Goal: Understand process/instructions: Learn how to perform a task or action

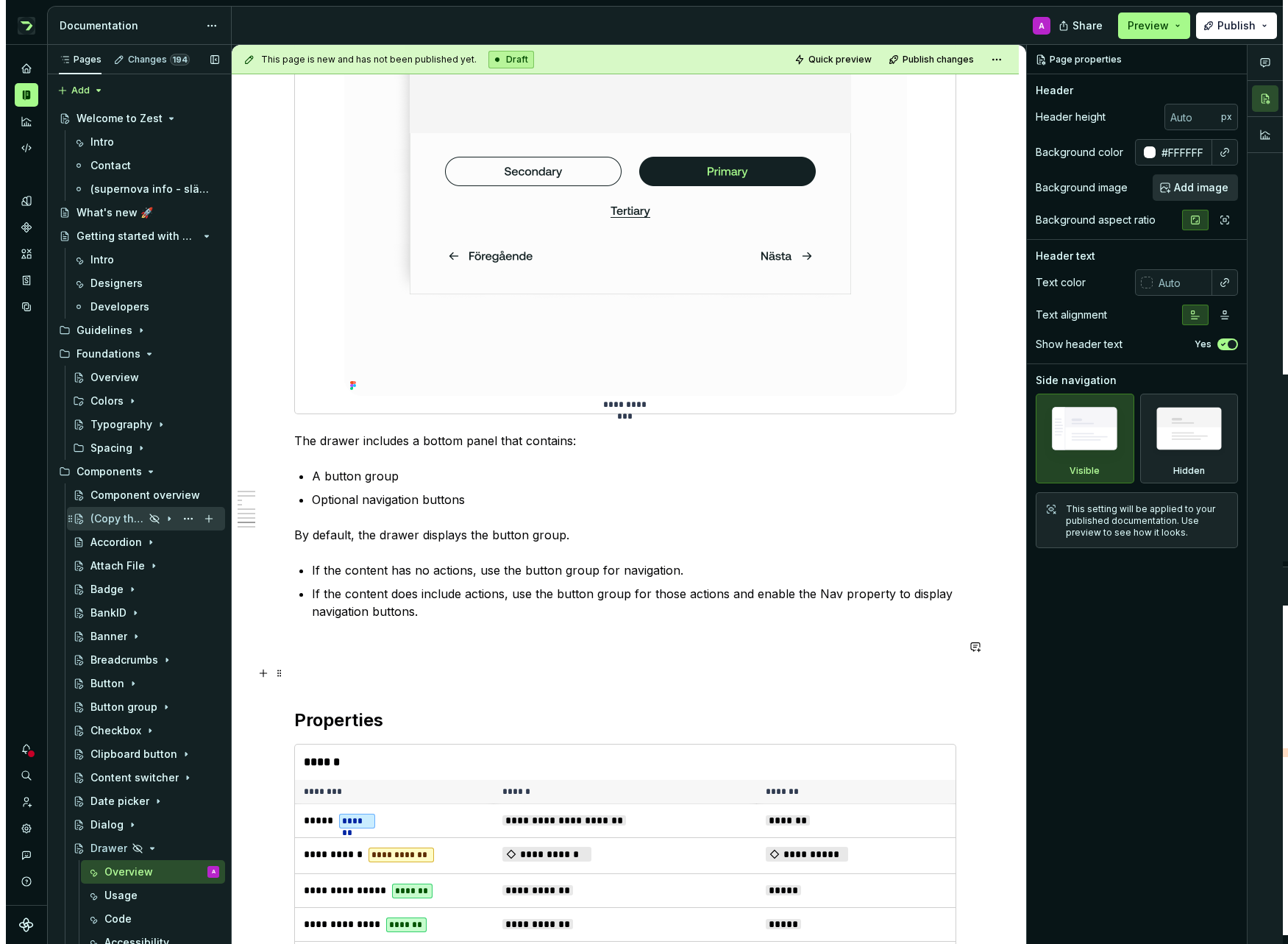
scroll to position [3696, 0]
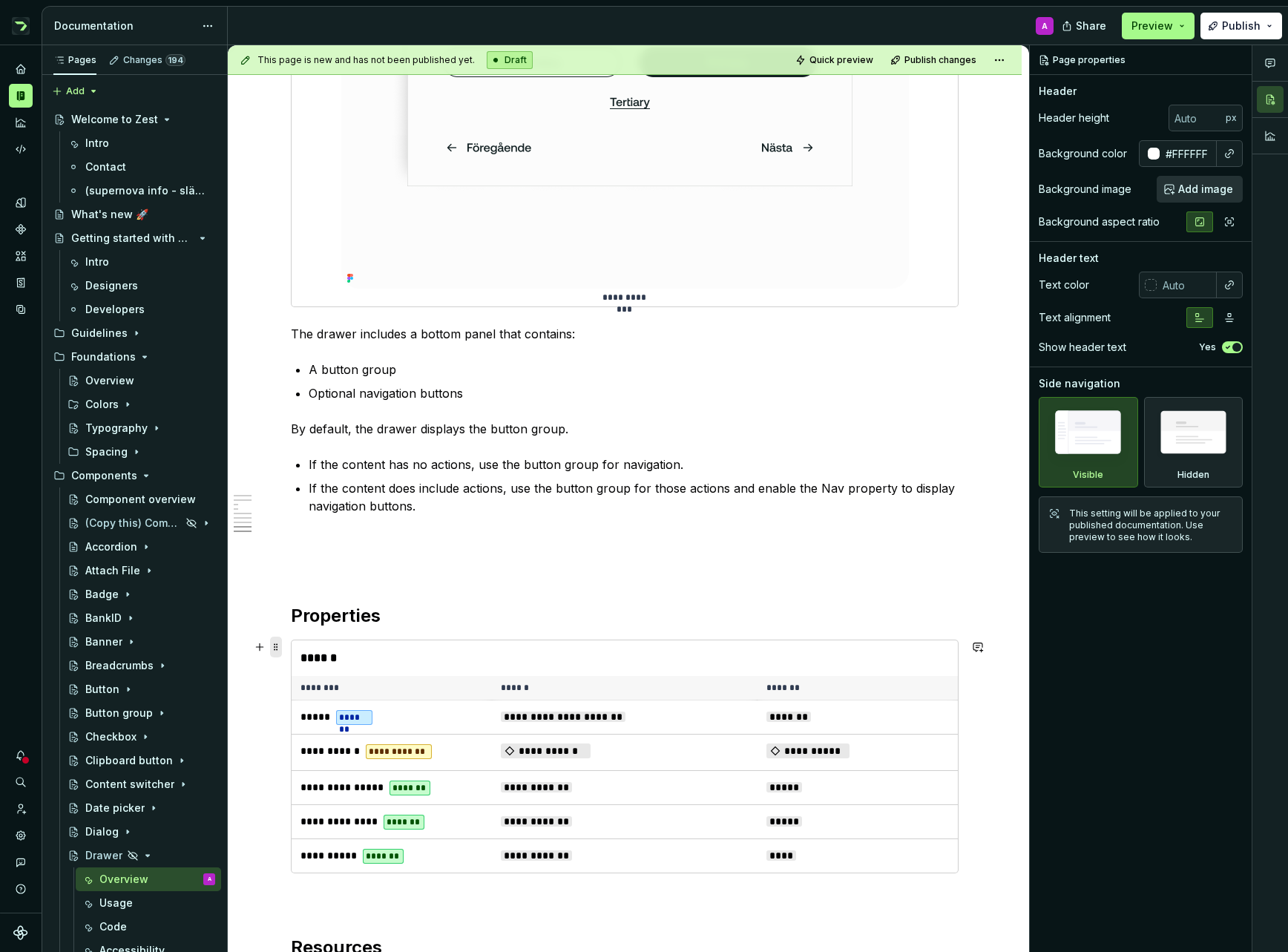
click at [281, 642] on span at bounding box center [275, 647] width 12 height 21
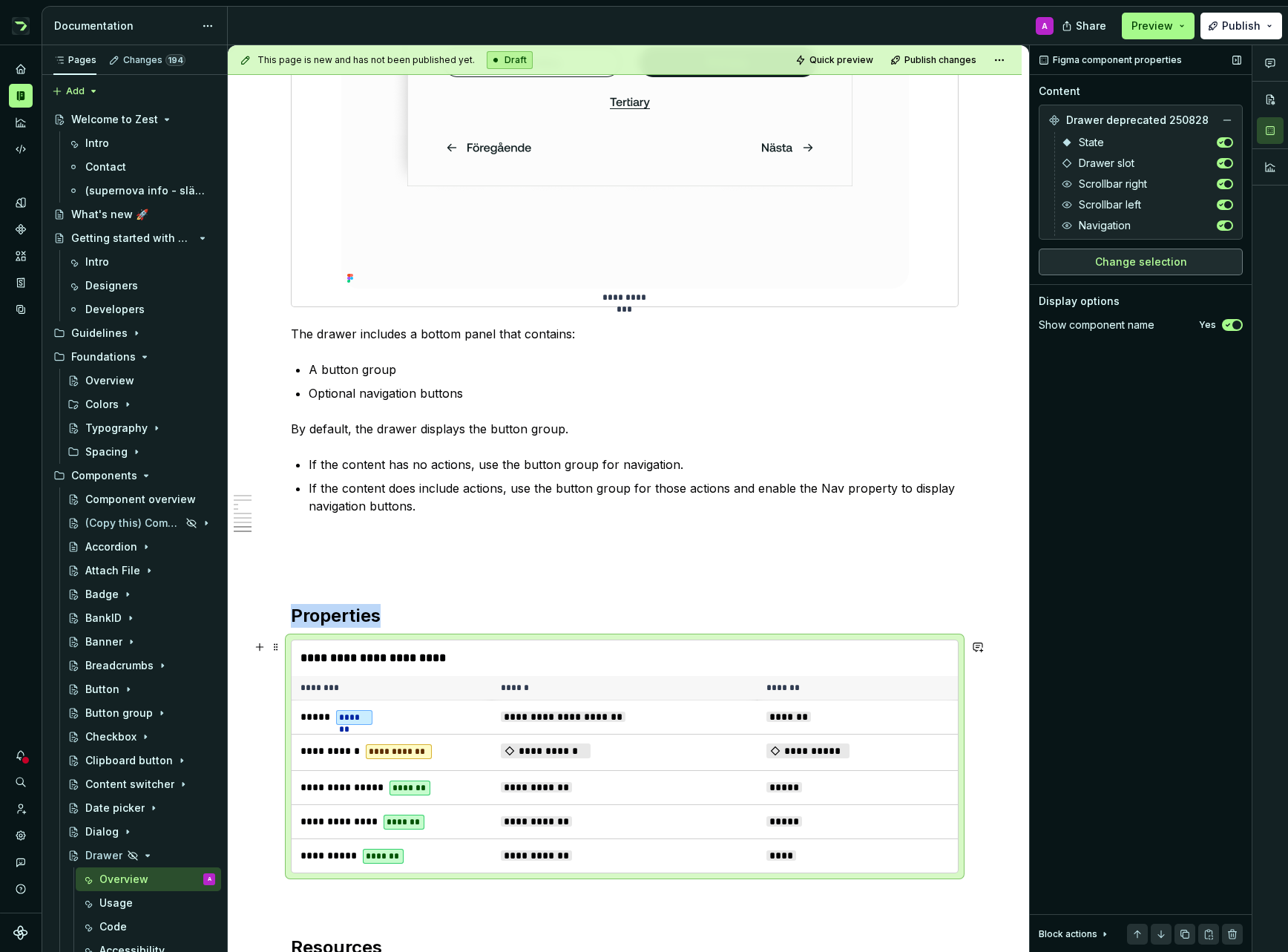
click at [1189, 262] on button "Change selection" at bounding box center [1140, 262] width 204 height 27
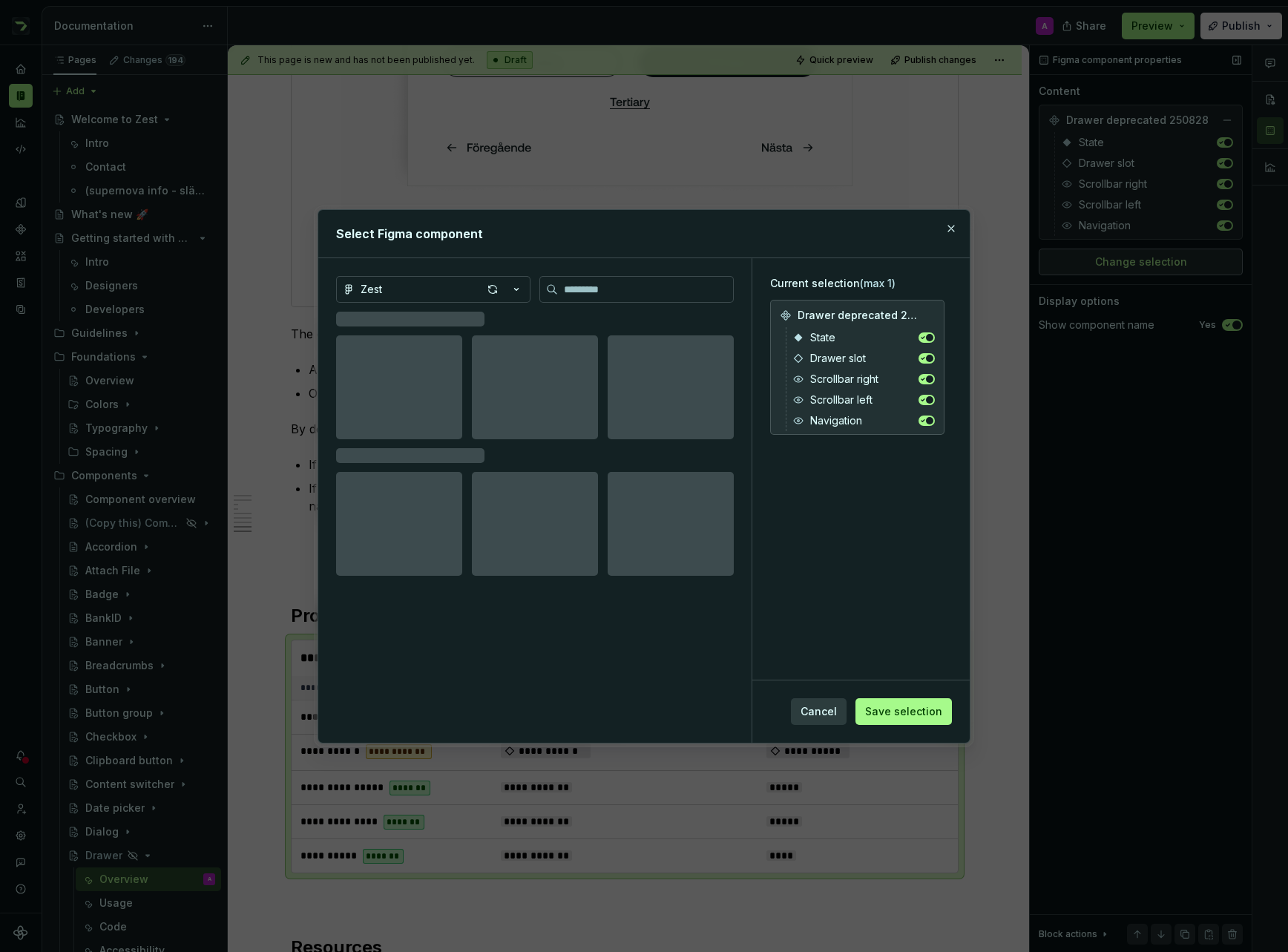
type textarea "*"
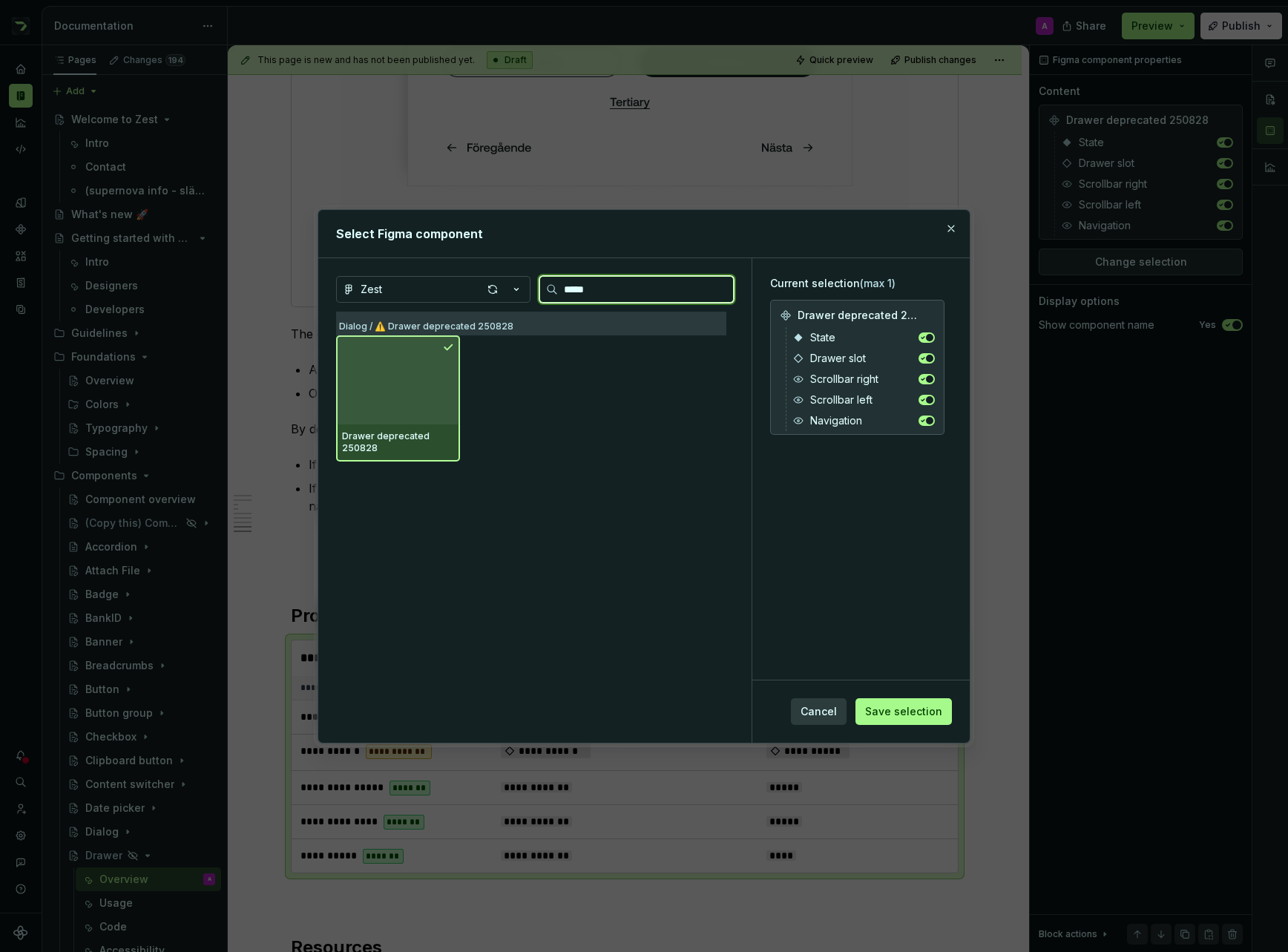
type input "******"
click at [951, 230] on button "button" at bounding box center [950, 228] width 21 height 21
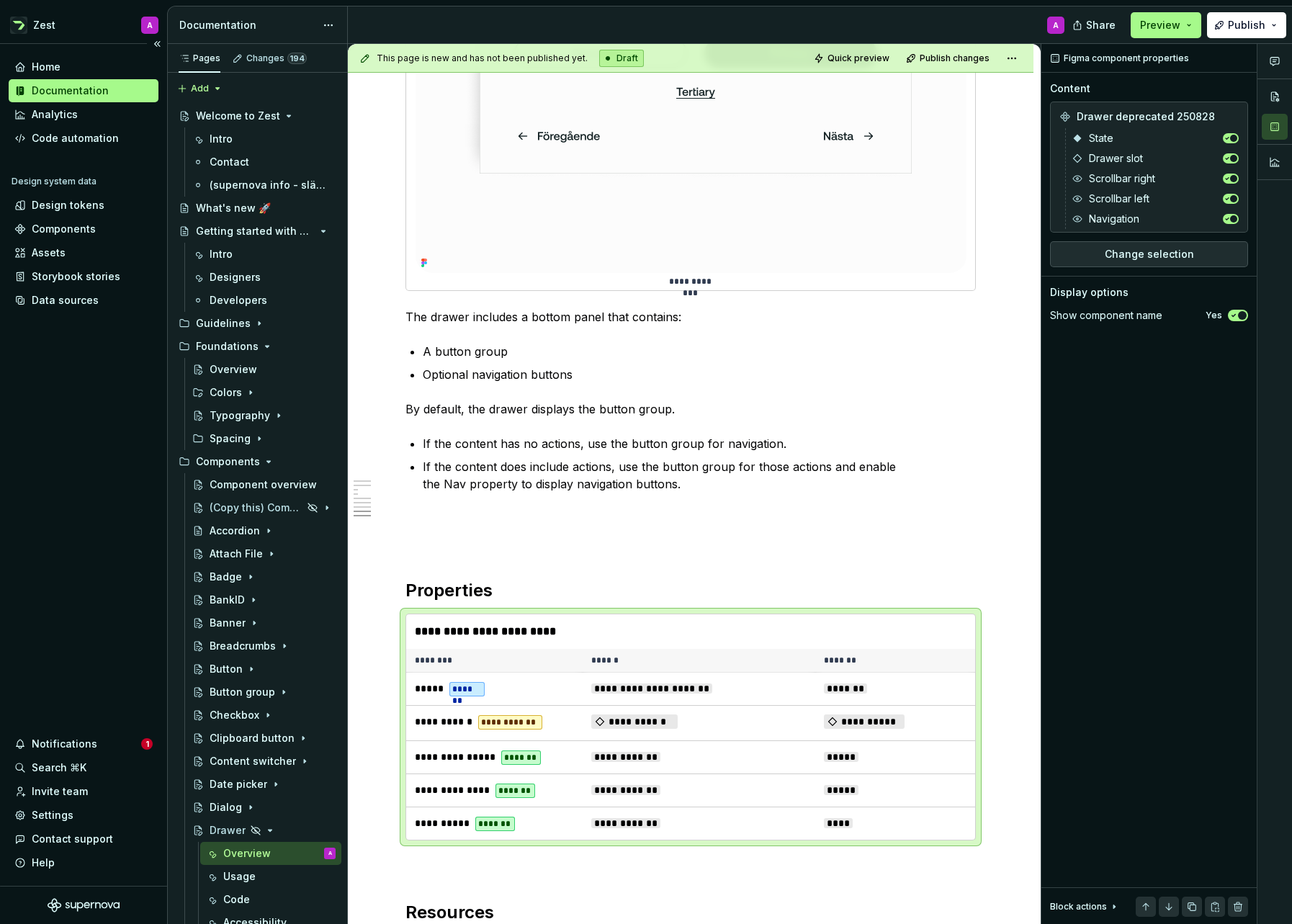
scroll to position [3536, 0]
click at [67, 296] on div "Data sources" at bounding box center [65, 300] width 67 height 14
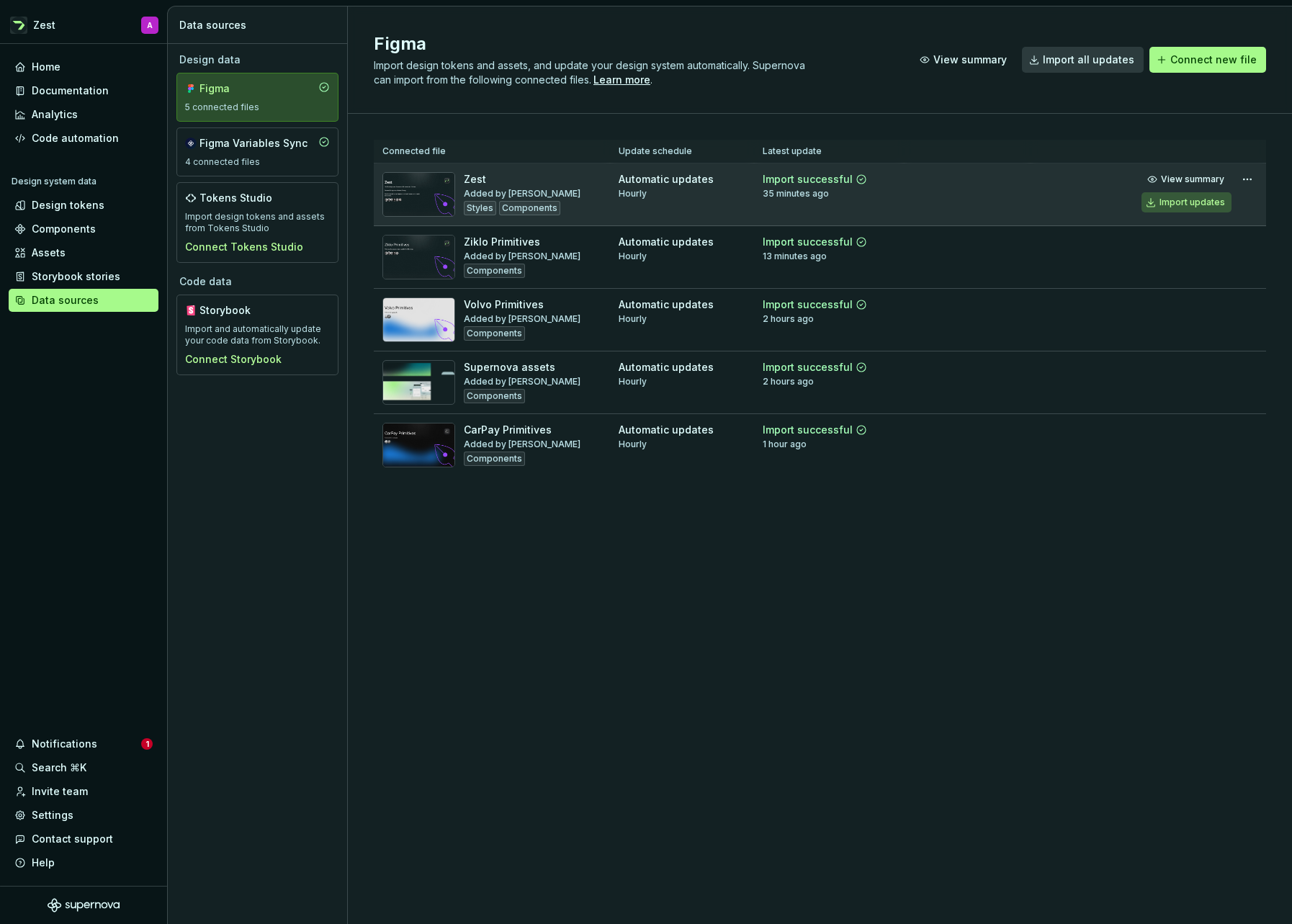
click at [1175, 196] on div "Import updates" at bounding box center [1192, 202] width 65 height 11
click at [100, 83] on div "Documentation" at bounding box center [70, 90] width 77 height 14
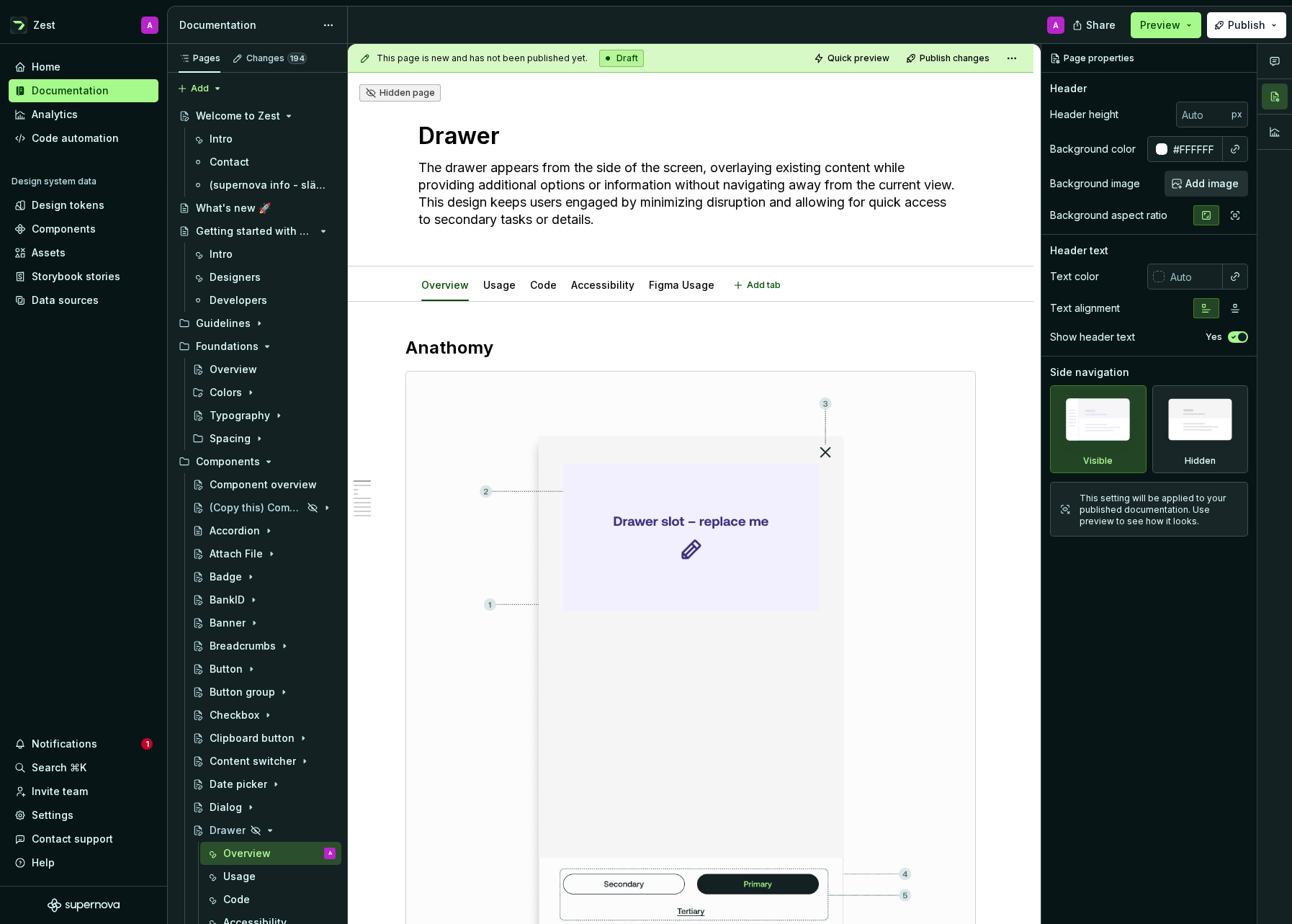
type textarea "*"
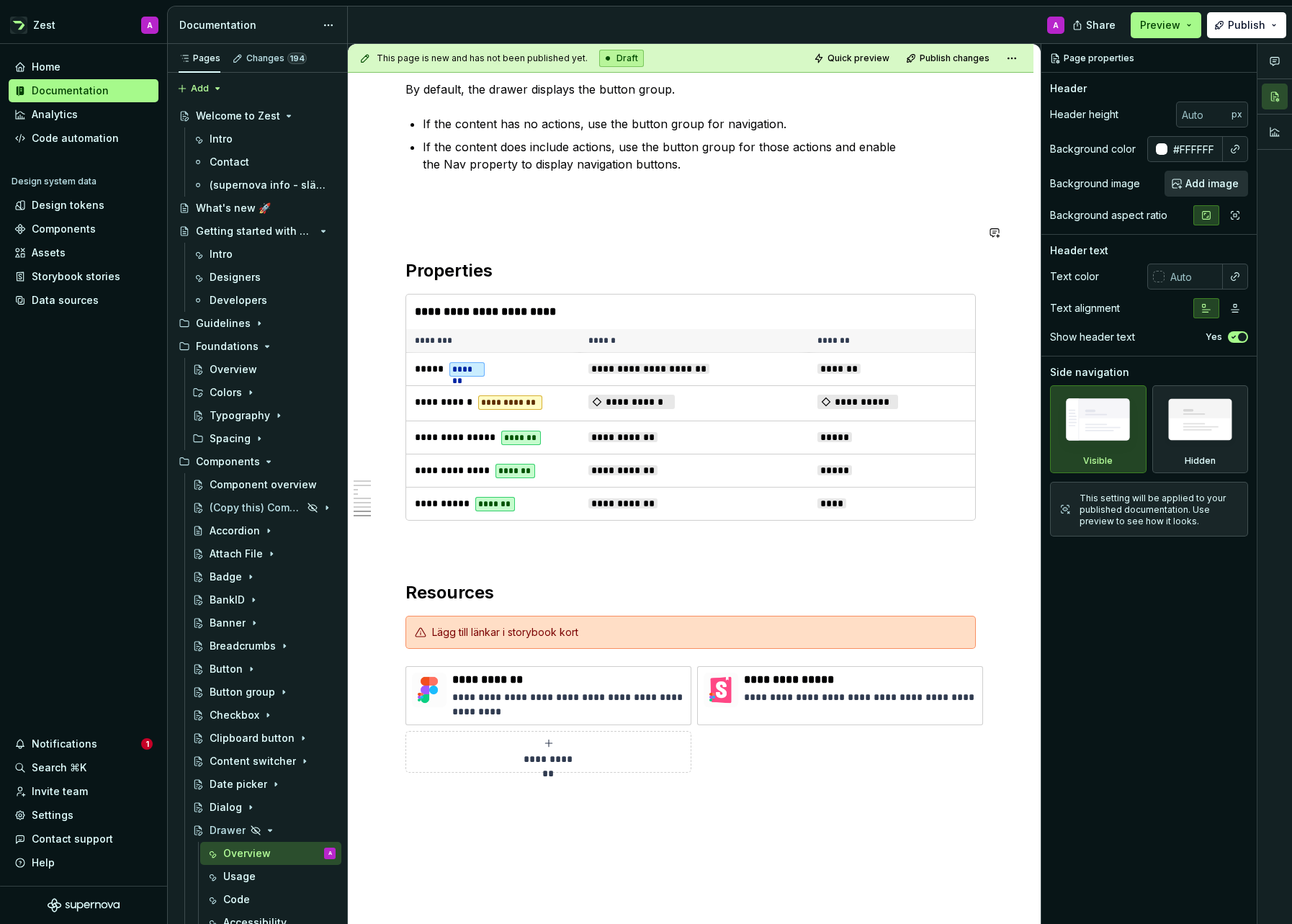
scroll to position [3925, 0]
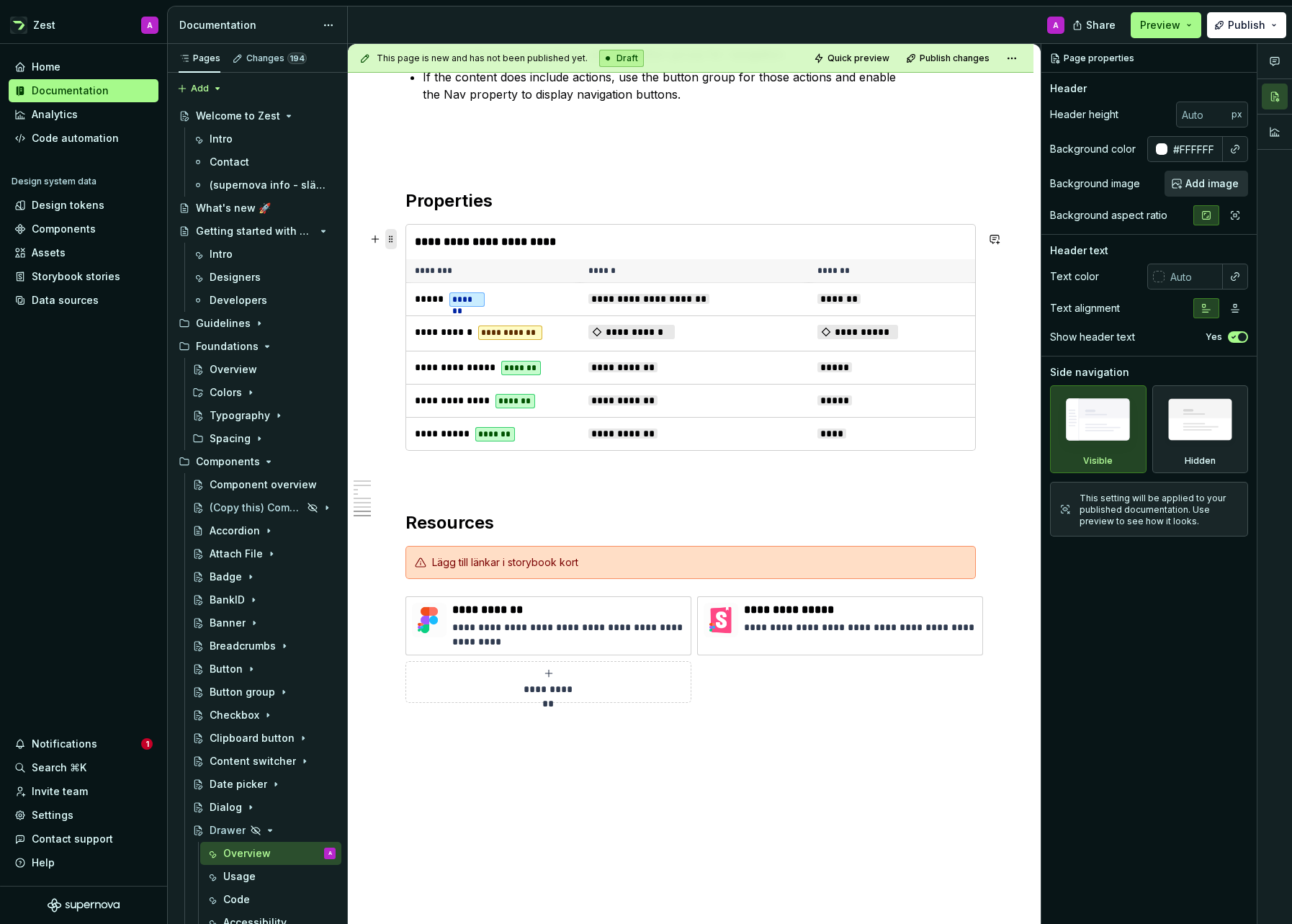
click at [392, 240] on span at bounding box center [391, 238] width 11 height 20
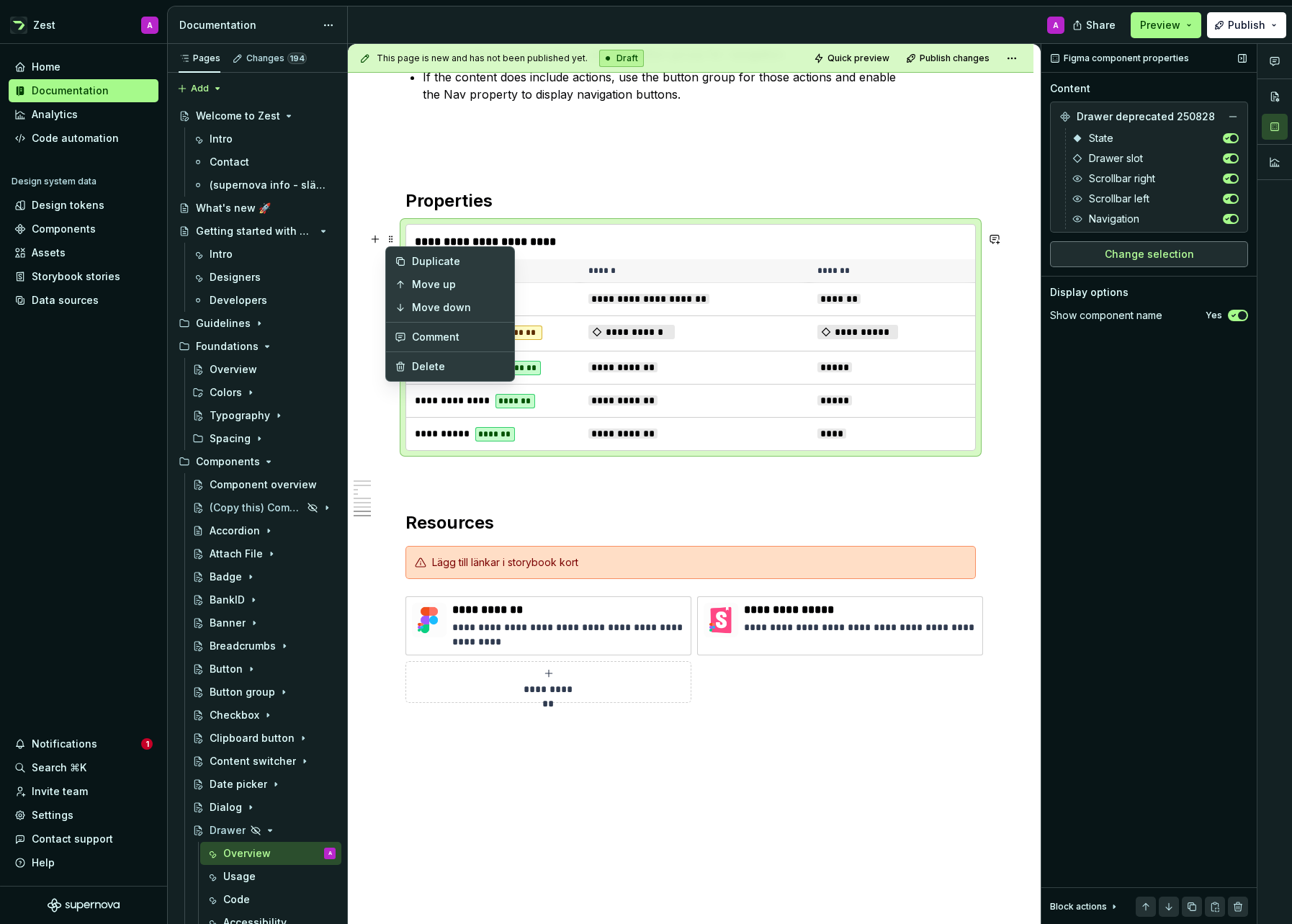
click at [1130, 248] on span "Change selection" at bounding box center [1149, 254] width 89 height 14
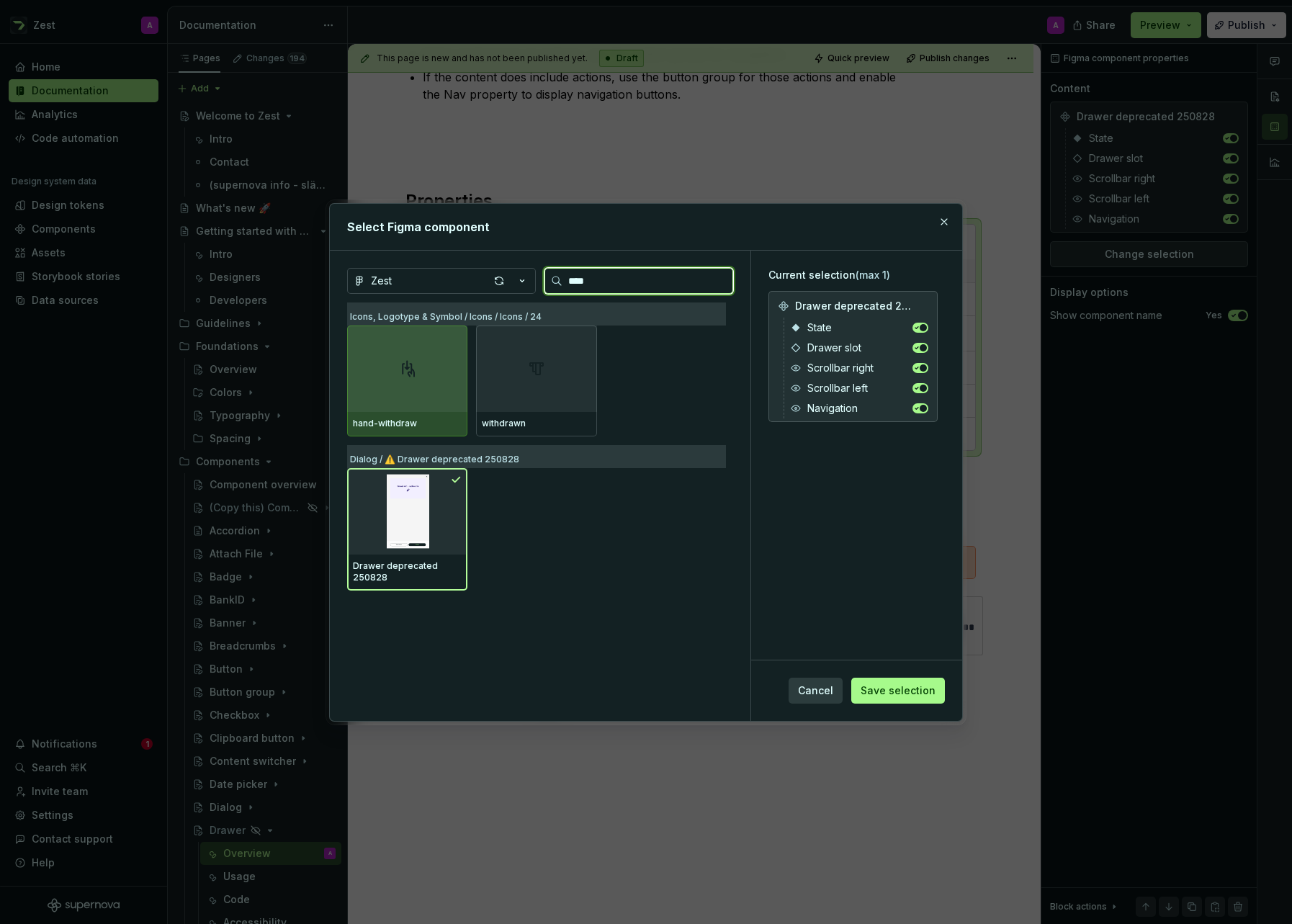
type input "***"
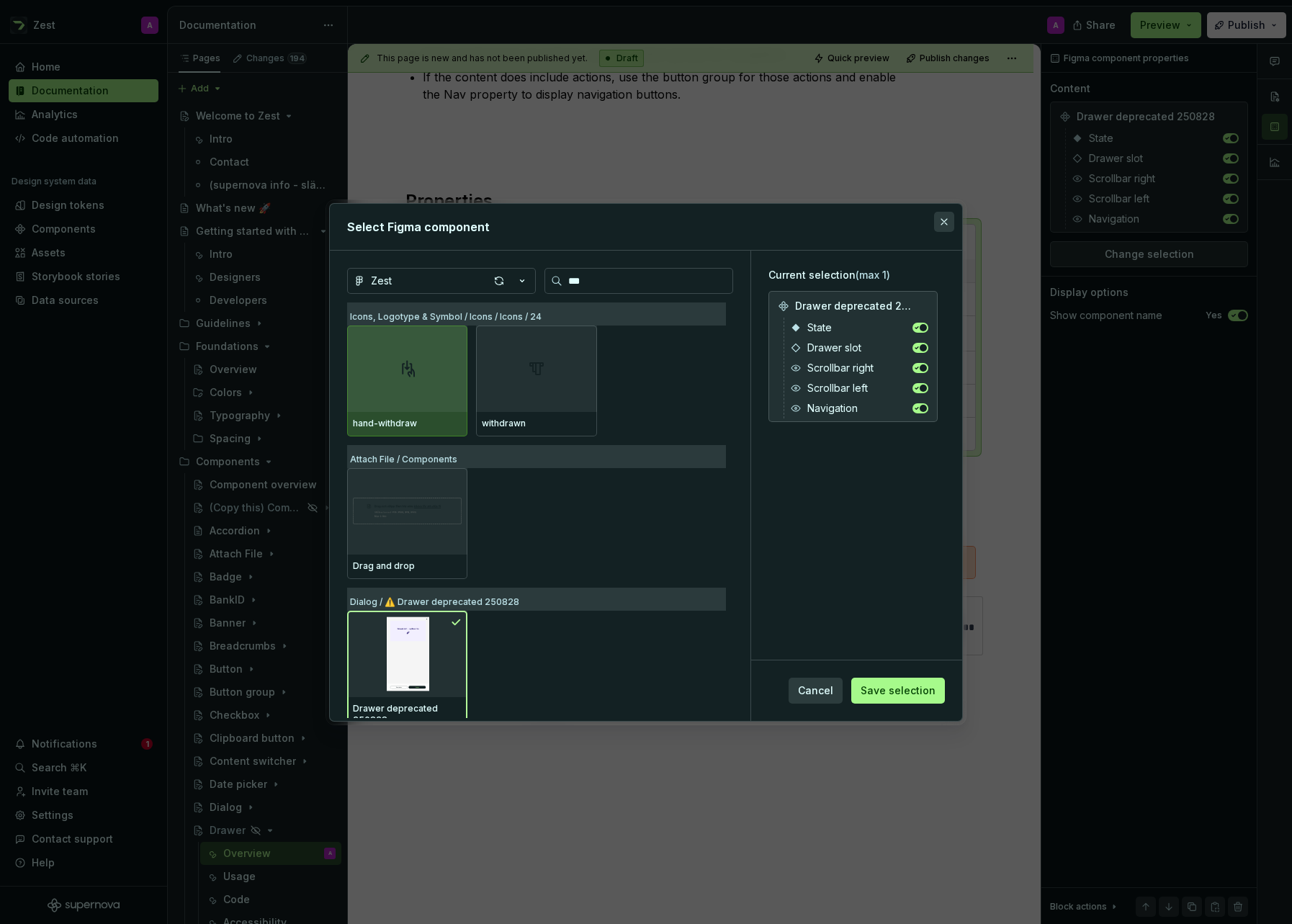
click at [945, 218] on button "button" at bounding box center [944, 221] width 20 height 20
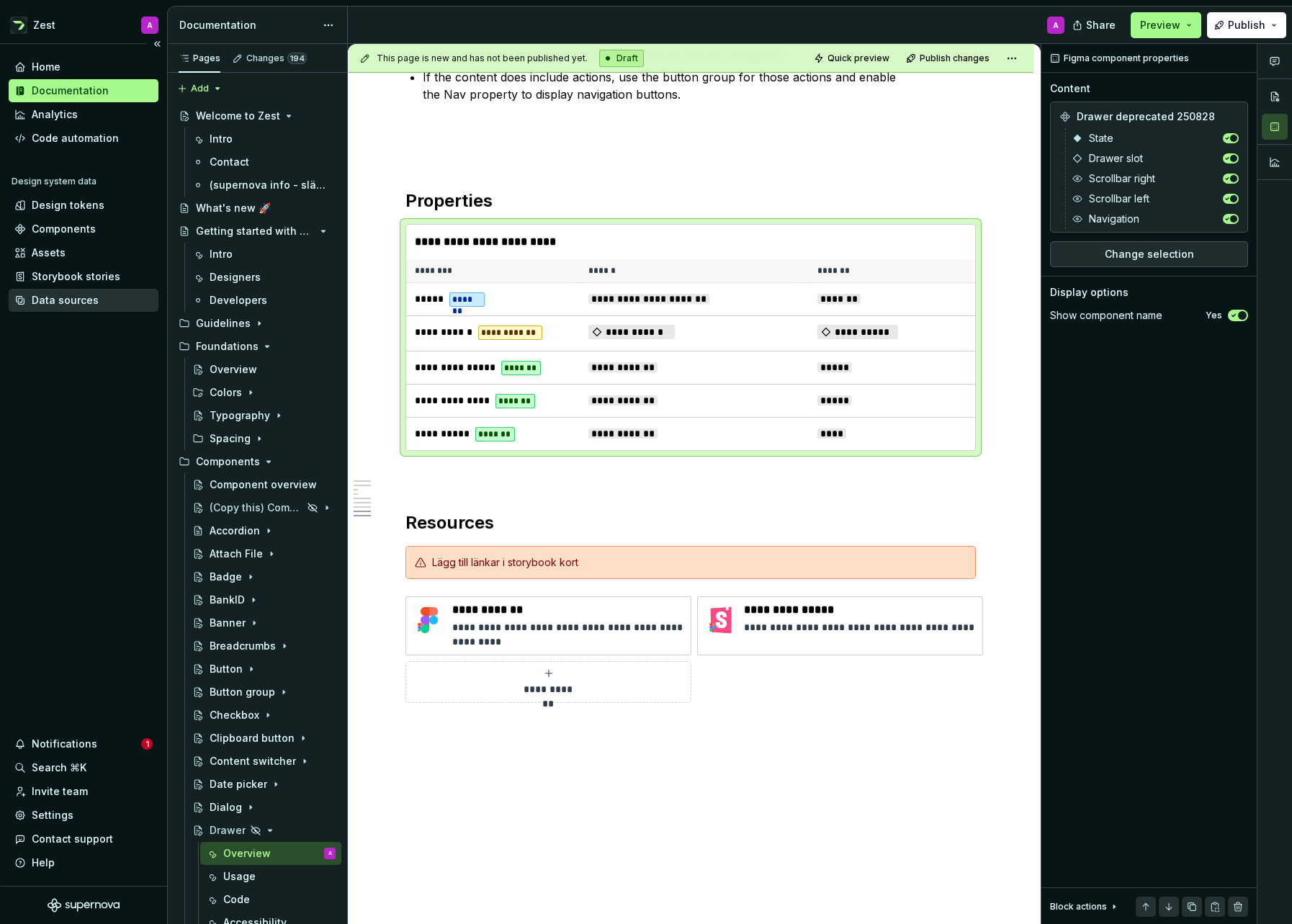
click at [91, 295] on div "Data sources" at bounding box center [65, 300] width 67 height 14
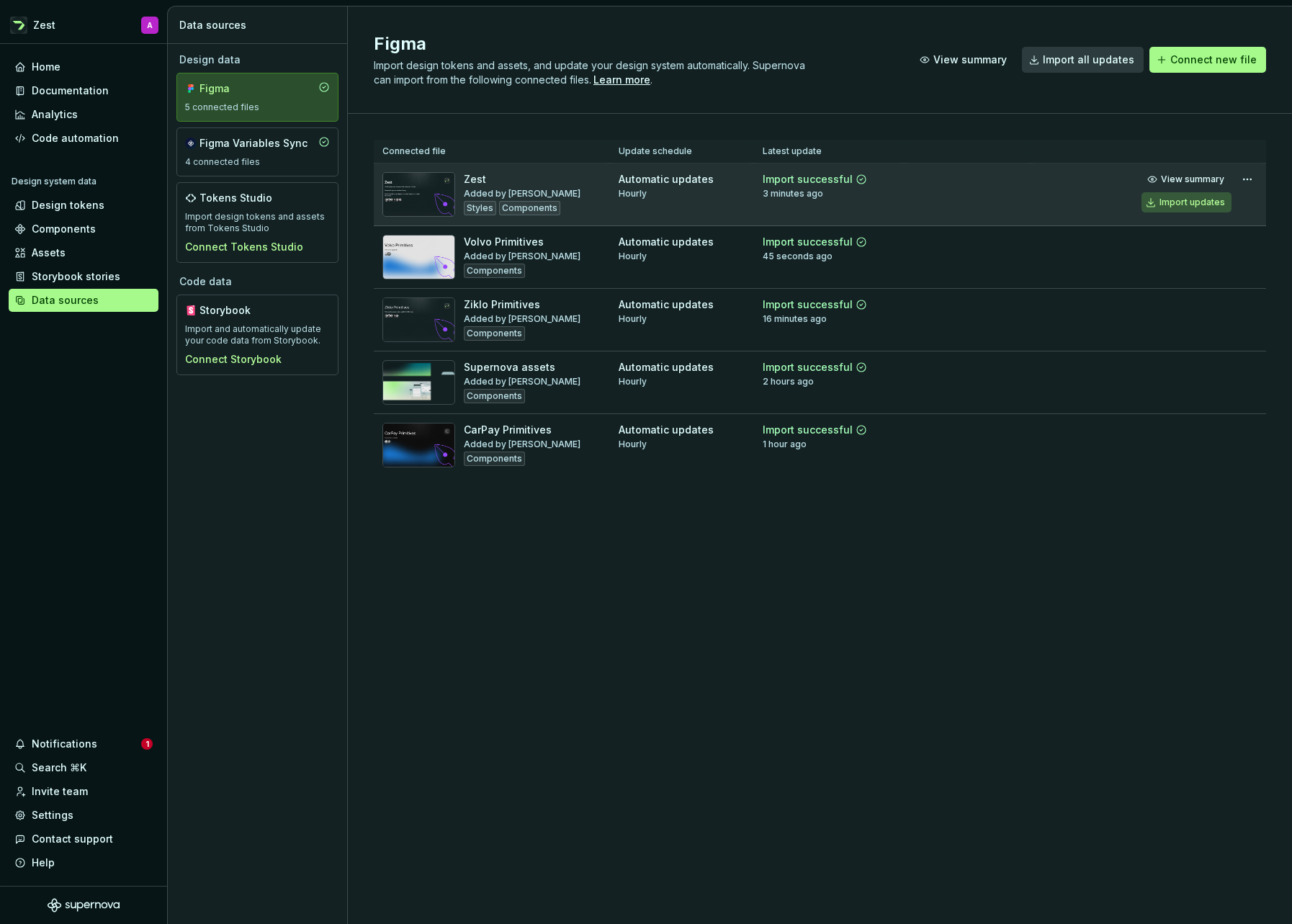
click at [1184, 197] on div "Import updates" at bounding box center [1192, 202] width 65 height 11
click at [91, 84] on div "Documentation" at bounding box center [70, 90] width 77 height 14
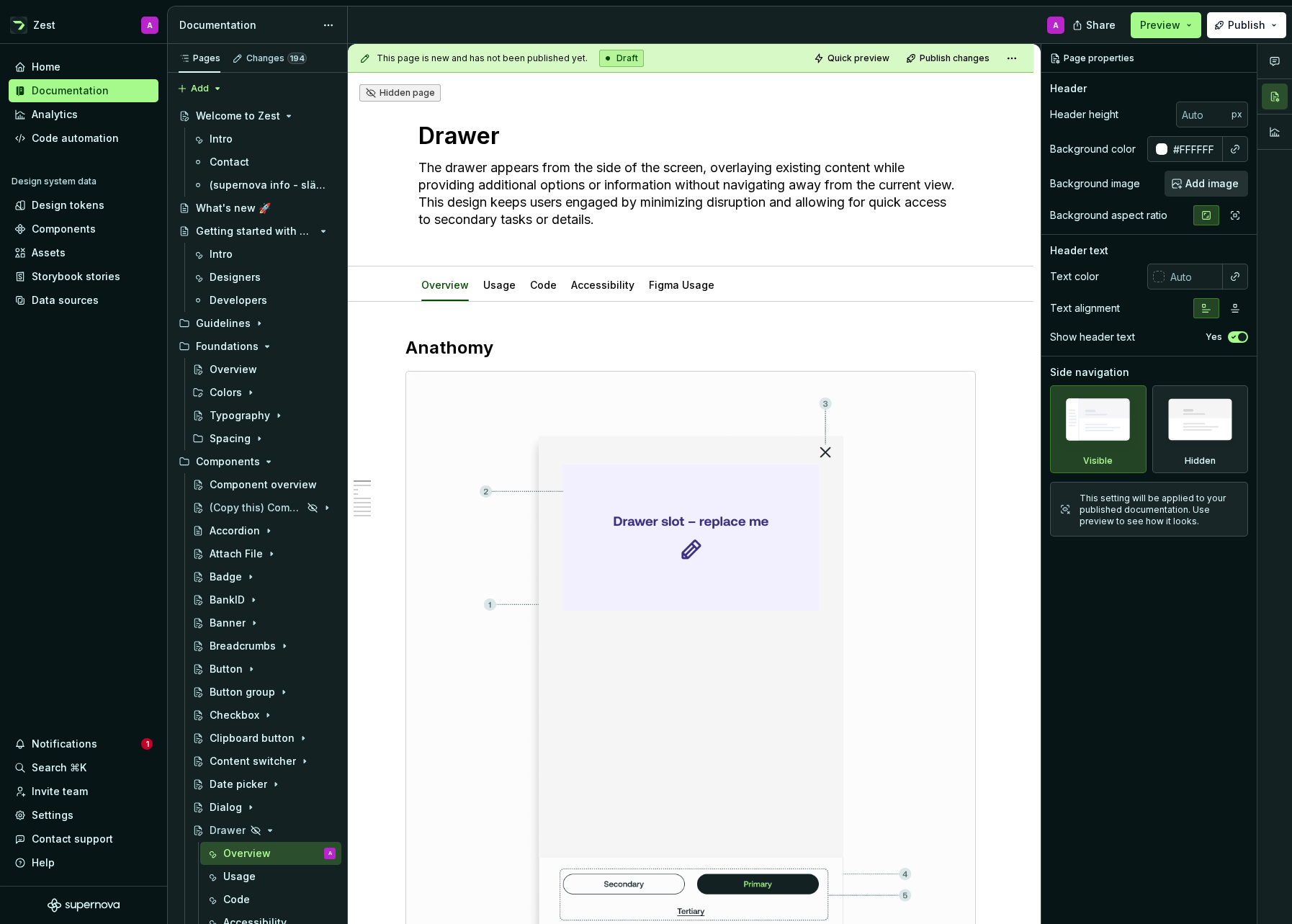
type textarea "*"
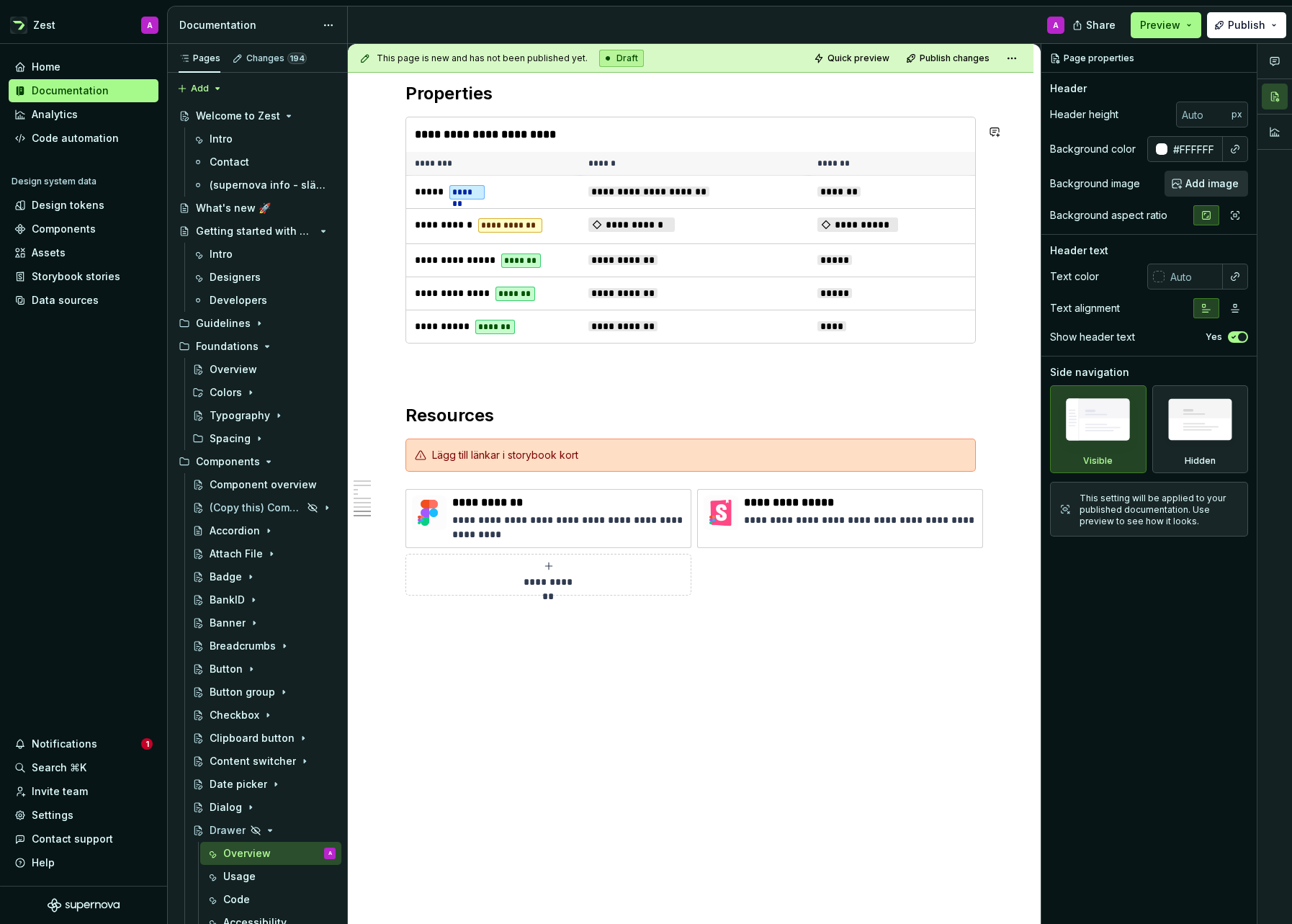
scroll to position [3819, 0]
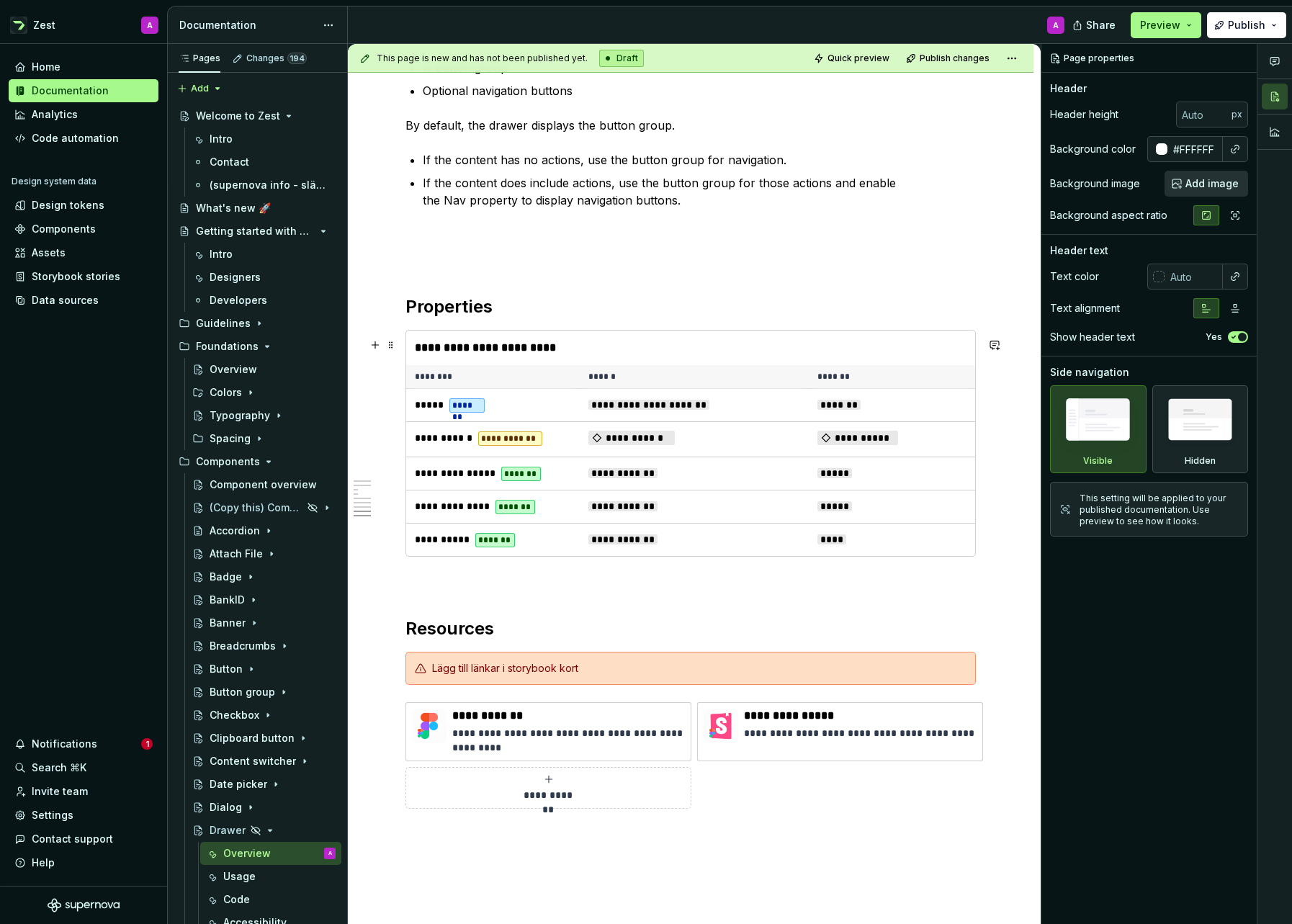
click at [597, 346] on div "**********" at bounding box center [694, 348] width 576 height 34
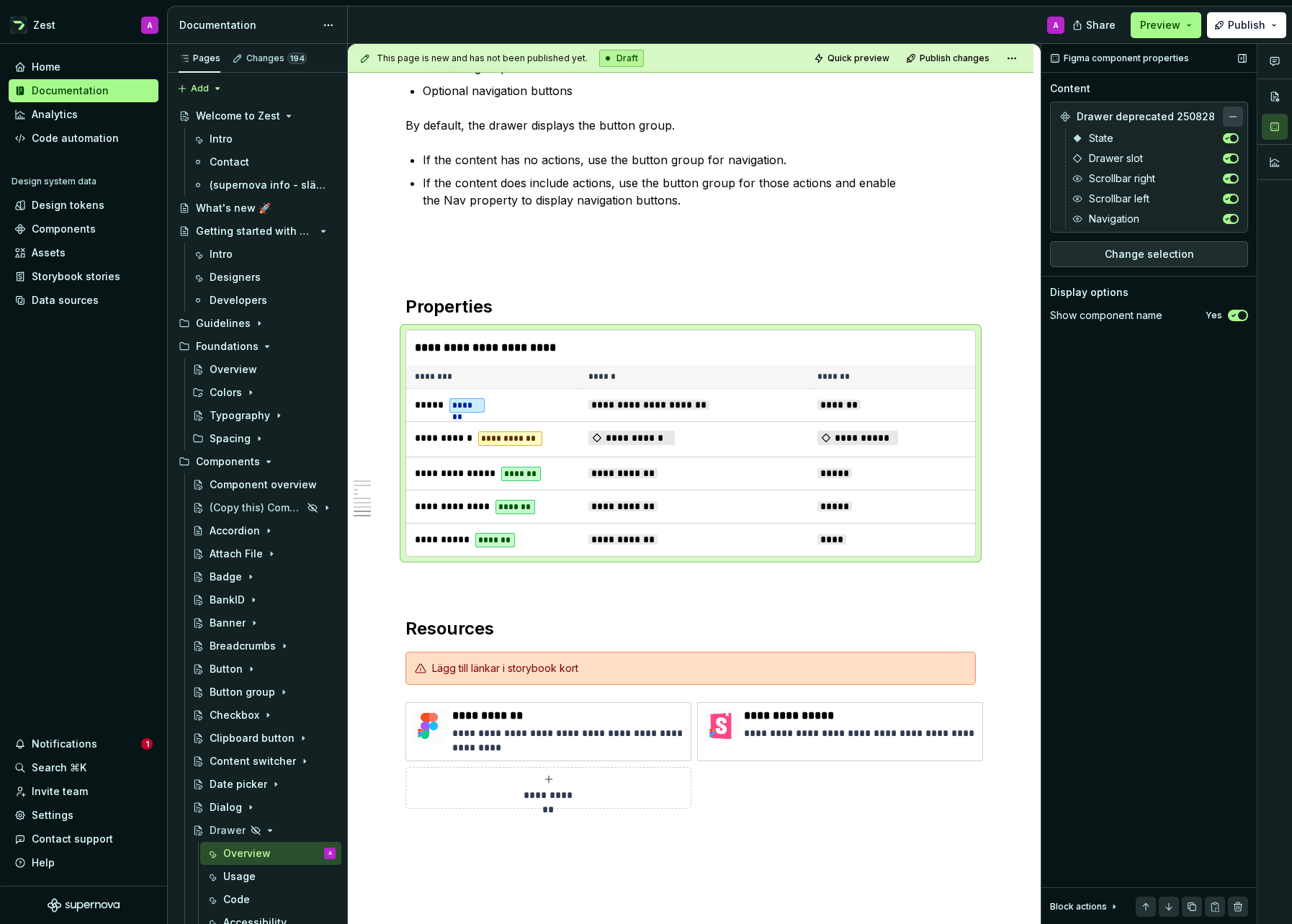
click at [1236, 110] on button "button" at bounding box center [1233, 116] width 20 height 20
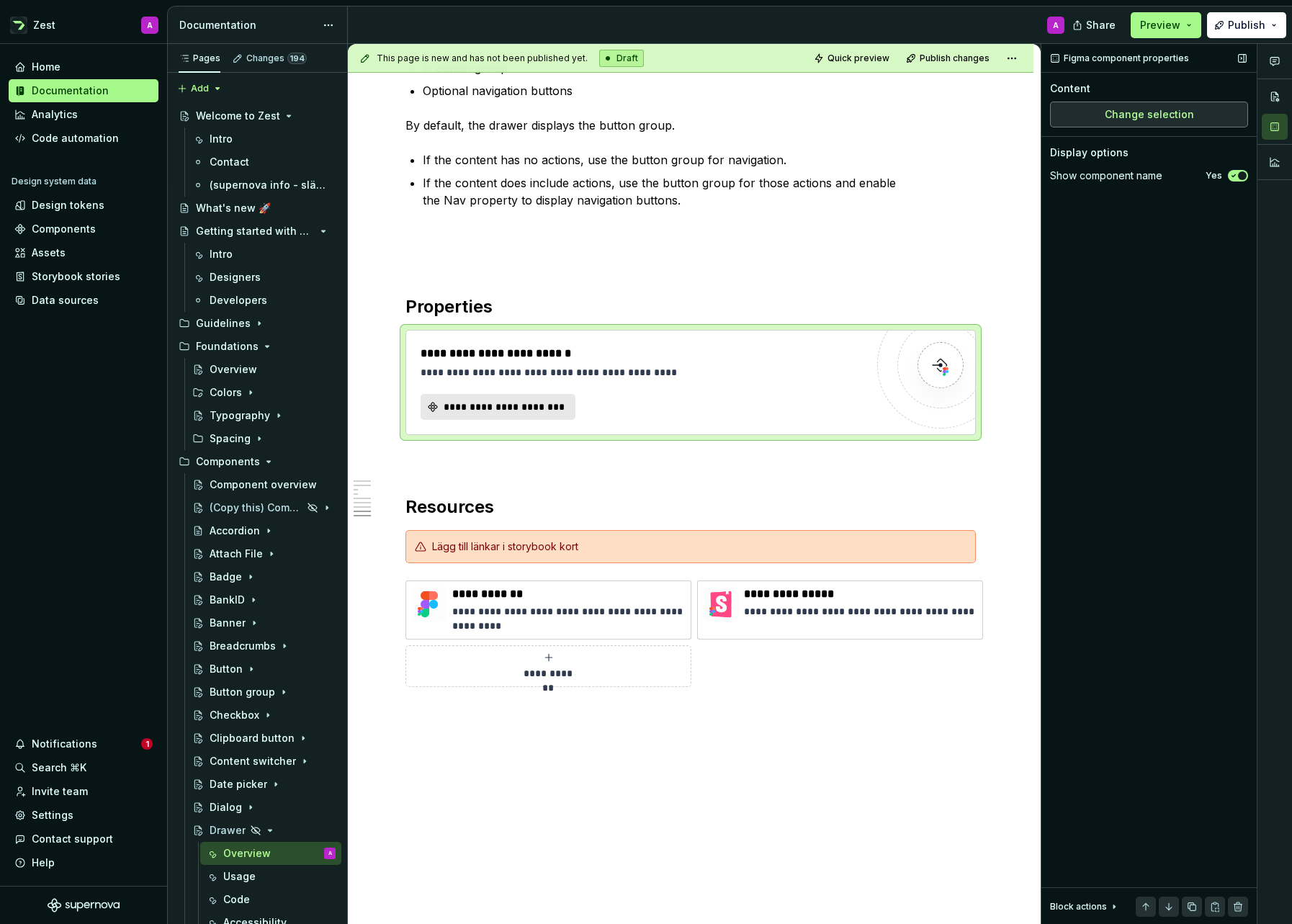
click at [1179, 113] on span "Change selection" at bounding box center [1149, 114] width 89 height 14
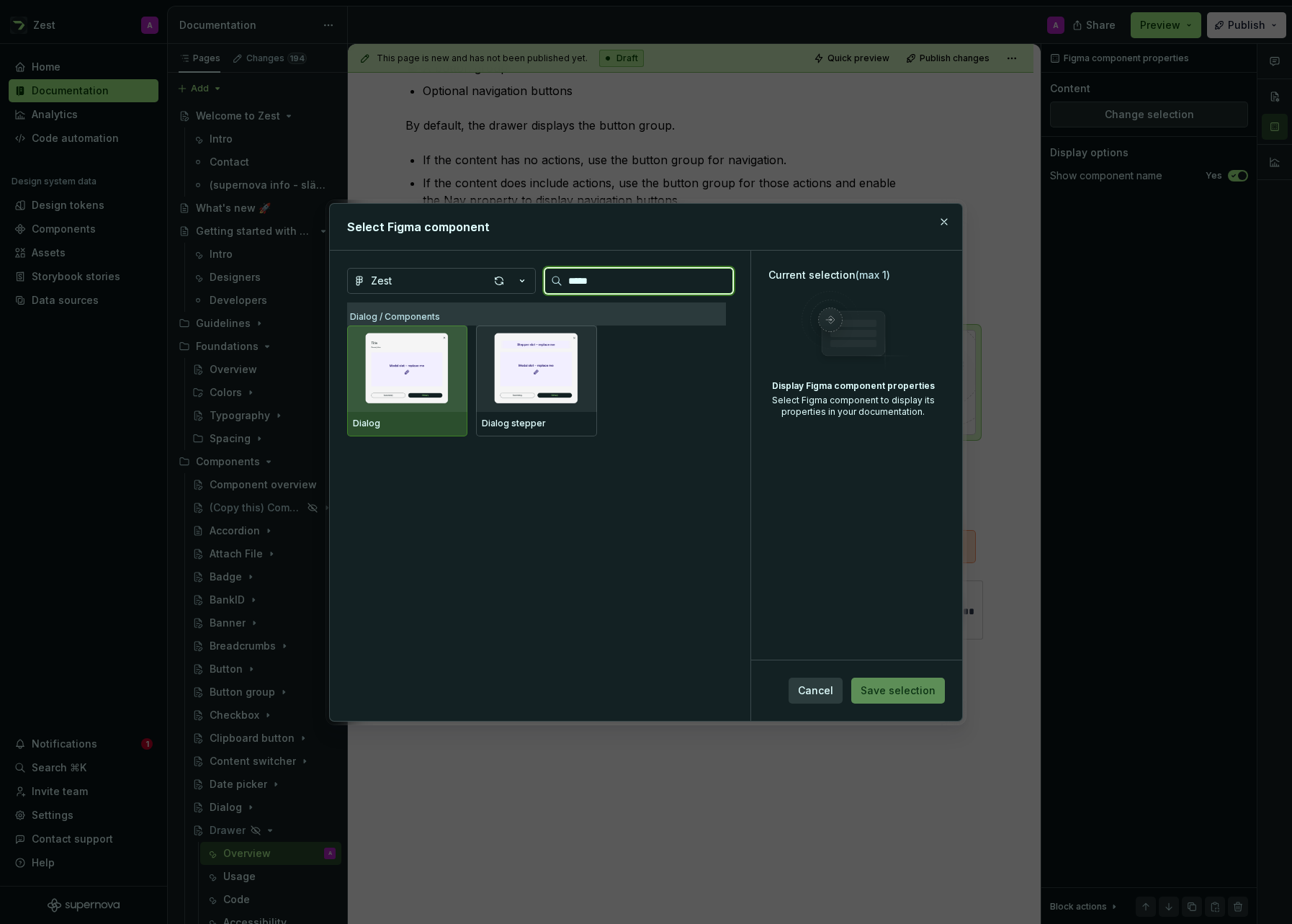
type input "******"
click at [696, 372] on div "Dialog Dialog stepper" at bounding box center [536, 381] width 379 height 111
click at [499, 279] on div "button" at bounding box center [499, 280] width 20 height 20
type textarea "*"
click at [648, 282] on input "******" at bounding box center [648, 280] width 170 height 14
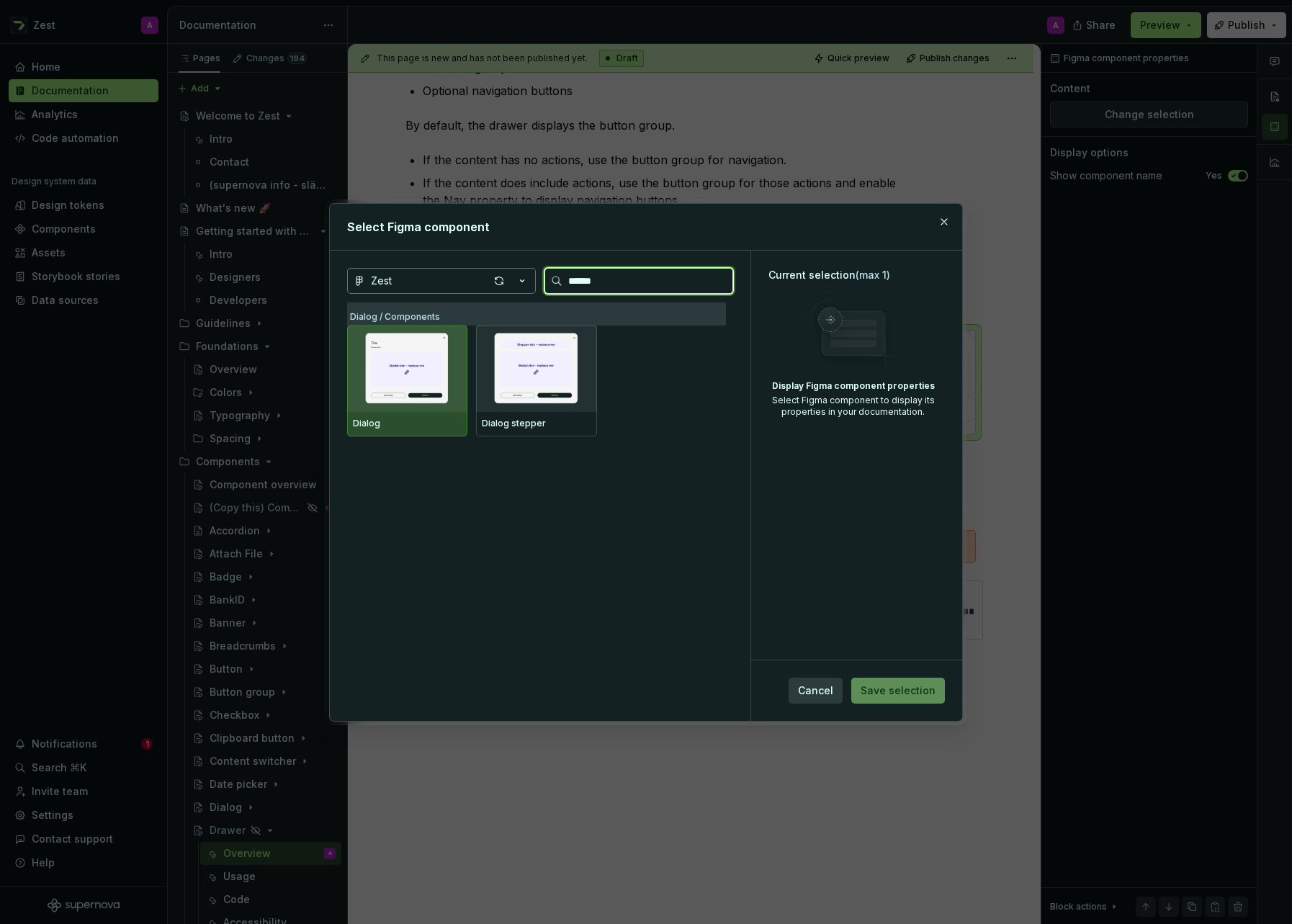
click at [717, 278] on input "******" at bounding box center [648, 280] width 170 height 14
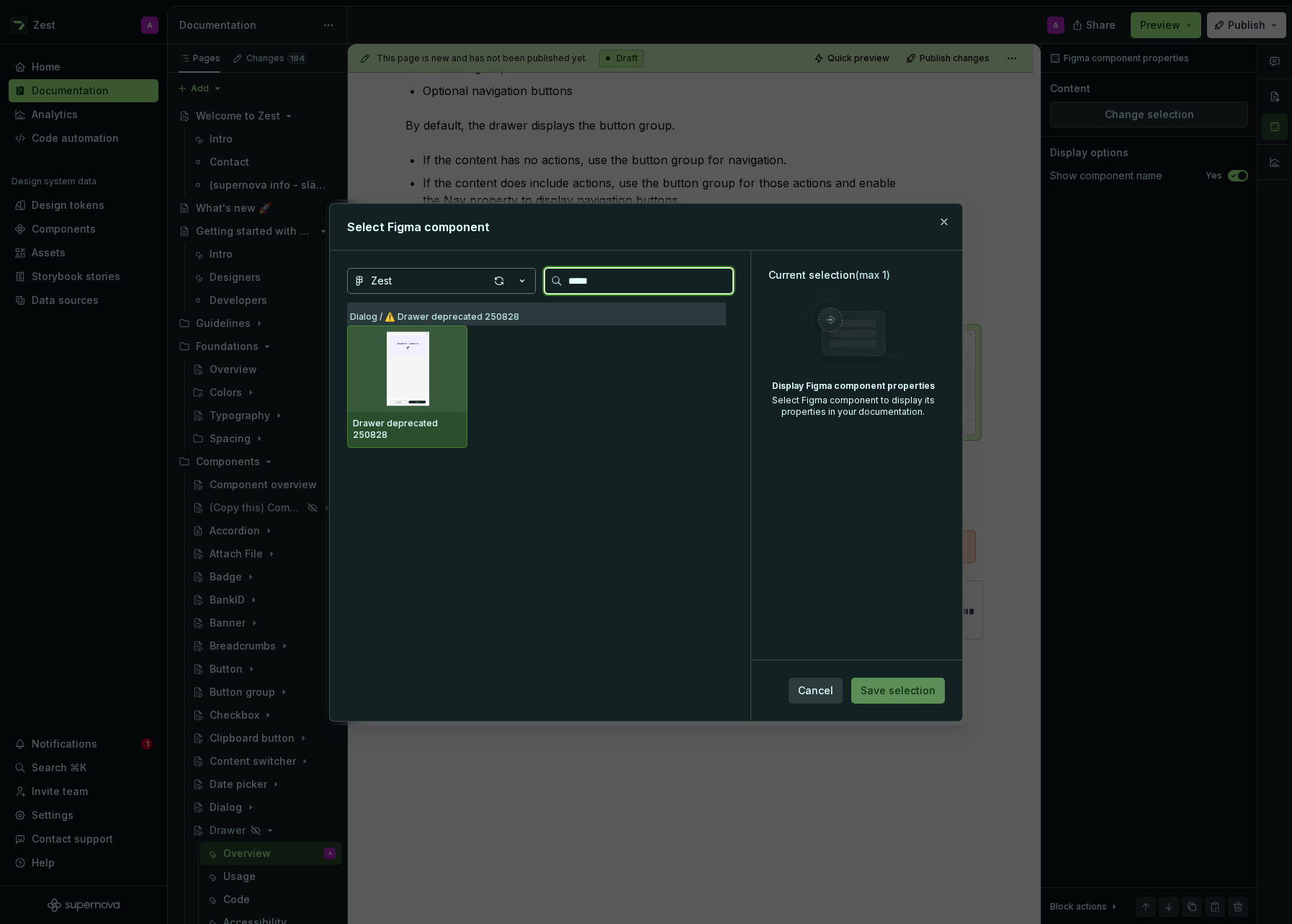
type input "******"
click at [500, 281] on div "button" at bounding box center [499, 280] width 20 height 20
click at [499, 278] on div "button" at bounding box center [499, 280] width 20 height 20
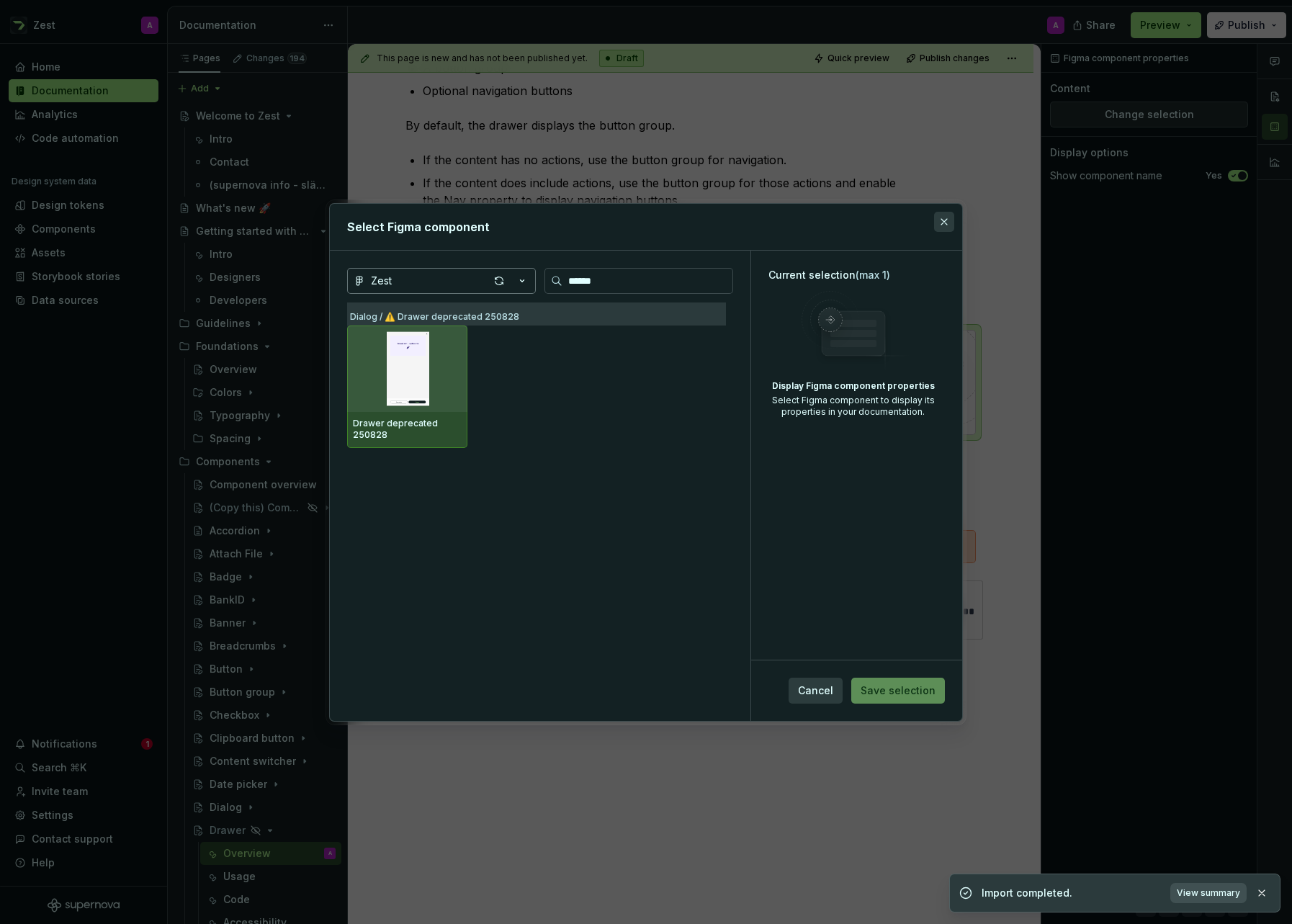
click at [945, 220] on button "button" at bounding box center [944, 221] width 20 height 20
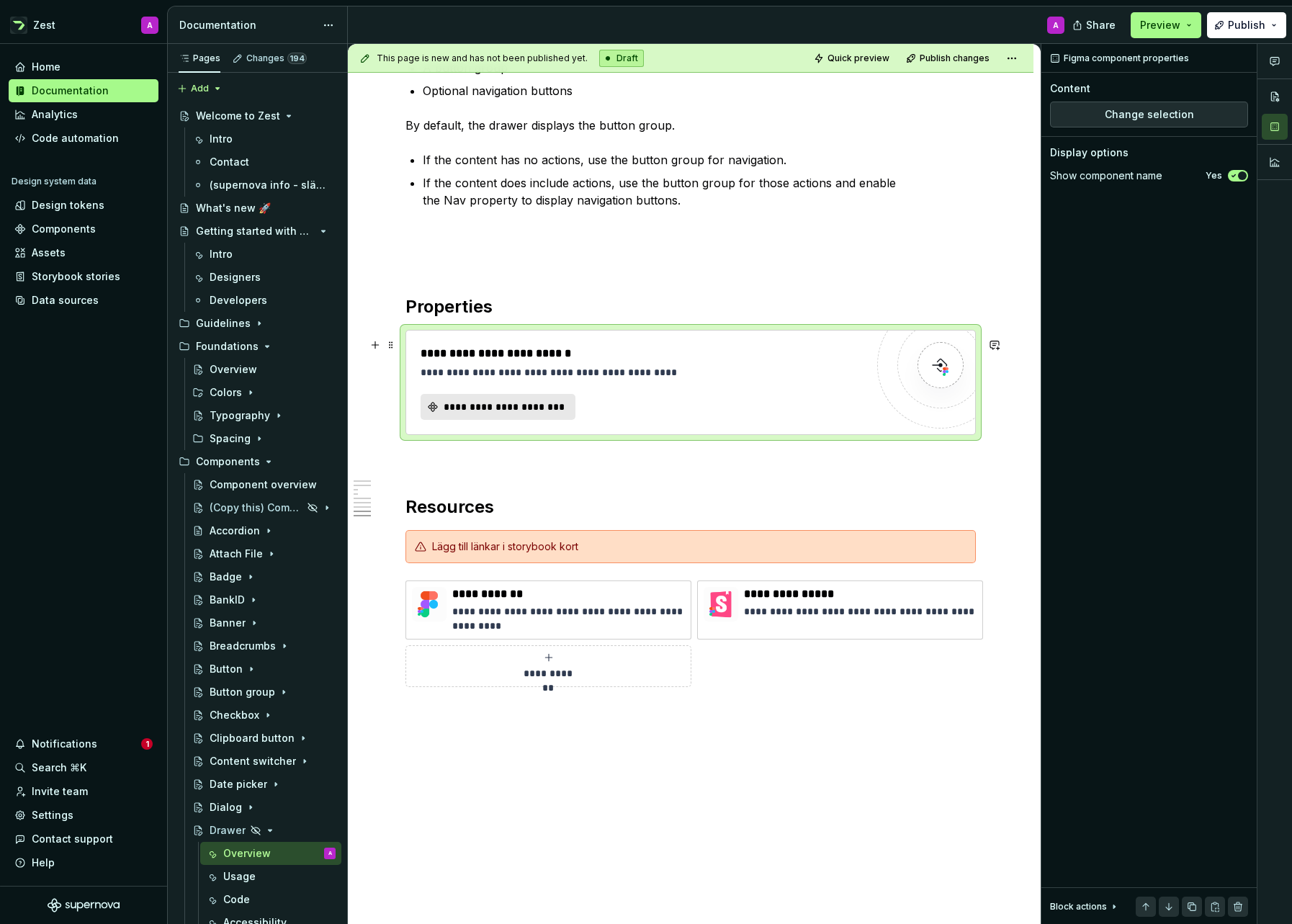
click at [506, 360] on div "**********" at bounding box center [647, 353] width 452 height 17
click at [494, 410] on span "**********" at bounding box center [503, 406] width 125 height 14
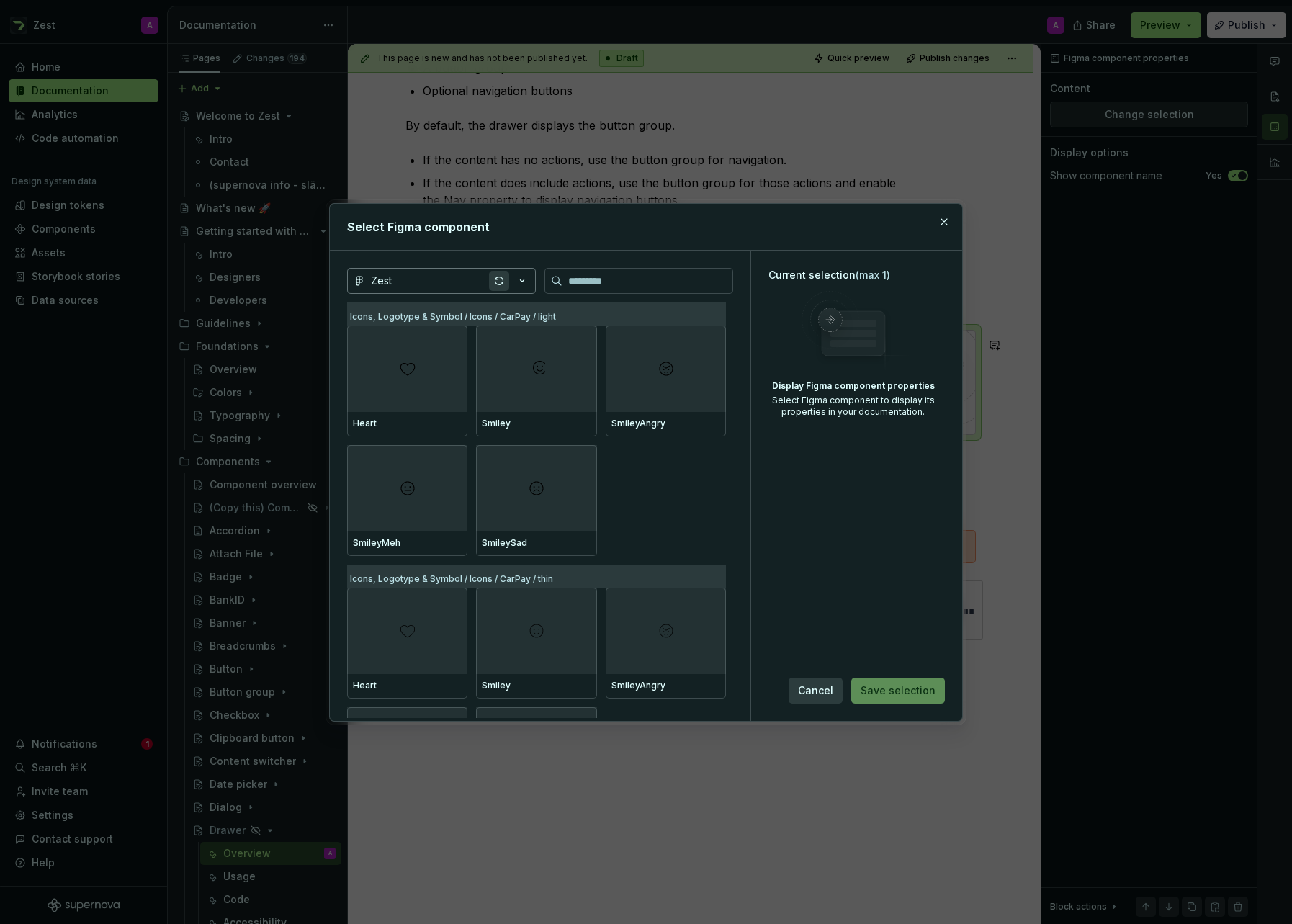
click at [498, 283] on div "button" at bounding box center [499, 280] width 20 height 20
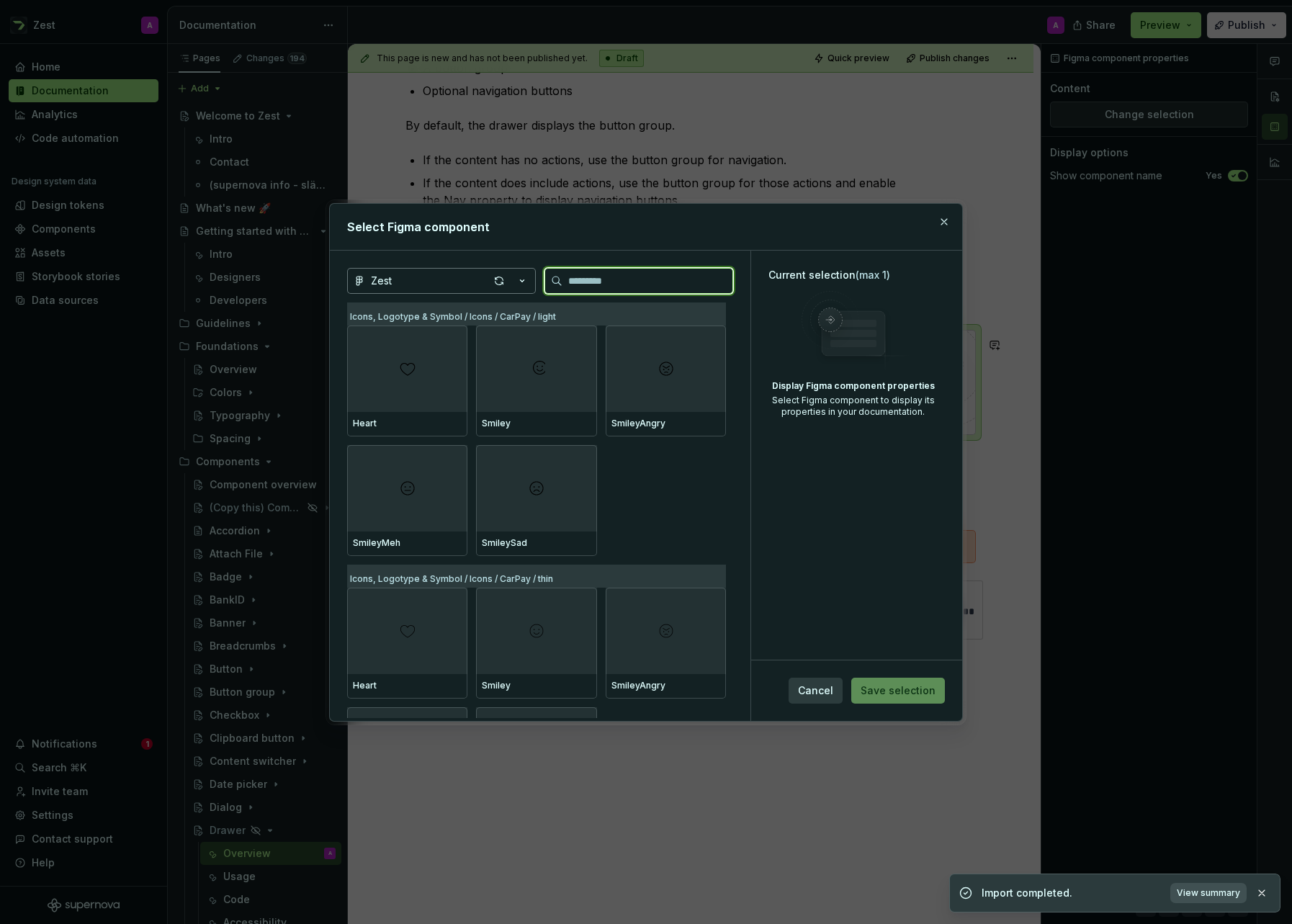
click at [578, 277] on input "search" at bounding box center [648, 280] width 170 height 14
type textarea "*"
type input "*"
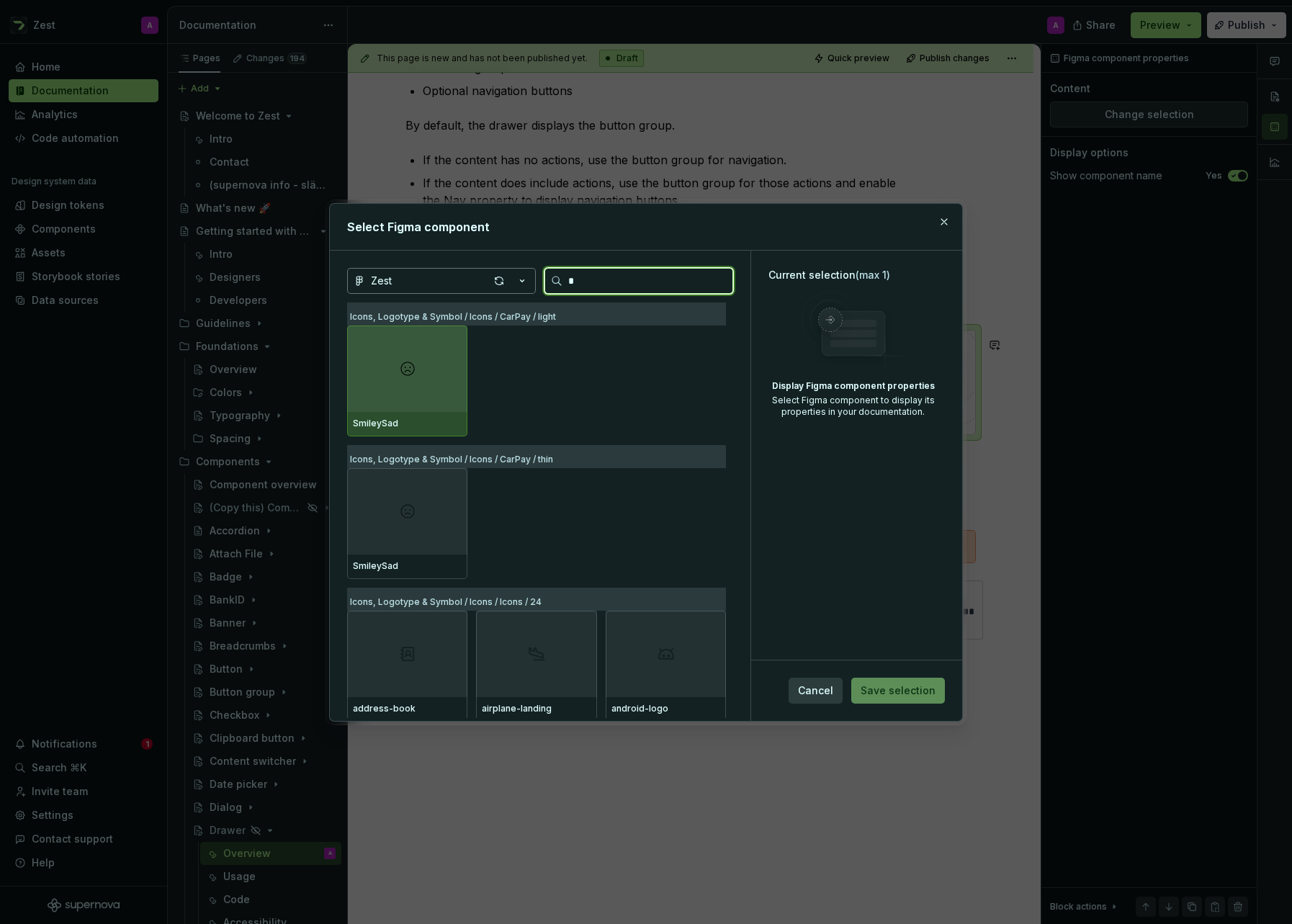
type textarea "*"
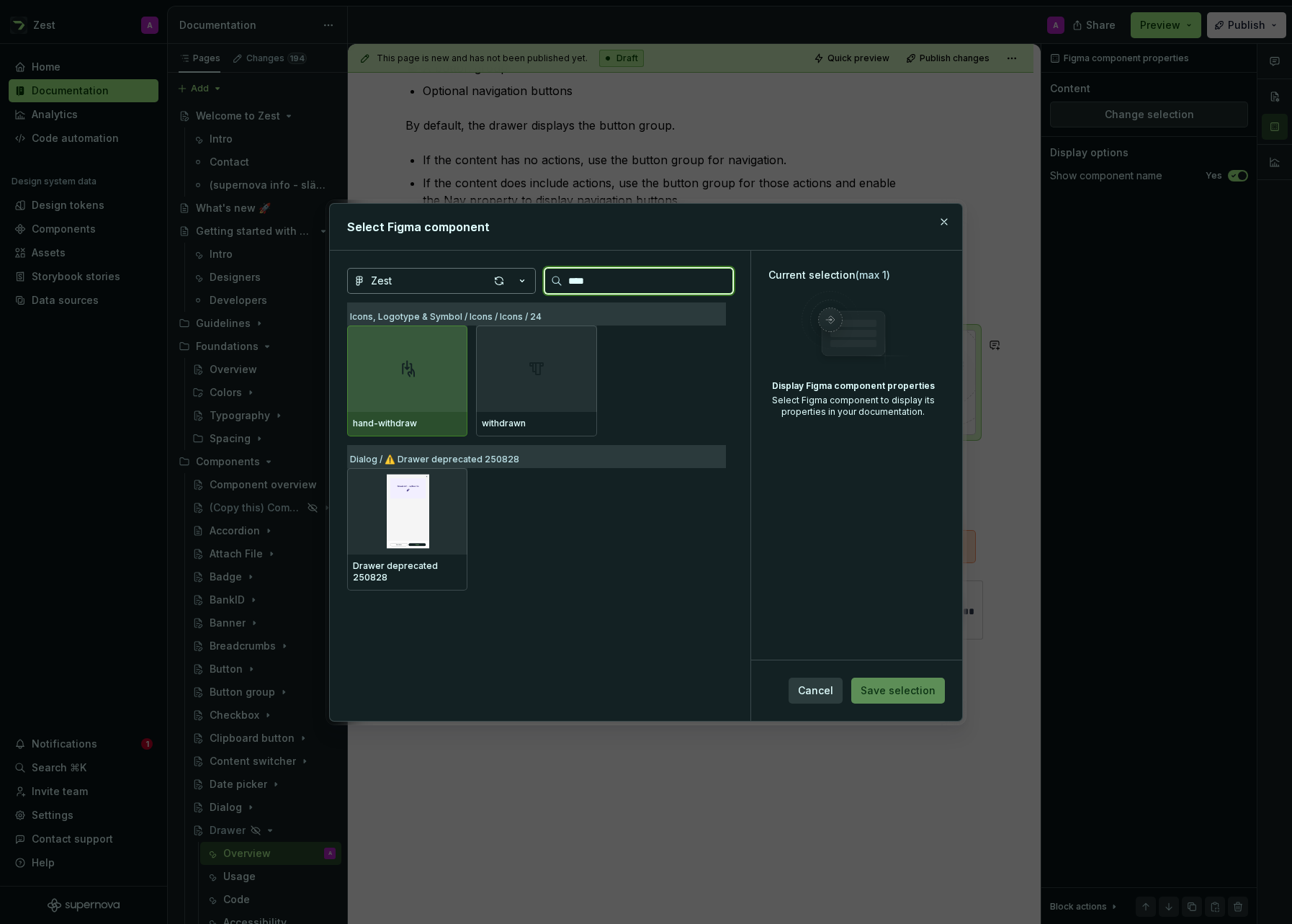
type input "***"
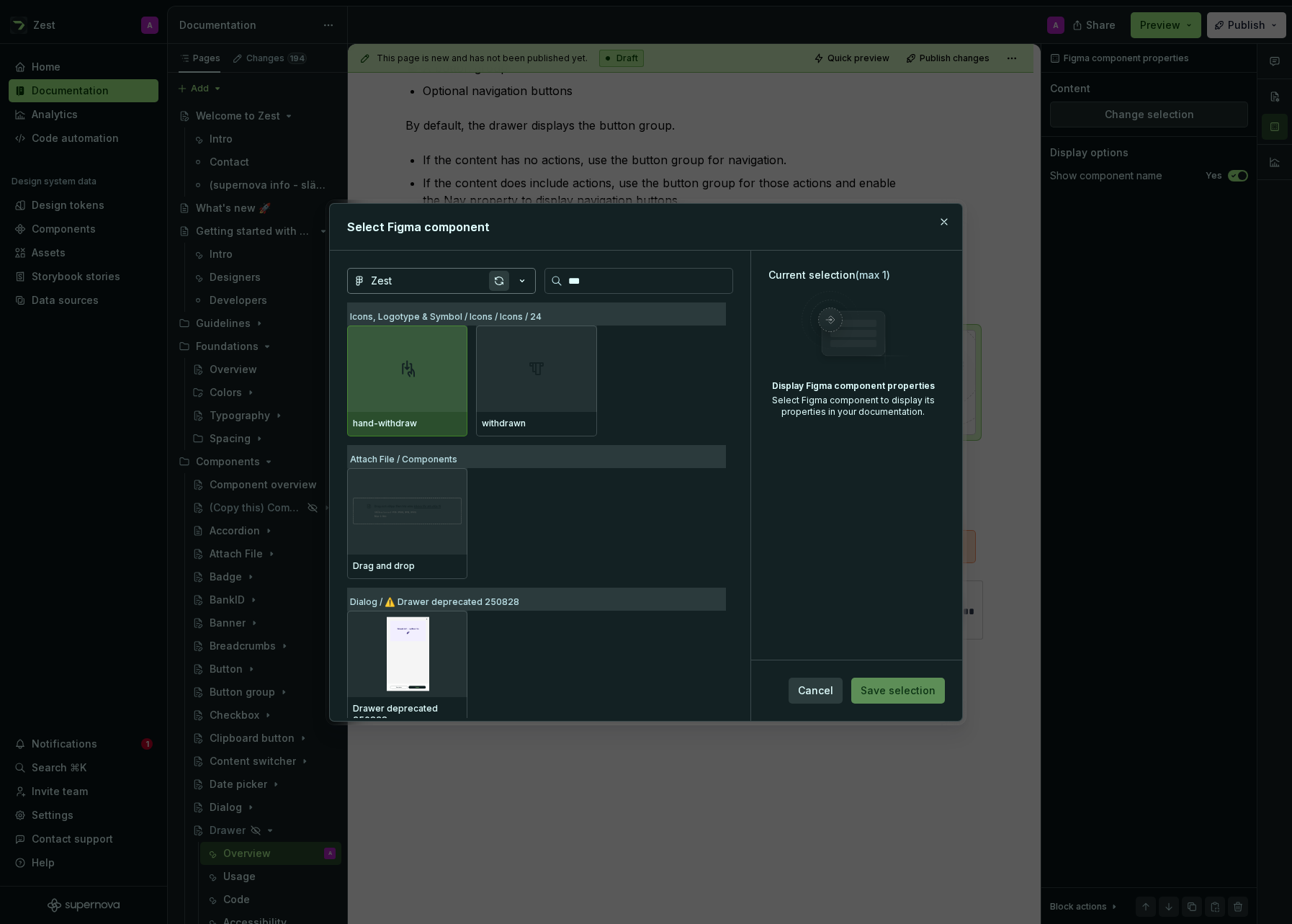
click at [500, 280] on div "button" at bounding box center [499, 280] width 20 height 20
type textarea "*"
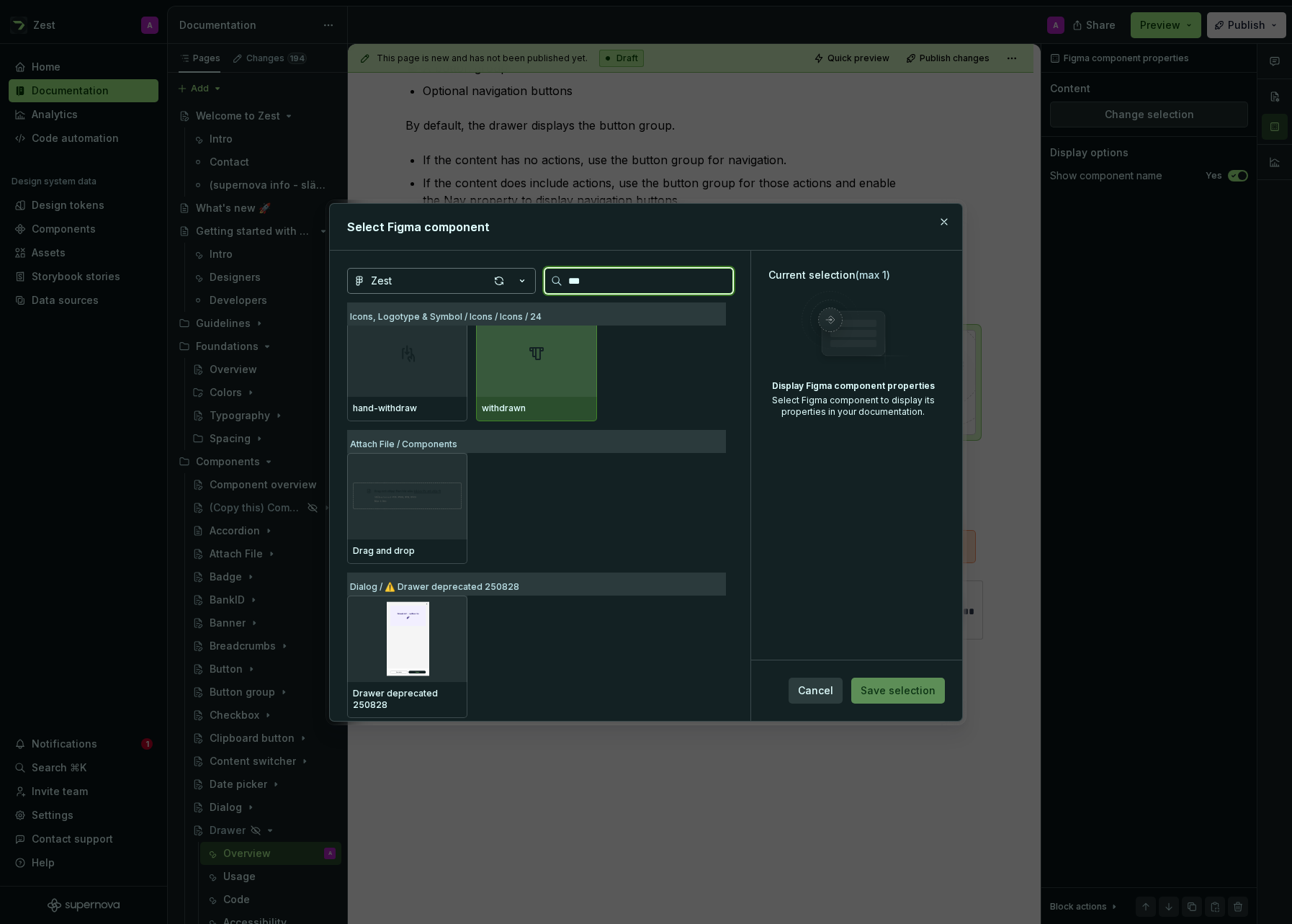
scroll to position [0, 0]
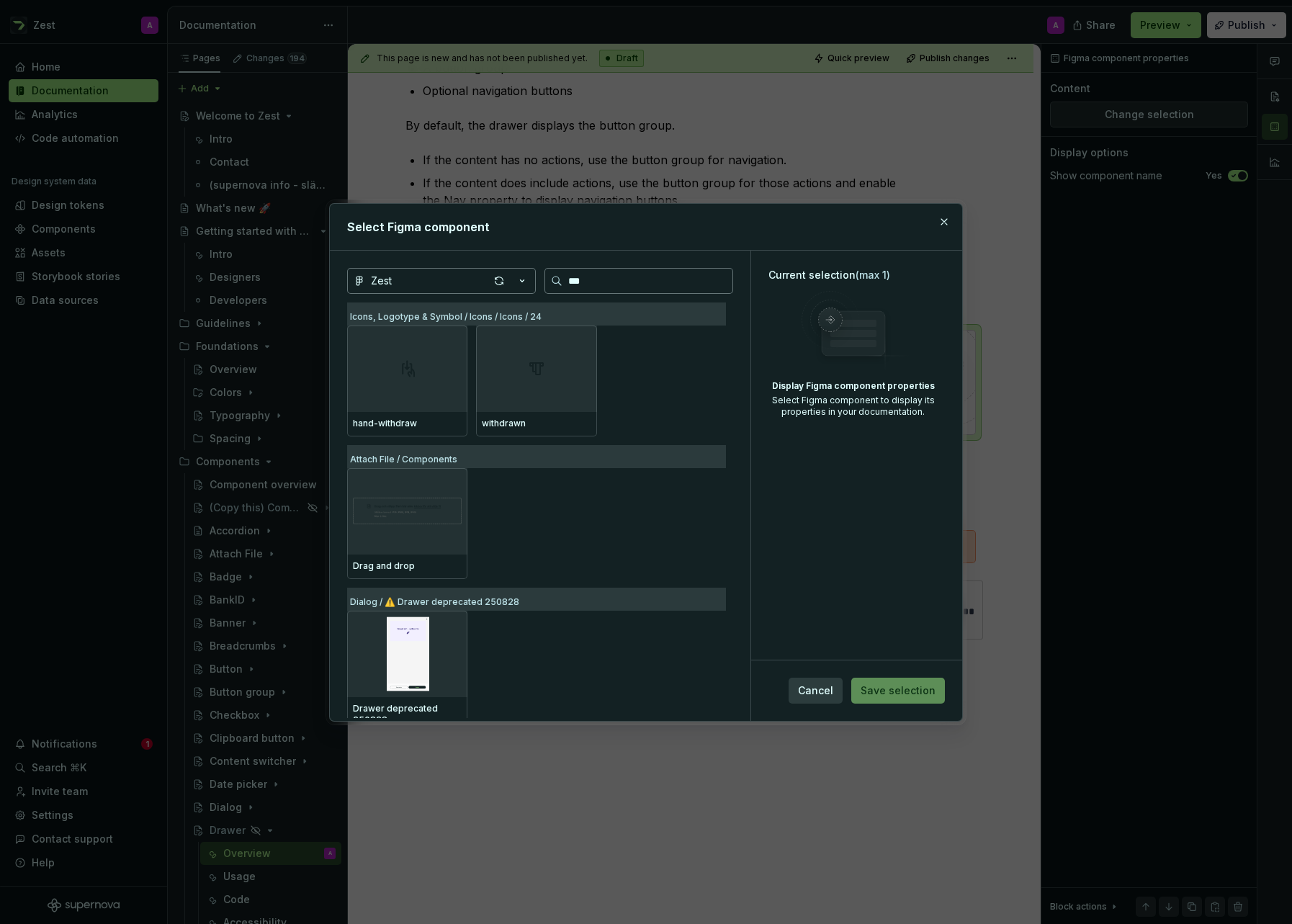
click at [716, 279] on input "***" at bounding box center [648, 280] width 170 height 14
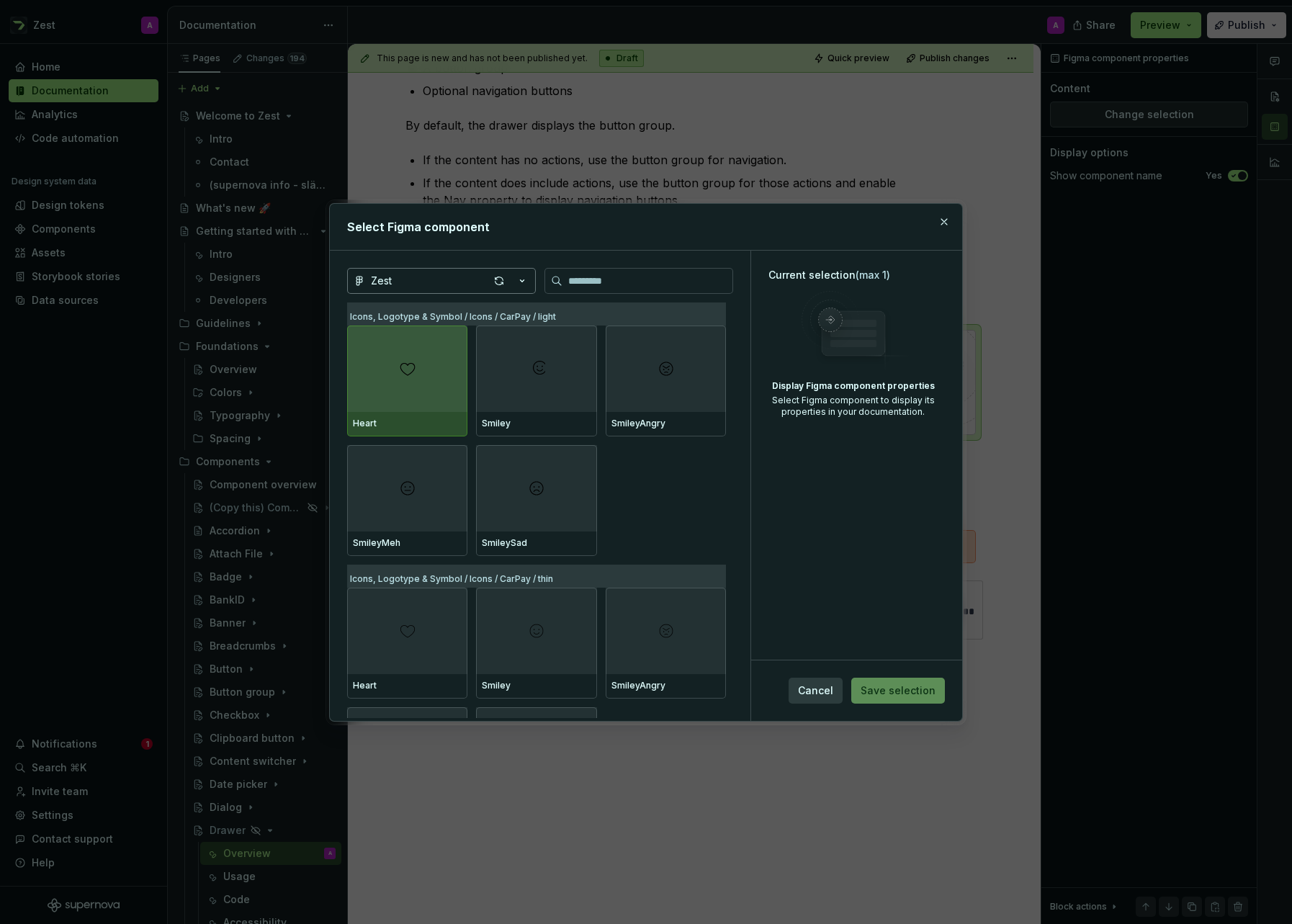
click at [762, 232] on h2 "Select Figma component" at bounding box center [646, 226] width 598 height 17
click at [945, 225] on button "button" at bounding box center [944, 221] width 20 height 20
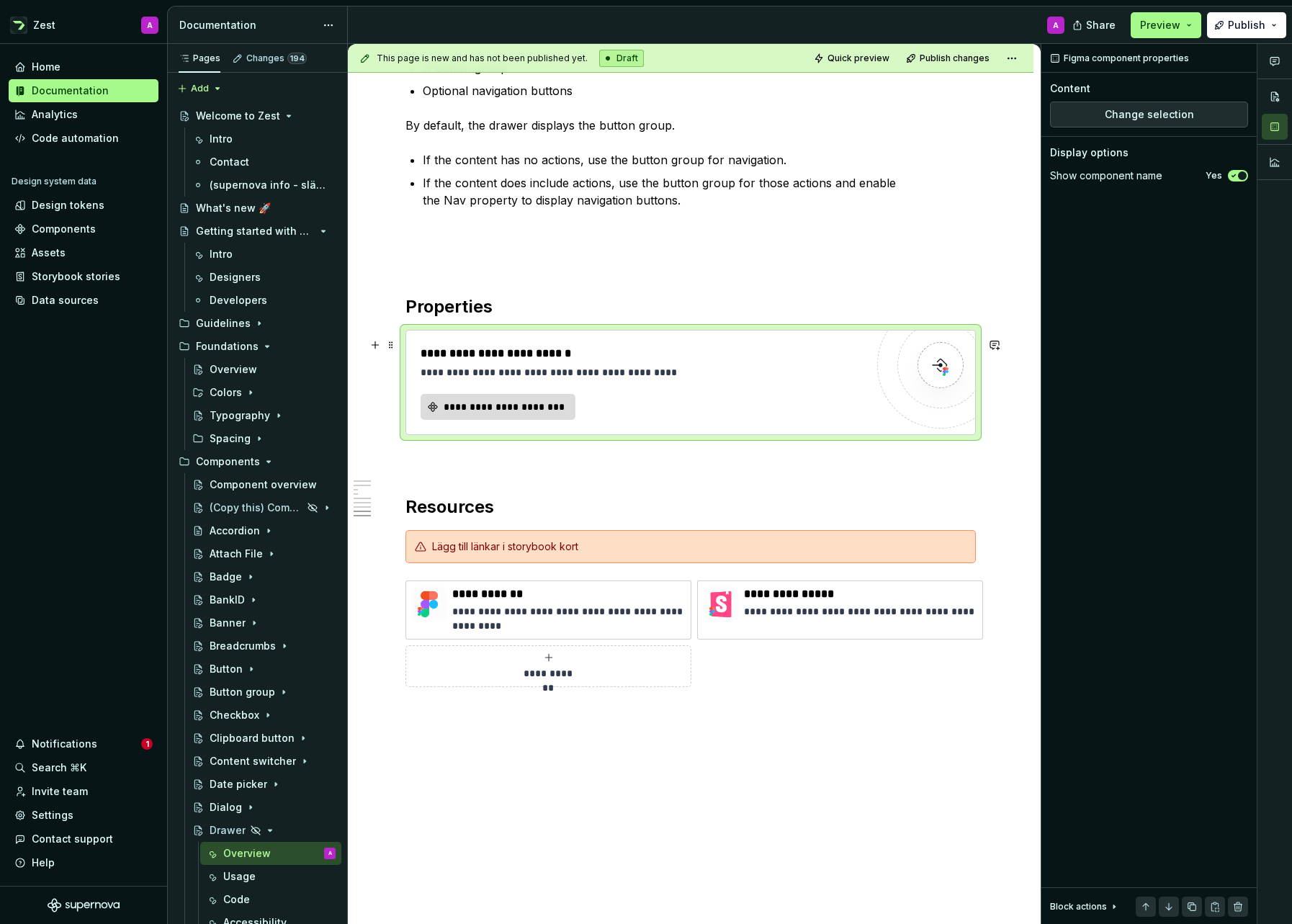
click at [484, 414] on span "**********" at bounding box center [503, 406] width 125 height 14
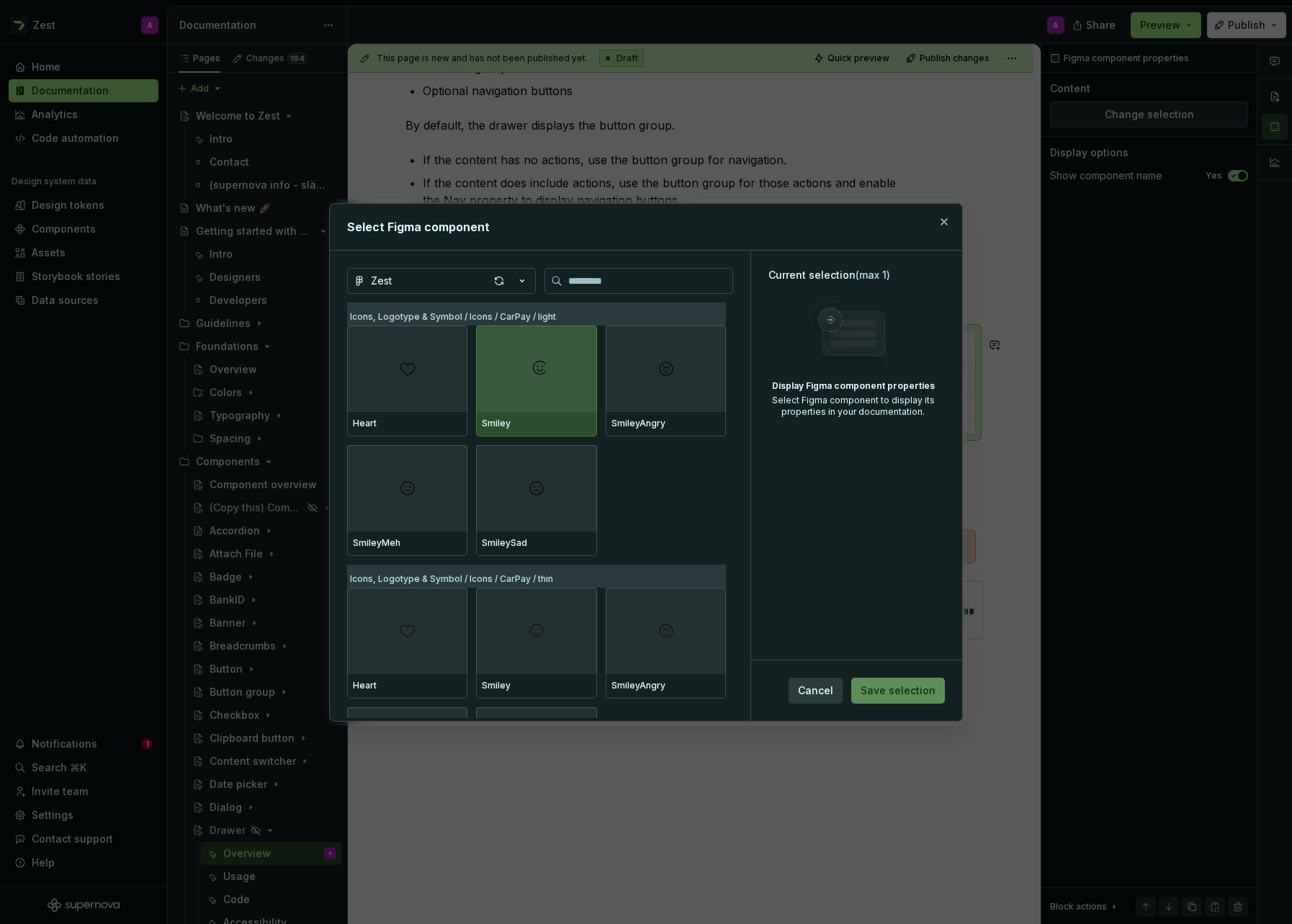
type textarea "*"
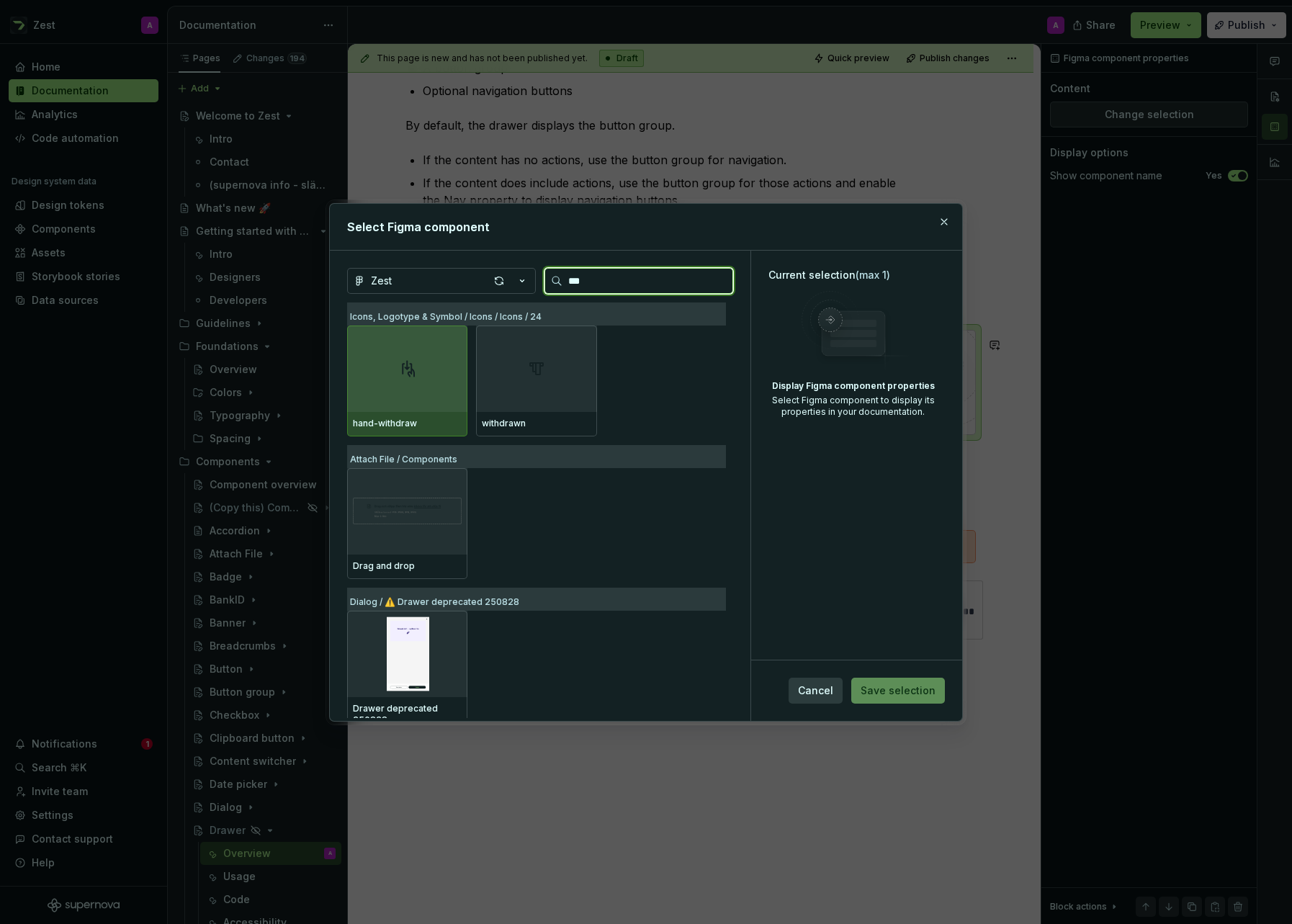
type input "****"
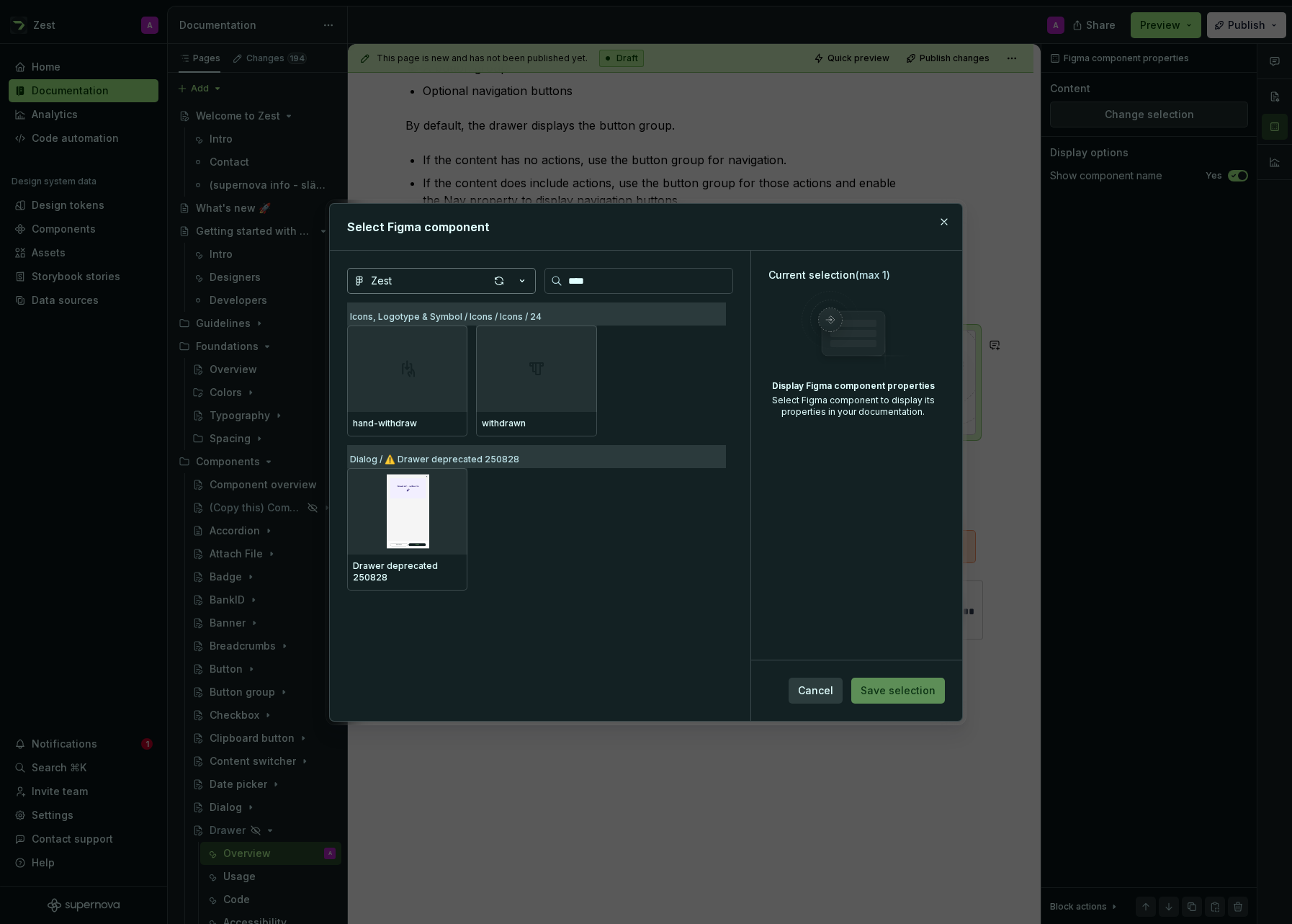
click at [518, 280] on icon "button" at bounding box center [521, 280] width 14 height 14
click at [710, 377] on div "Select Figma component Zest **** Icons, Logotype & Symbol / Icons / Icons / 24 …" at bounding box center [646, 462] width 1292 height 924
drag, startPoint x: 695, startPoint y: 370, endPoint x: 852, endPoint y: 250, distance: 197.6
click at [751, 341] on div "Zest **** Icons, Logotype & Symbol / Icons / Icons / 24 hand-withdraw withdrawn…" at bounding box center [646, 485] width 632 height 470
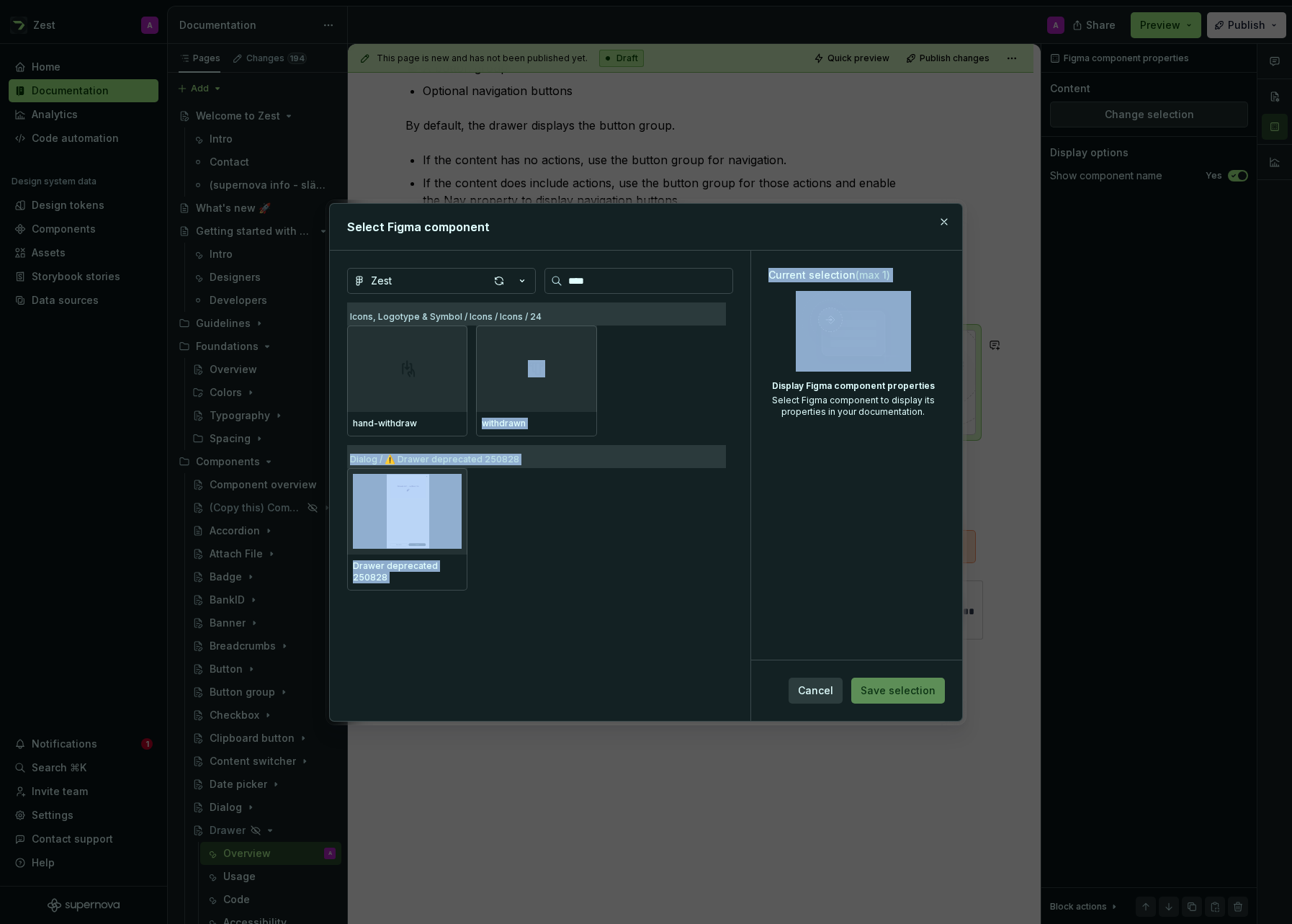
click at [952, 222] on button "button" at bounding box center [944, 221] width 20 height 20
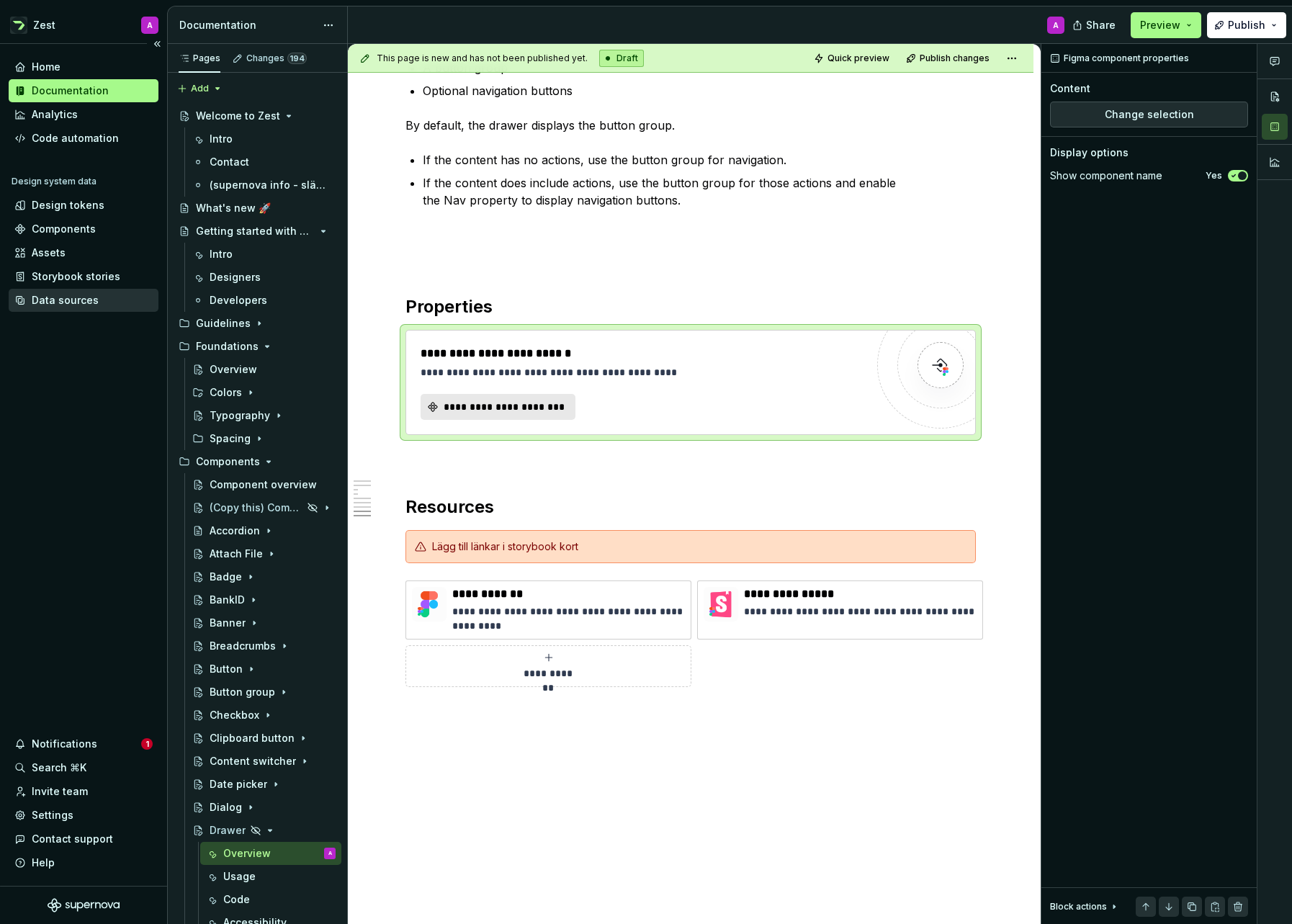
click at [80, 298] on div "Data sources" at bounding box center [65, 300] width 67 height 14
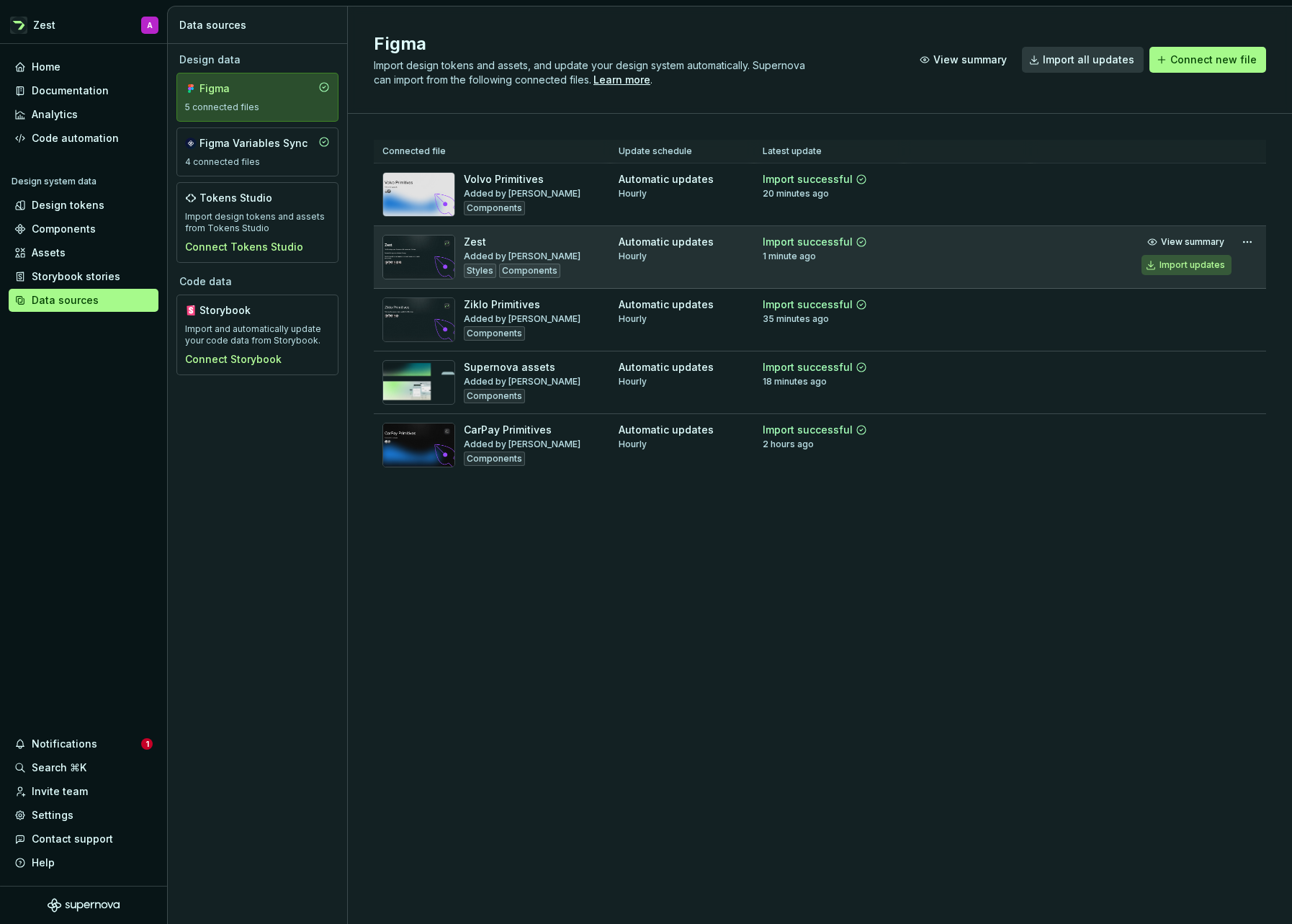
click at [1179, 265] on div "Import updates" at bounding box center [1192, 265] width 65 height 11
click at [35, 86] on div "Documentation" at bounding box center [70, 90] width 77 height 14
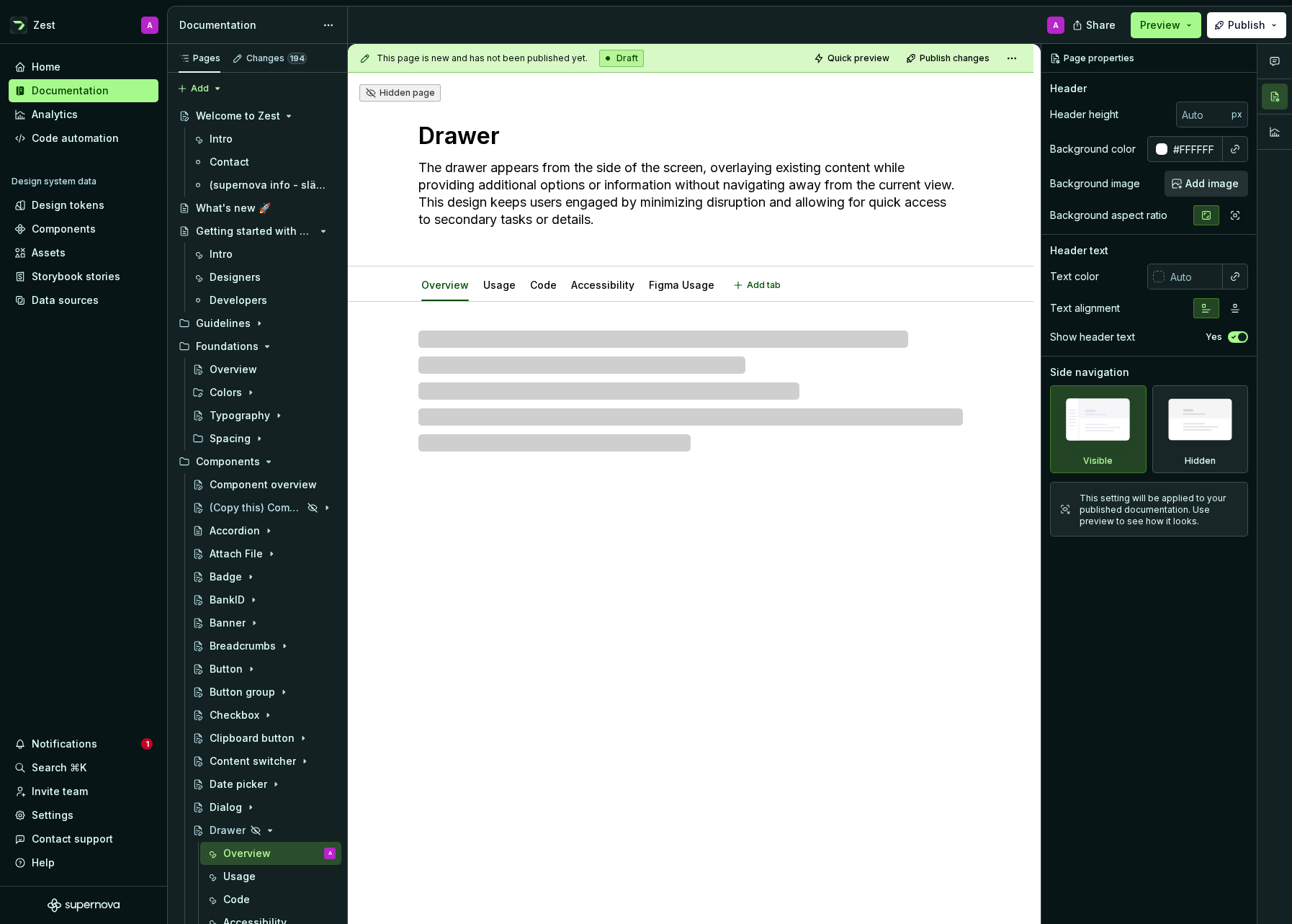
type textarea "*"
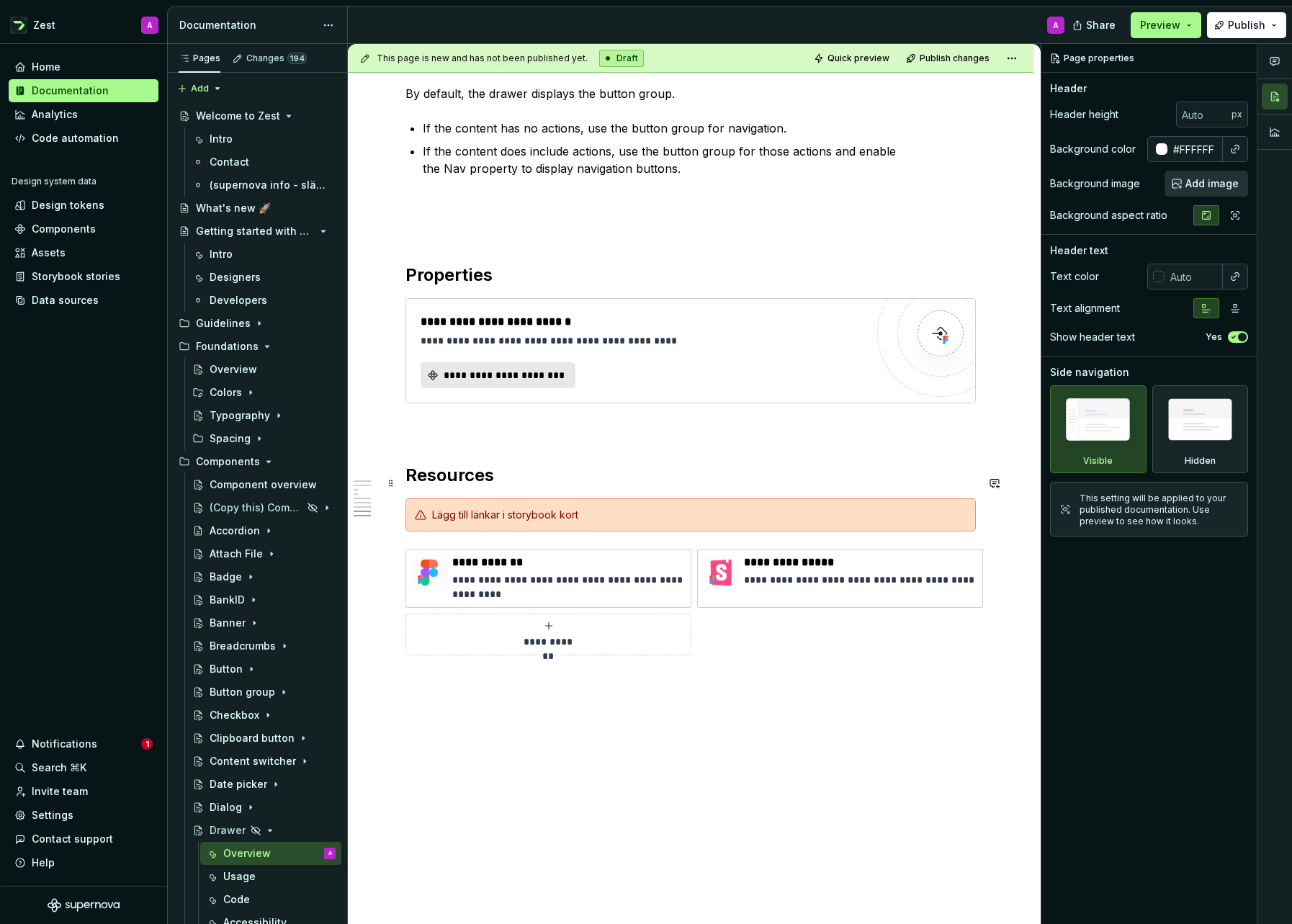
scroll to position [3918, 0]
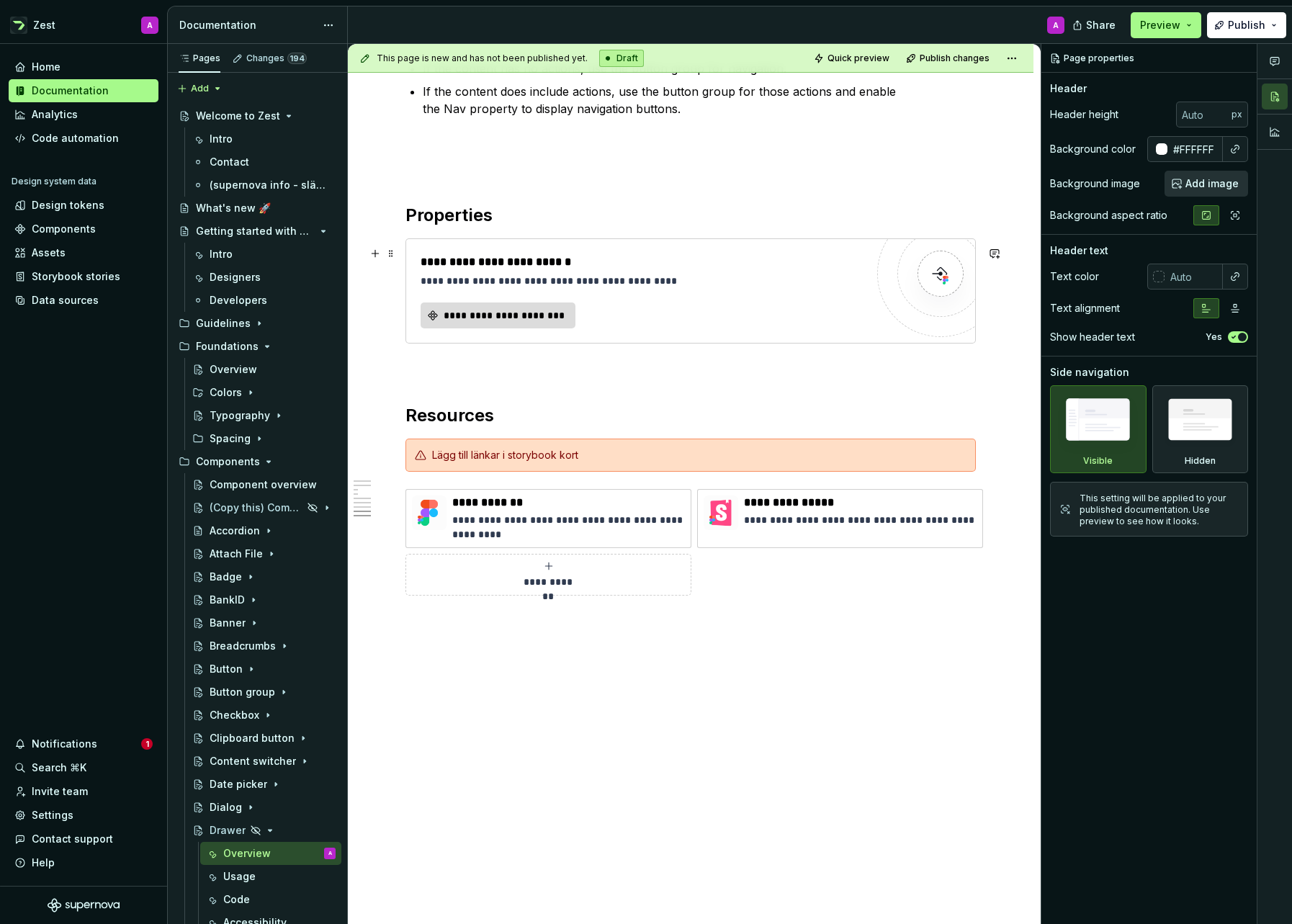
click at [479, 314] on span "**********" at bounding box center [503, 315] width 125 height 14
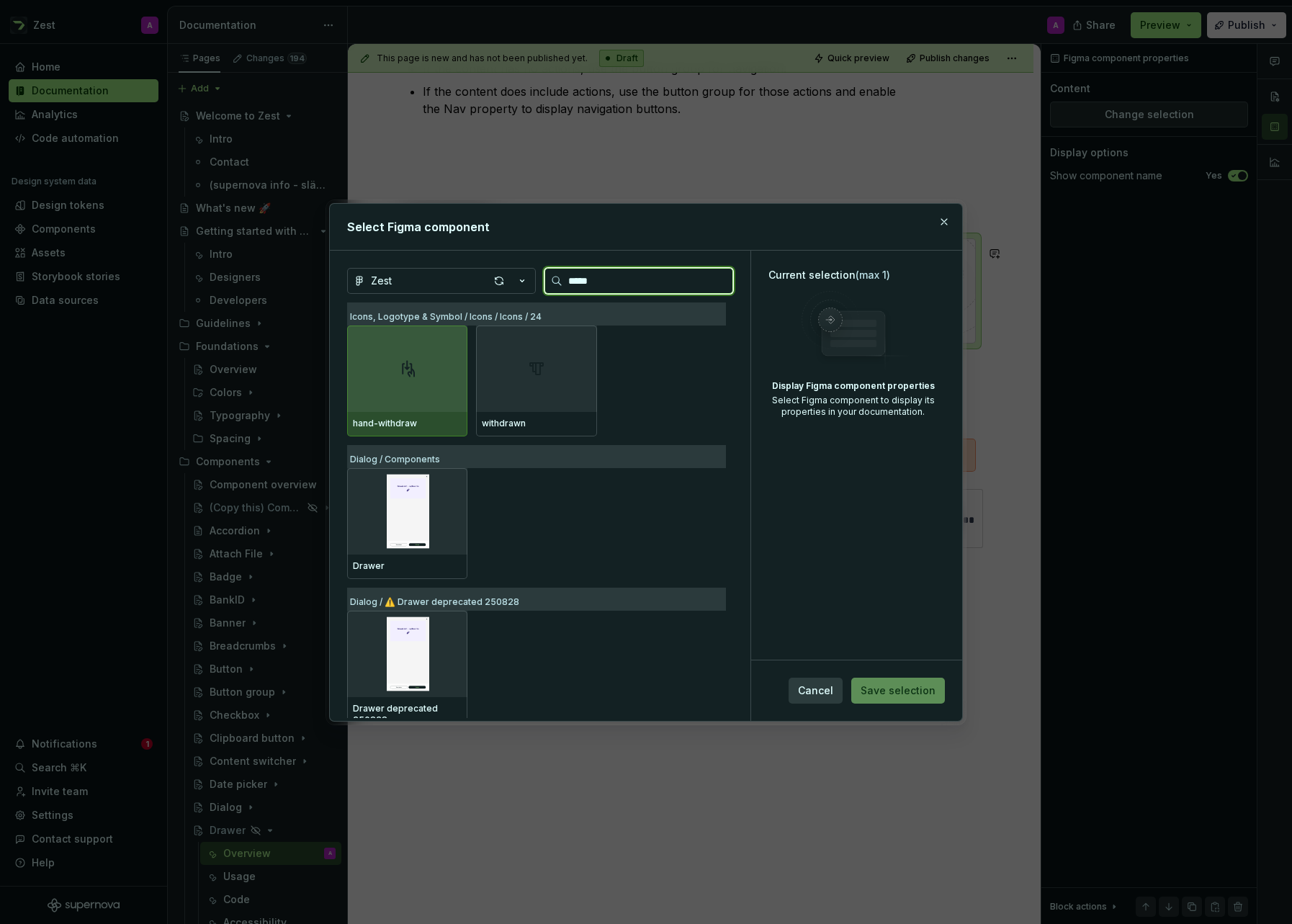
type input "******"
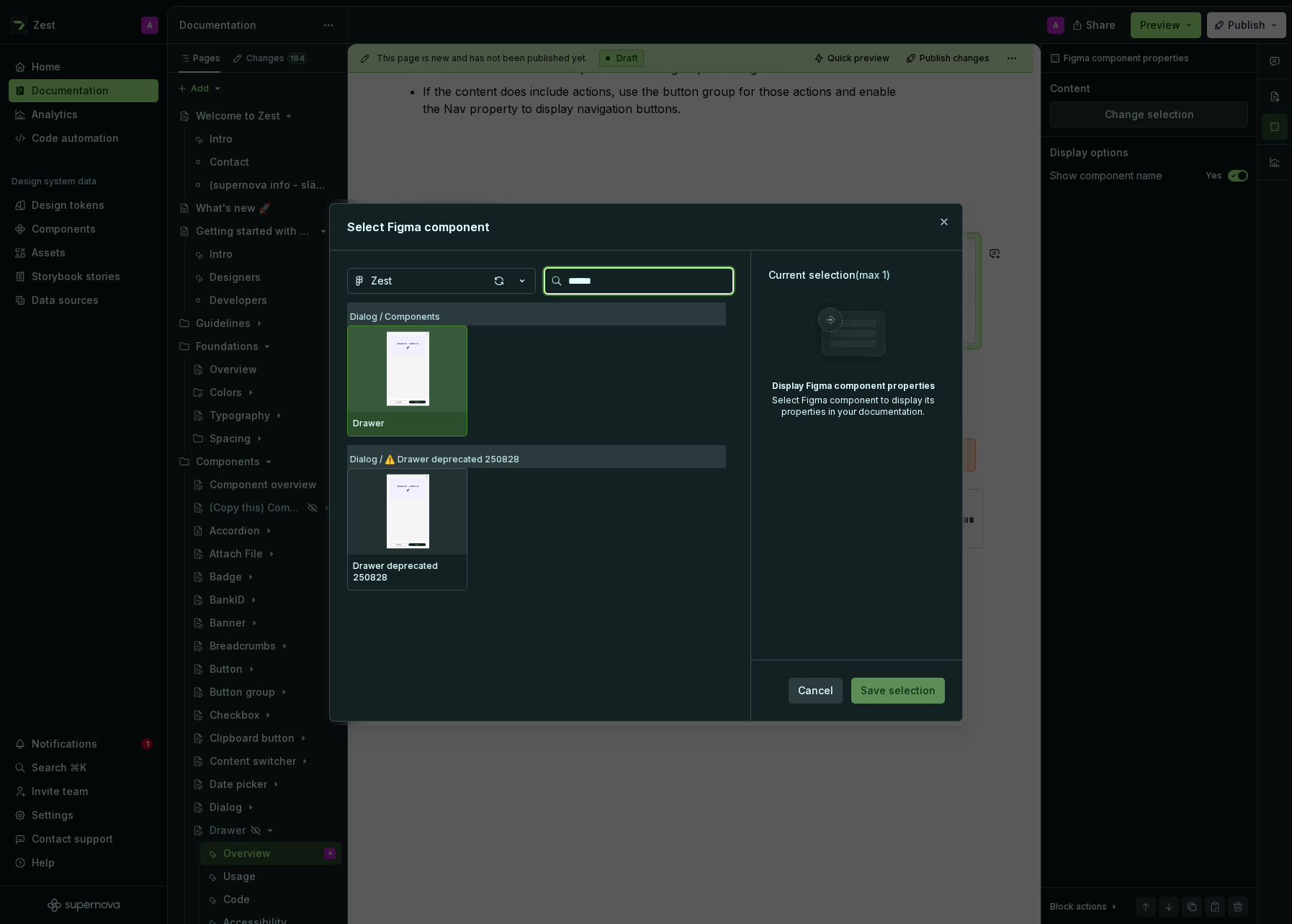
click at [421, 347] on img at bounding box center [407, 369] width 109 height 75
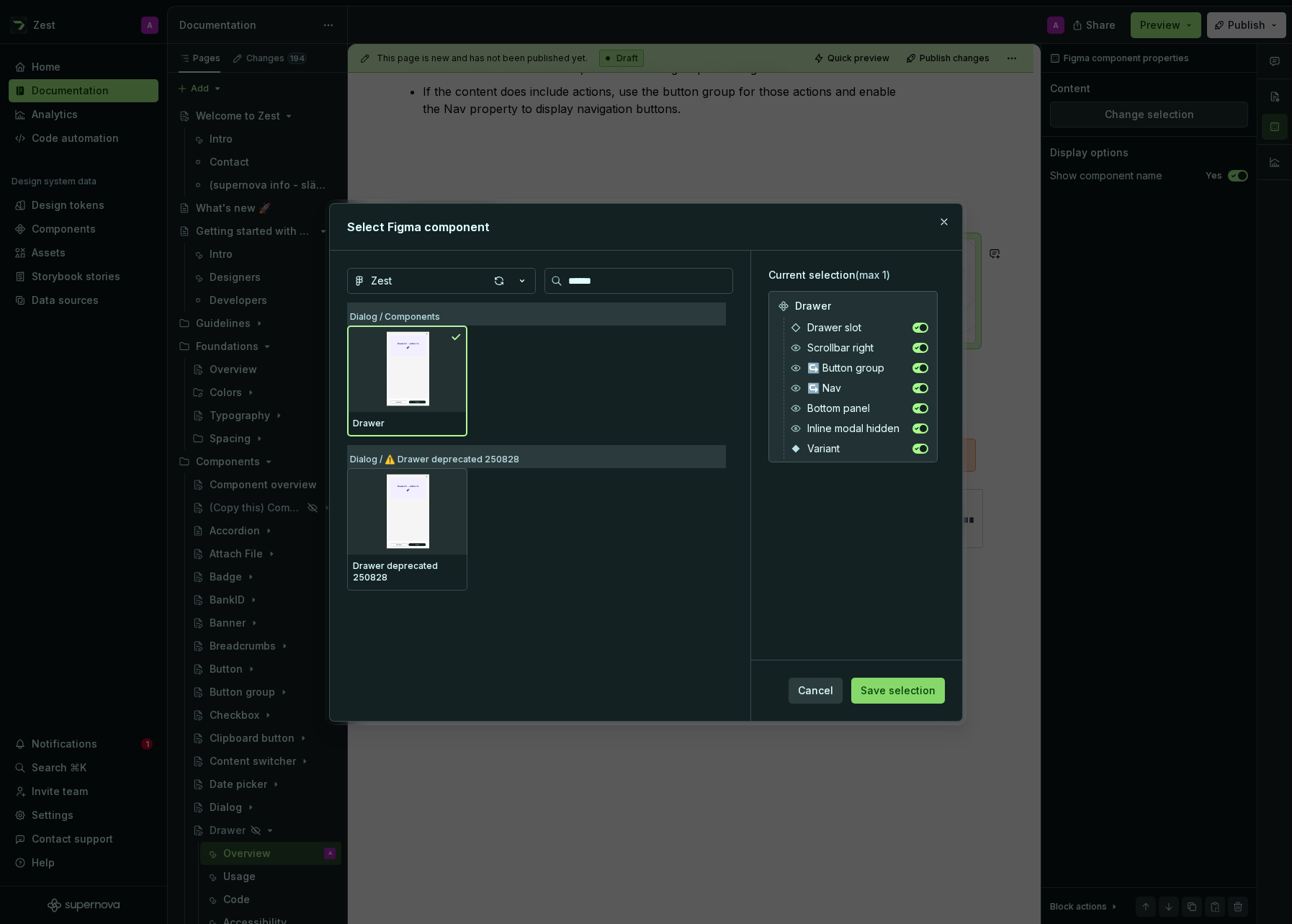
click at [881, 686] on span "Save selection" at bounding box center [898, 690] width 75 height 14
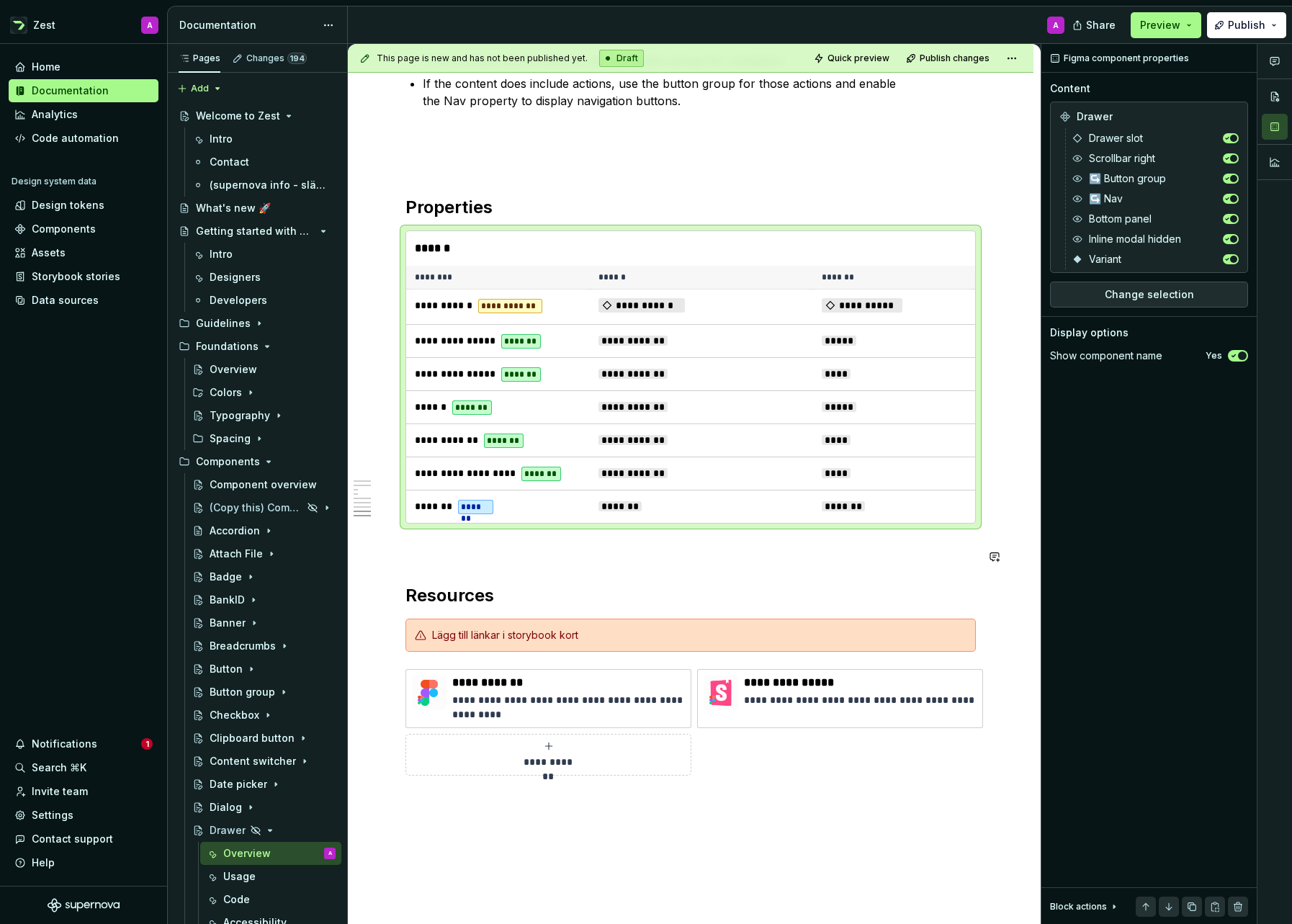
click at [744, 548] on p at bounding box center [690, 549] width 570 height 17
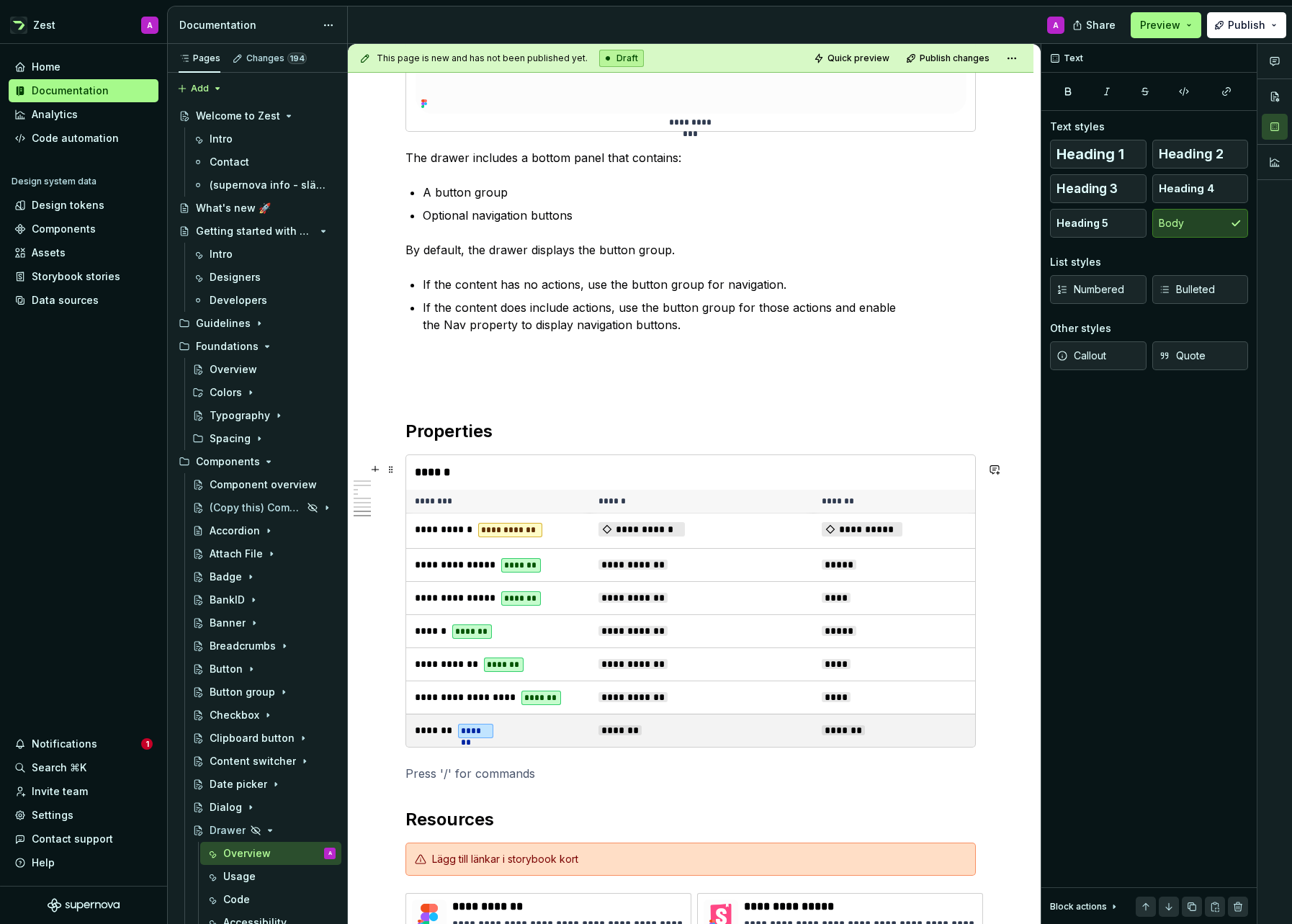
scroll to position [3478, 0]
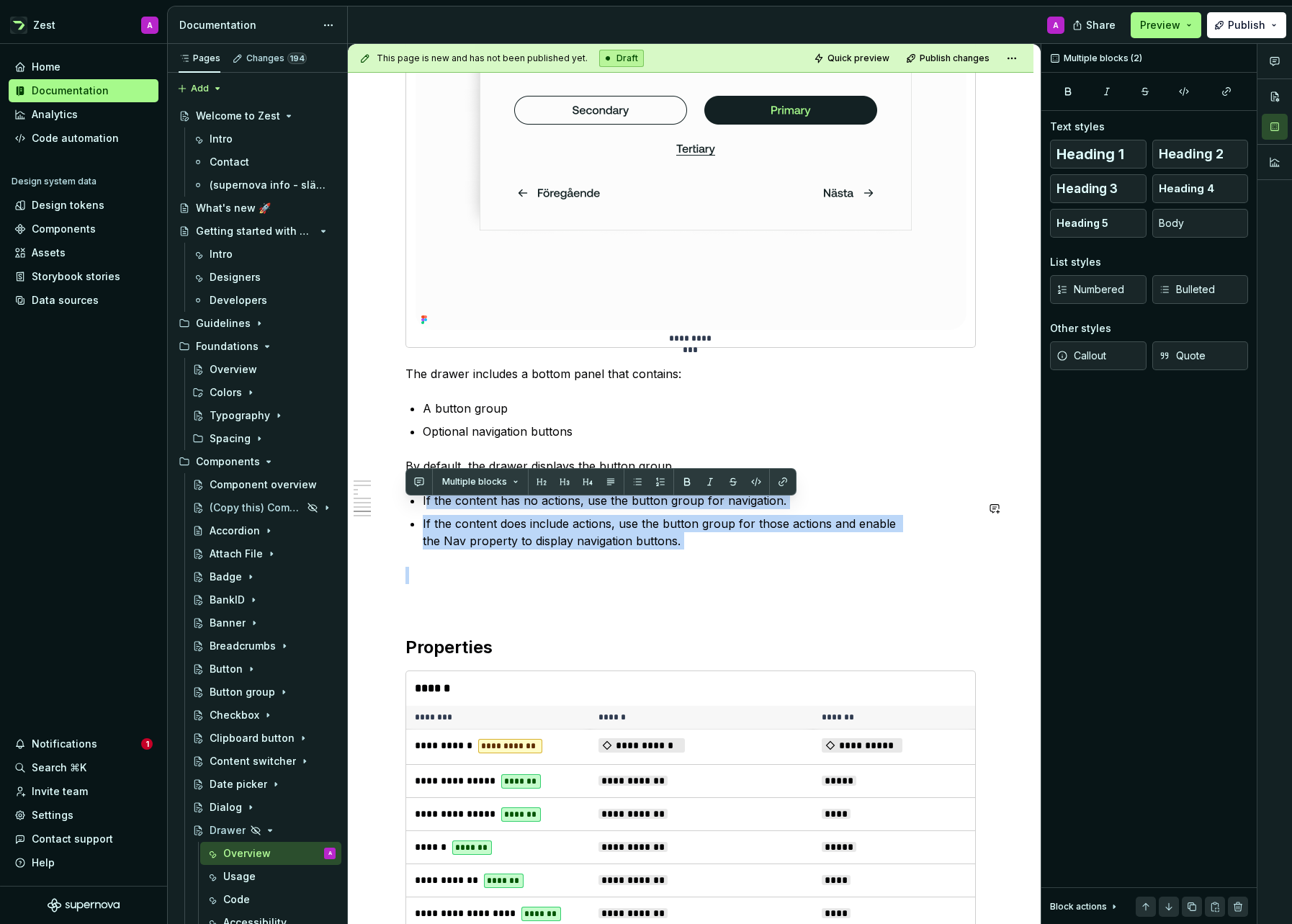
drag, startPoint x: 445, startPoint y: 512, endPoint x: 678, endPoint y: 558, distance: 237.5
click at [690, 549] on p "If the content does include actions, use the button group for those actions and…" at bounding box center [699, 532] width 553 height 34
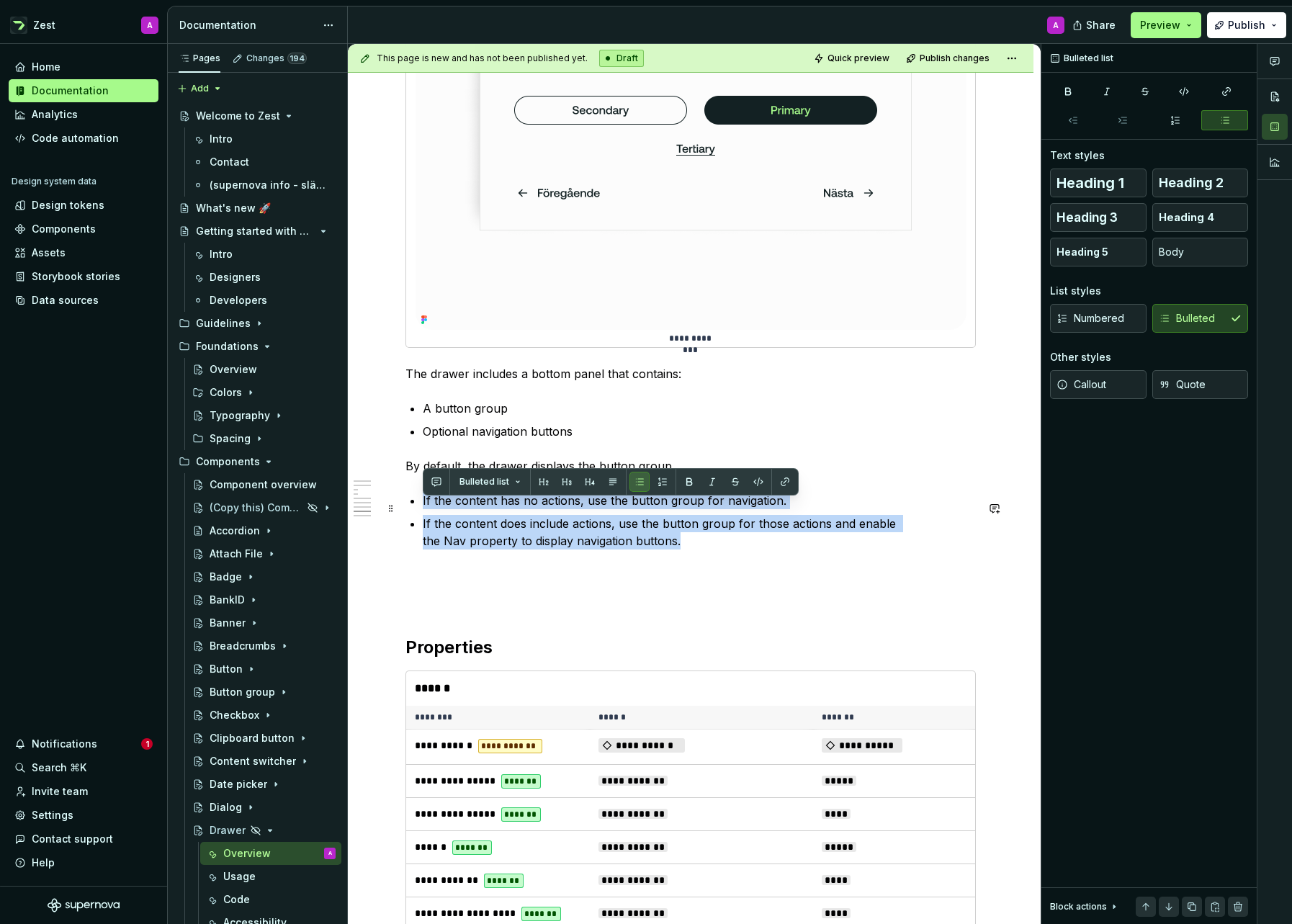
drag, startPoint x: 699, startPoint y: 555, endPoint x: 401, endPoint y: 512, distance: 301.1
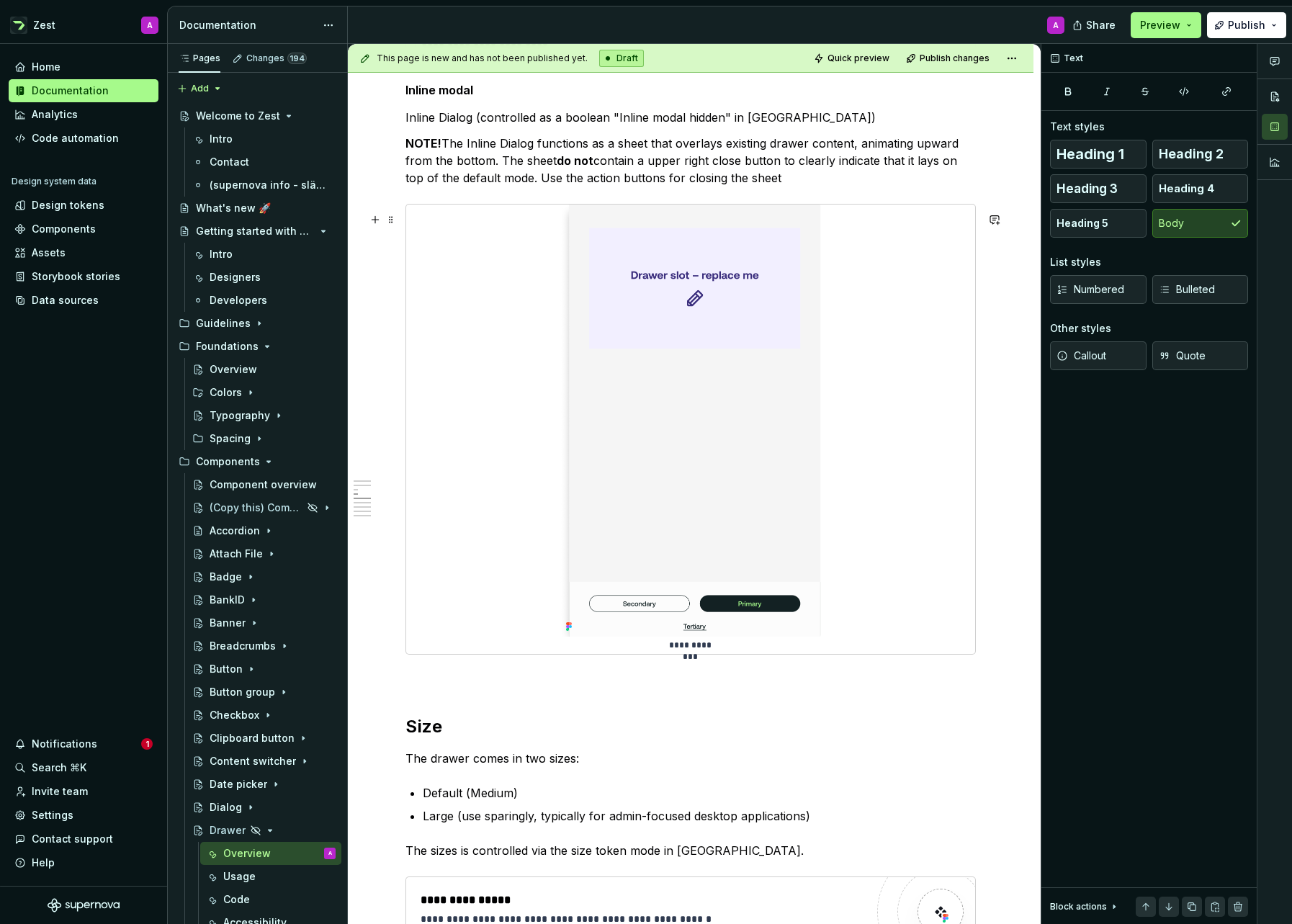
scroll to position [1621, 0]
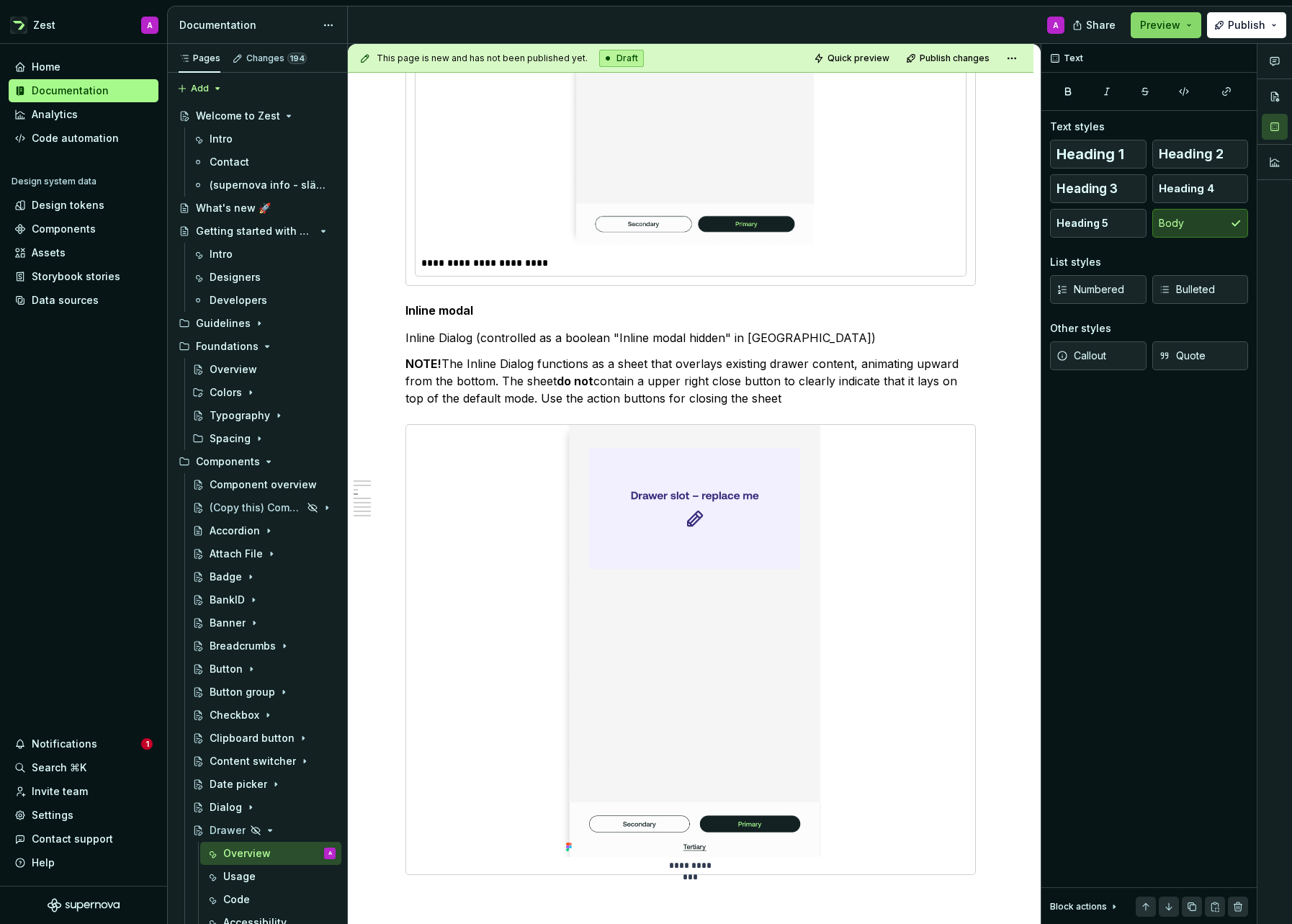
click at [1191, 26] on button "Preview" at bounding box center [1166, 25] width 71 height 26
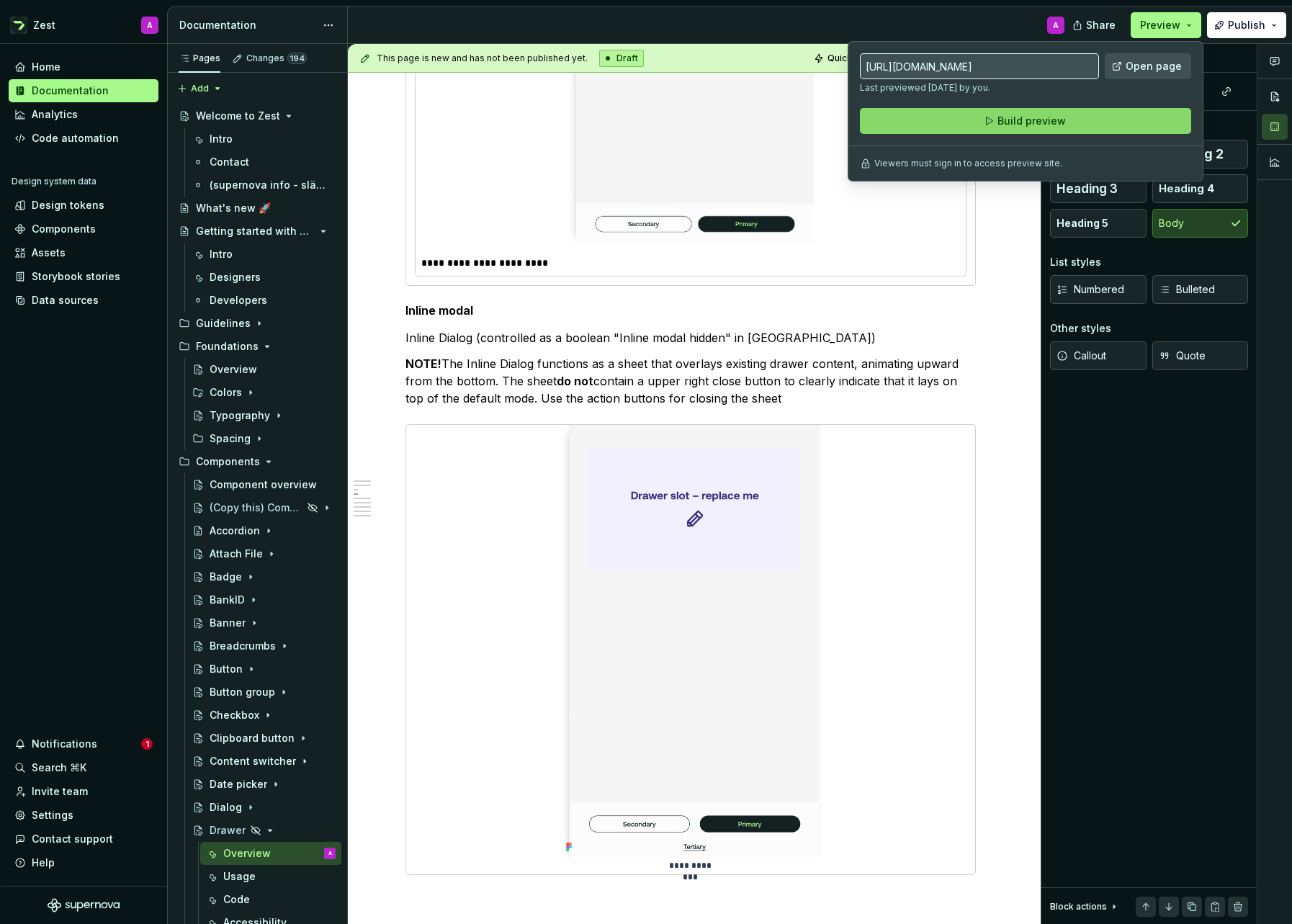
click at [983, 122] on button "Build preview" at bounding box center [1026, 121] width 332 height 26
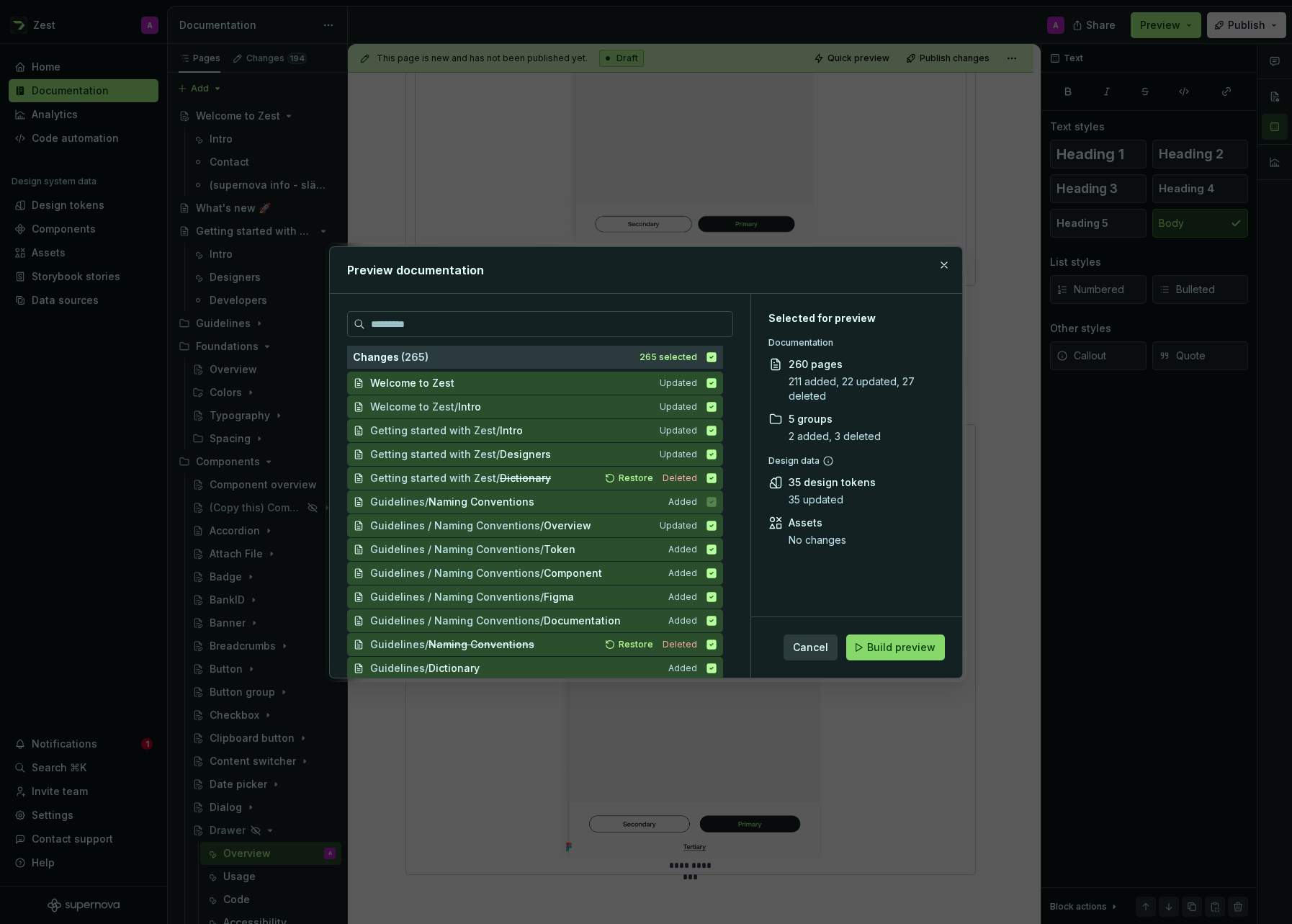
click at [911, 652] on span "Build preview" at bounding box center [901, 646] width 68 height 14
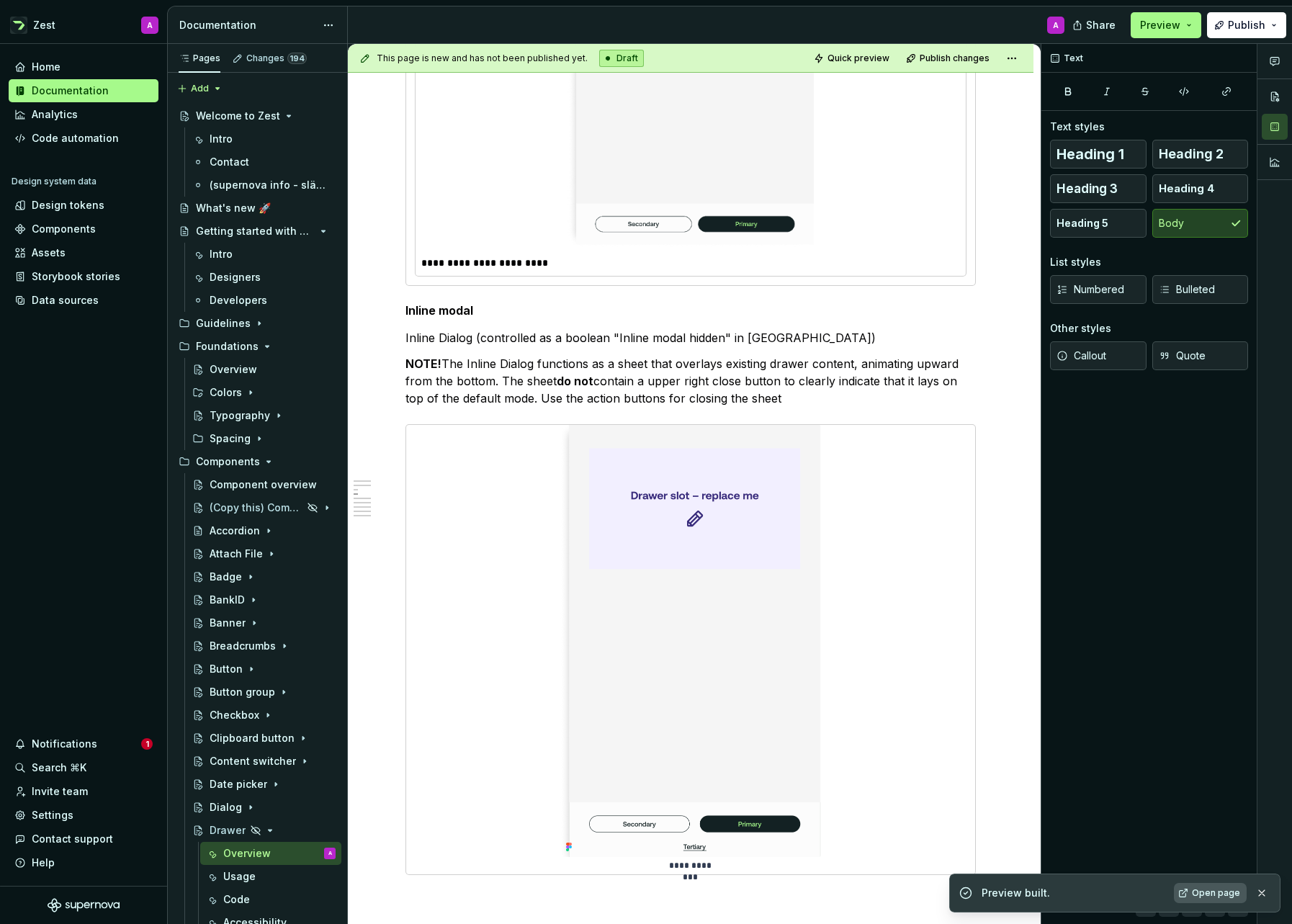
click at [1215, 894] on span "Open page" at bounding box center [1216, 892] width 48 height 11
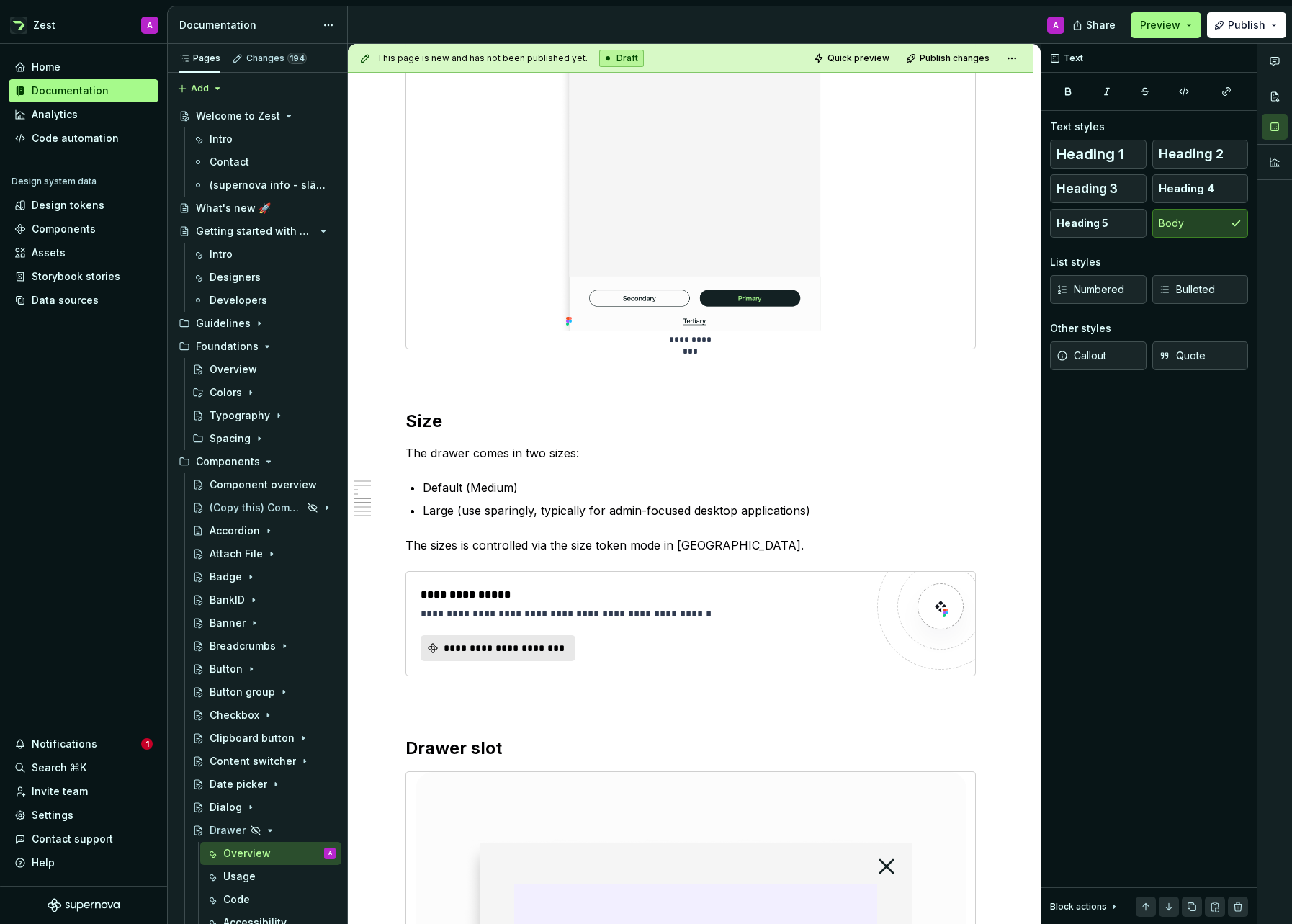
scroll to position [2264, 0]
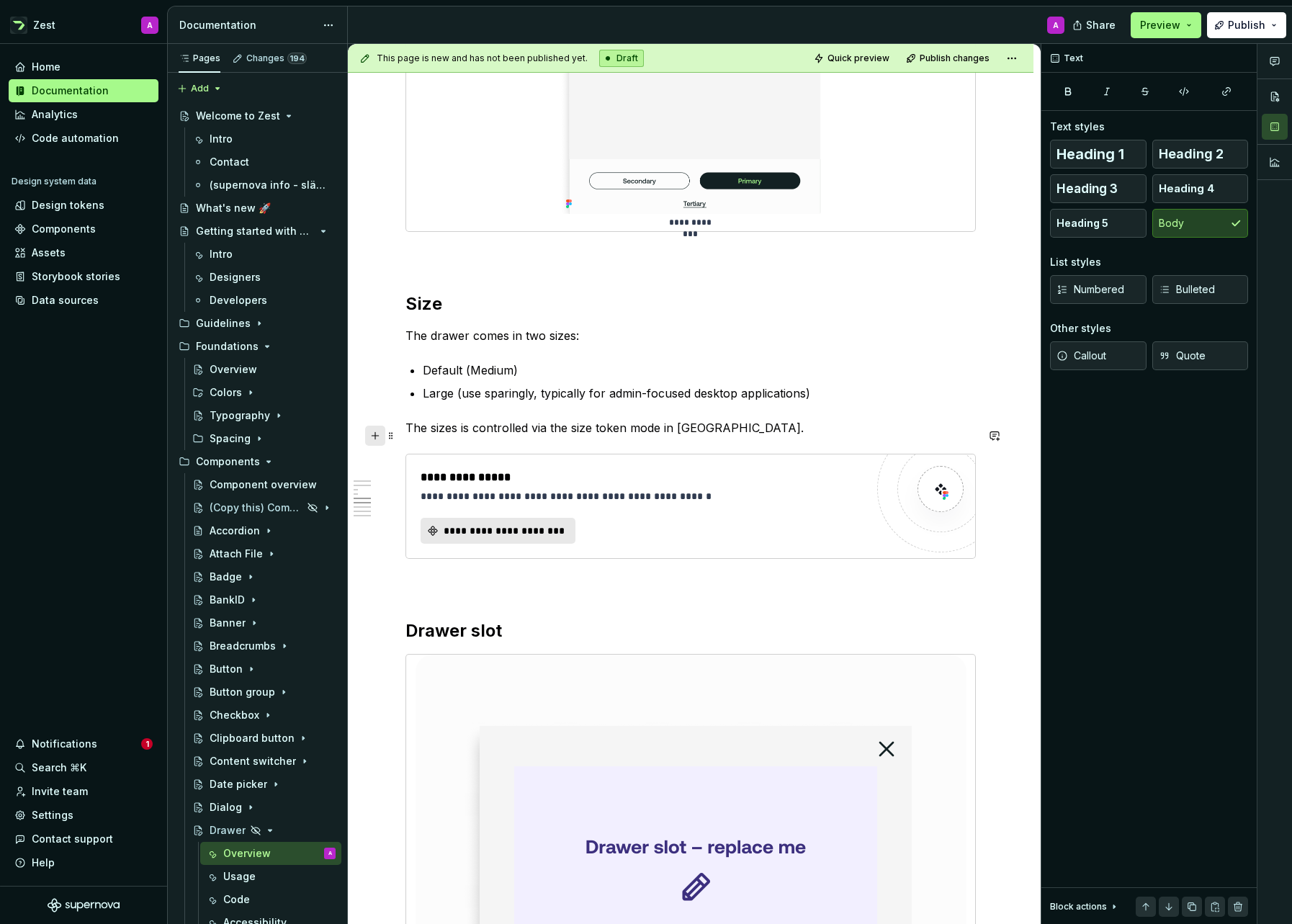
click at [377, 441] on button "button" at bounding box center [375, 435] width 20 height 20
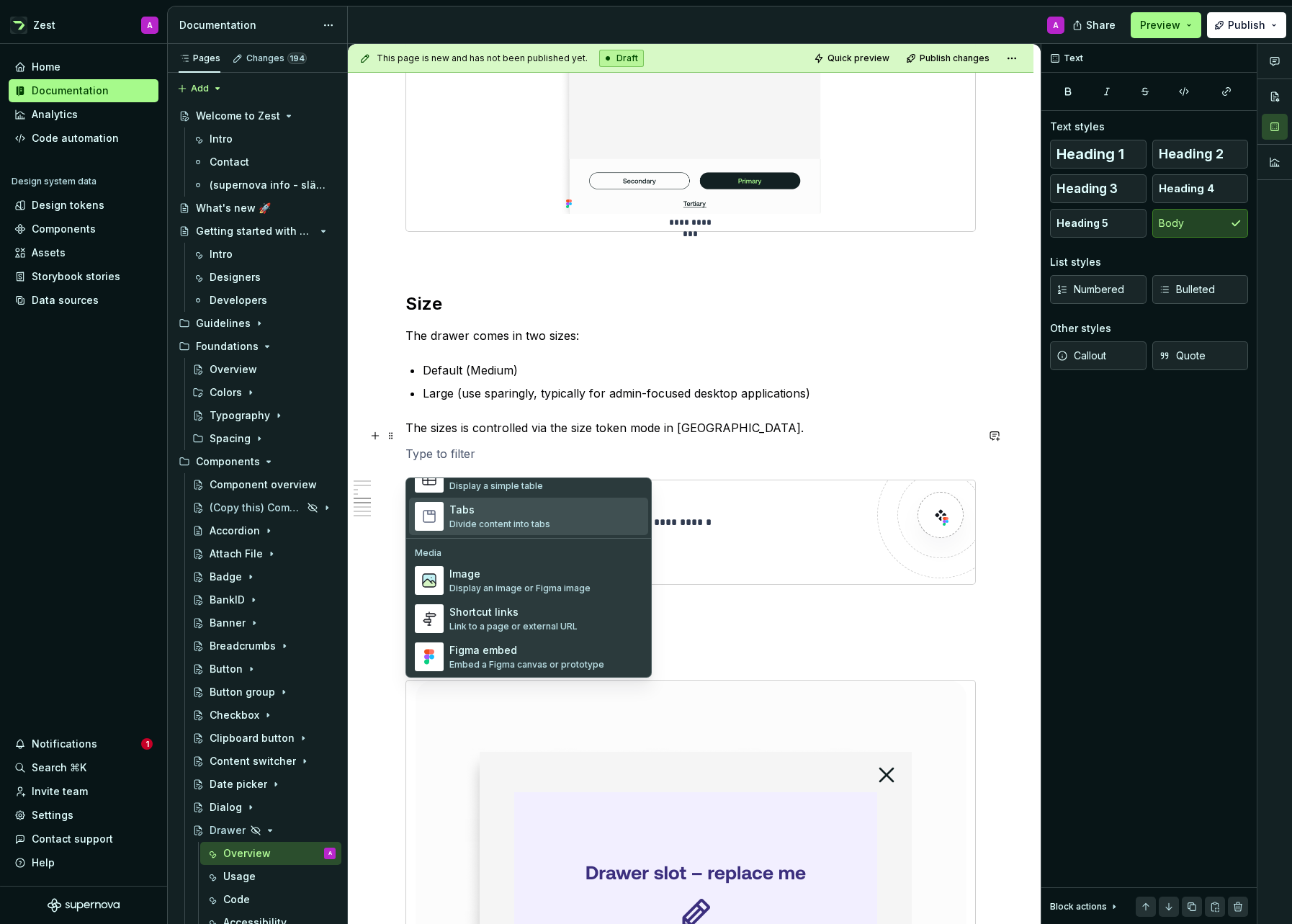
scroll to position [554, 0]
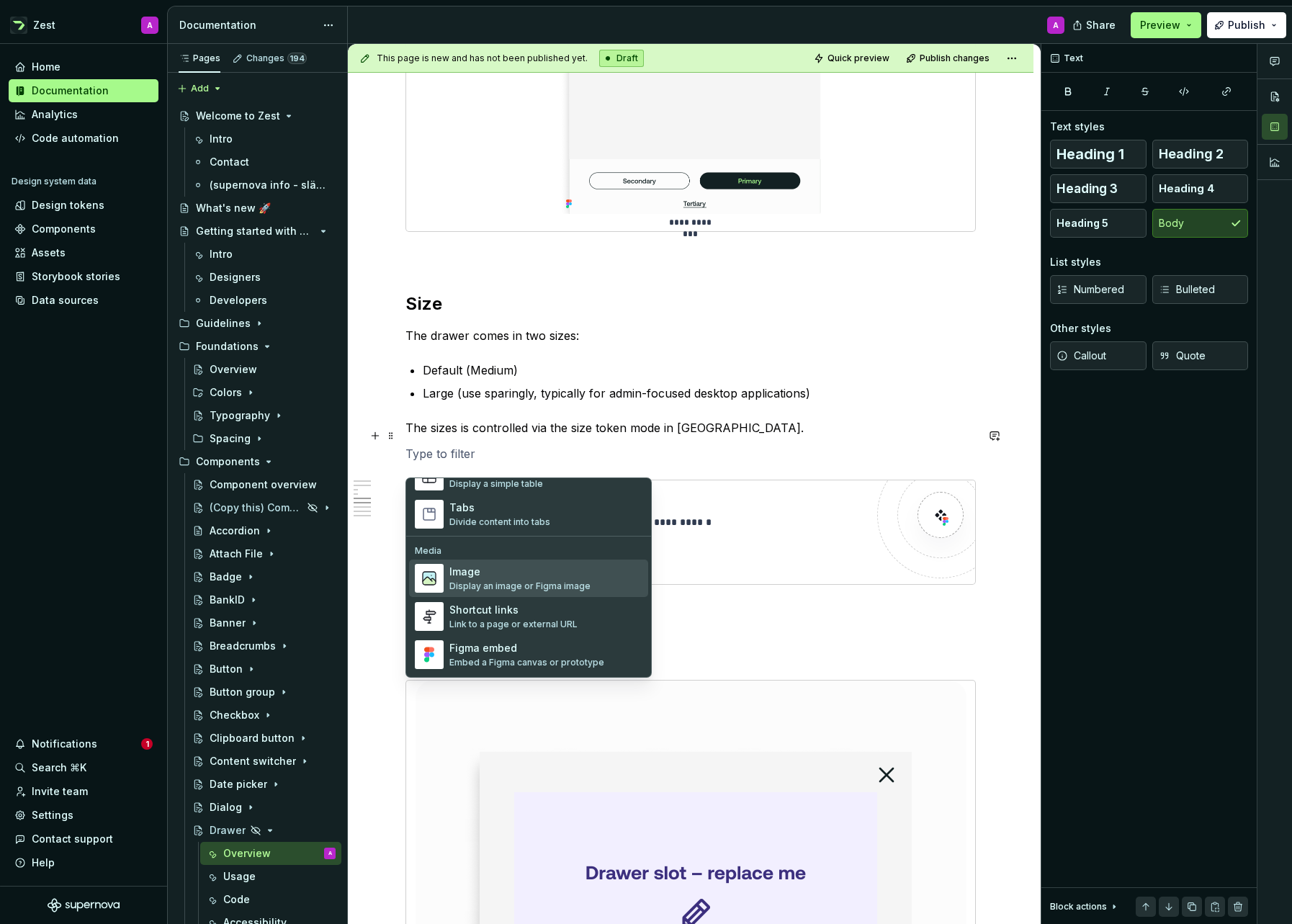
click at [476, 578] on div "Image" at bounding box center [520, 572] width 141 height 14
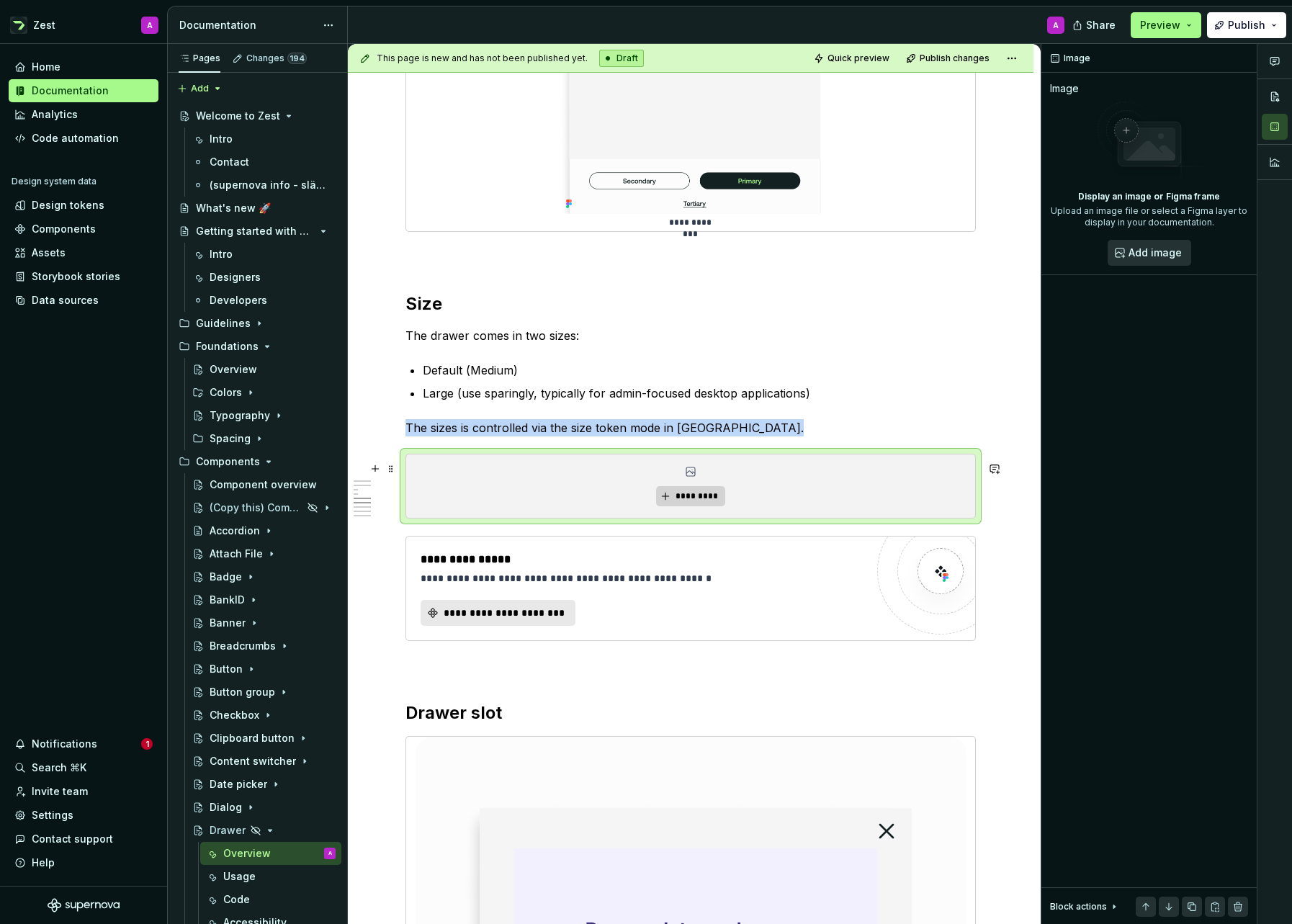
click at [704, 502] on span "*********" at bounding box center [696, 496] width 44 height 11
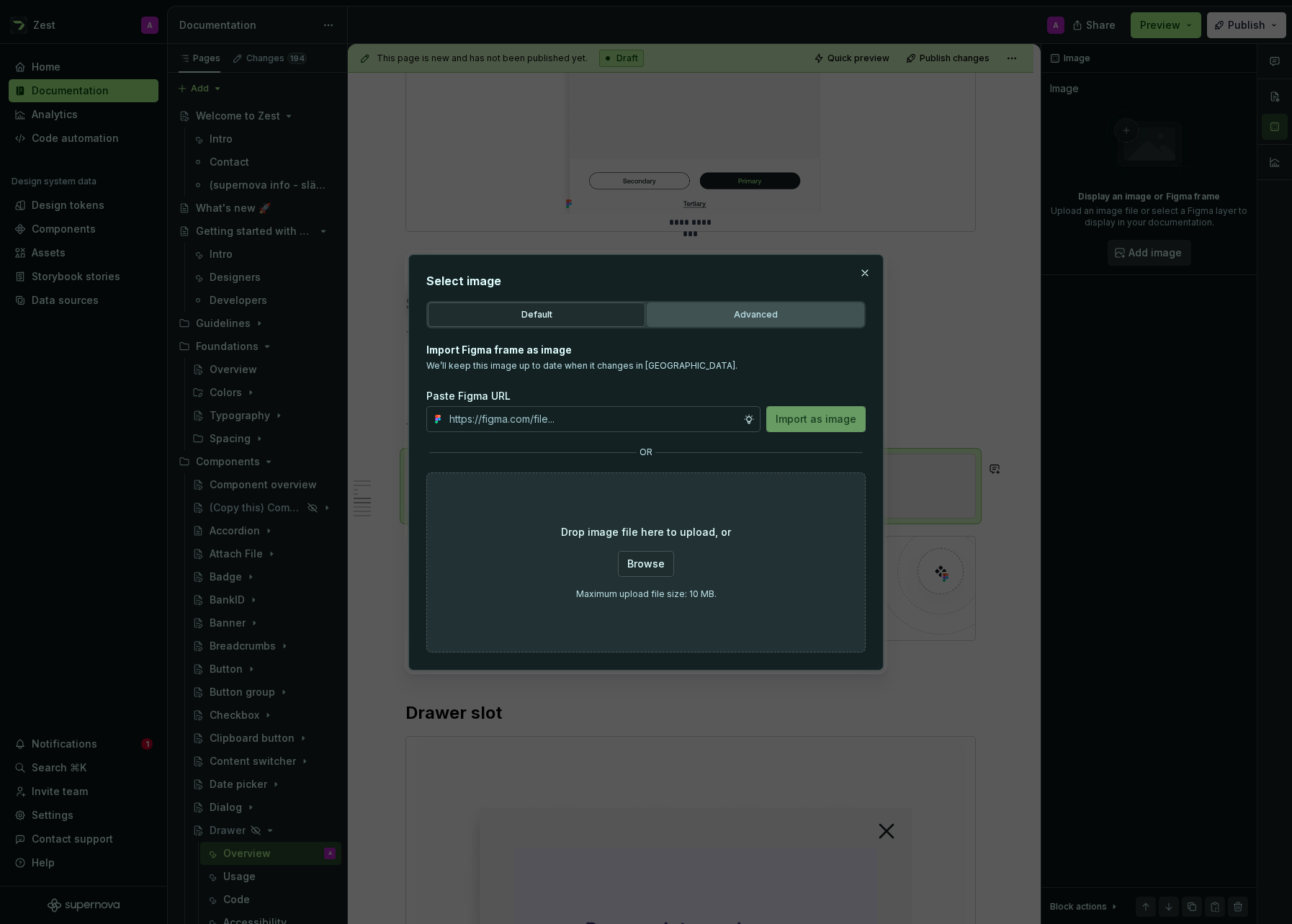
click at [760, 320] on div "Advanced" at bounding box center [756, 314] width 207 height 14
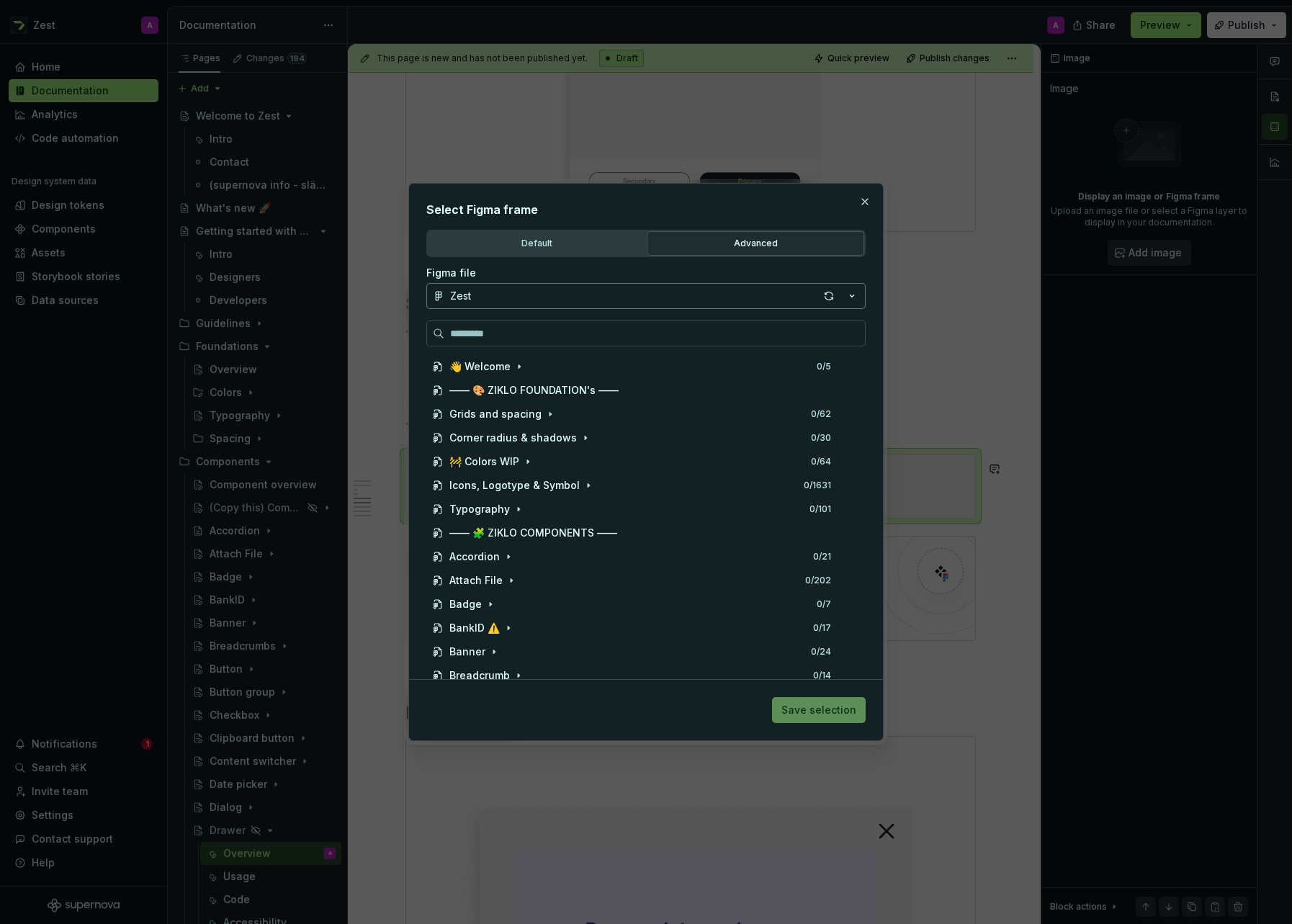
click at [516, 292] on button "Zest" at bounding box center [646, 296] width 440 height 26
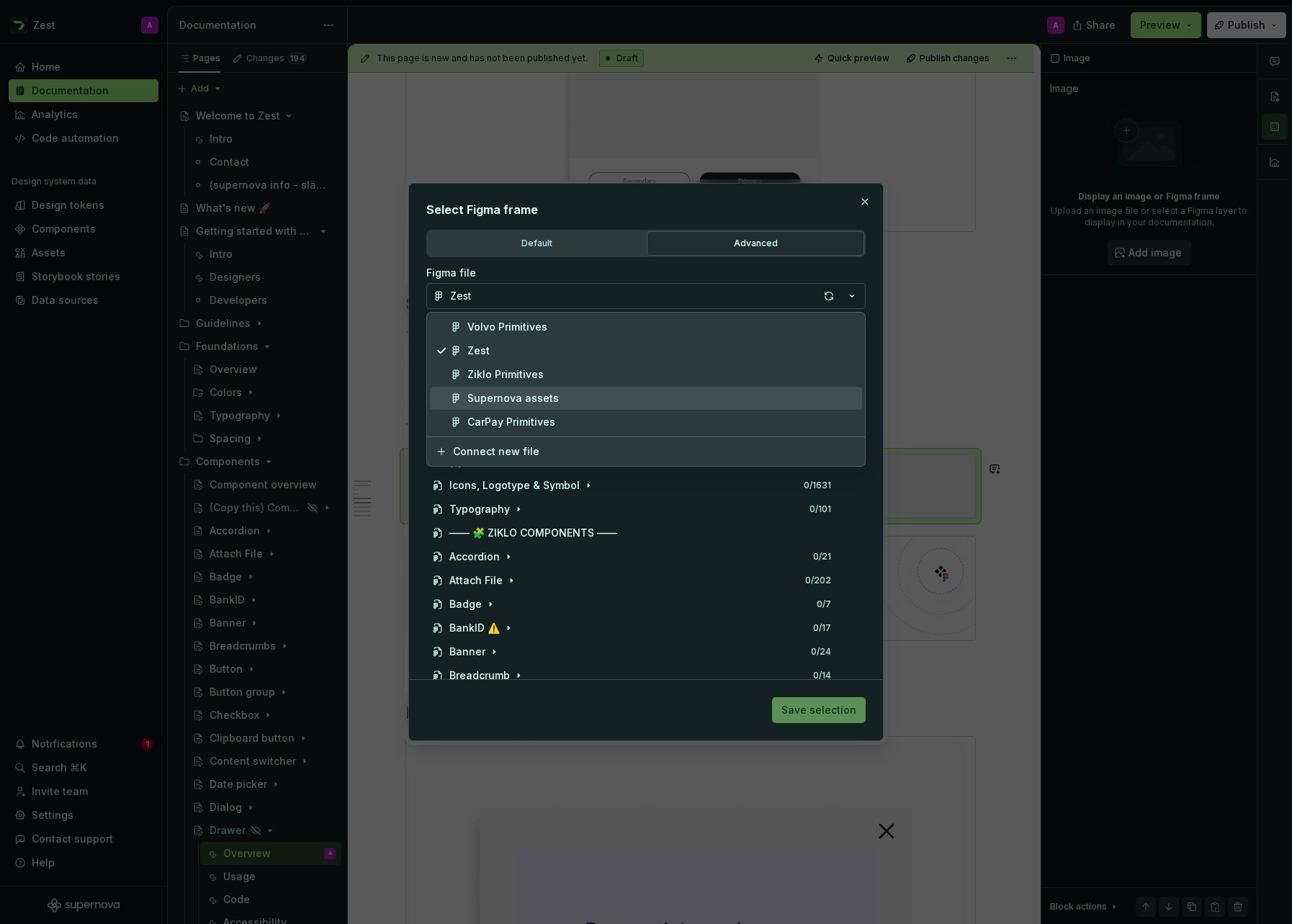
click at [503, 394] on div "Supernova assets" at bounding box center [513, 398] width 92 height 14
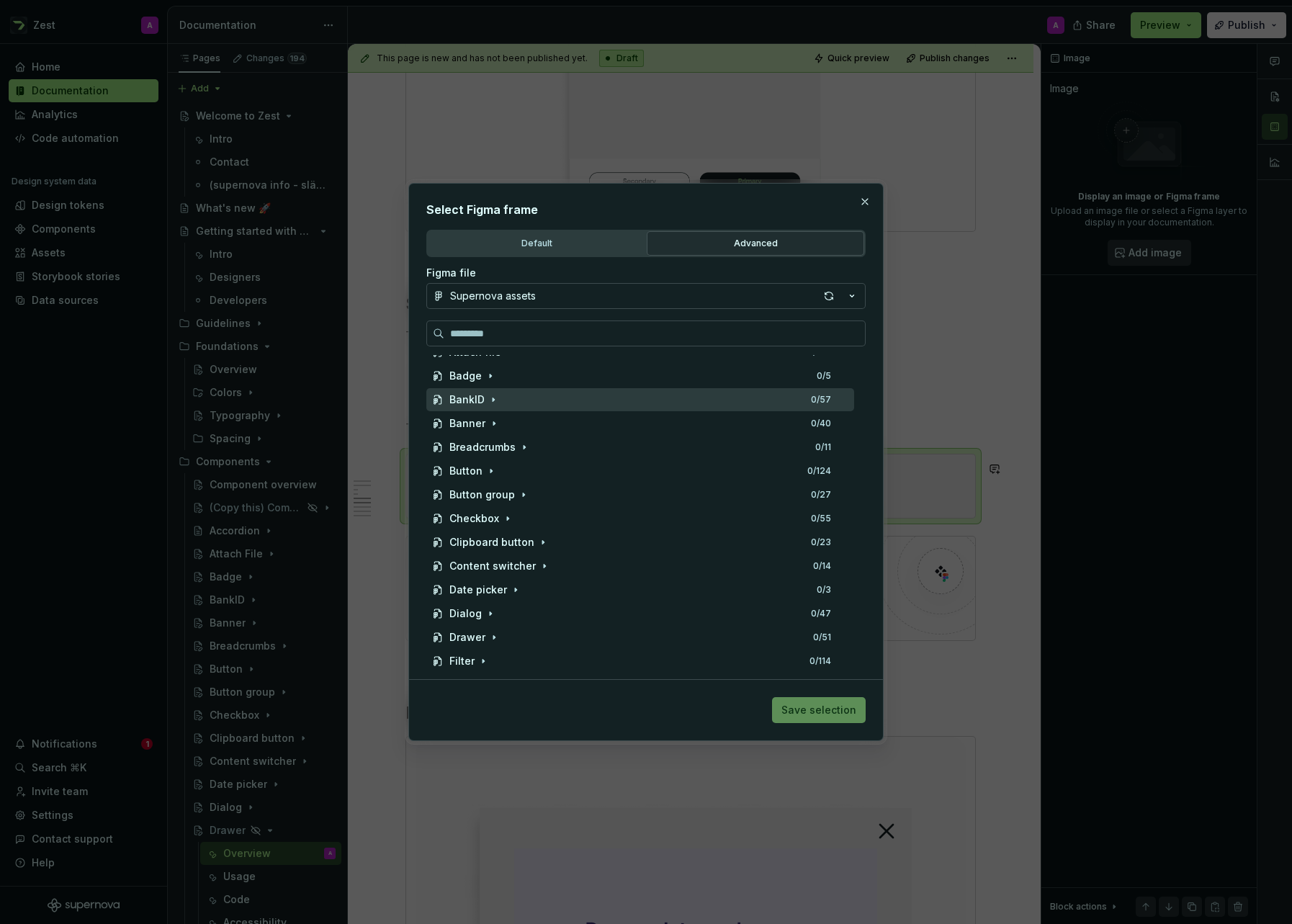
scroll to position [232, 0]
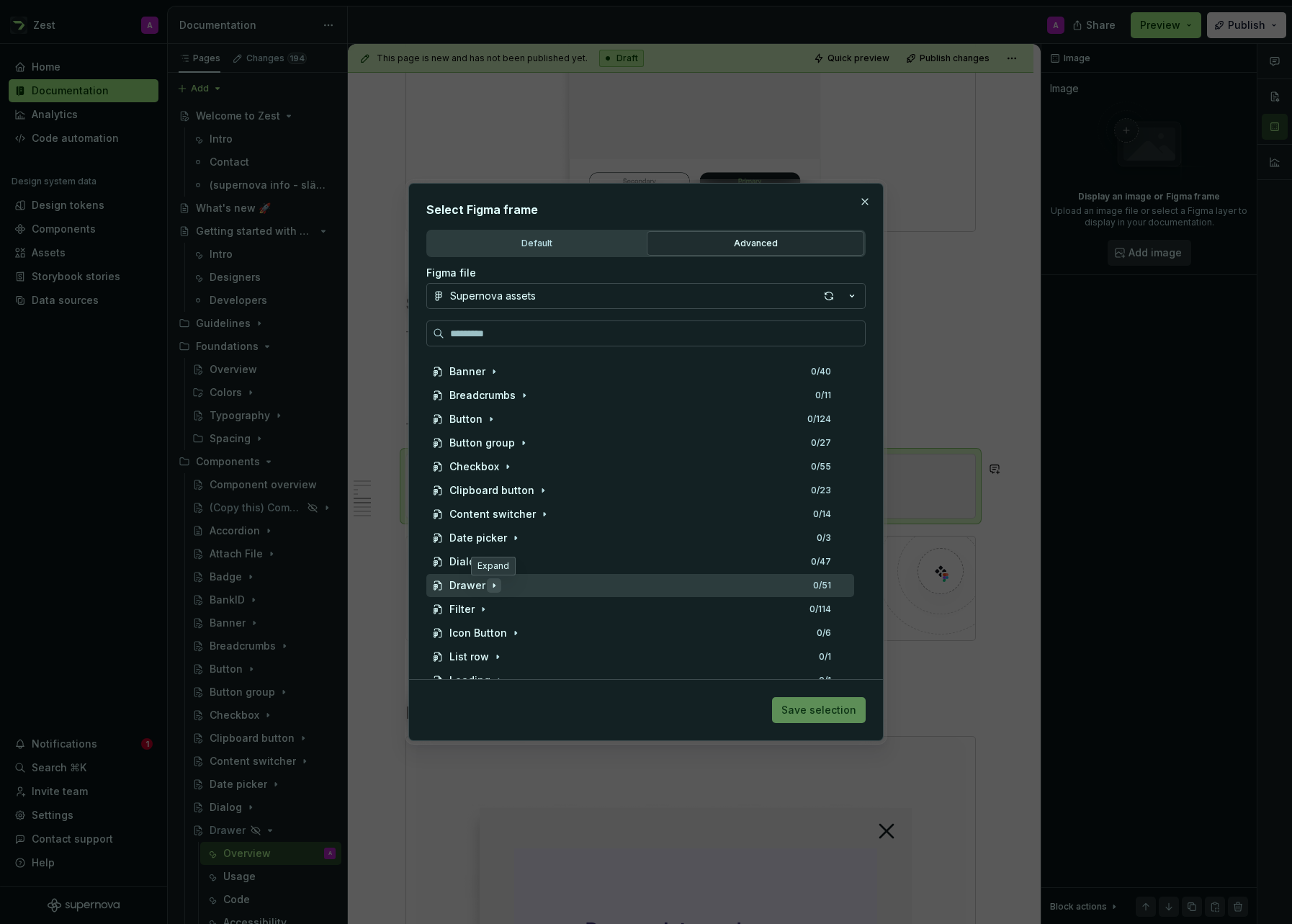
click at [494, 586] on icon "button" at bounding box center [494, 586] width 2 height 4
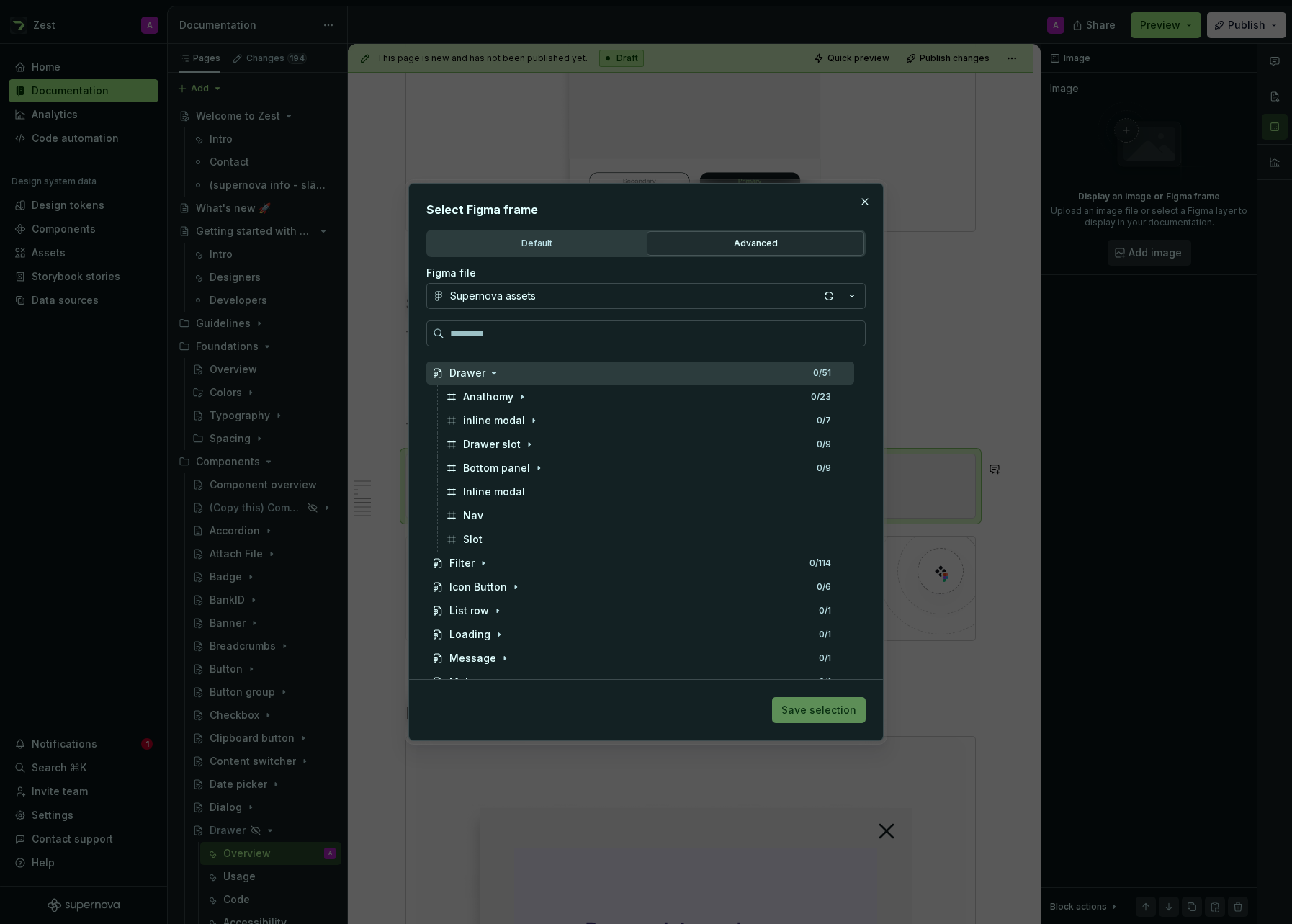
scroll to position [447, 0]
click at [828, 296] on div "button" at bounding box center [828, 296] width 20 height 20
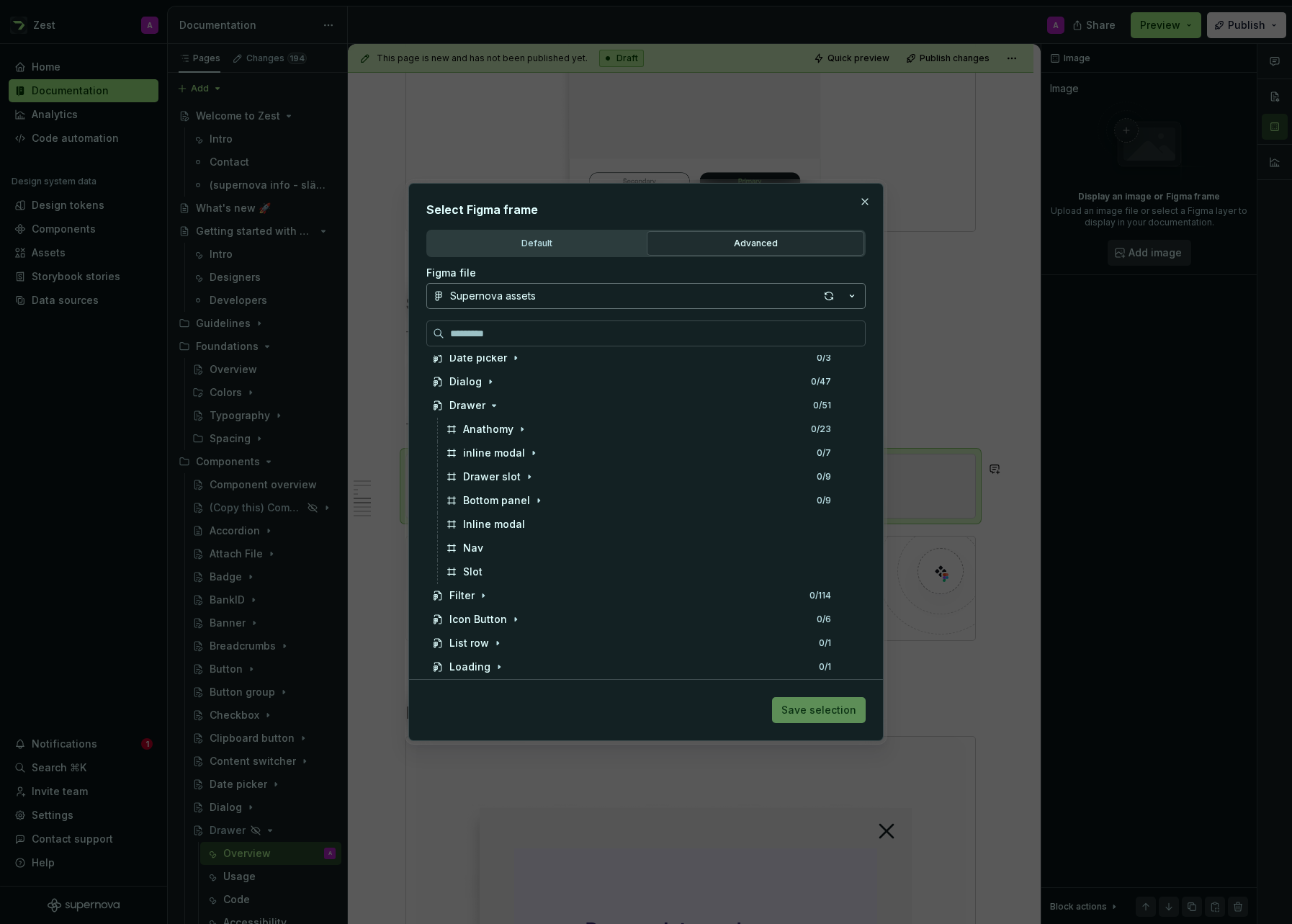
scroll to position [415, 0]
click at [867, 202] on button "button" at bounding box center [864, 201] width 20 height 20
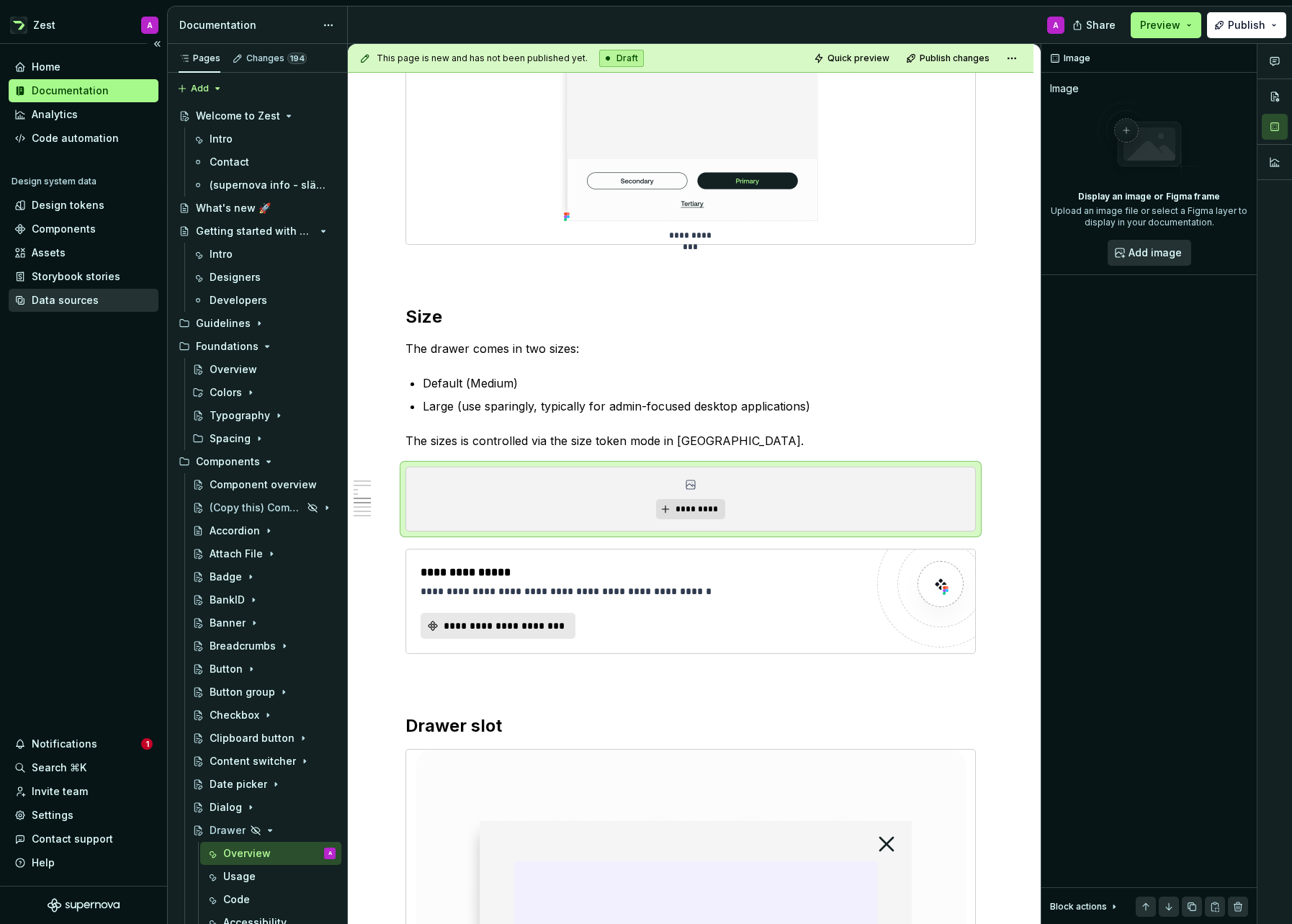
click at [87, 299] on div "Data sources" at bounding box center [65, 300] width 67 height 14
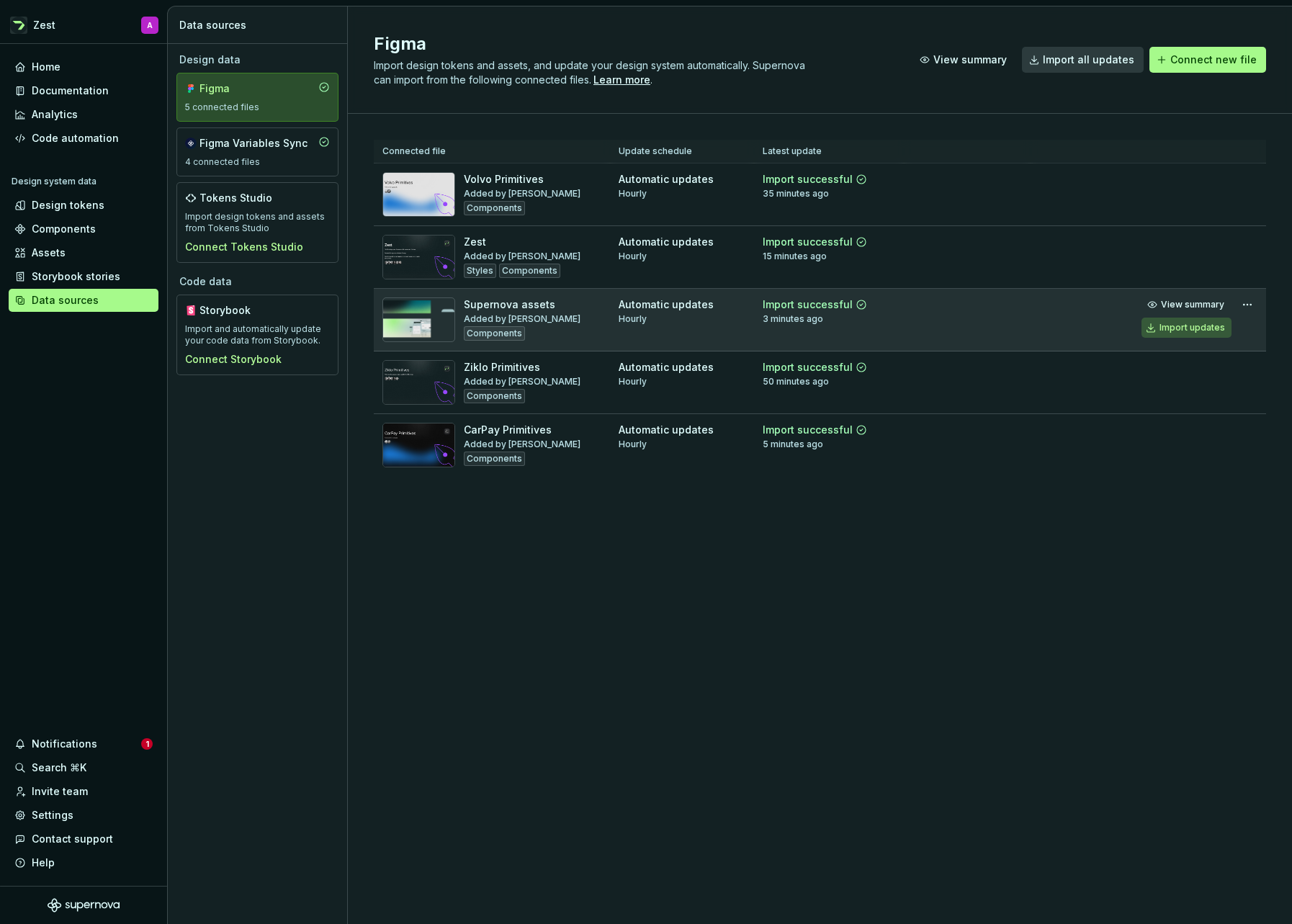
click at [1200, 322] on div "Import updates" at bounding box center [1192, 327] width 65 height 11
click at [66, 92] on div "Documentation" at bounding box center [70, 90] width 77 height 14
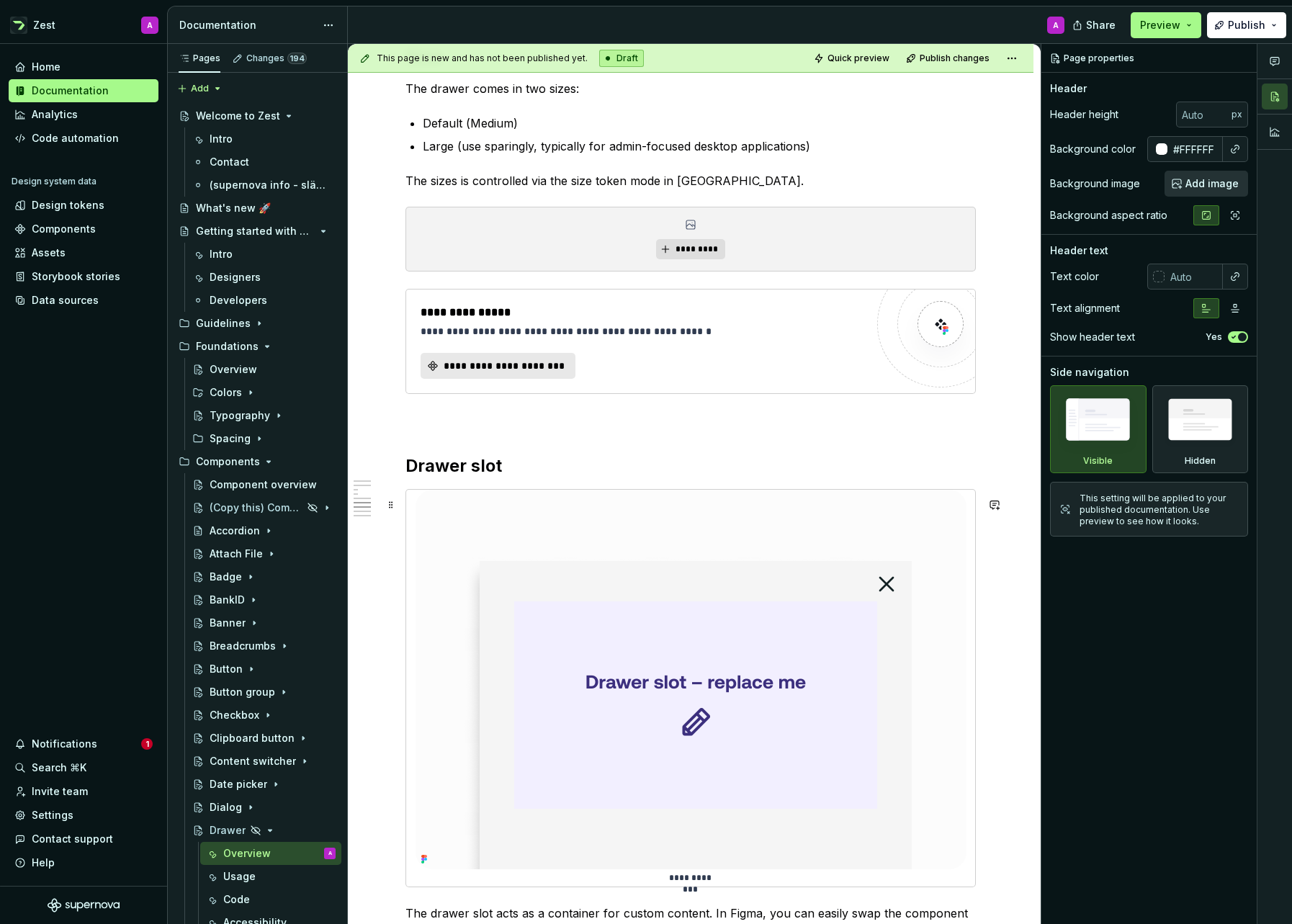
scroll to position [2415, 0]
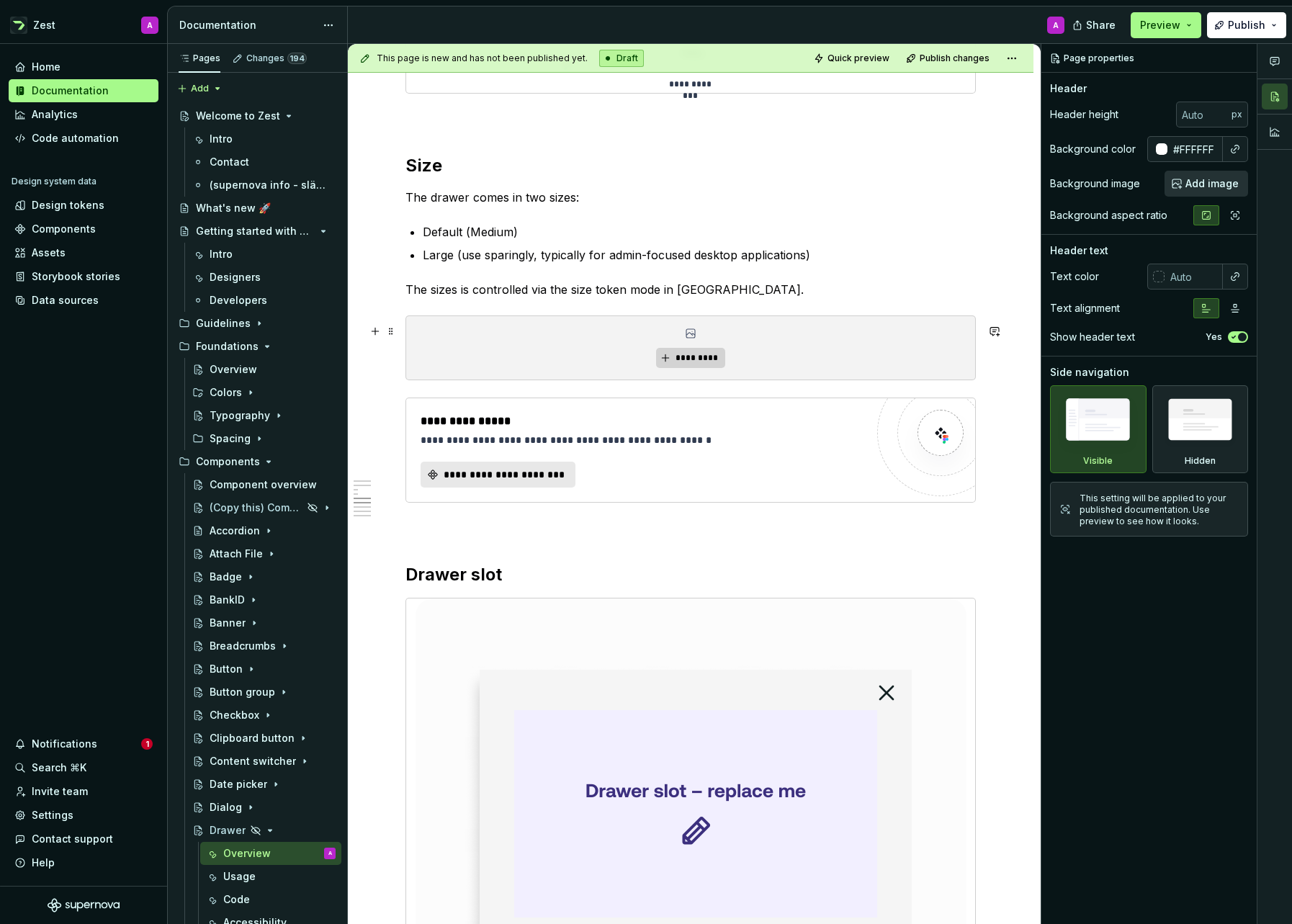
click at [696, 360] on span "*********" at bounding box center [696, 357] width 44 height 11
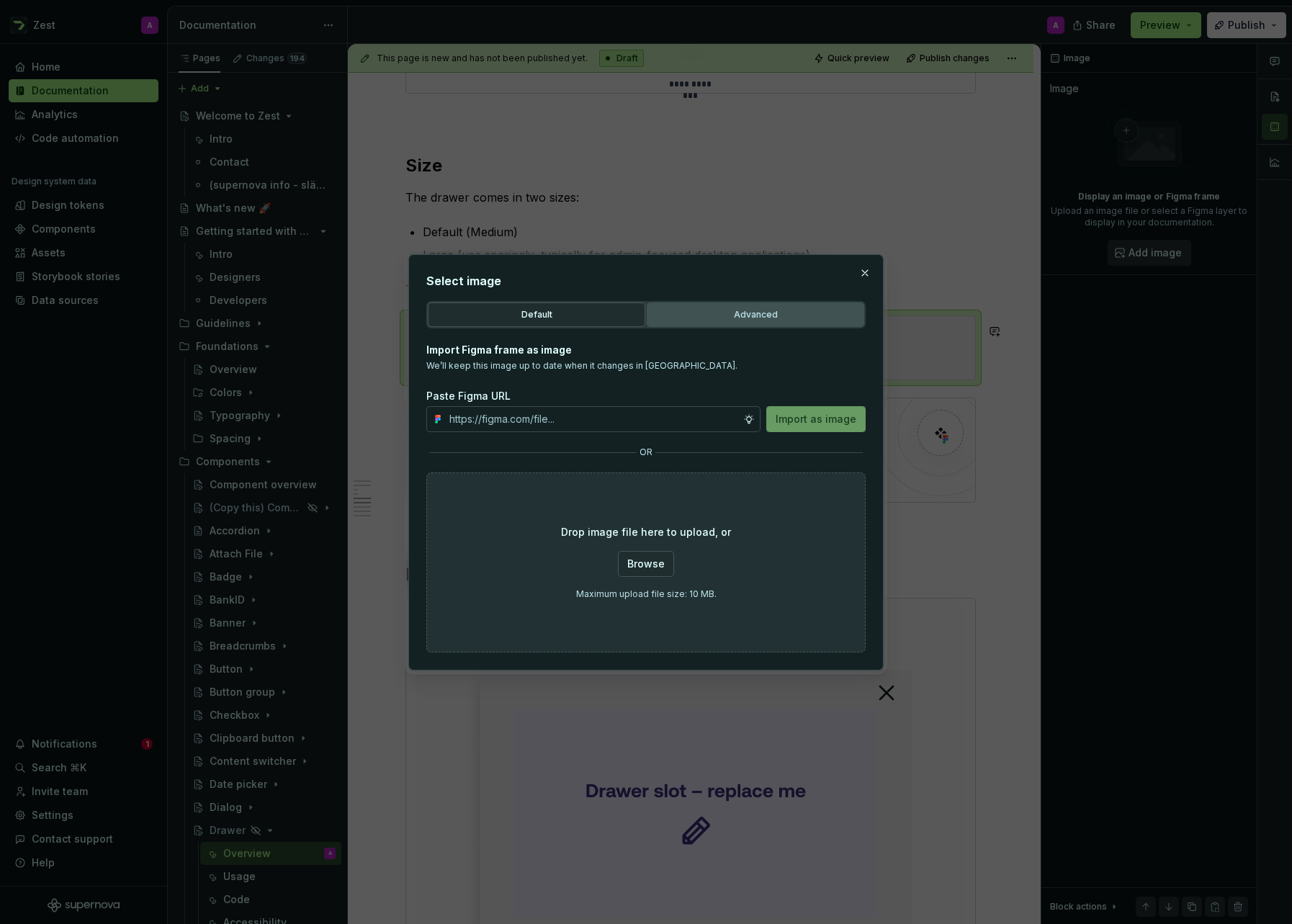
click at [700, 319] on div "Advanced" at bounding box center [756, 314] width 207 height 14
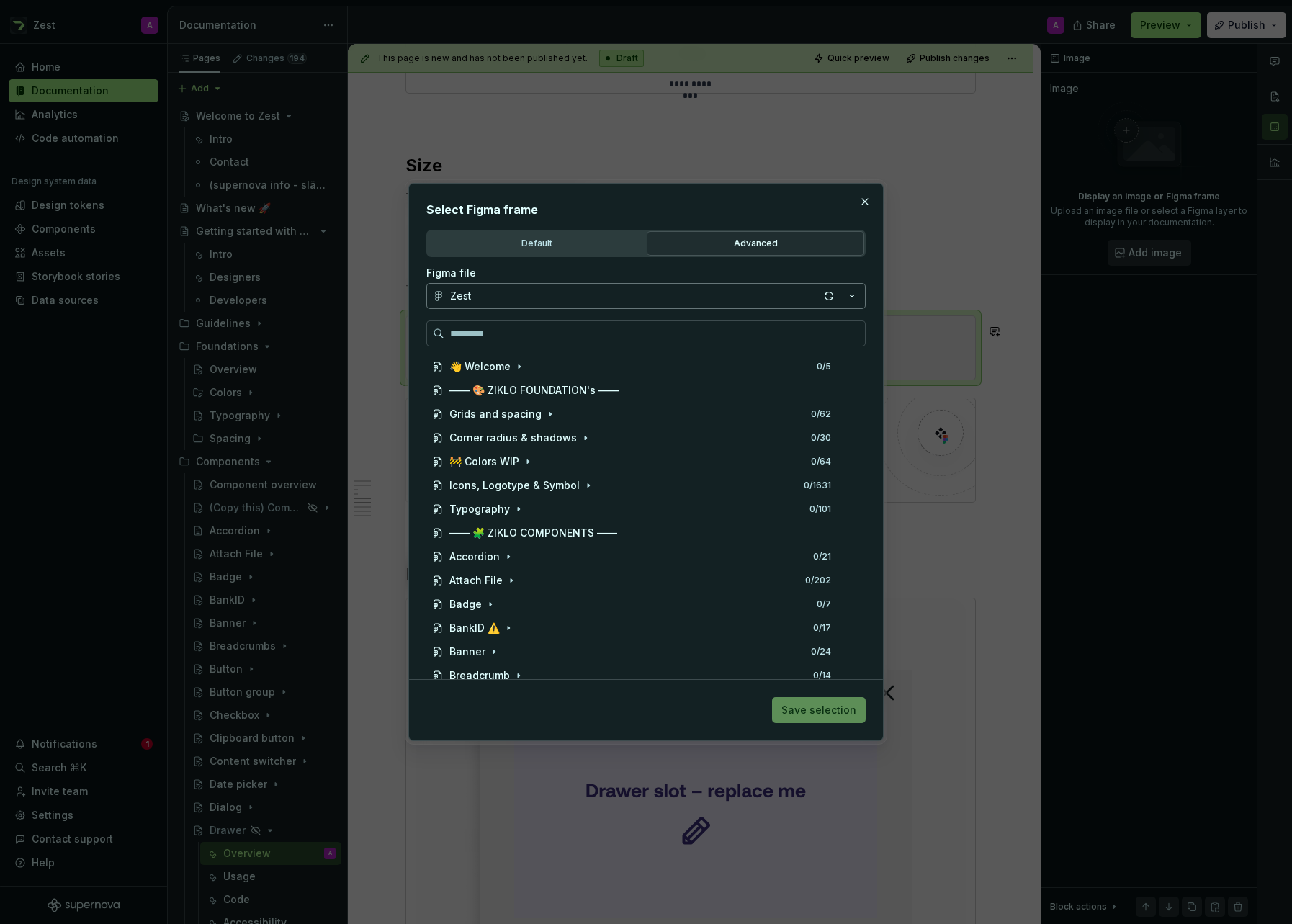
click at [857, 295] on icon "button" at bounding box center [852, 296] width 14 height 14
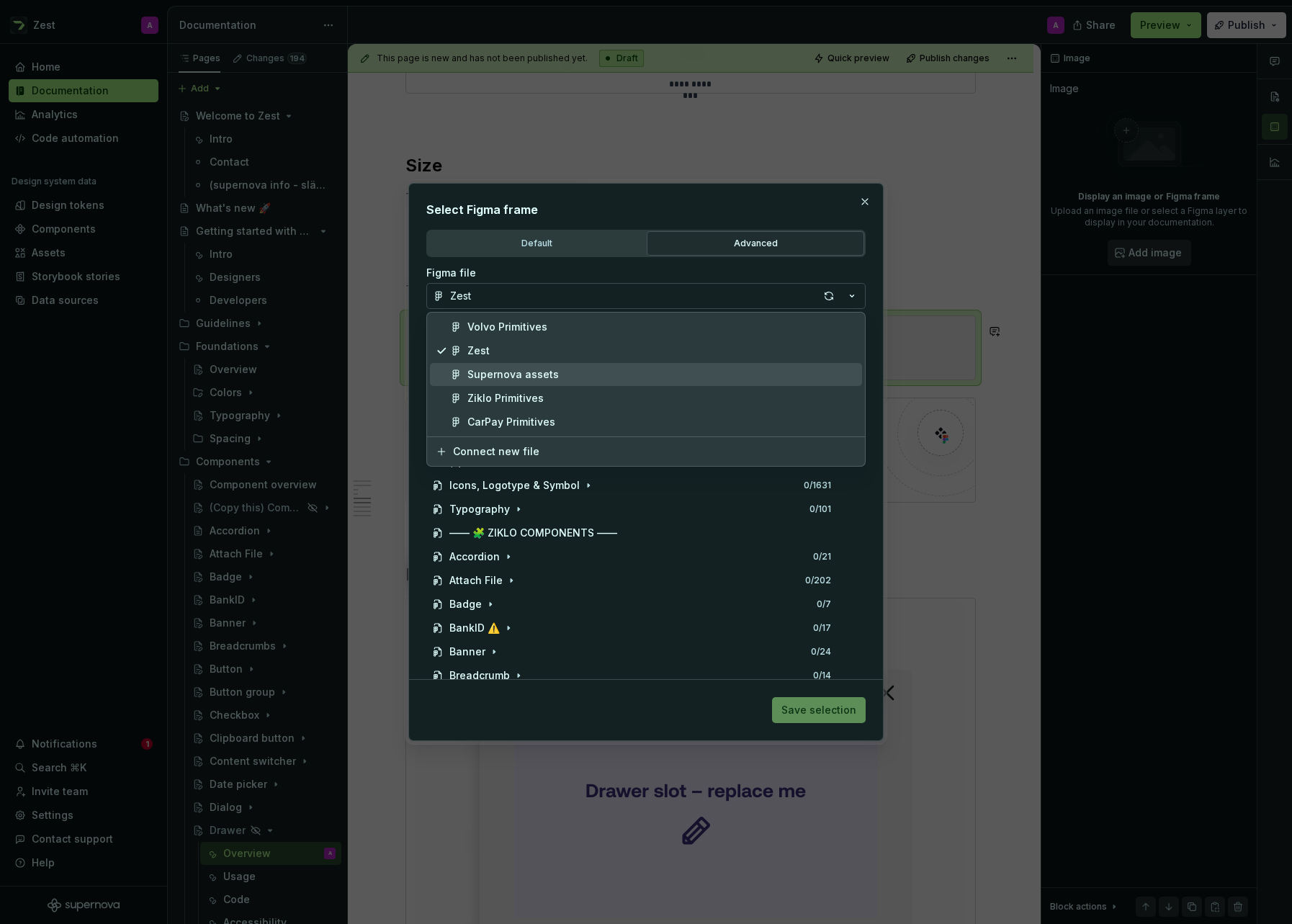
click at [529, 375] on div "Supernova assets" at bounding box center [513, 374] width 92 height 14
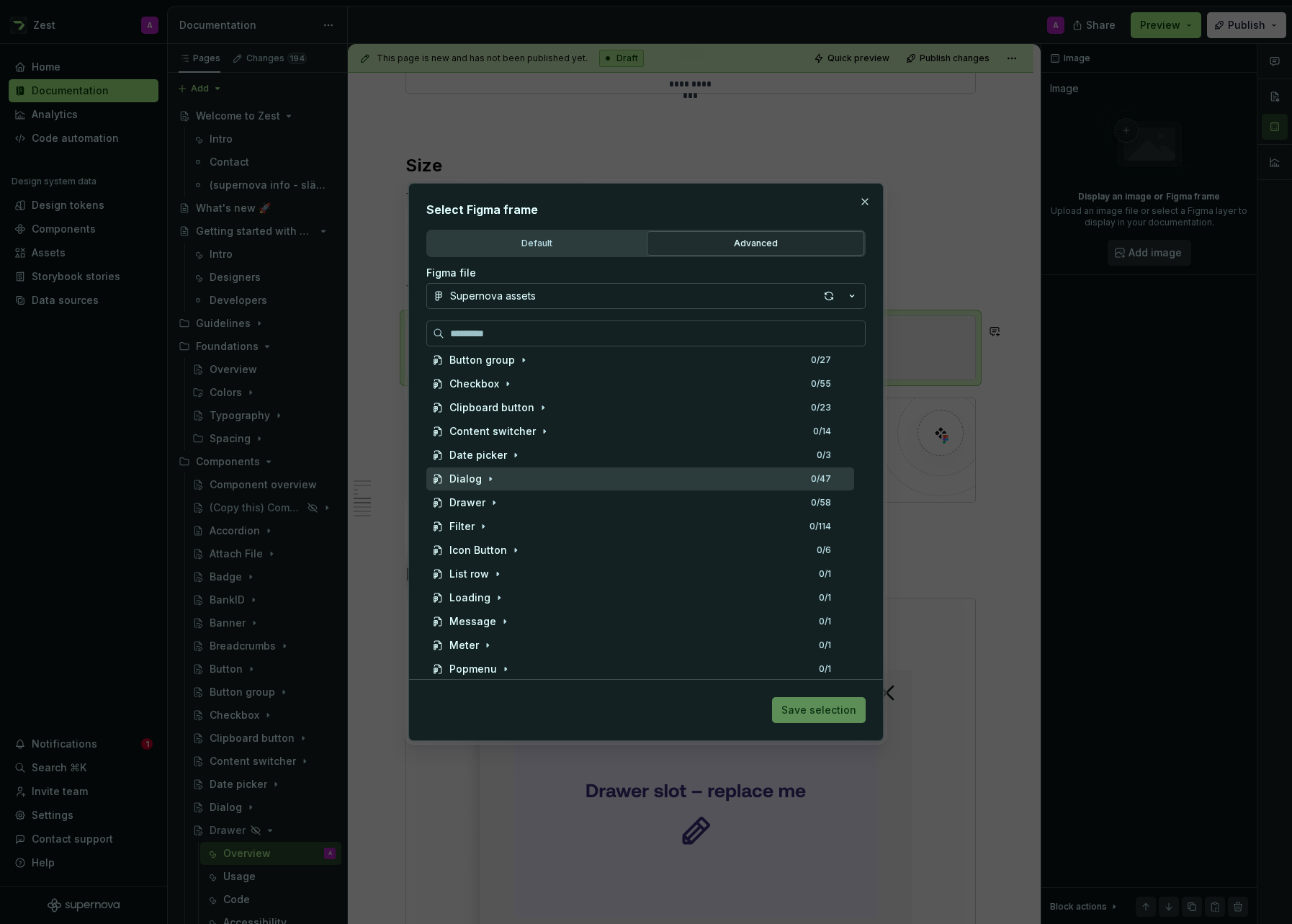
scroll to position [317, 0]
click at [497, 495] on icon "button" at bounding box center [494, 500] width 11 height 11
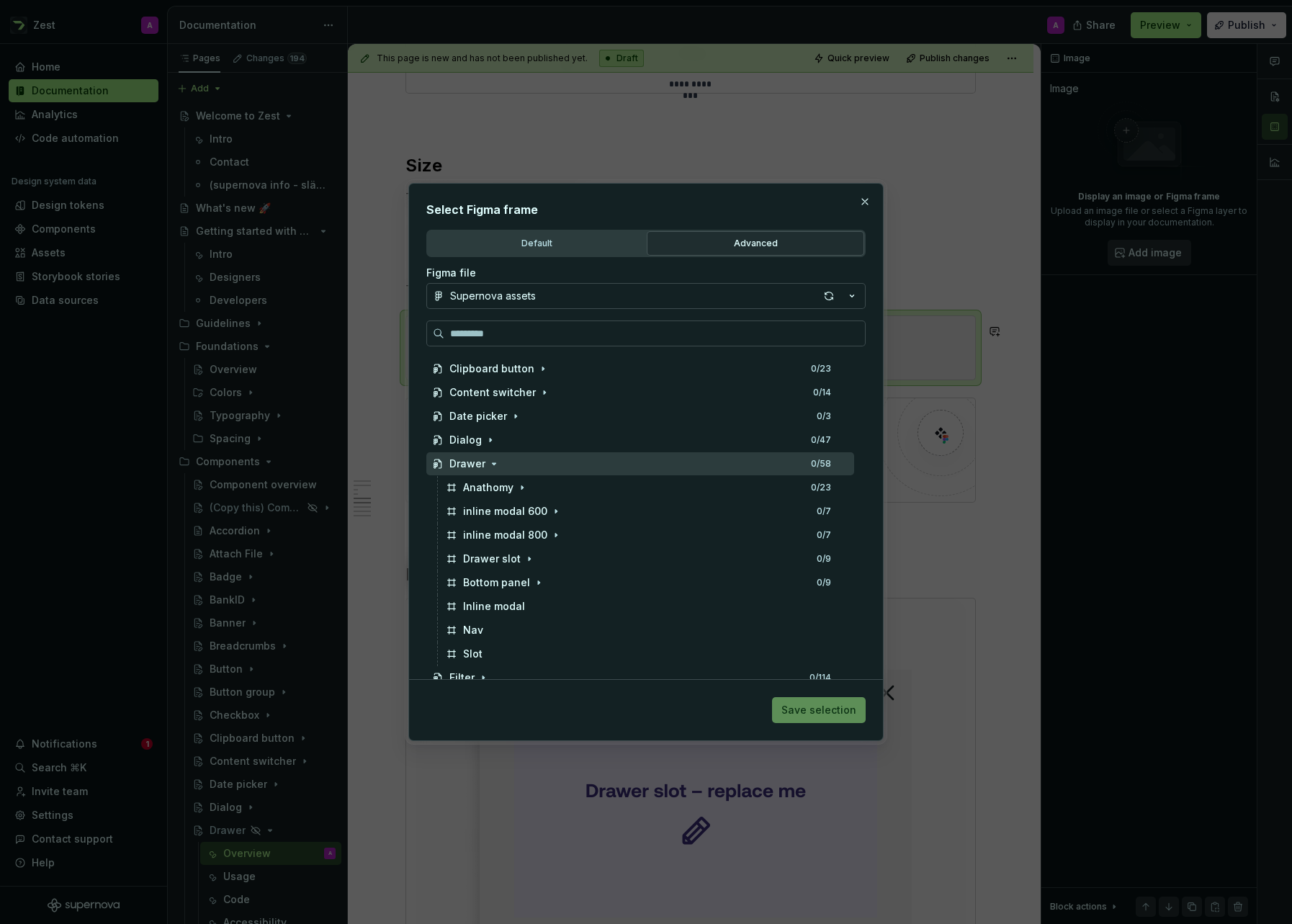
scroll to position [371, 0]
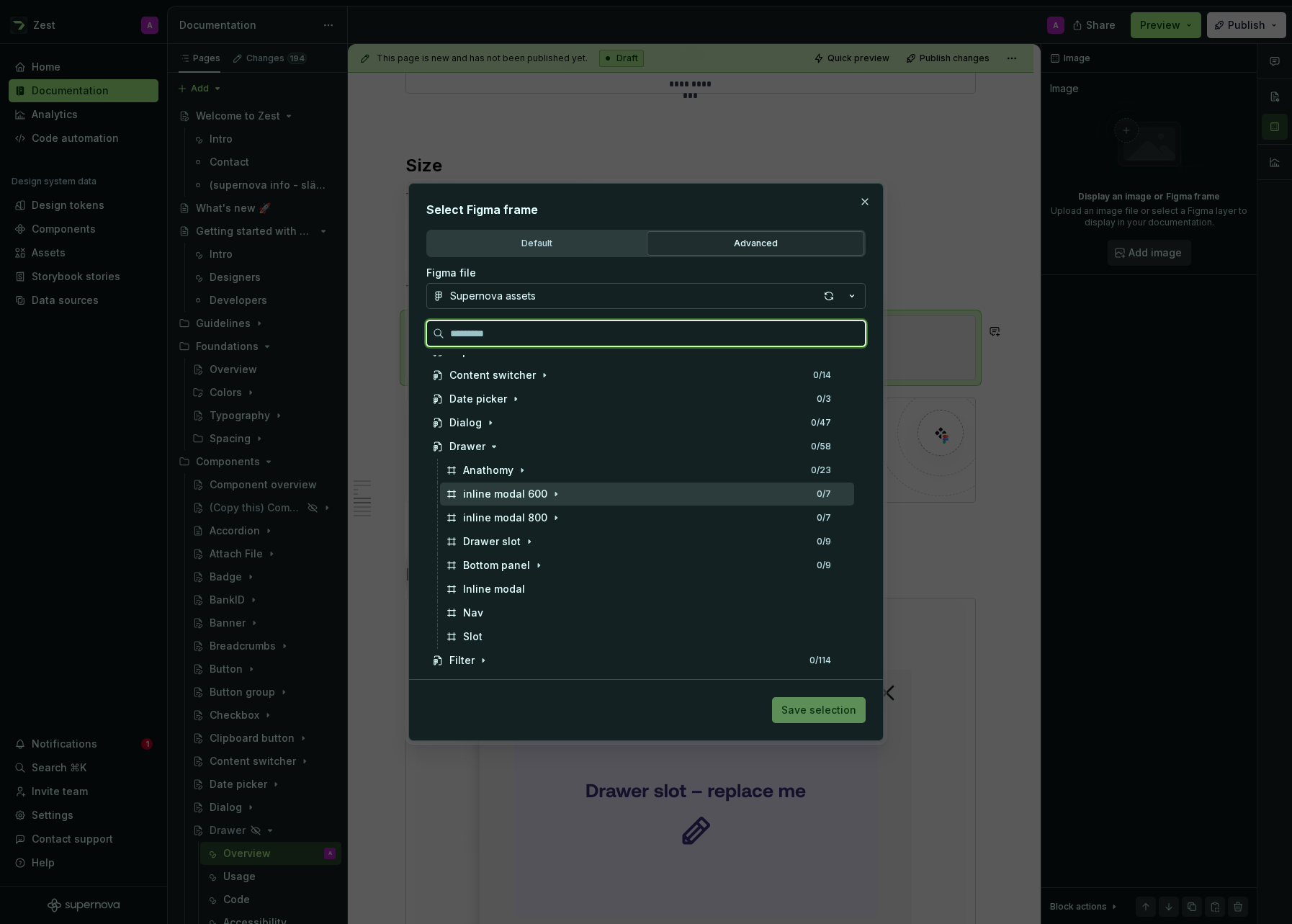
click at [535, 501] on div "inline modal 600 0 / 7" at bounding box center [648, 494] width 414 height 23
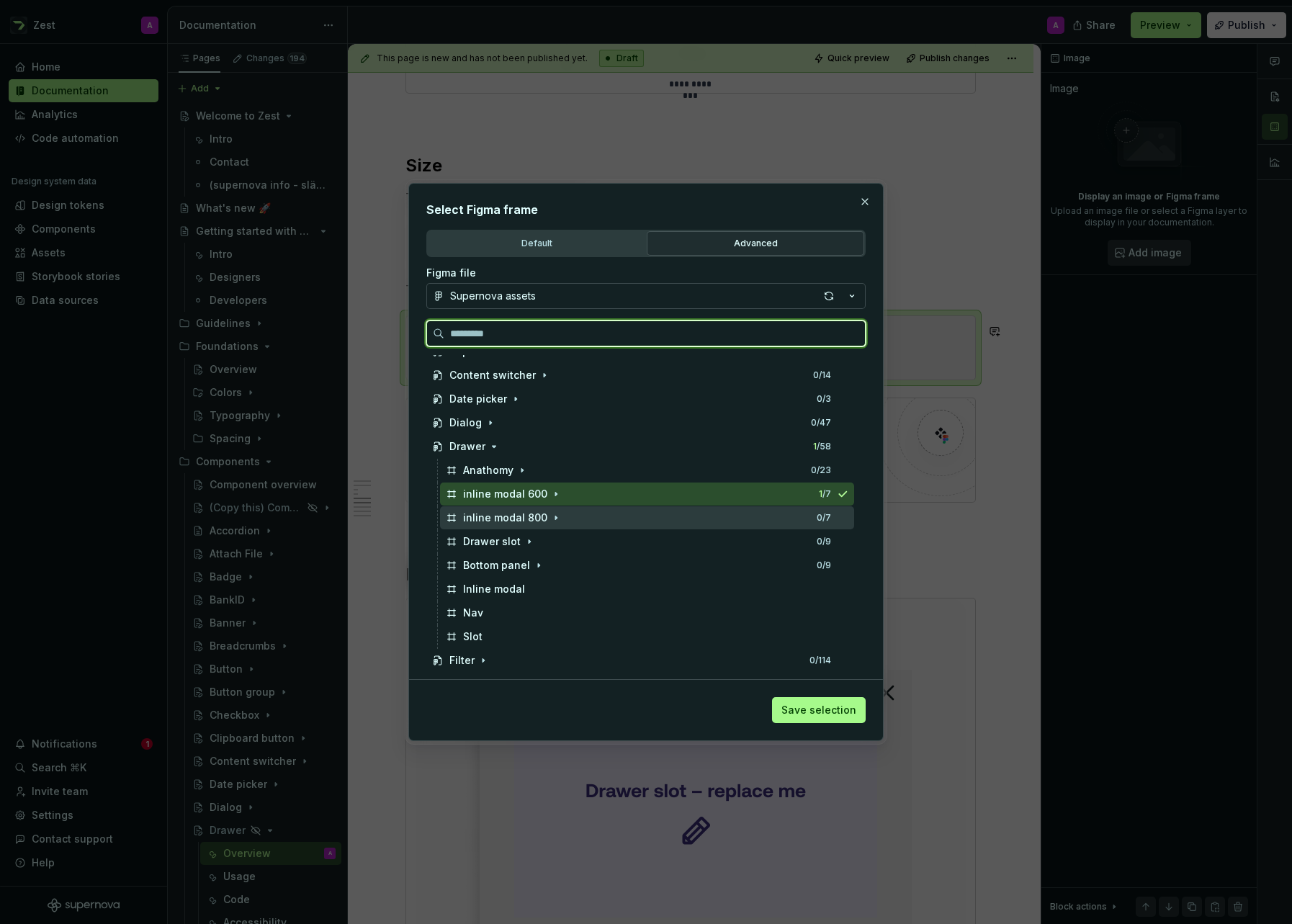
click at [614, 516] on div "inline modal 800 0 / 7" at bounding box center [648, 518] width 414 height 23
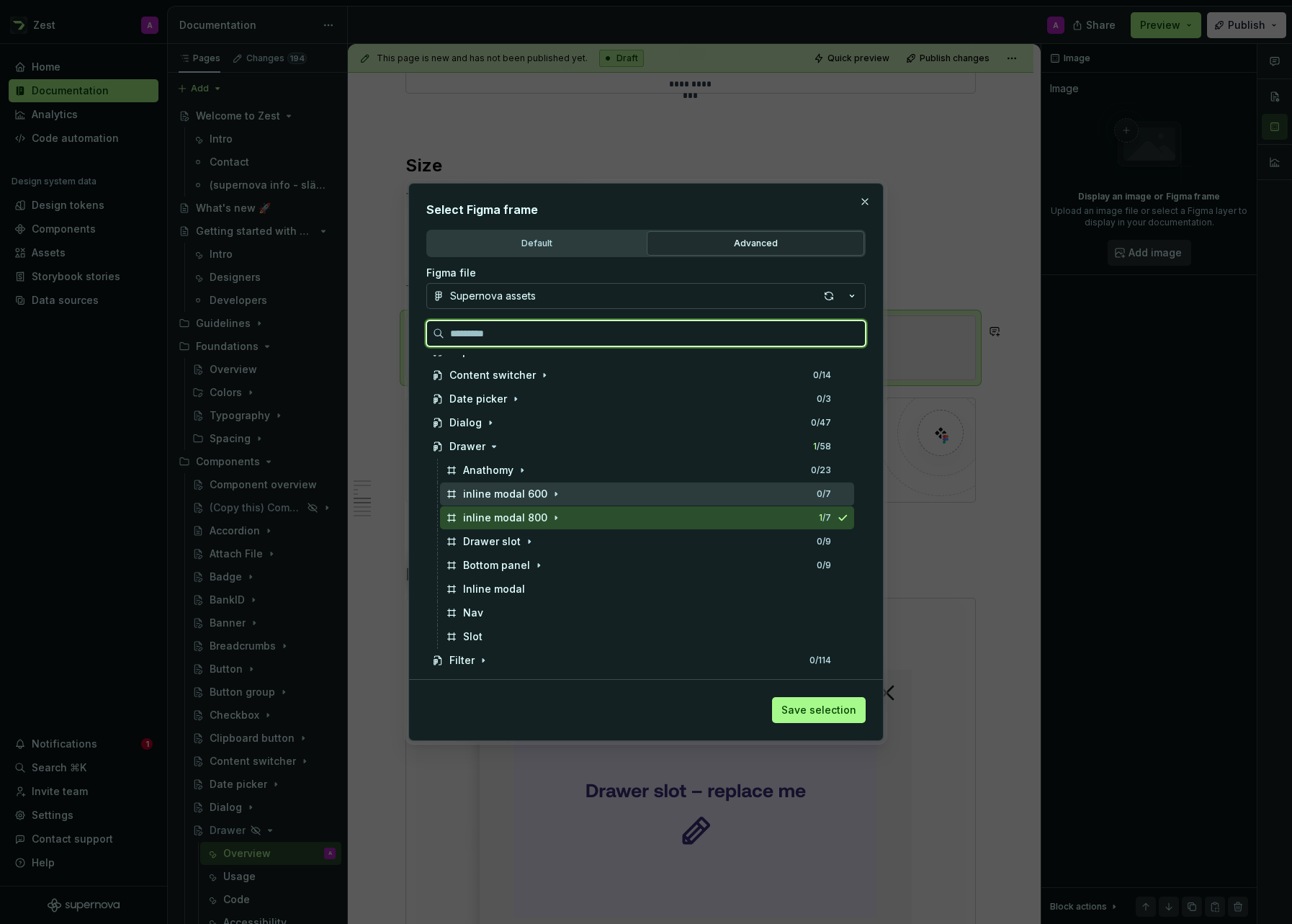
click at [607, 495] on div "inline modal 600 0 / 7" at bounding box center [648, 494] width 414 height 23
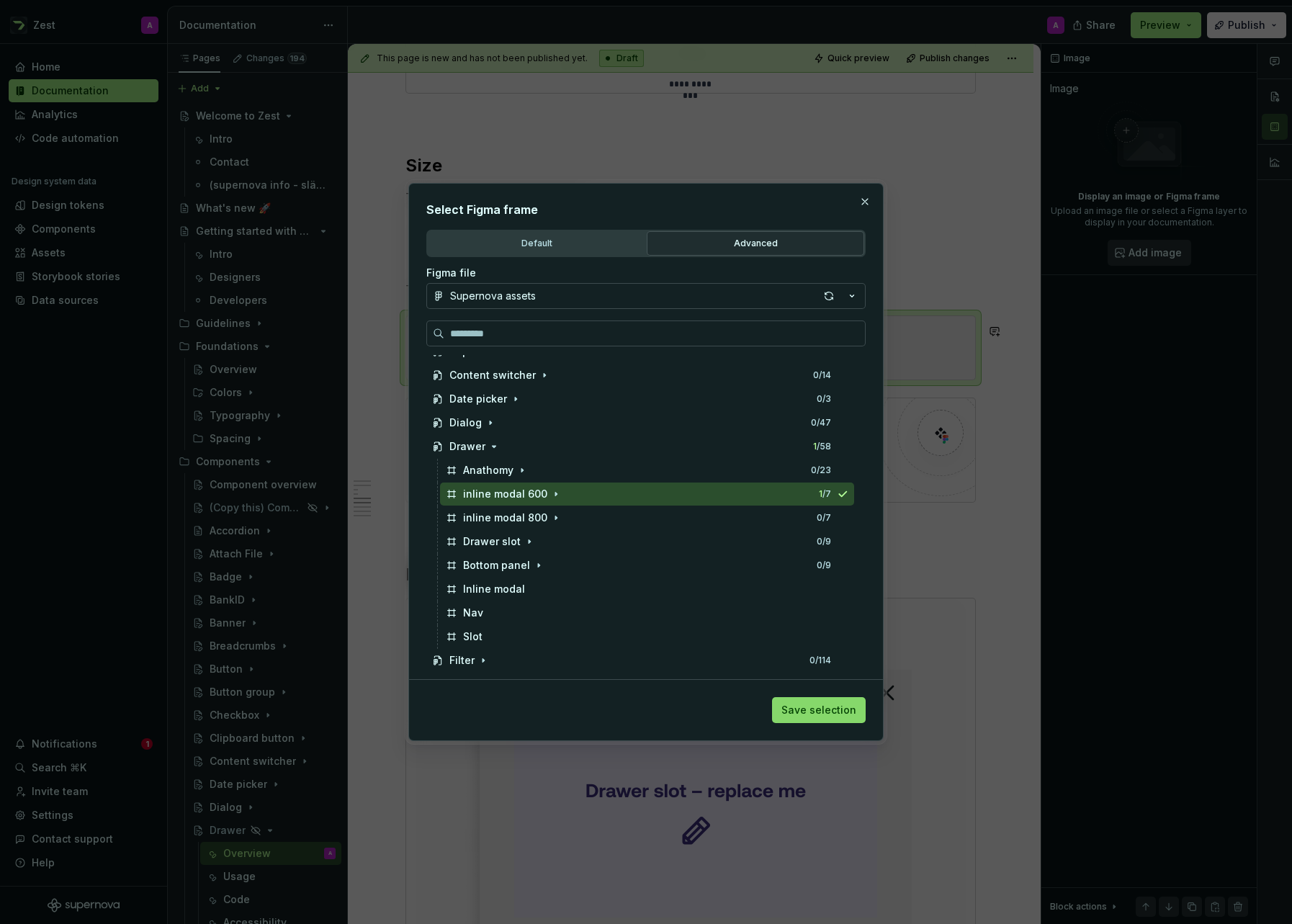
click at [817, 714] on span "Save selection" at bounding box center [819, 710] width 75 height 14
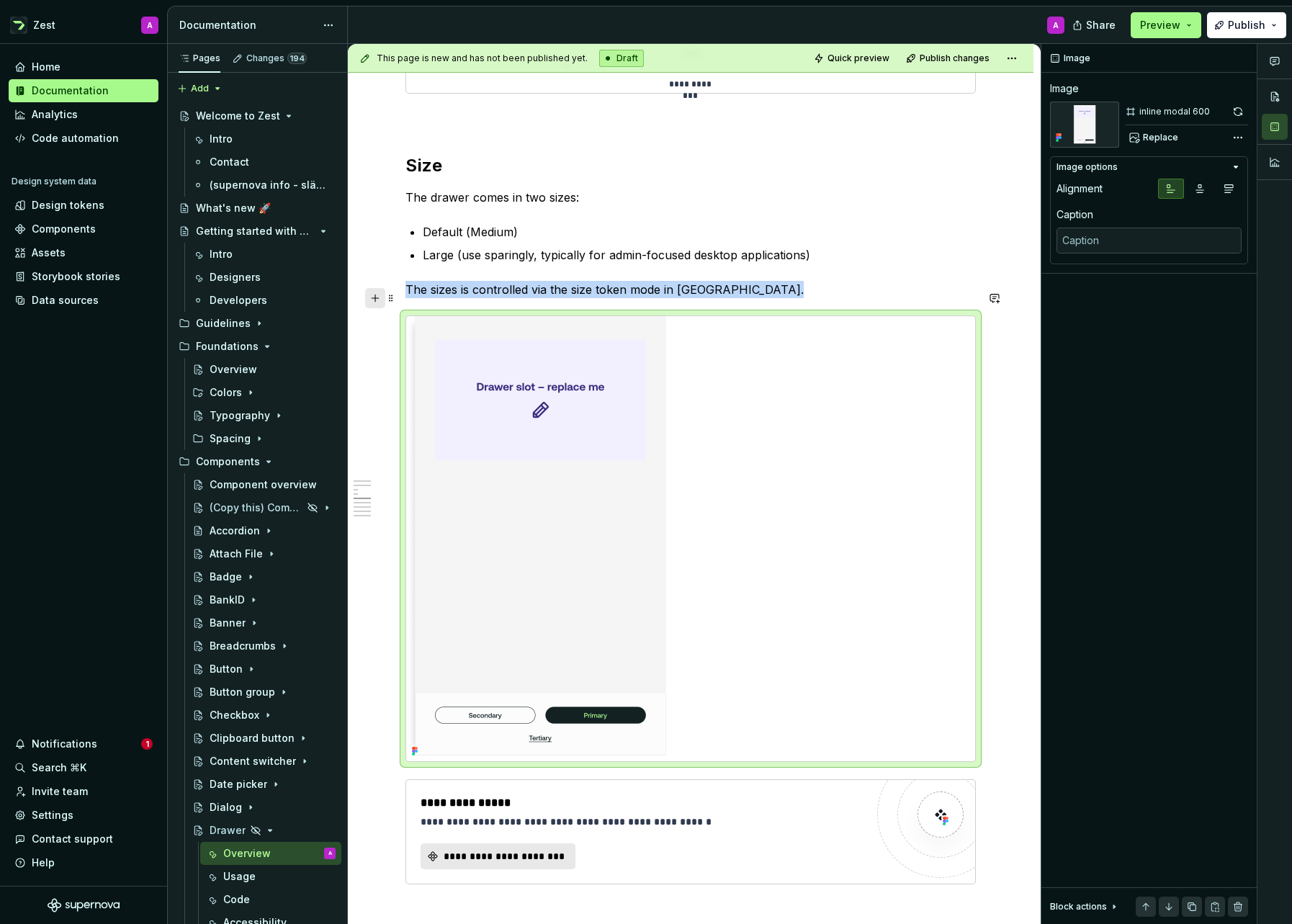
click at [377, 299] on button "button" at bounding box center [375, 298] width 20 height 20
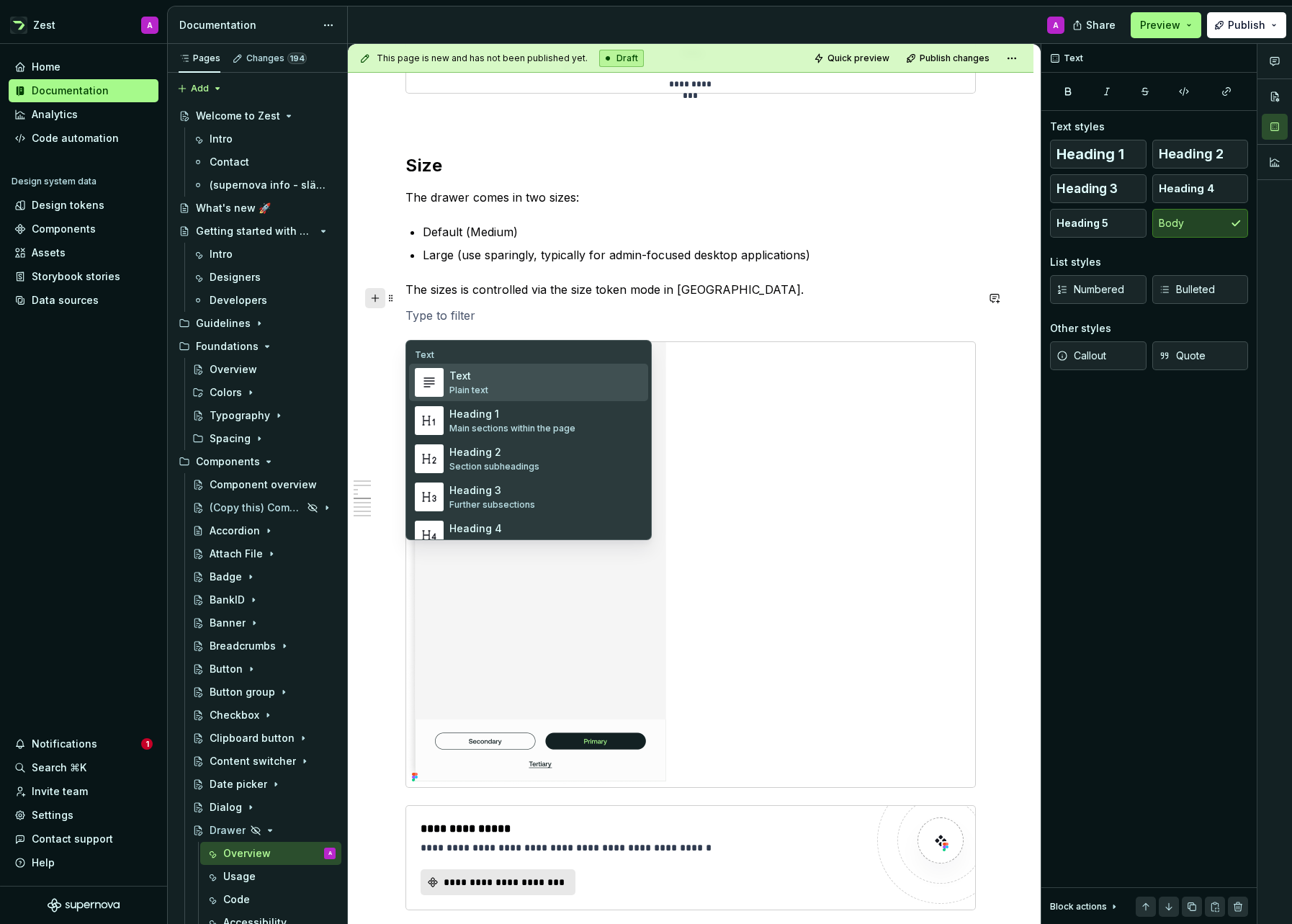
type textarea "*"
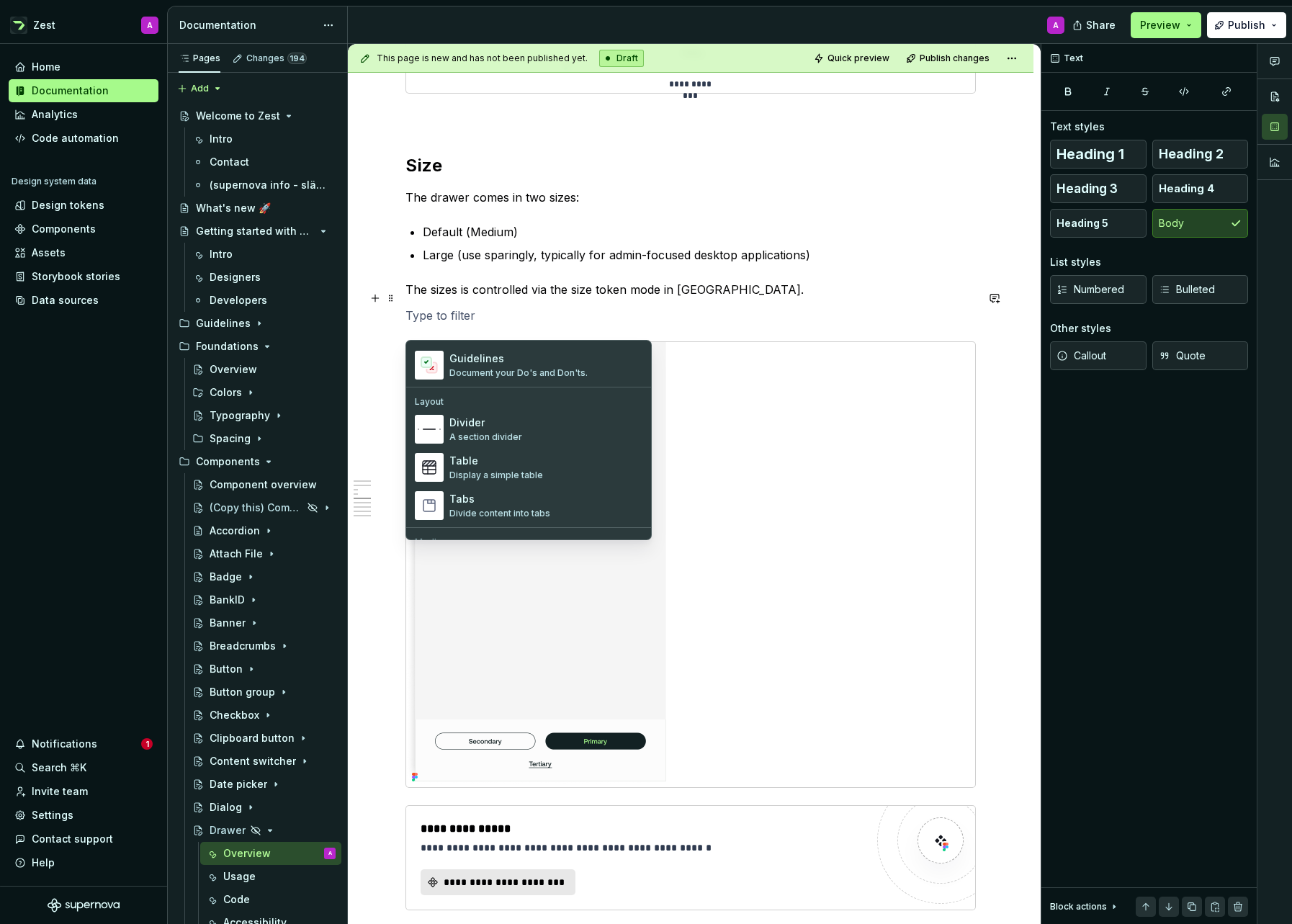
scroll to position [442, 0]
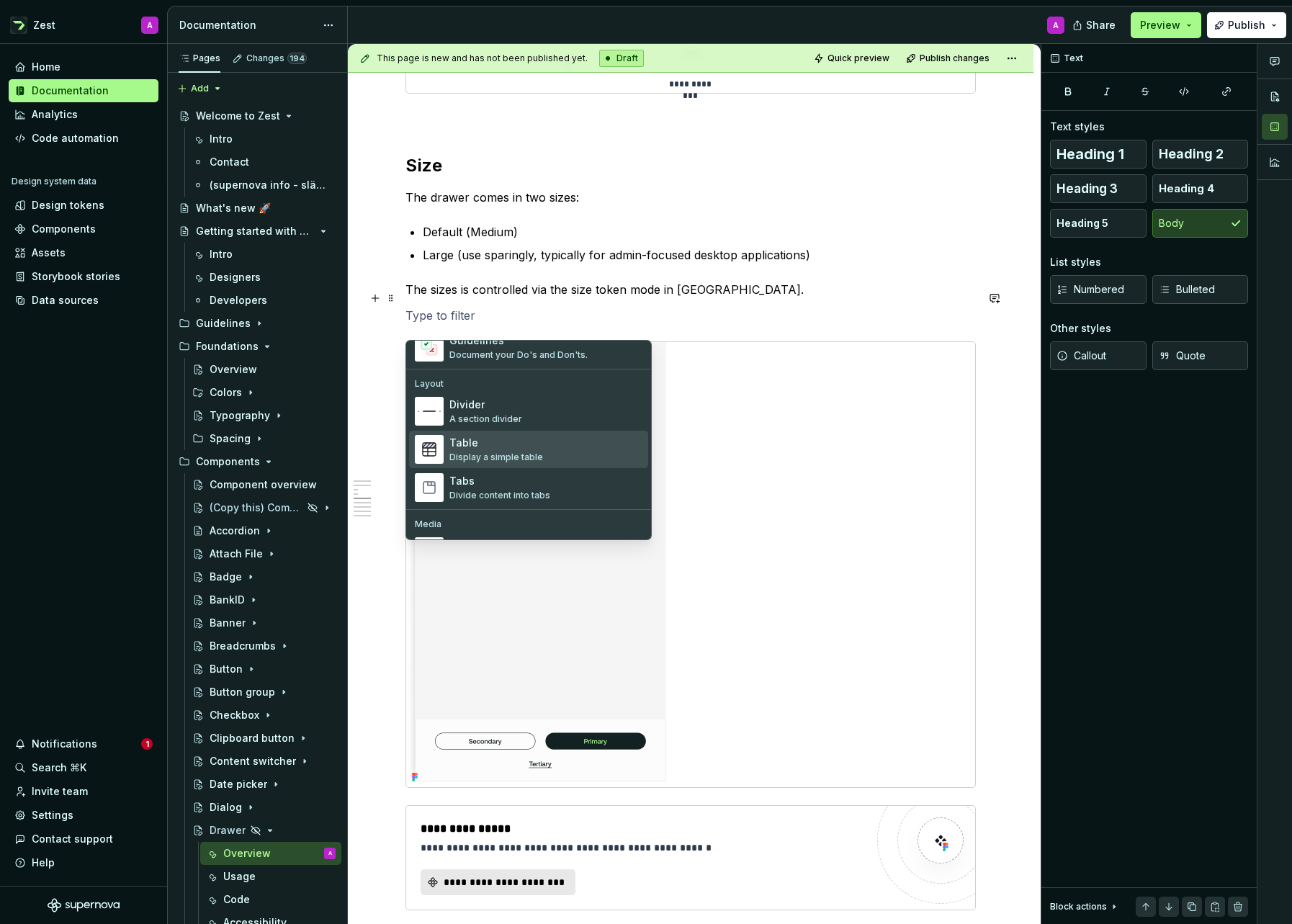
click at [475, 447] on div "Table" at bounding box center [496, 442] width 94 height 14
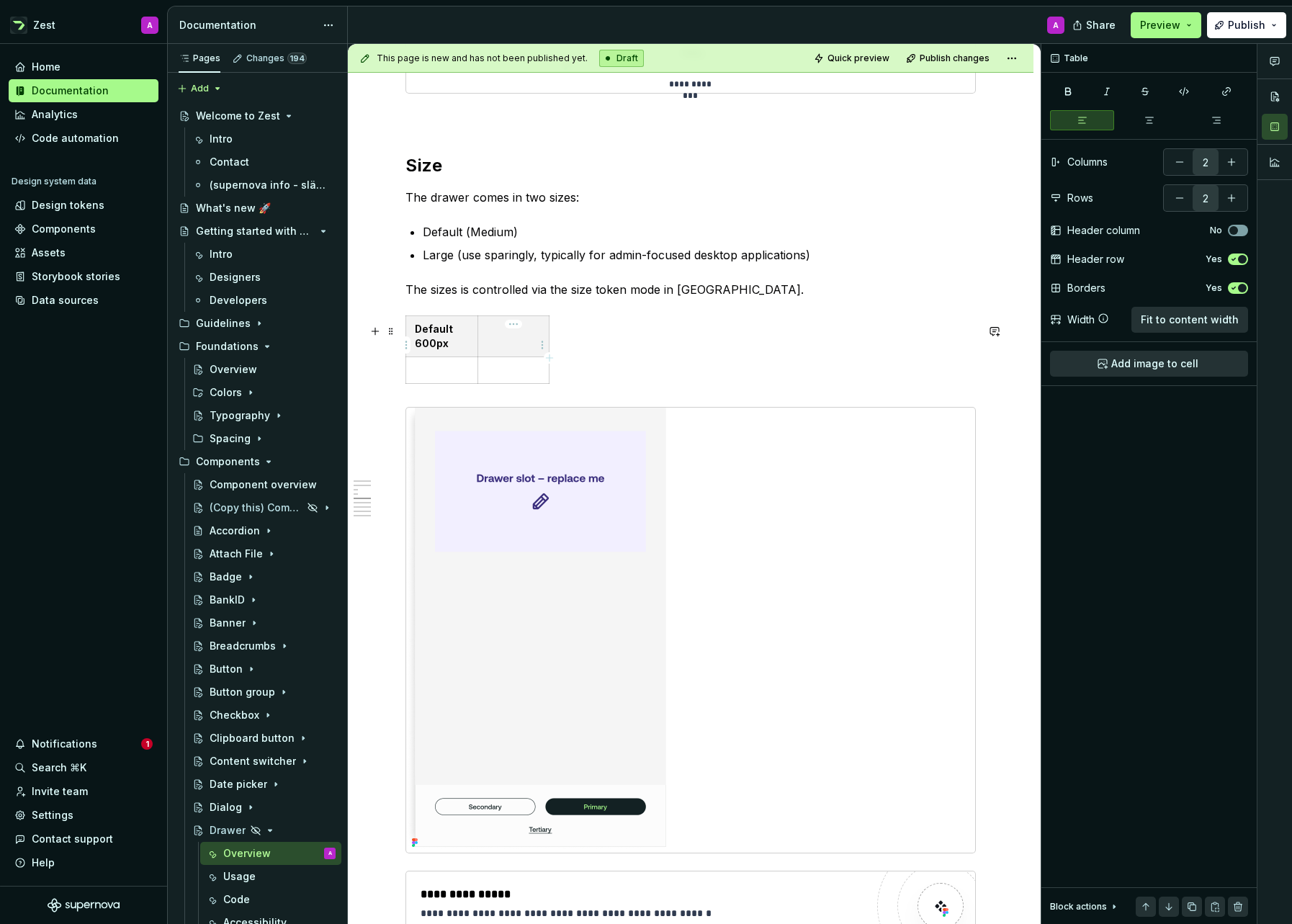
click at [496, 336] on p at bounding box center [514, 328] width 54 height 14
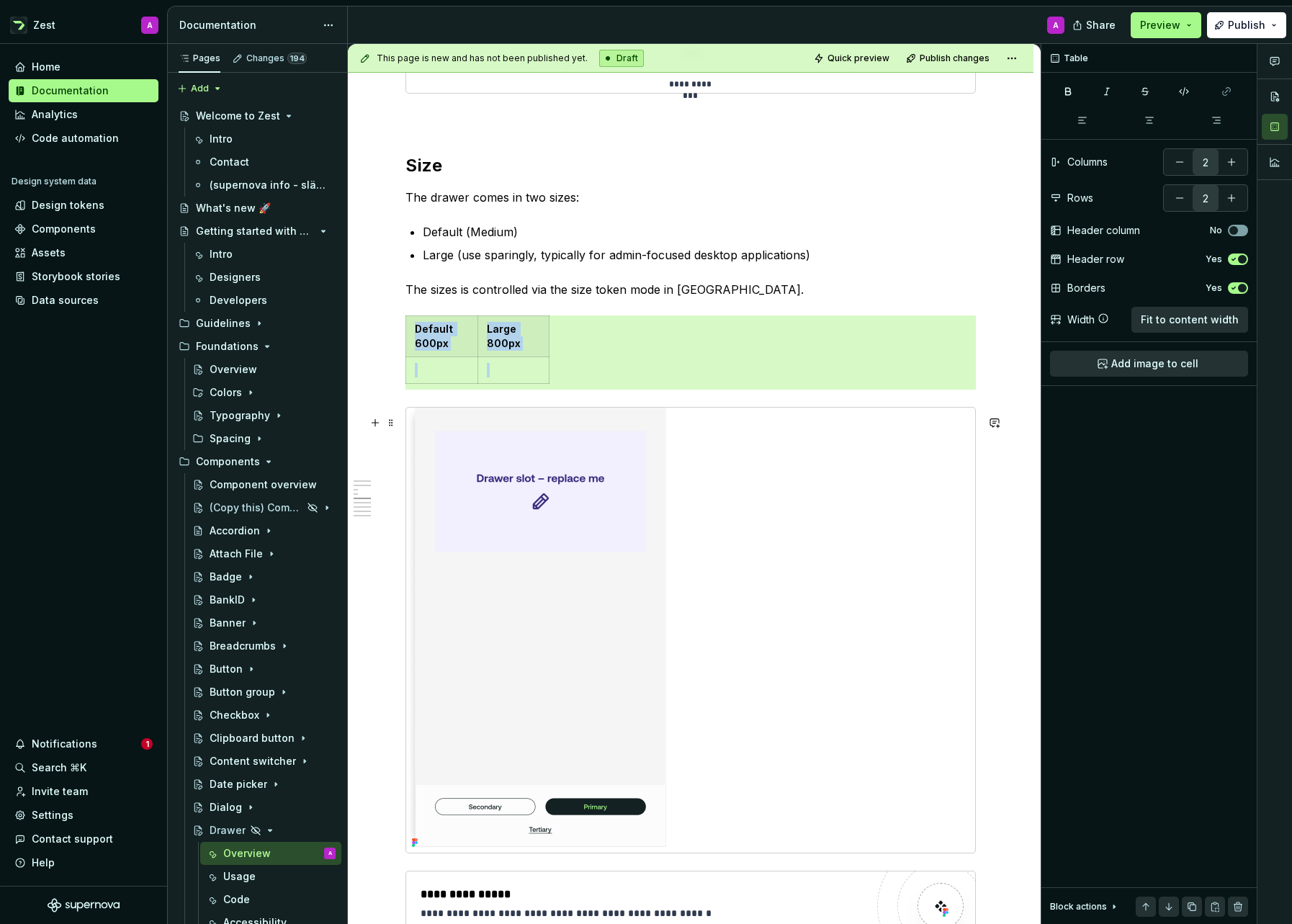
click at [465, 434] on img at bounding box center [539, 629] width 266 height 445
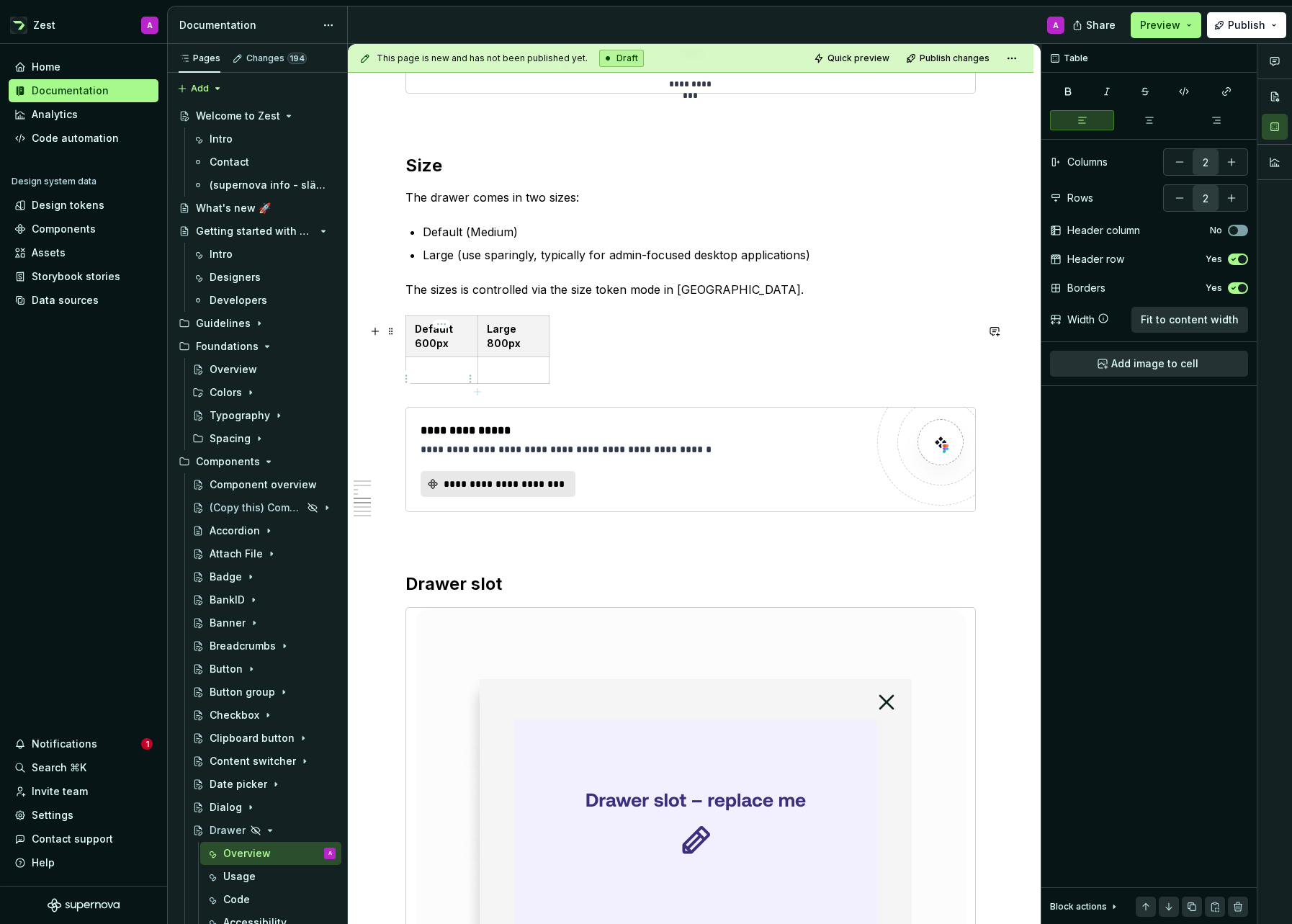
click at [446, 377] on p at bounding box center [442, 370] width 54 height 14
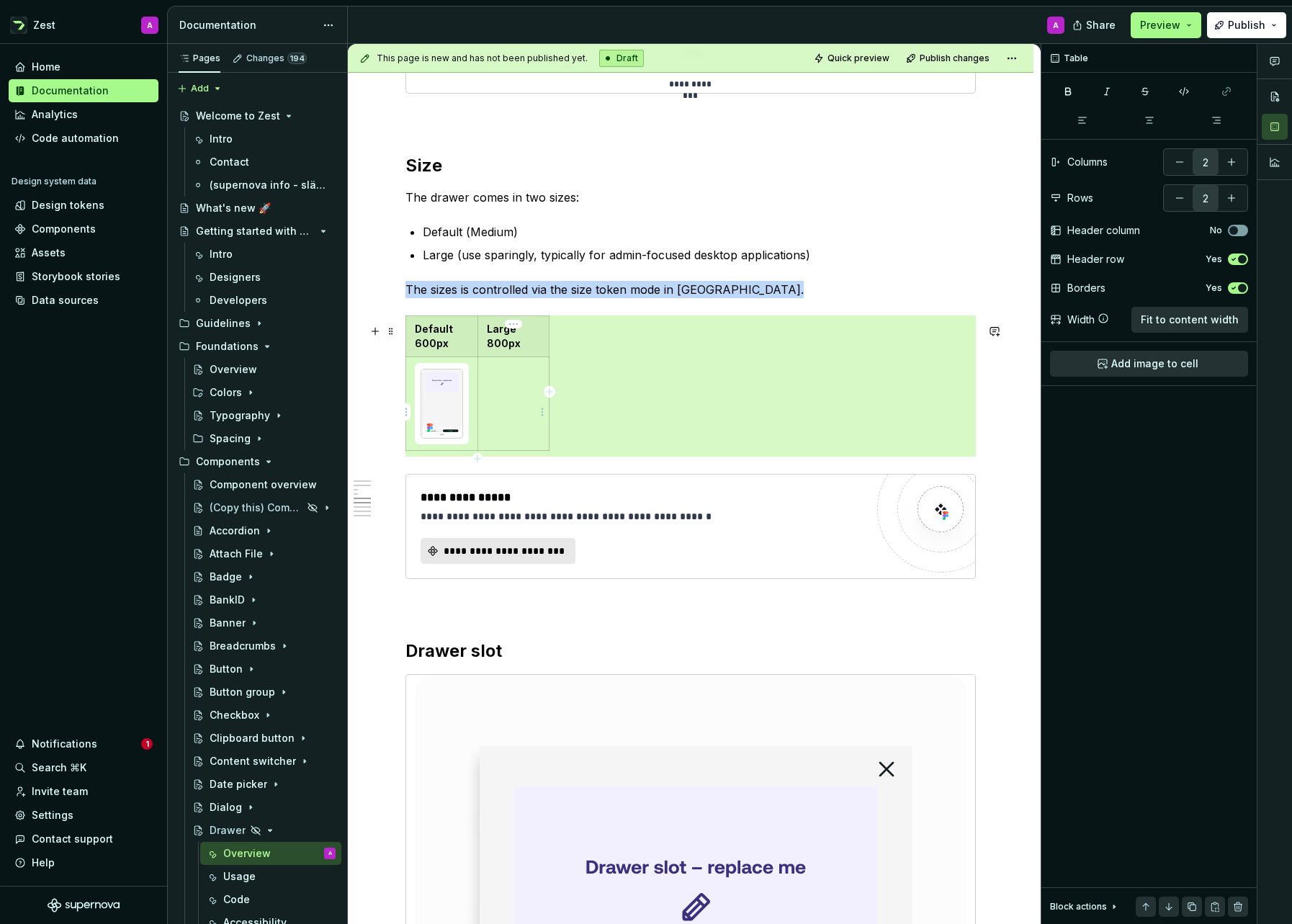
click at [499, 377] on p at bounding box center [513, 370] width 53 height 14
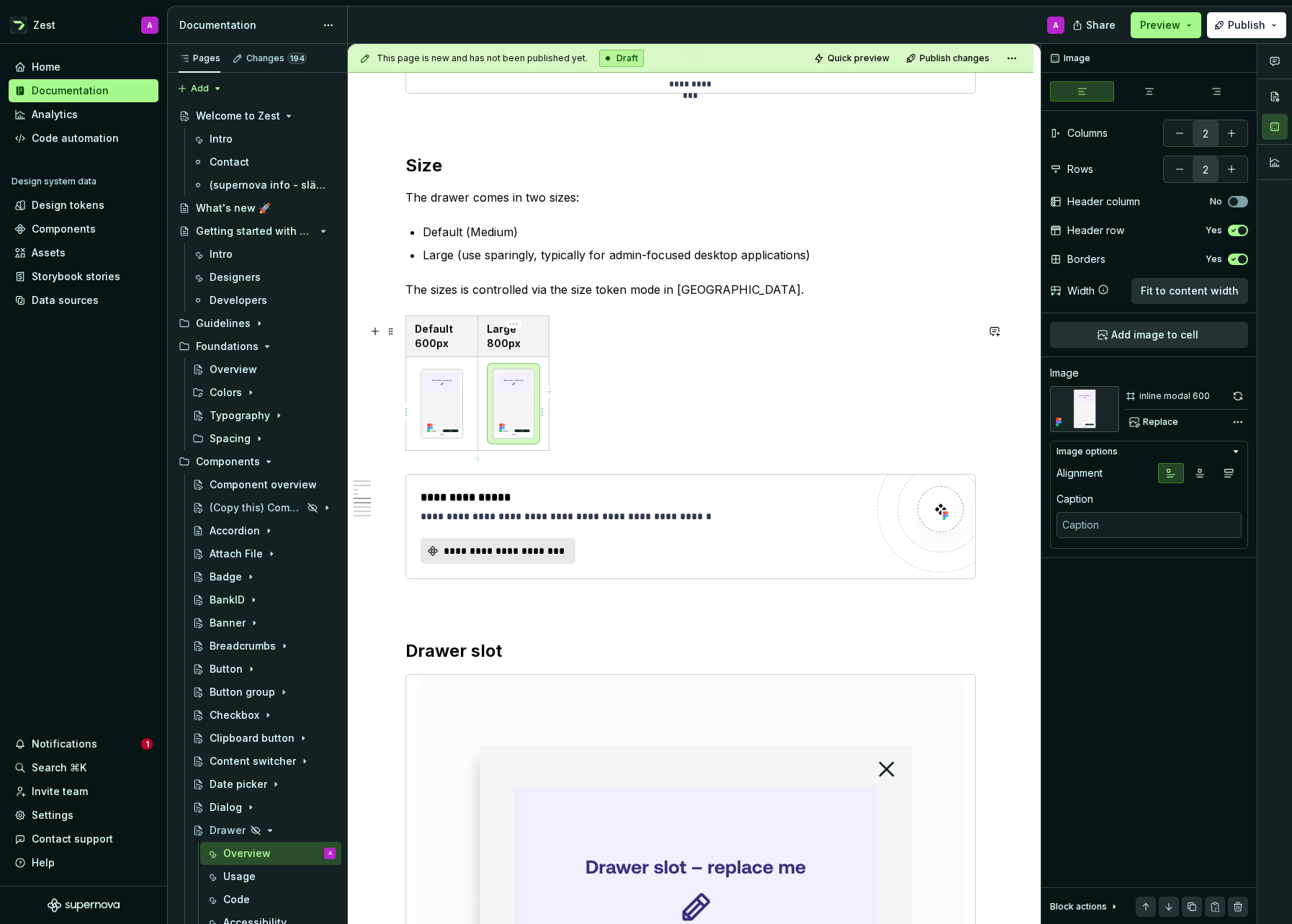
click at [507, 396] on img at bounding box center [514, 403] width 41 height 68
click at [1169, 421] on span "Replace" at bounding box center [1160, 422] width 35 height 11
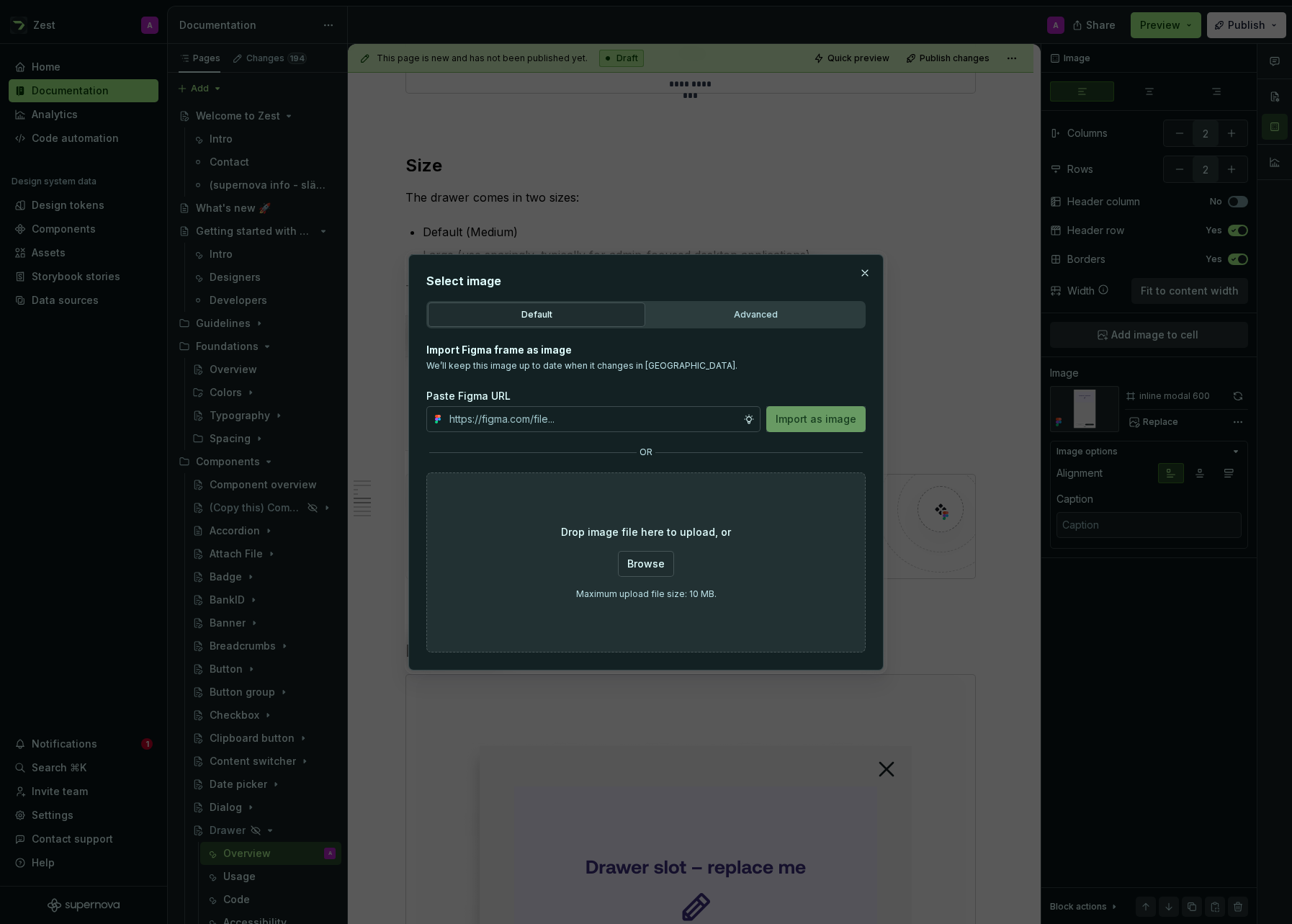
click at [748, 319] on div "Advanced" at bounding box center [756, 314] width 207 height 14
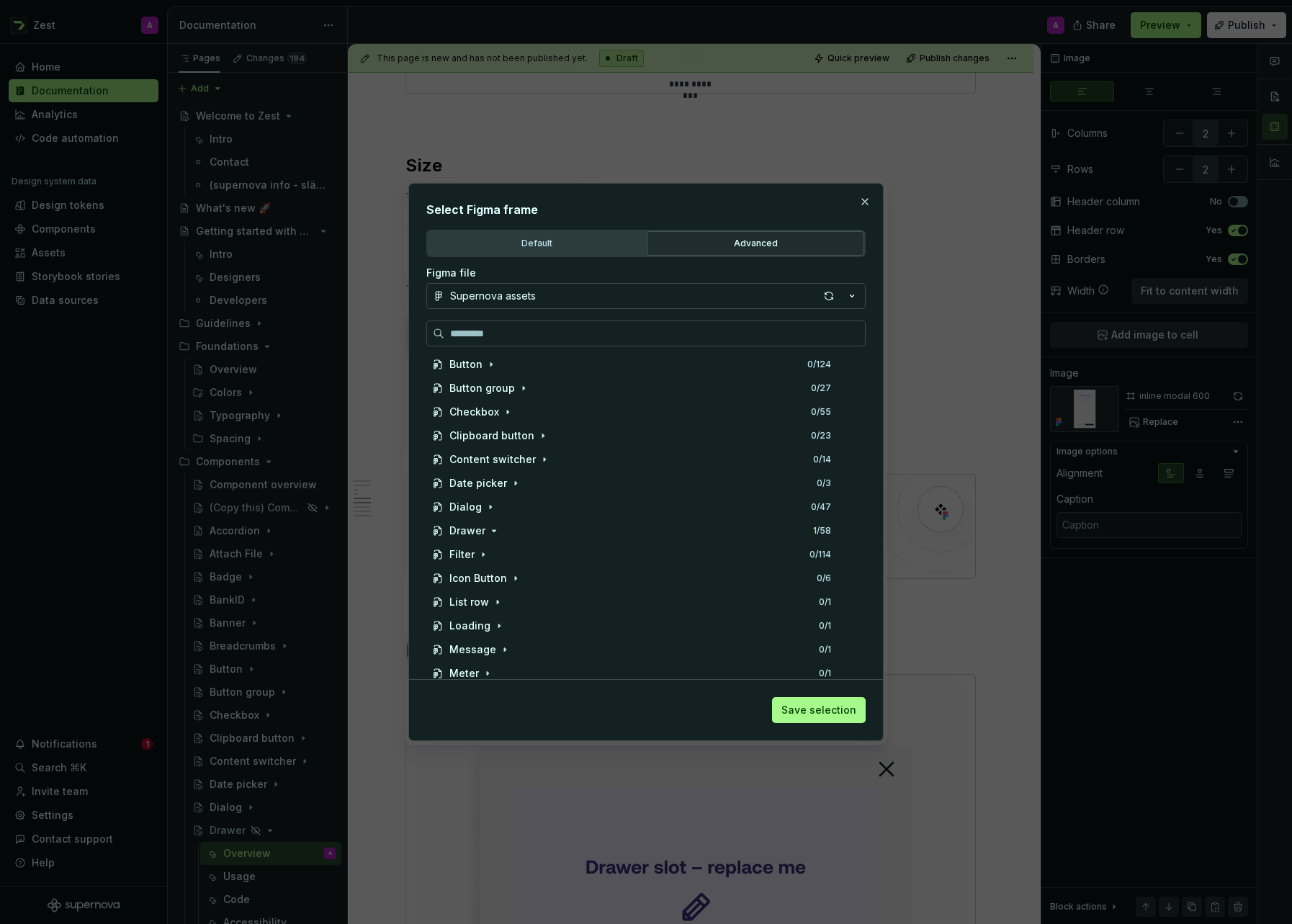
scroll to position [304, 0]
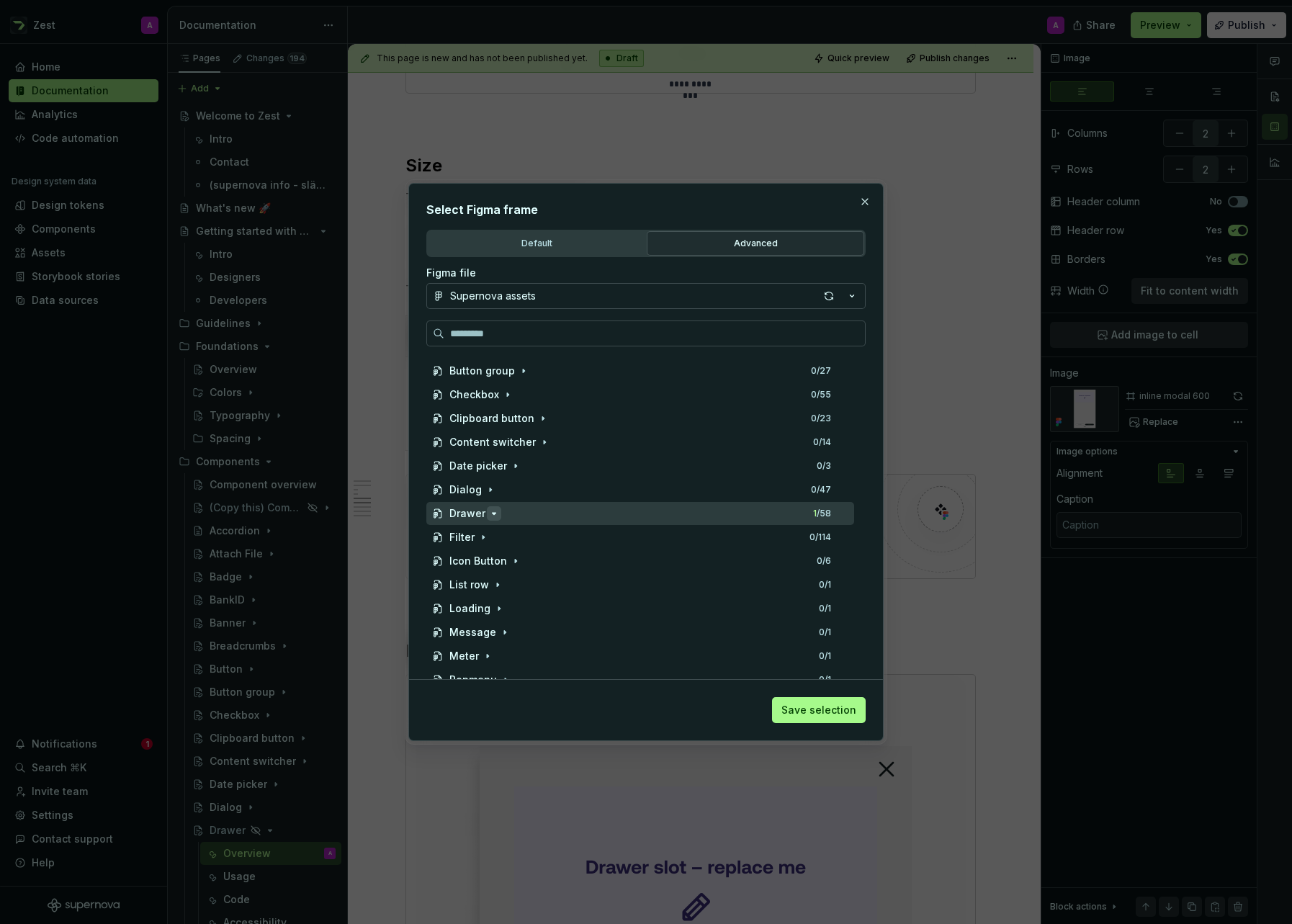
click at [492, 509] on icon "button" at bounding box center [494, 513] width 11 height 11
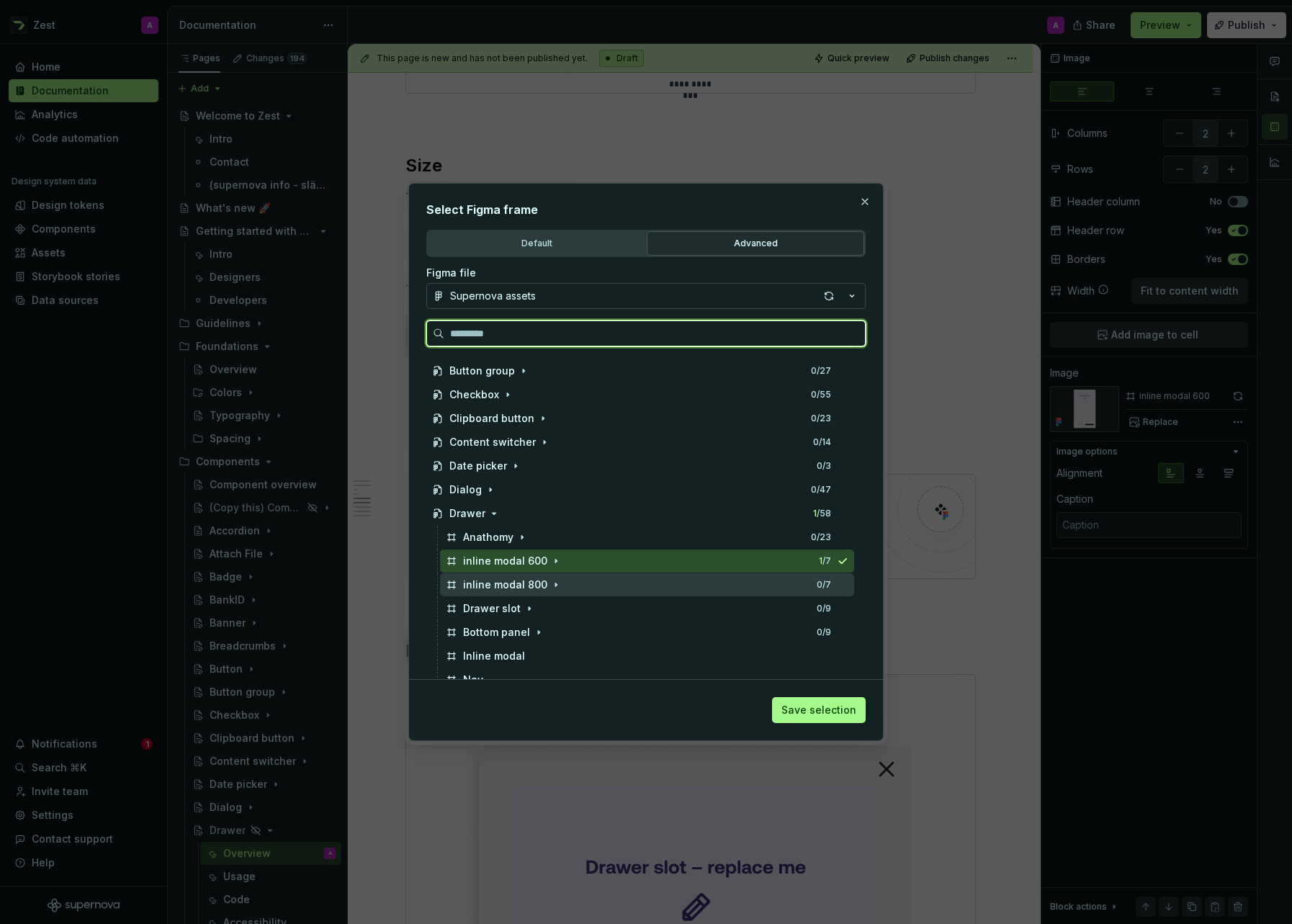
click at [515, 579] on div "inline modal 800" at bounding box center [505, 584] width 84 height 14
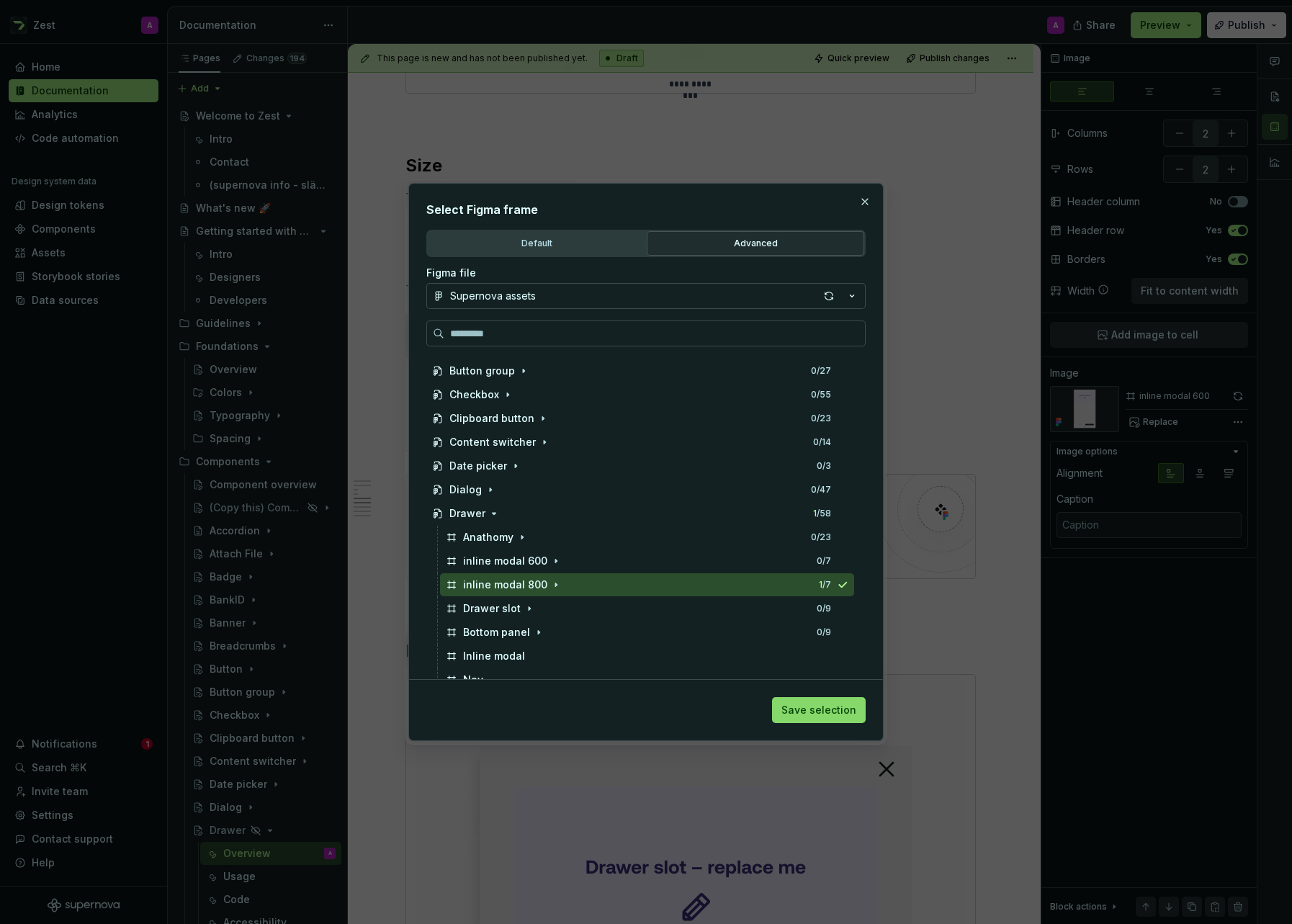
click at [829, 703] on span "Save selection" at bounding box center [819, 710] width 75 height 14
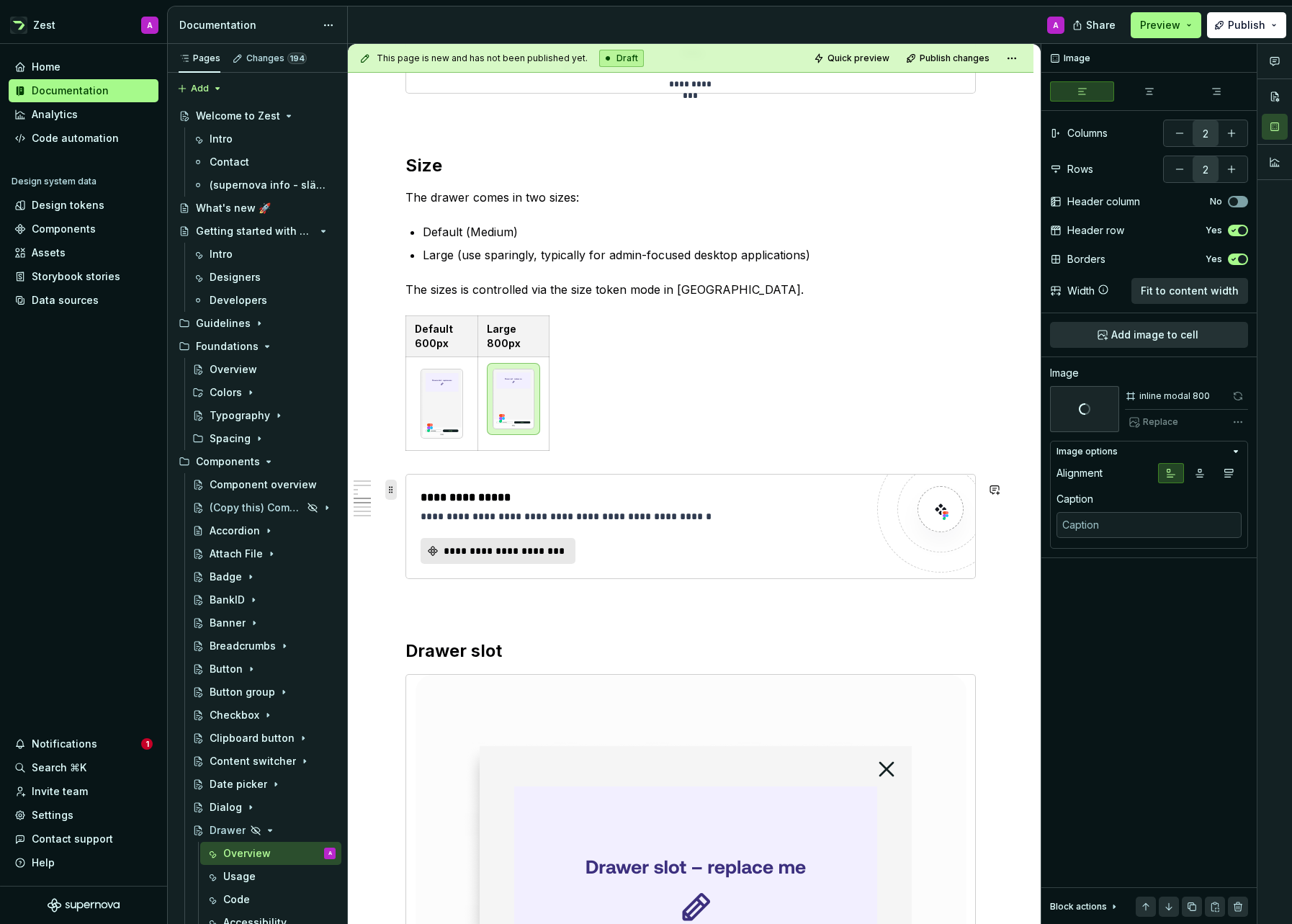
click at [391, 486] on span at bounding box center [391, 489] width 11 height 20
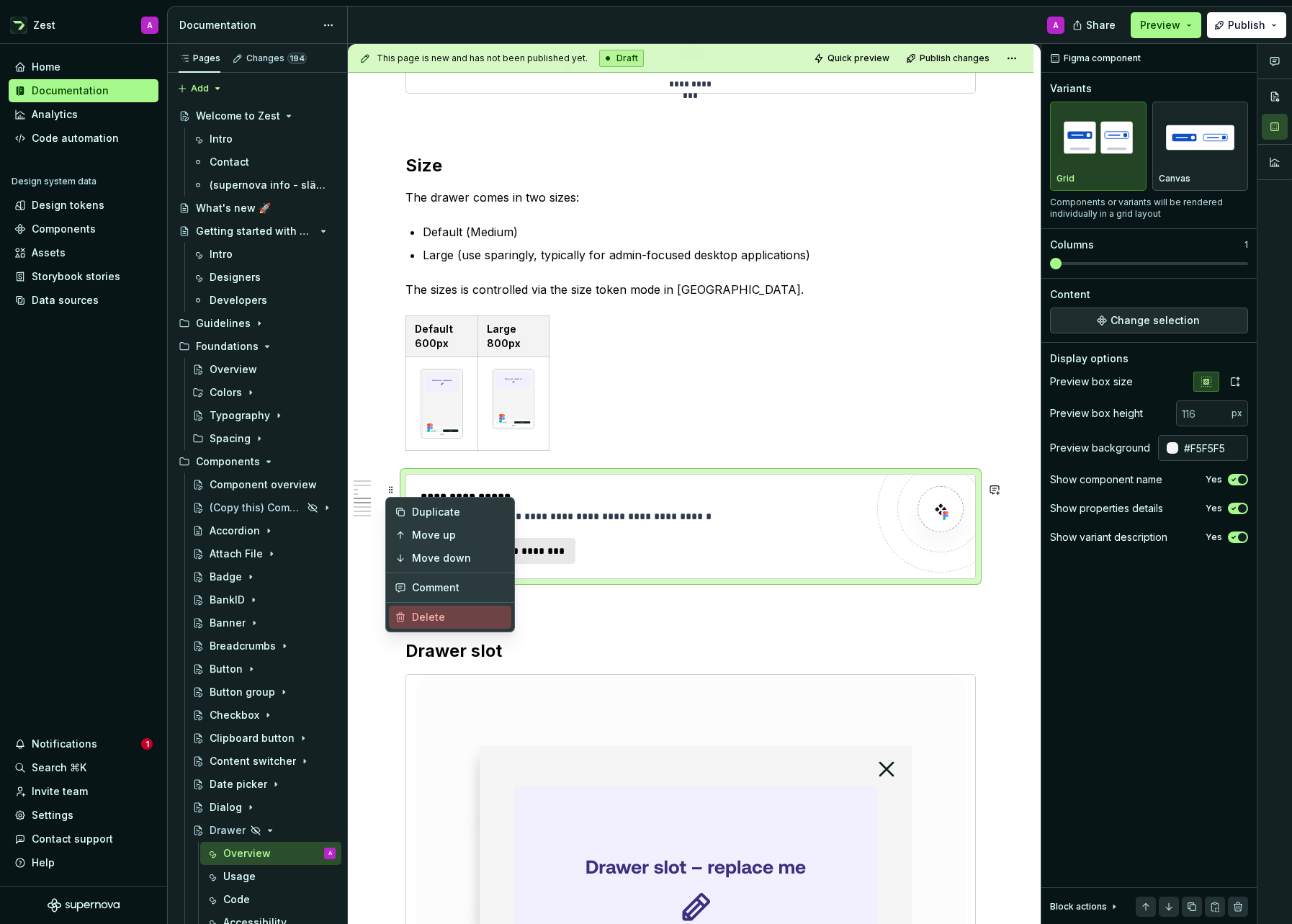
click at [438, 617] on div "Delete" at bounding box center [458, 616] width 94 height 14
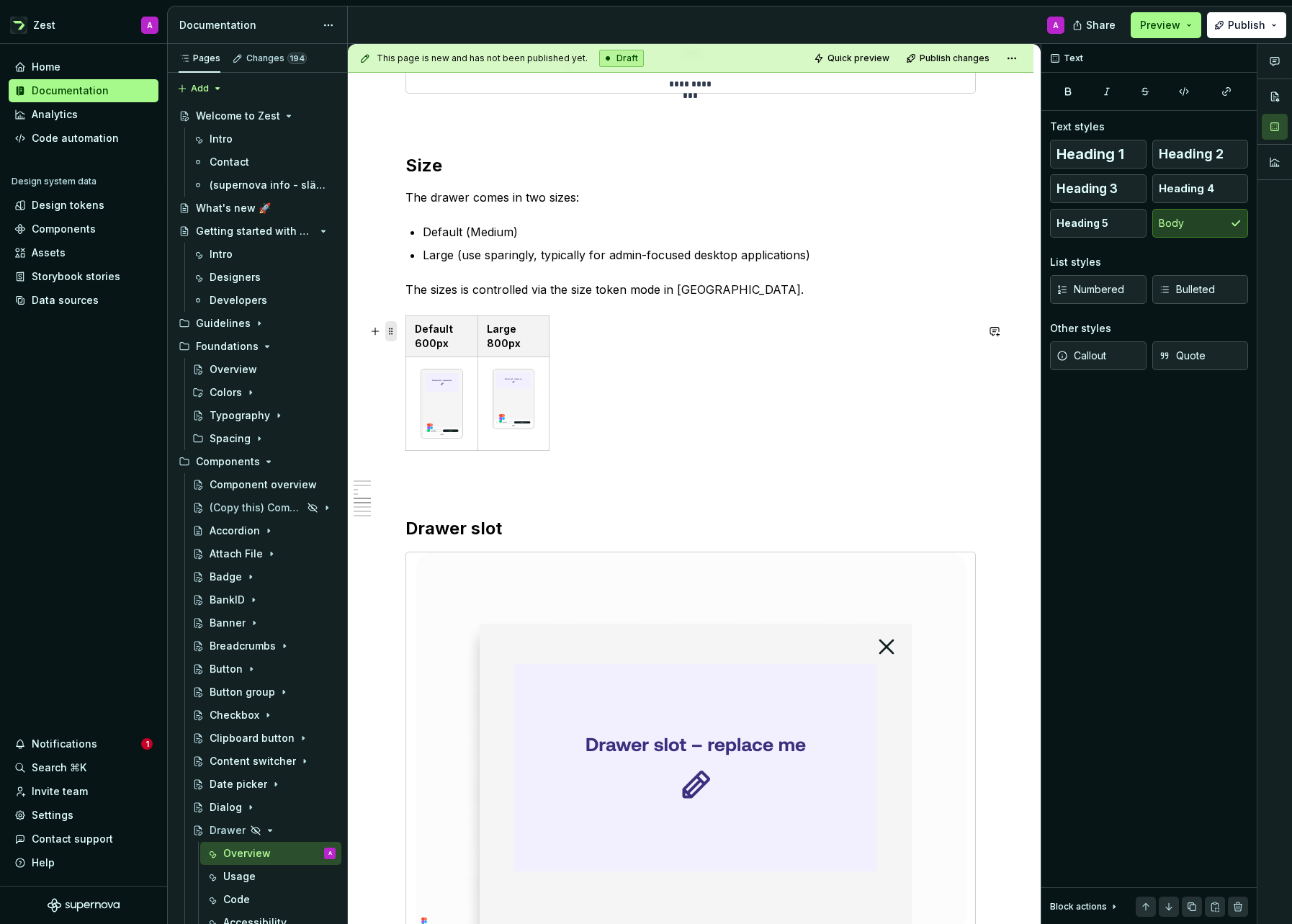
click at [393, 328] on span at bounding box center [391, 331] width 11 height 20
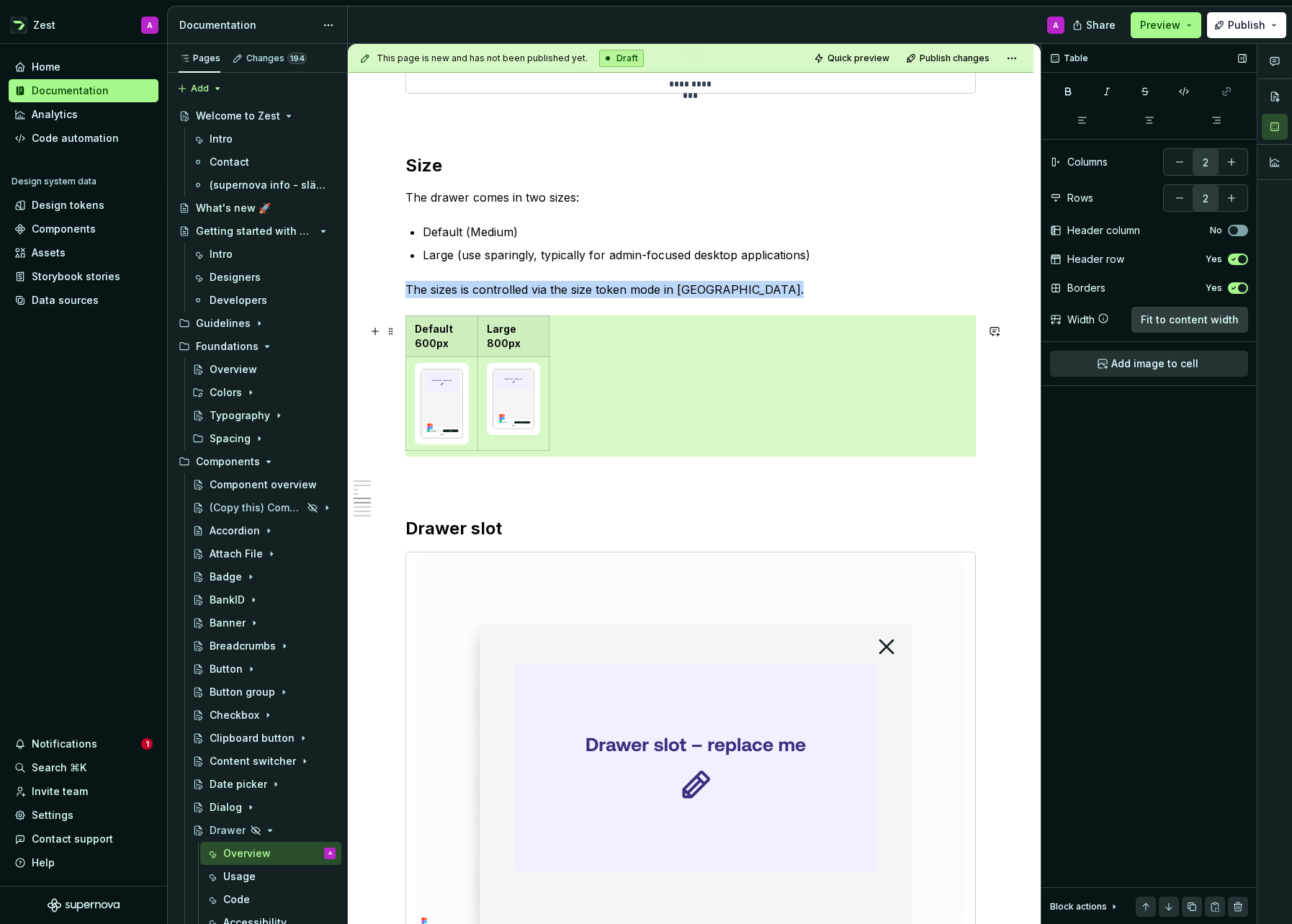
click at [1200, 318] on span "Fit to content width" at bounding box center [1190, 320] width 98 height 14
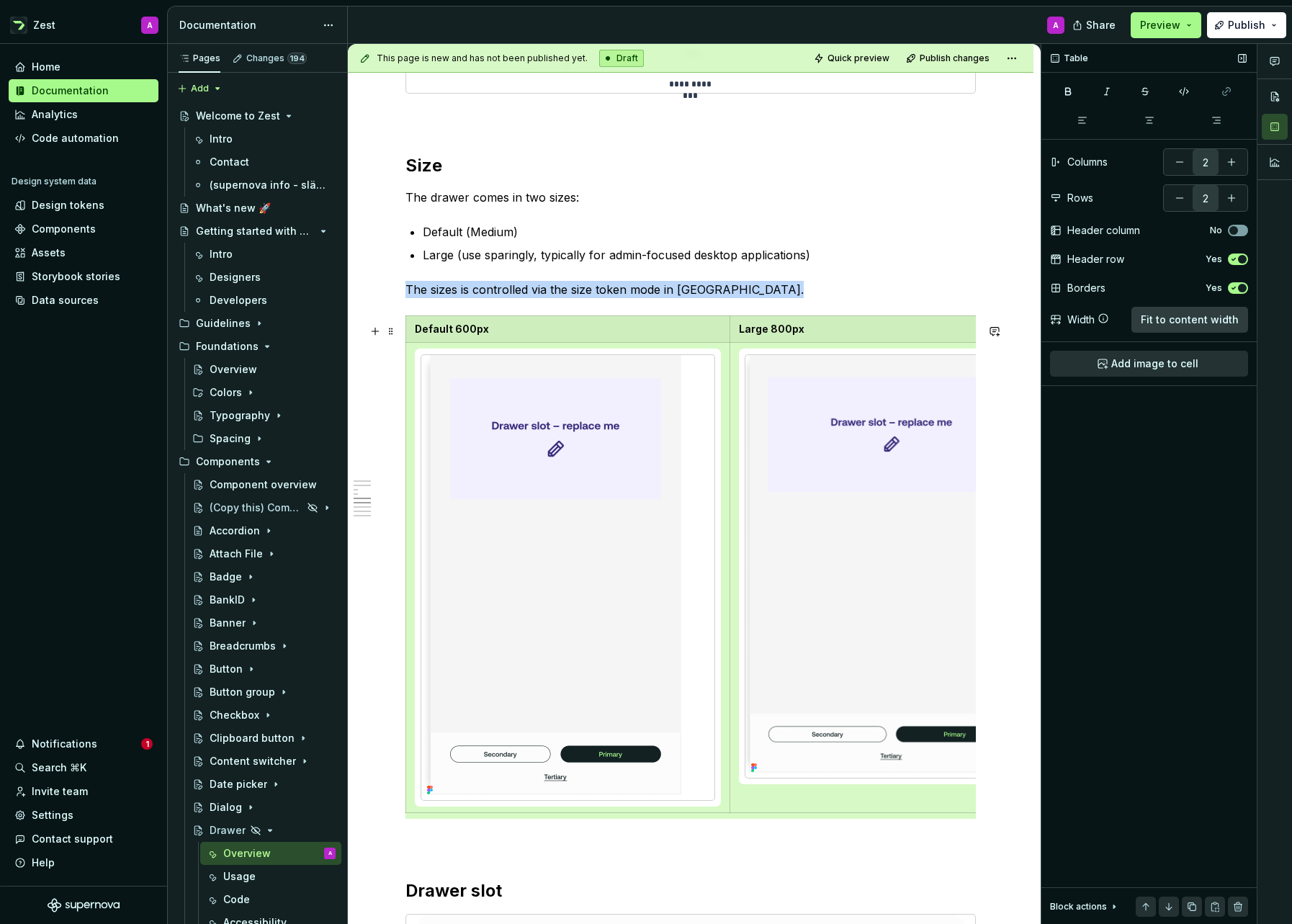
click at [1200, 318] on span "Fit to content width" at bounding box center [1190, 320] width 98 height 14
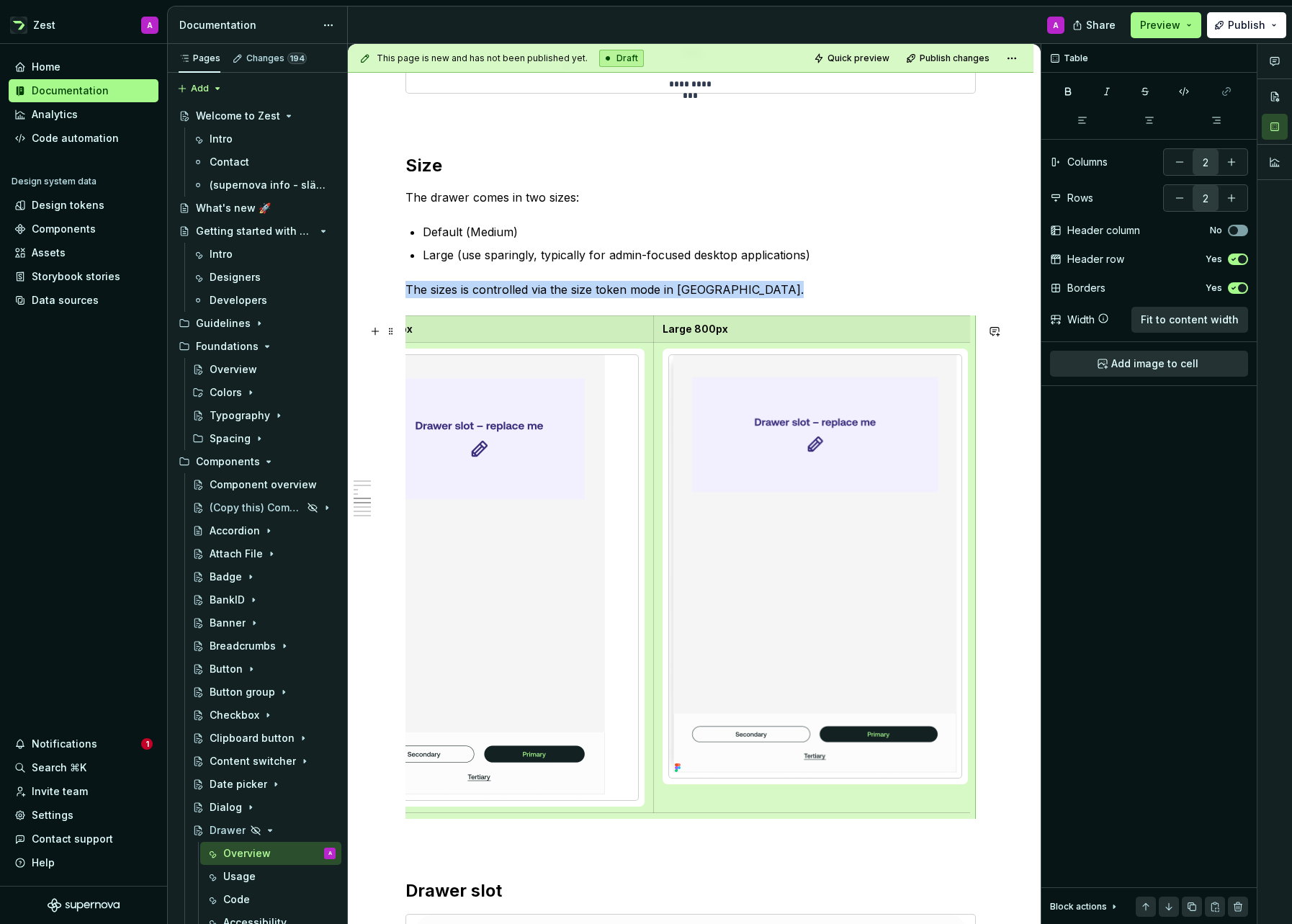
scroll to position [0, 0]
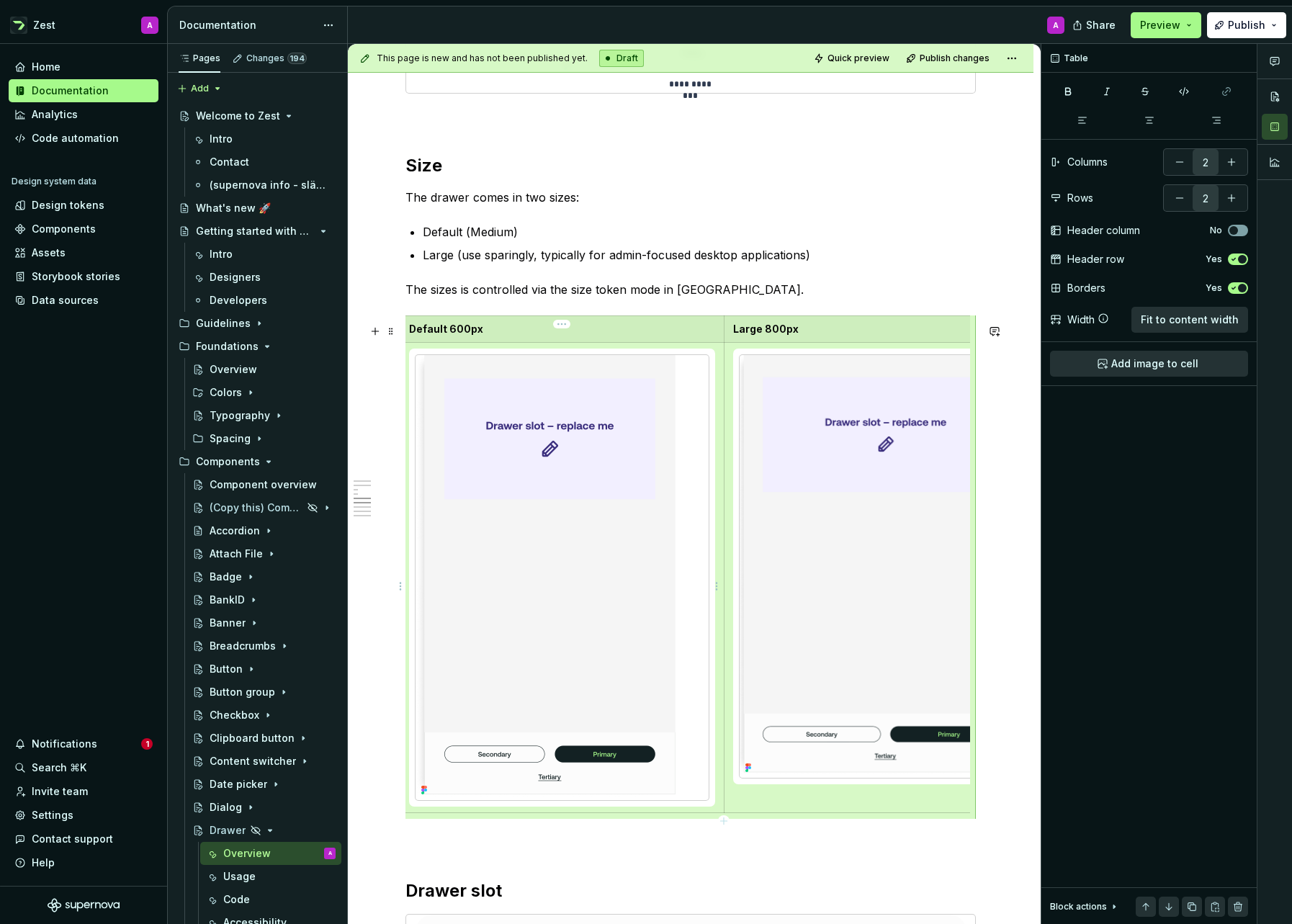
click at [623, 397] on img at bounding box center [548, 577] width 266 height 445
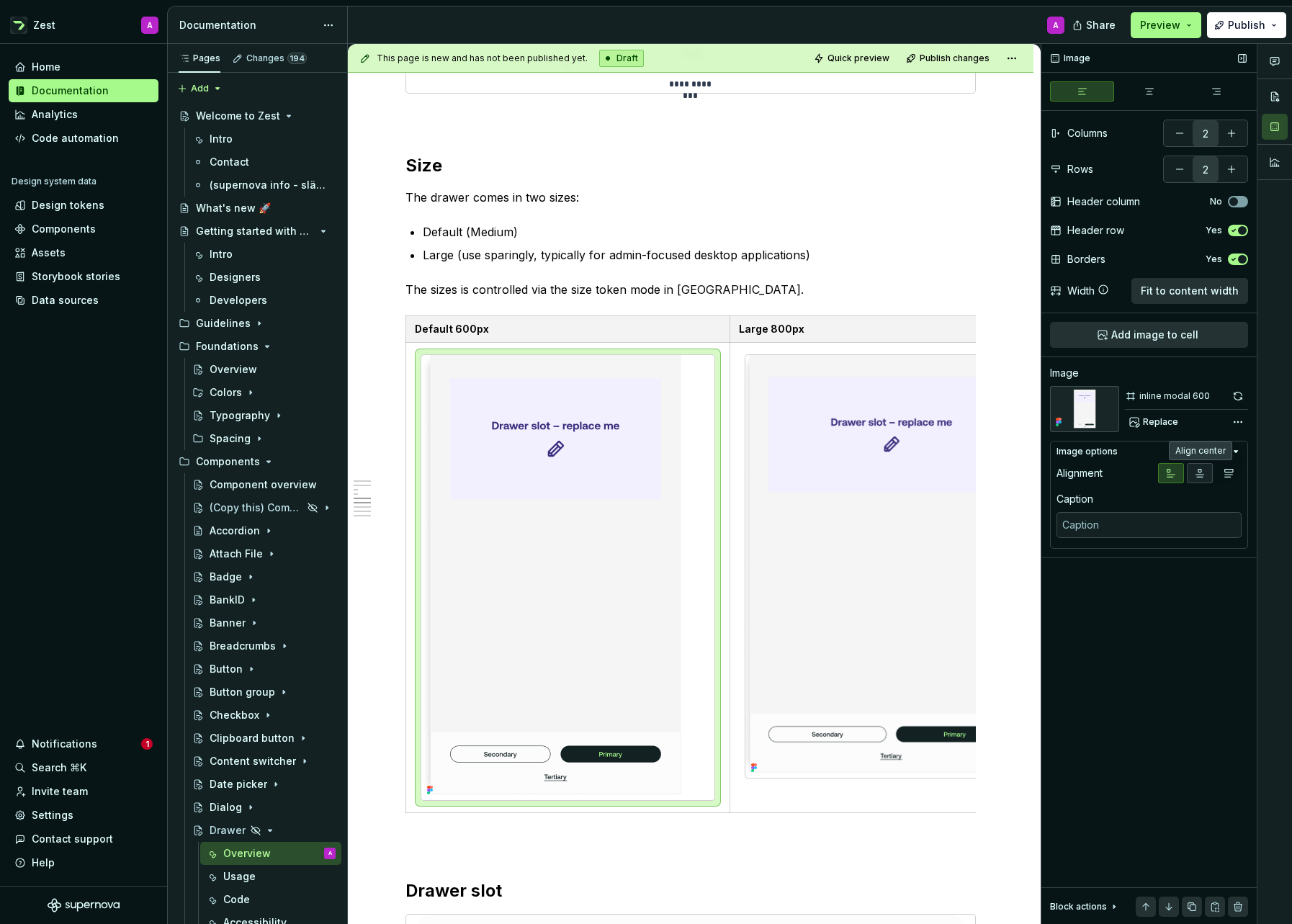
click at [1194, 471] on icon "button" at bounding box center [1200, 472] width 11 height 11
click at [905, 495] on img at bounding box center [892, 566] width 293 height 423
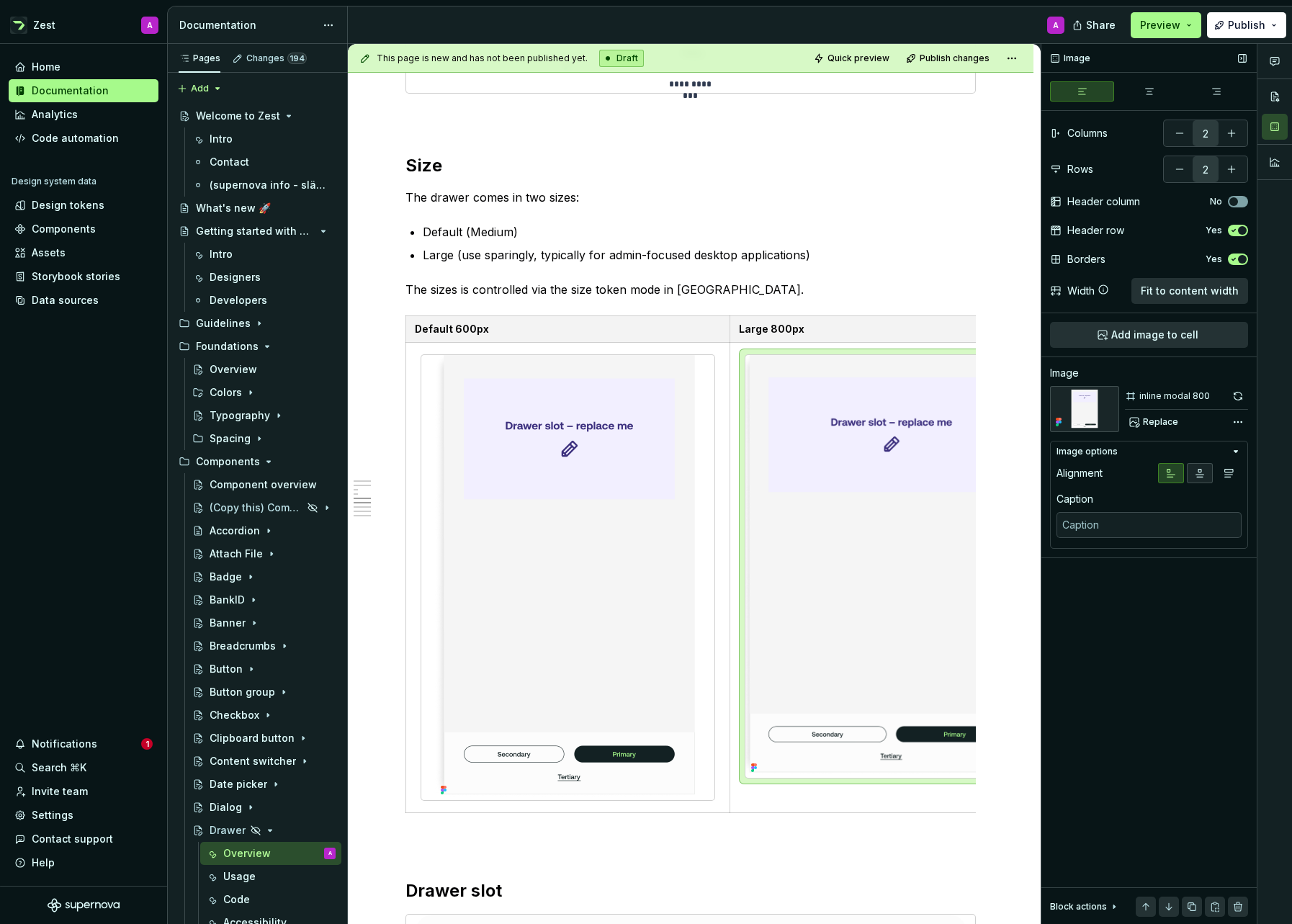
click at [1197, 469] on icon "button" at bounding box center [1200, 472] width 11 height 11
click at [390, 334] on span at bounding box center [391, 331] width 11 height 20
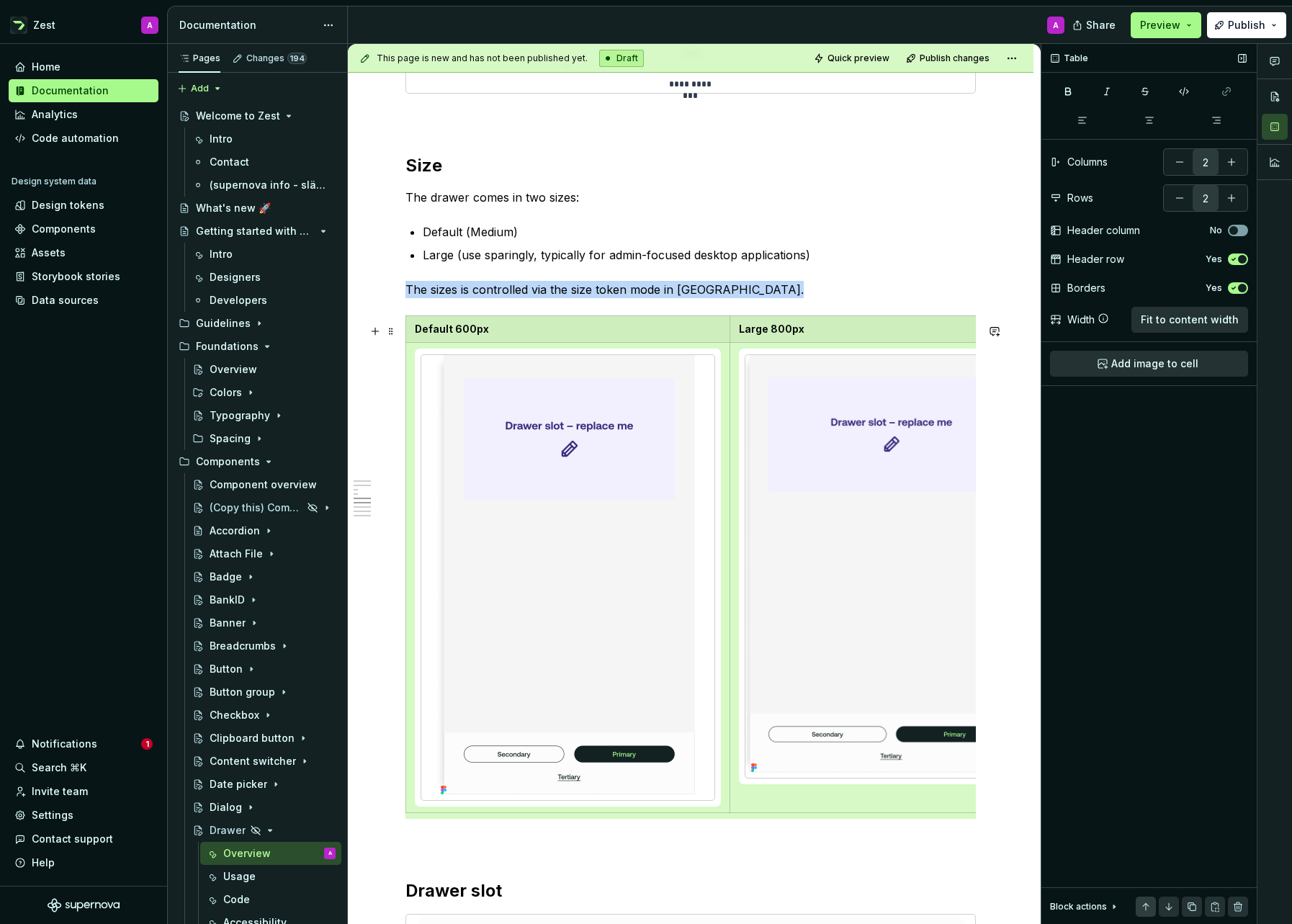
click at [1148, 904] on button "button" at bounding box center [1146, 906] width 20 height 20
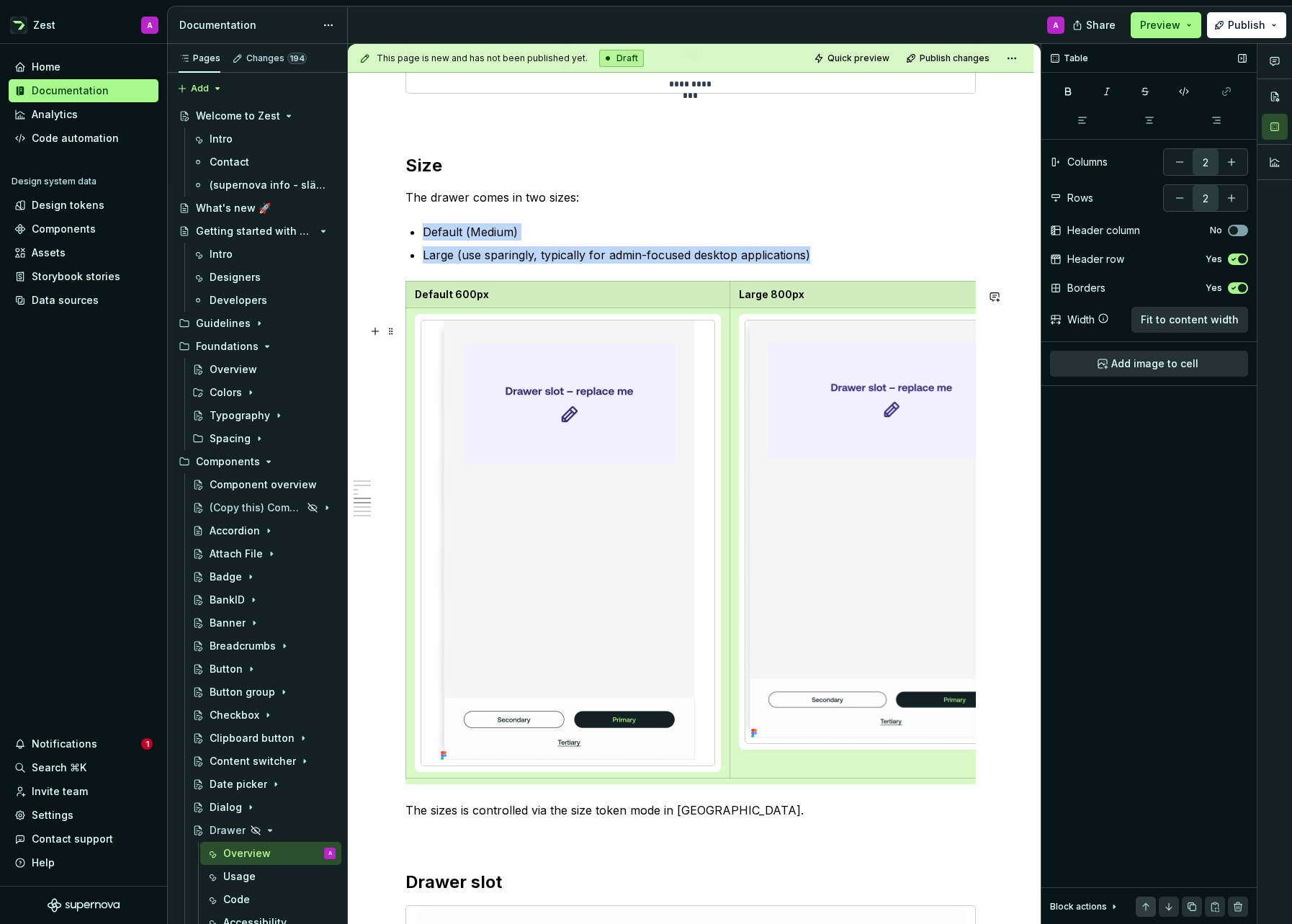
click at [1148, 904] on button "button" at bounding box center [1146, 906] width 20 height 20
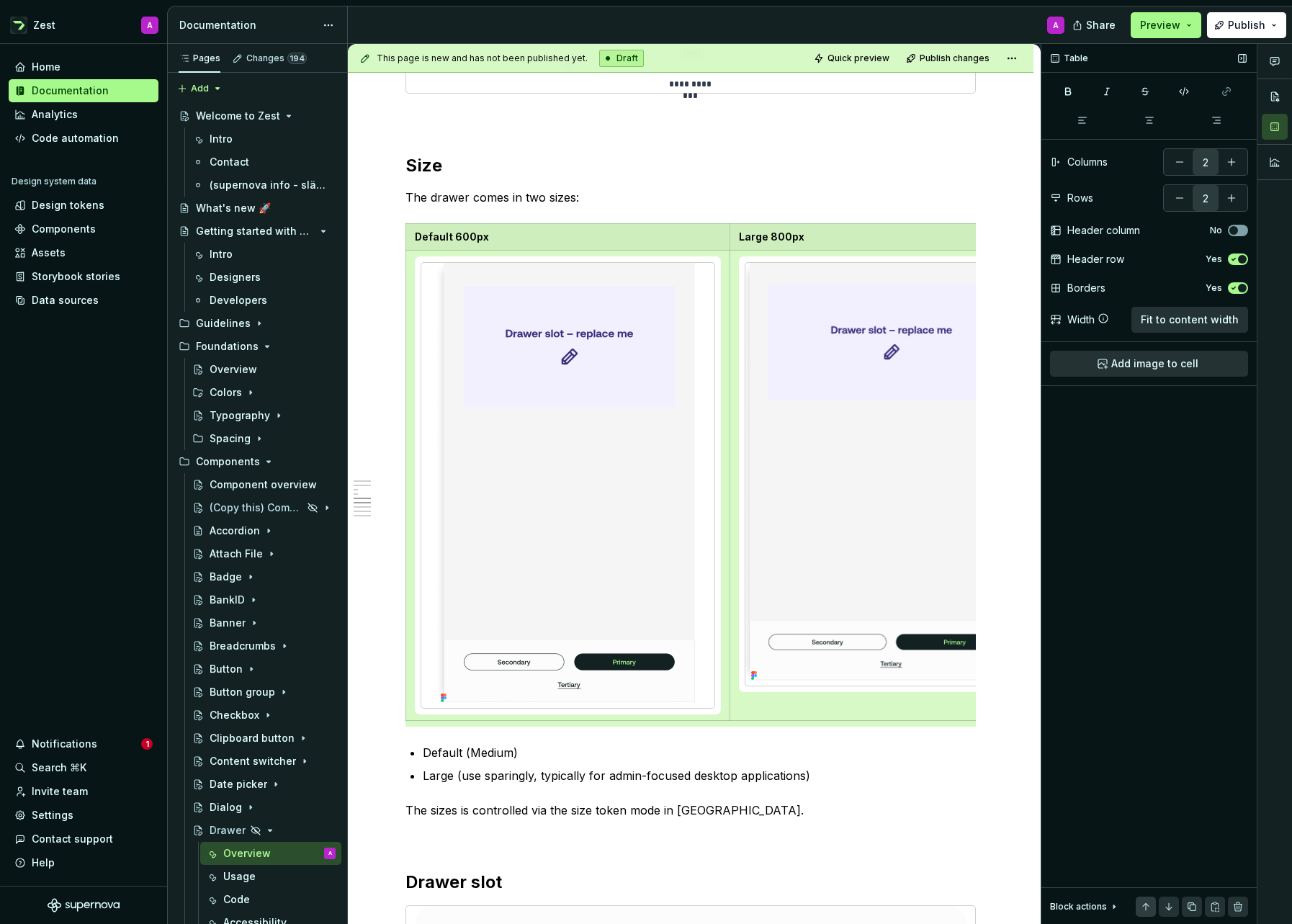
click at [1149, 904] on button "button" at bounding box center [1146, 906] width 20 height 20
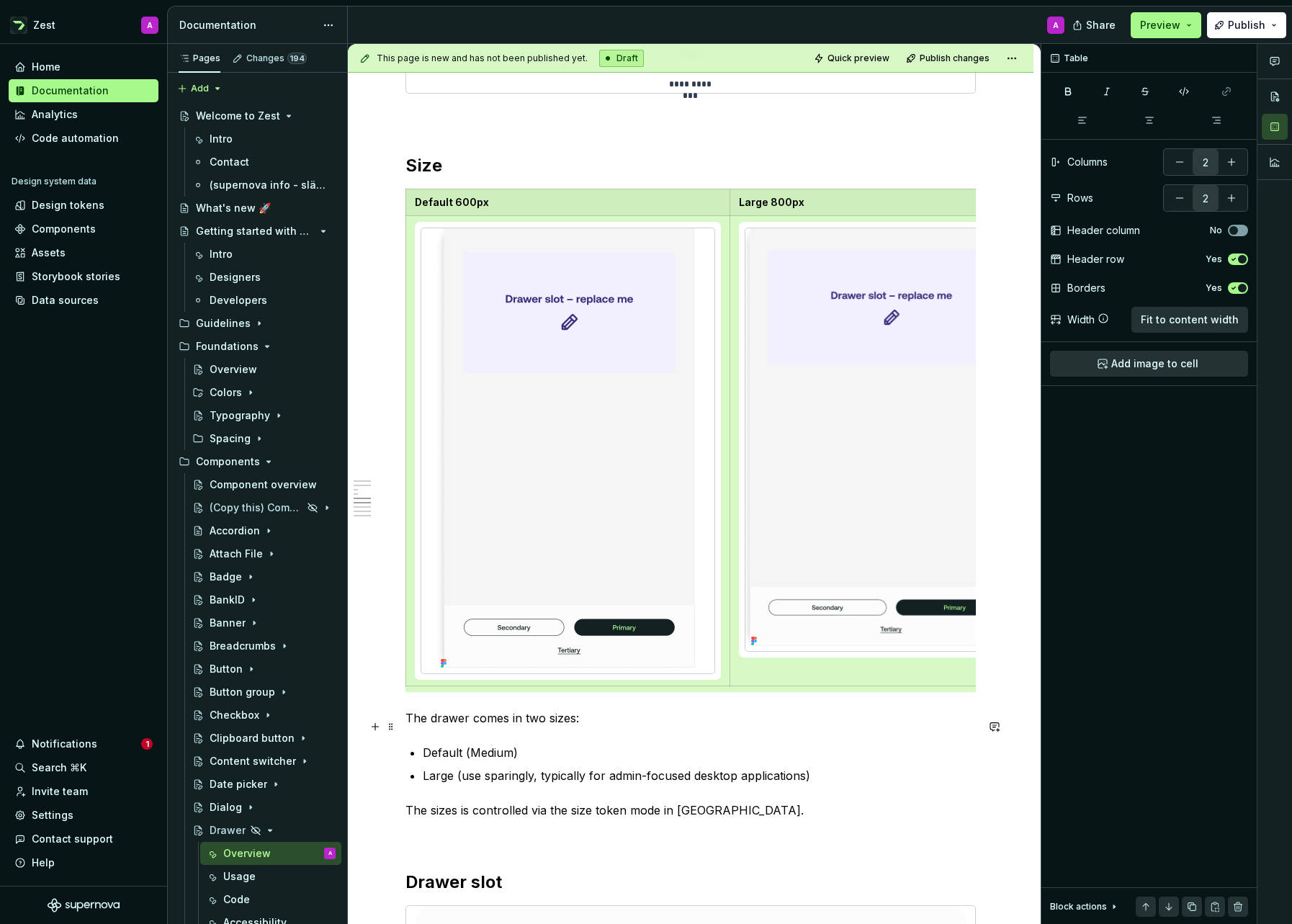
click at [813, 718] on p "The drawer comes in two sizes:" at bounding box center [690, 718] width 570 height 17
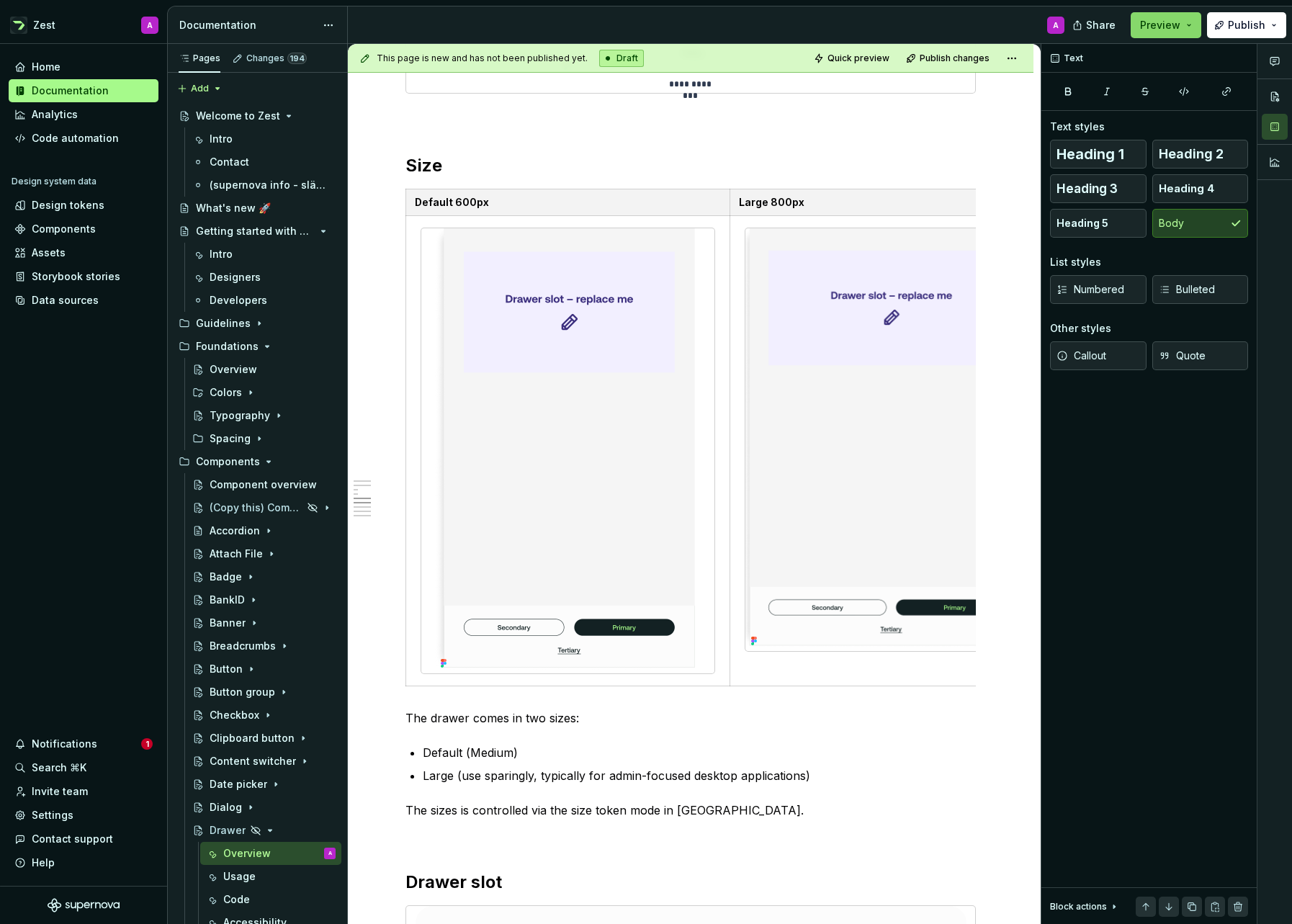
click at [1191, 23] on button "Preview" at bounding box center [1166, 25] width 71 height 26
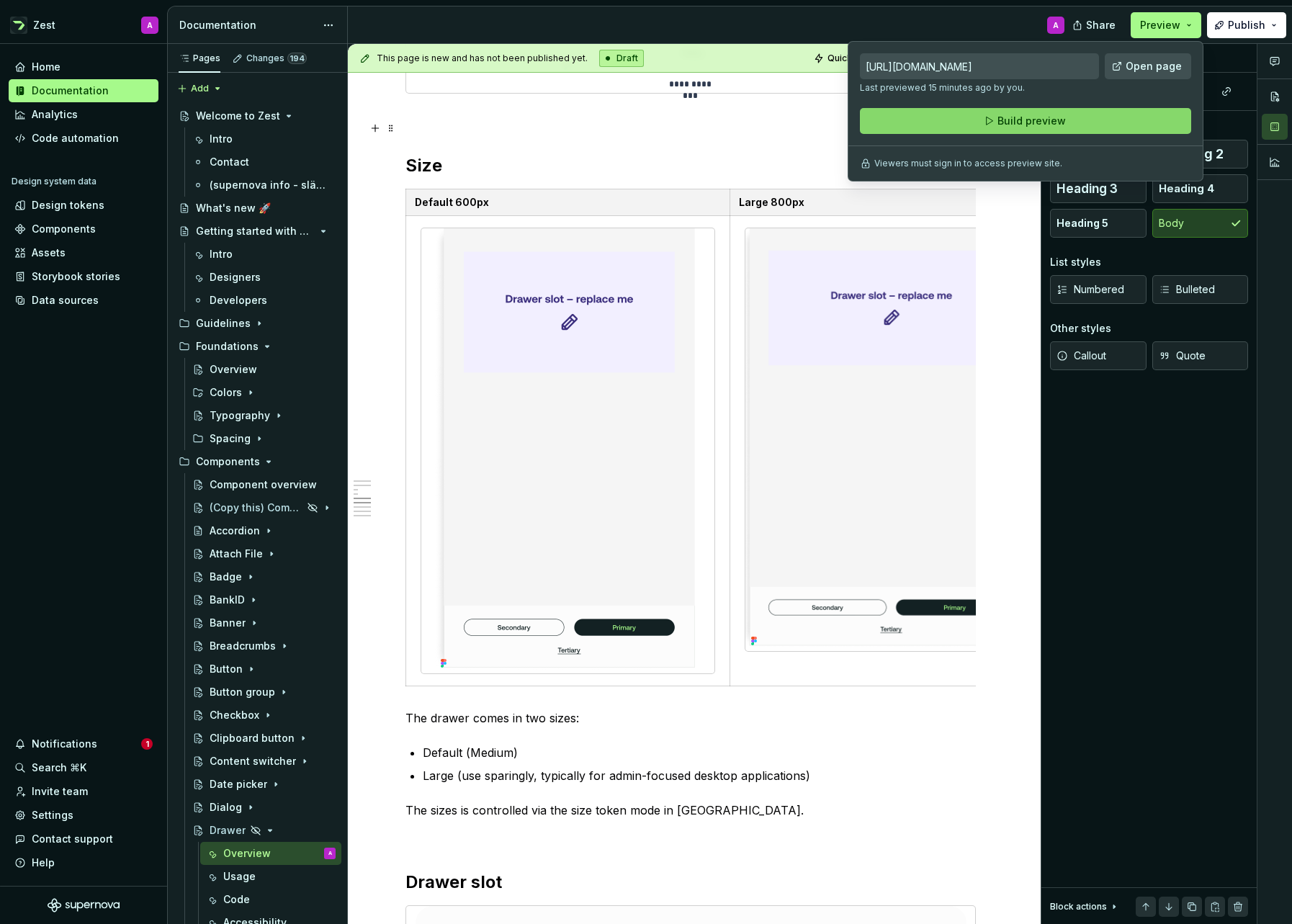
click at [1027, 119] on span "Build preview" at bounding box center [1032, 121] width 68 height 14
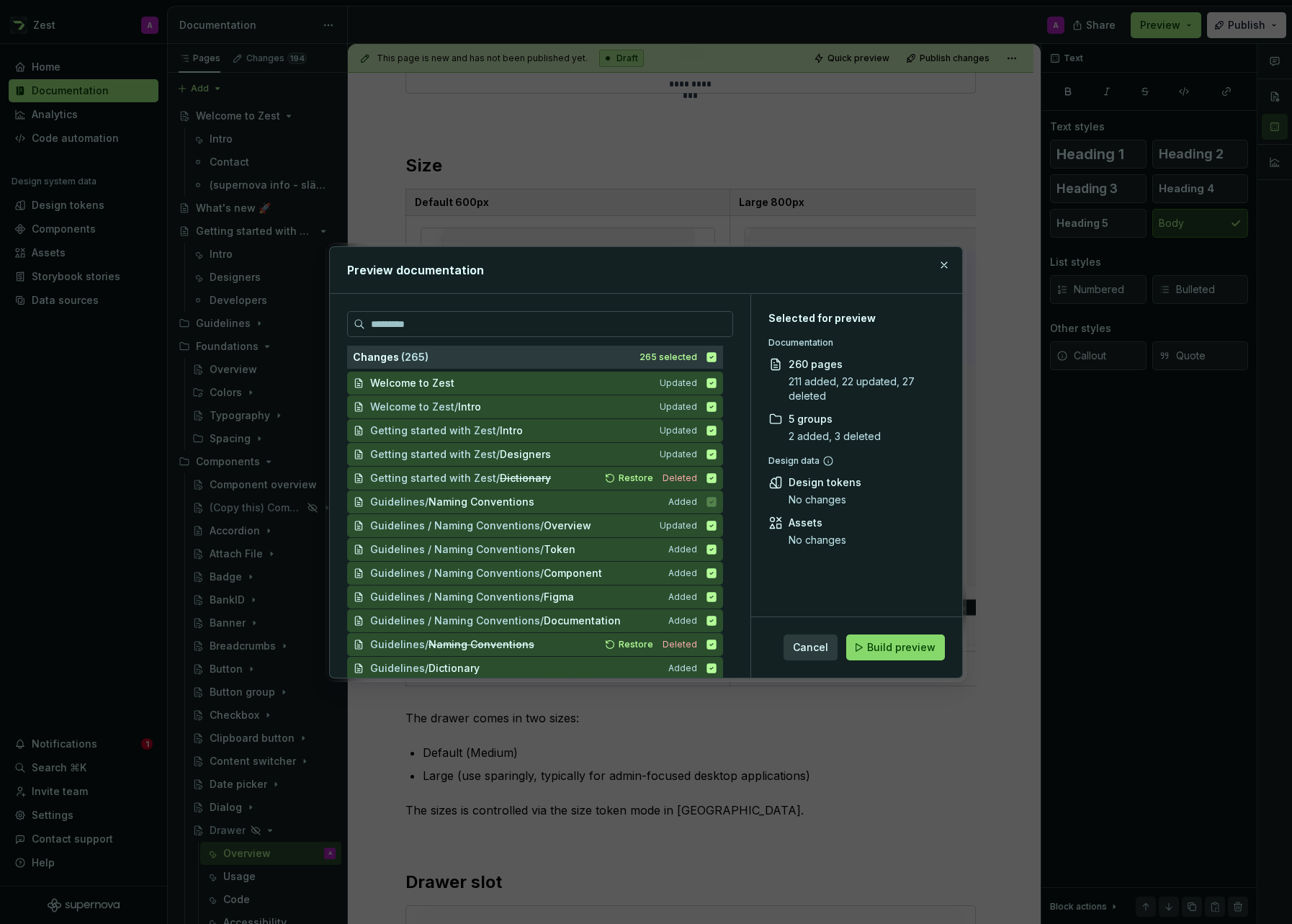
click at [908, 652] on span "Build preview" at bounding box center [901, 646] width 68 height 14
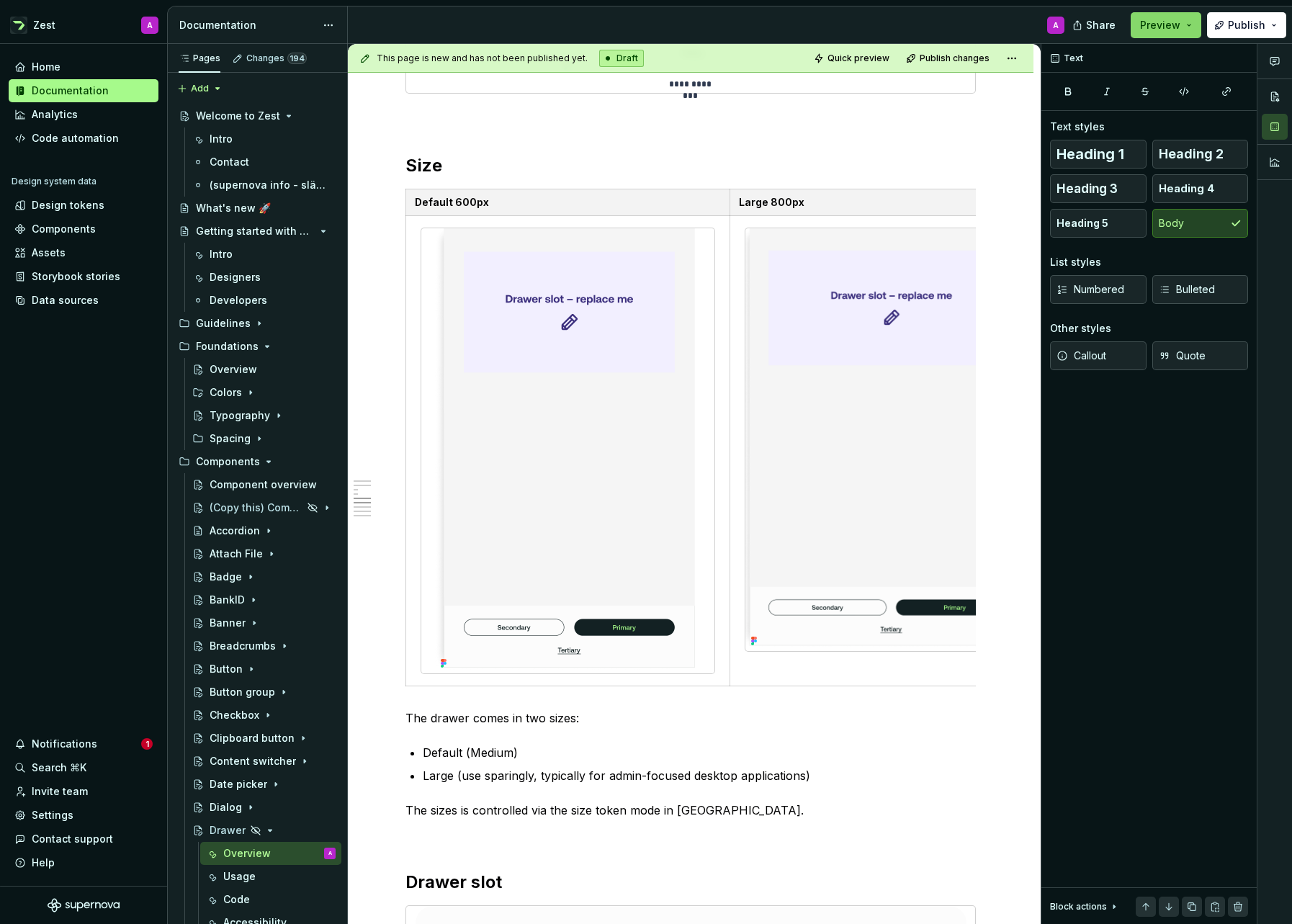
click at [1193, 21] on button "Preview" at bounding box center [1166, 25] width 71 height 26
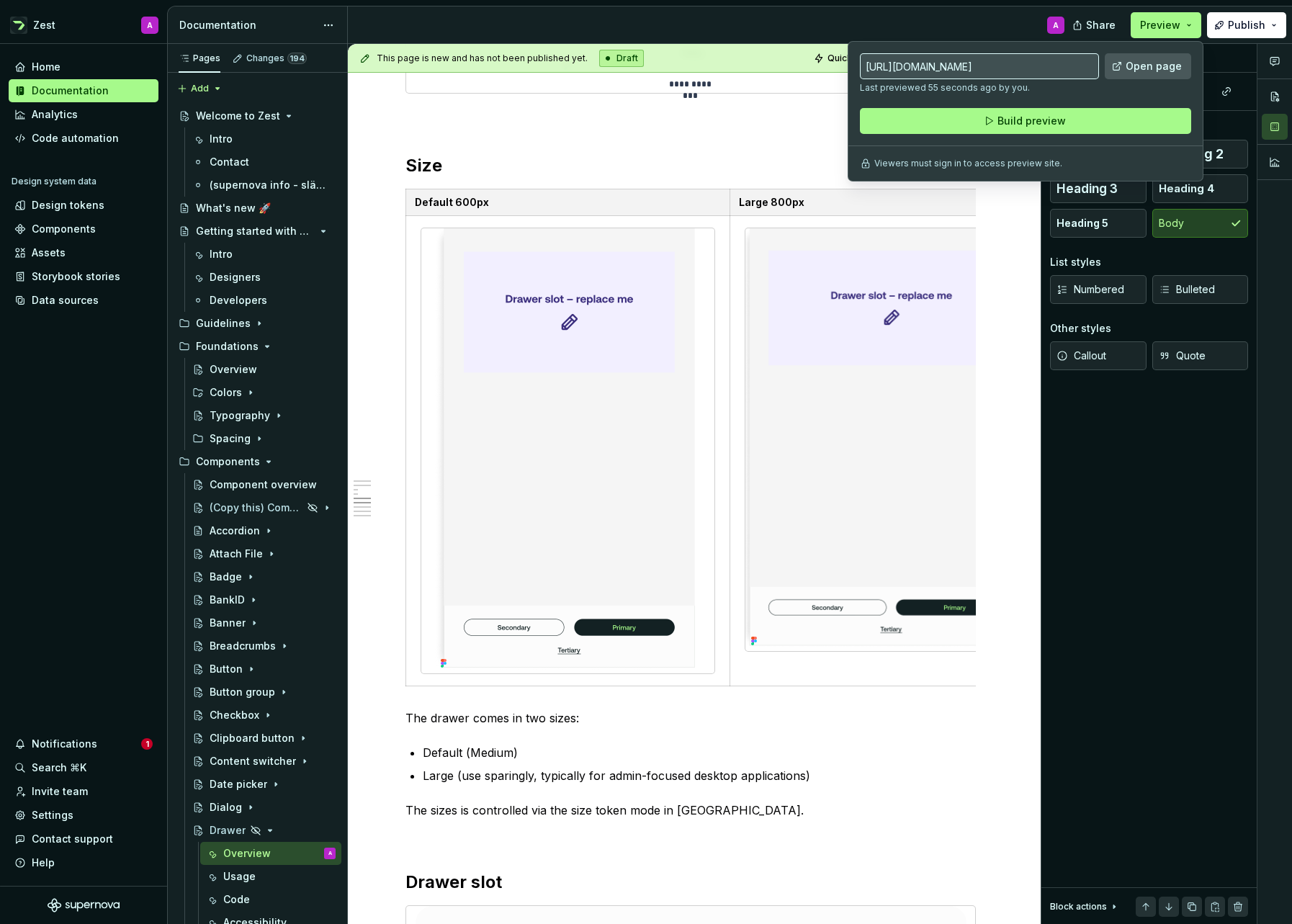
click at [1156, 69] on span "Open page" at bounding box center [1153, 66] width 56 height 14
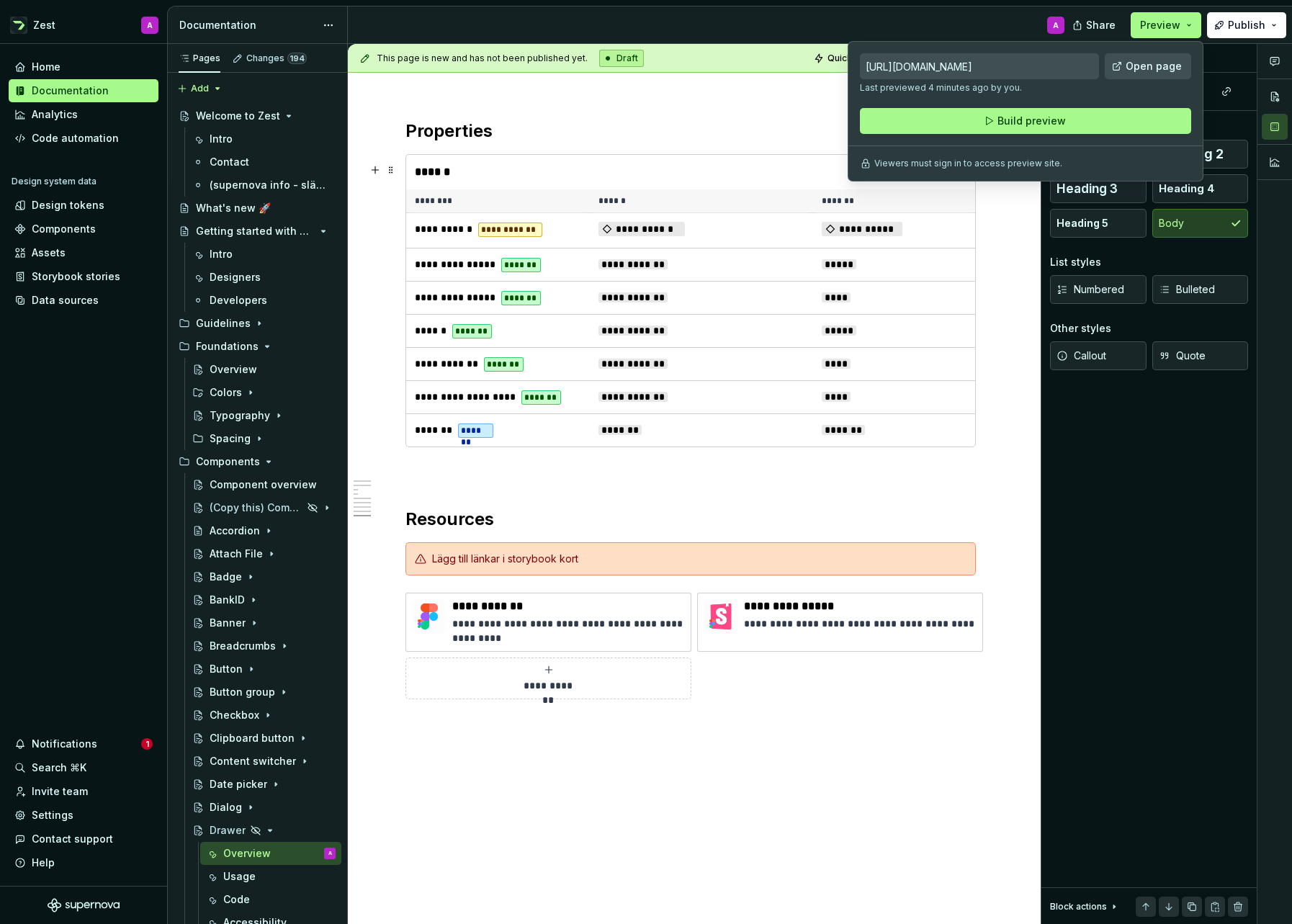
scroll to position [4508, 0]
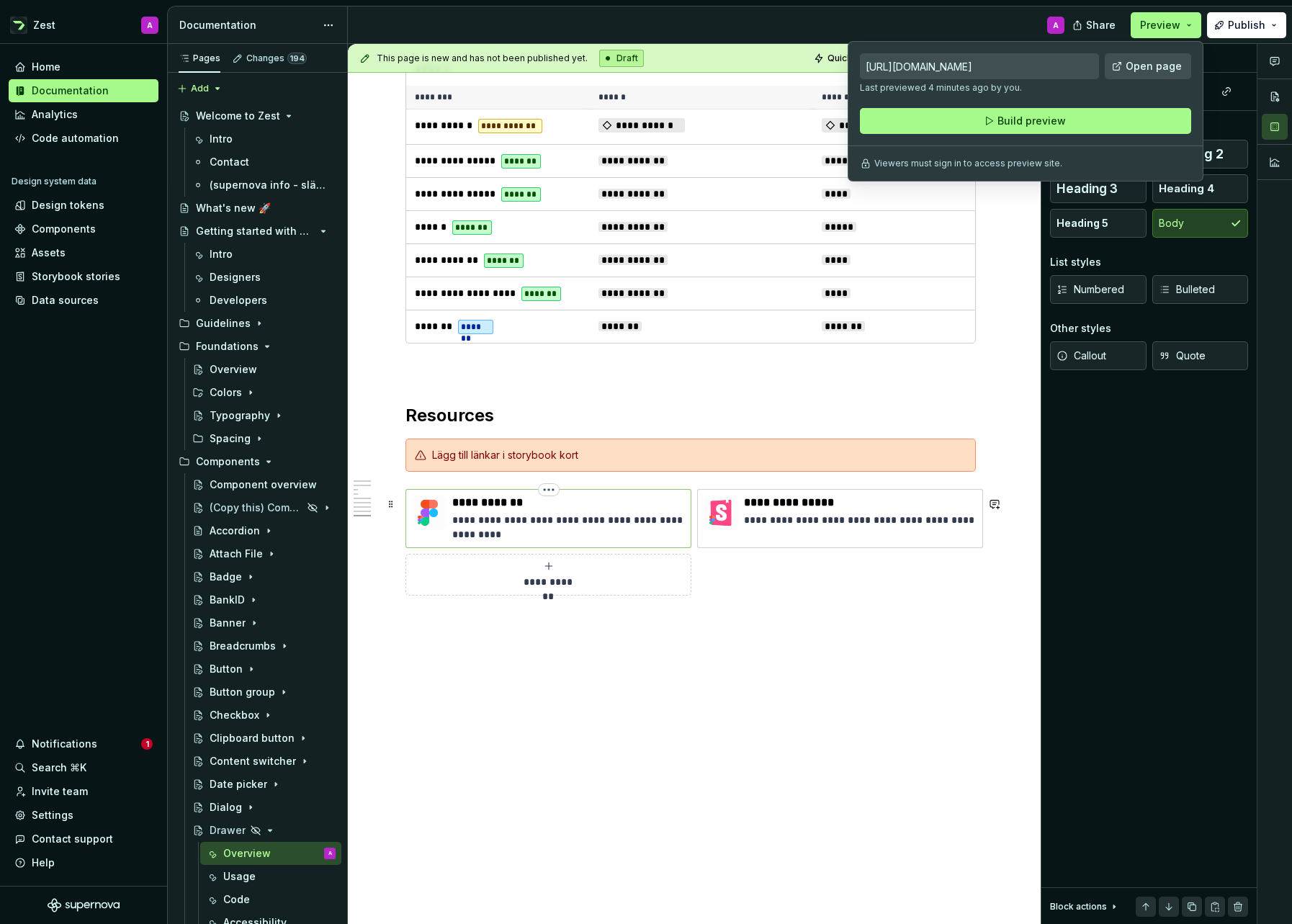
click at [552, 518] on p "**********" at bounding box center [569, 526] width 233 height 28
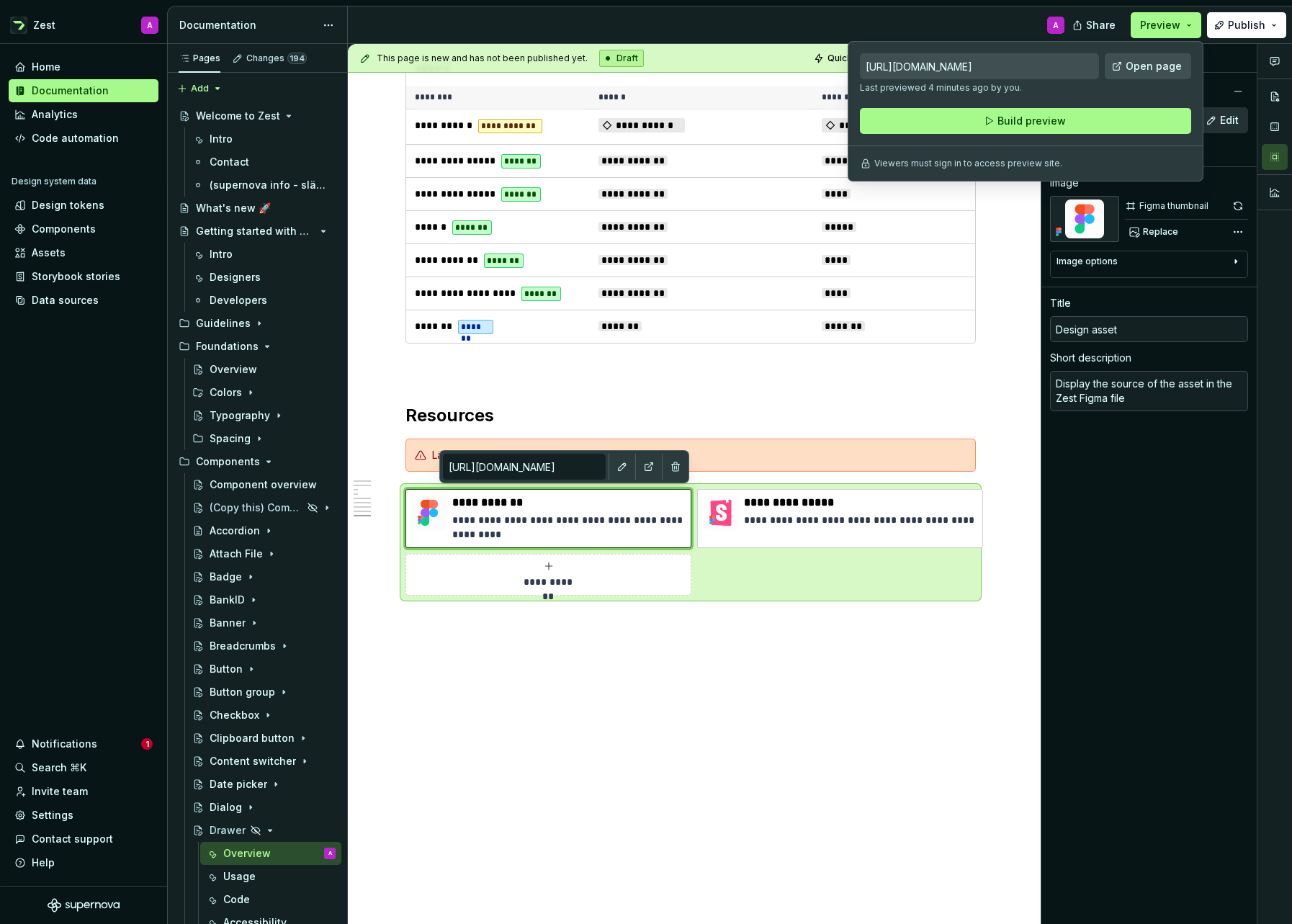
click at [1129, 168] on div "Viewers must sign in to access preview site." at bounding box center [1026, 163] width 332 height 11
click at [1167, 478] on div "Shortcut links Item Link [URL][DOMAIN_NAME] Edit Open in new tab Image Figma th…" at bounding box center [1149, 484] width 215 height 880
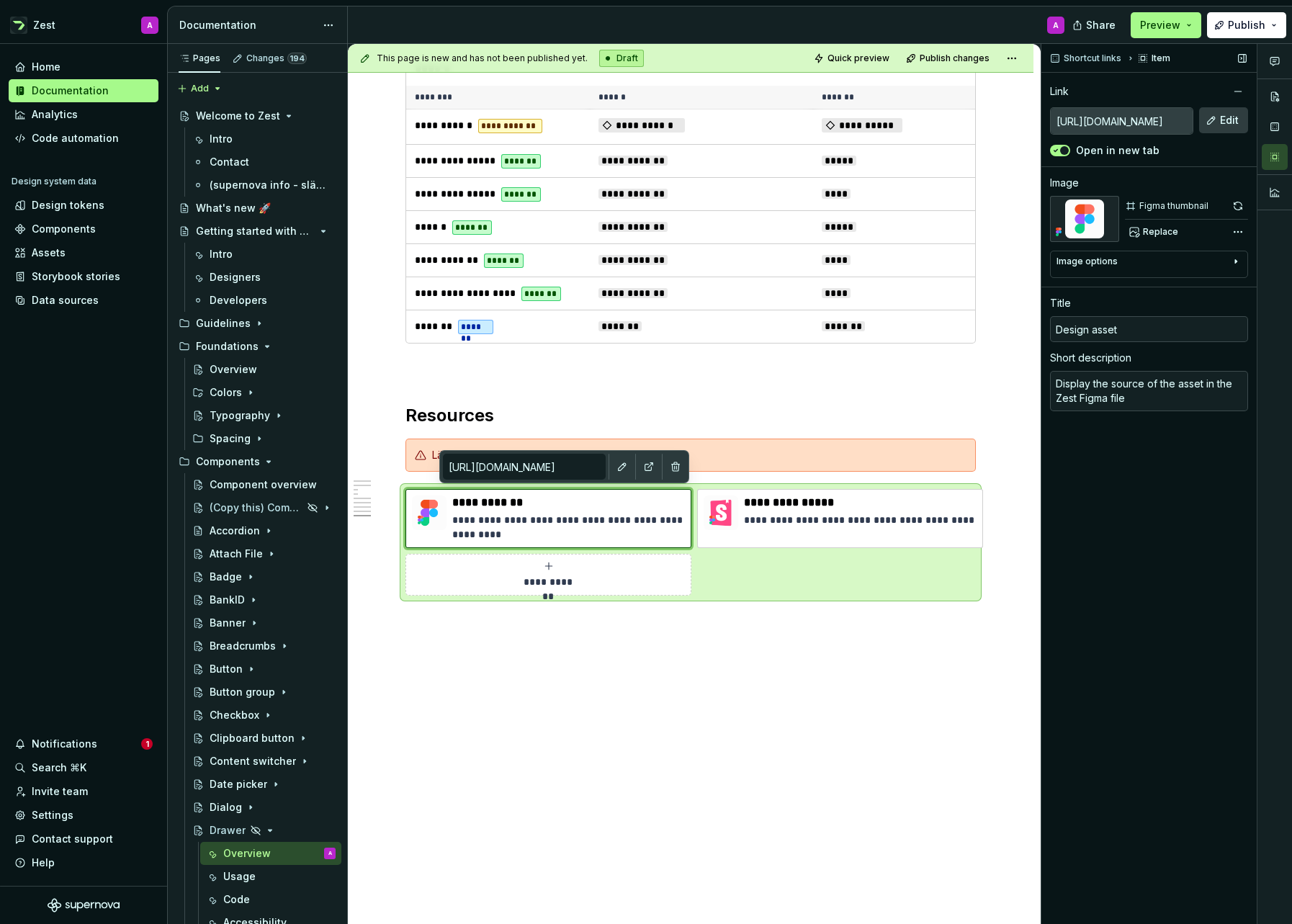
click at [1218, 117] on button "Edit" at bounding box center [1223, 120] width 49 height 26
type textarea "*"
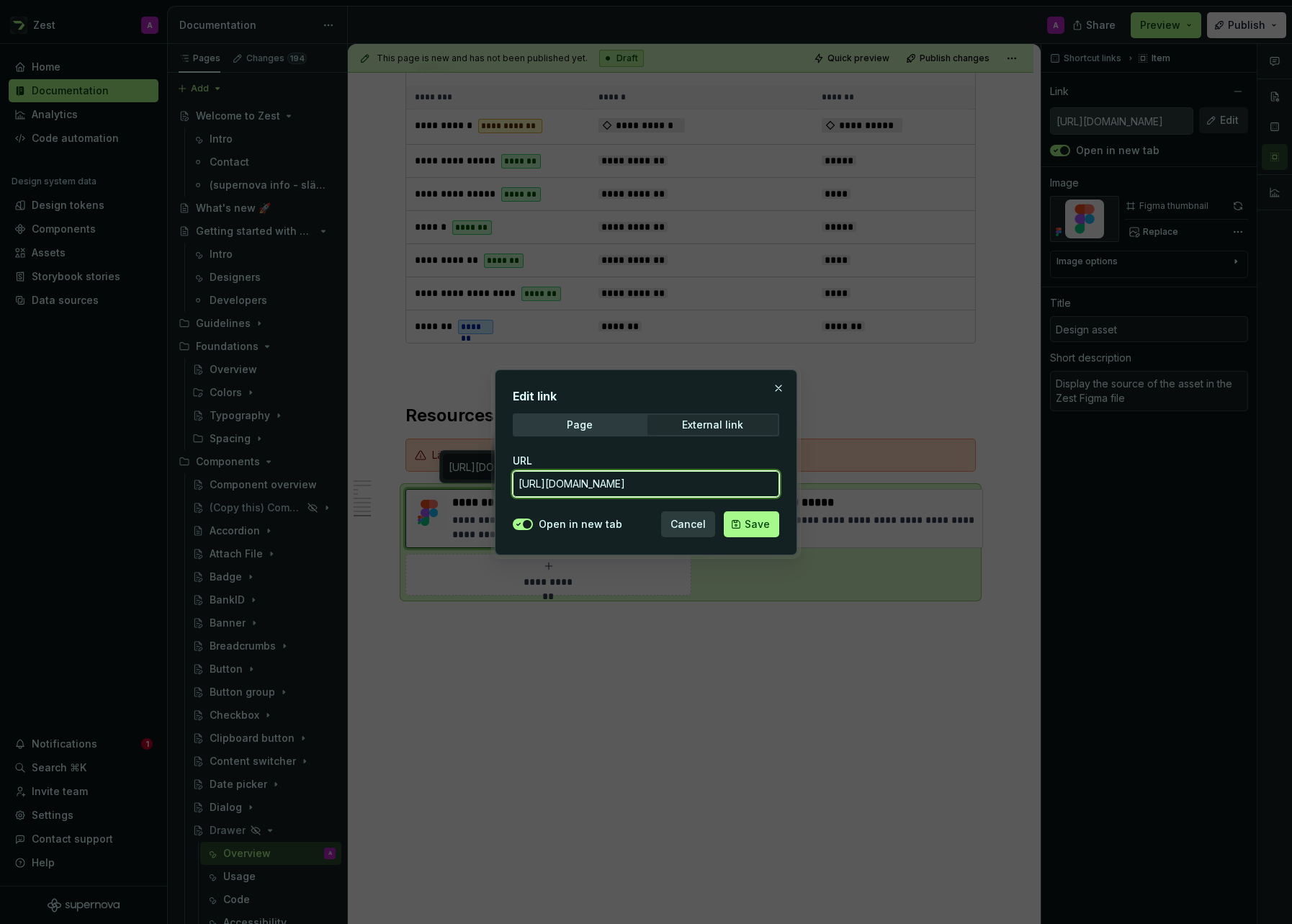
click at [714, 483] on input "[URL][DOMAIN_NAME]" at bounding box center [645, 484] width 266 height 26
paste input "22490-2891&t=VFhxTpy54ZsmRAst-4"
type input "[URL][DOMAIN_NAME]"
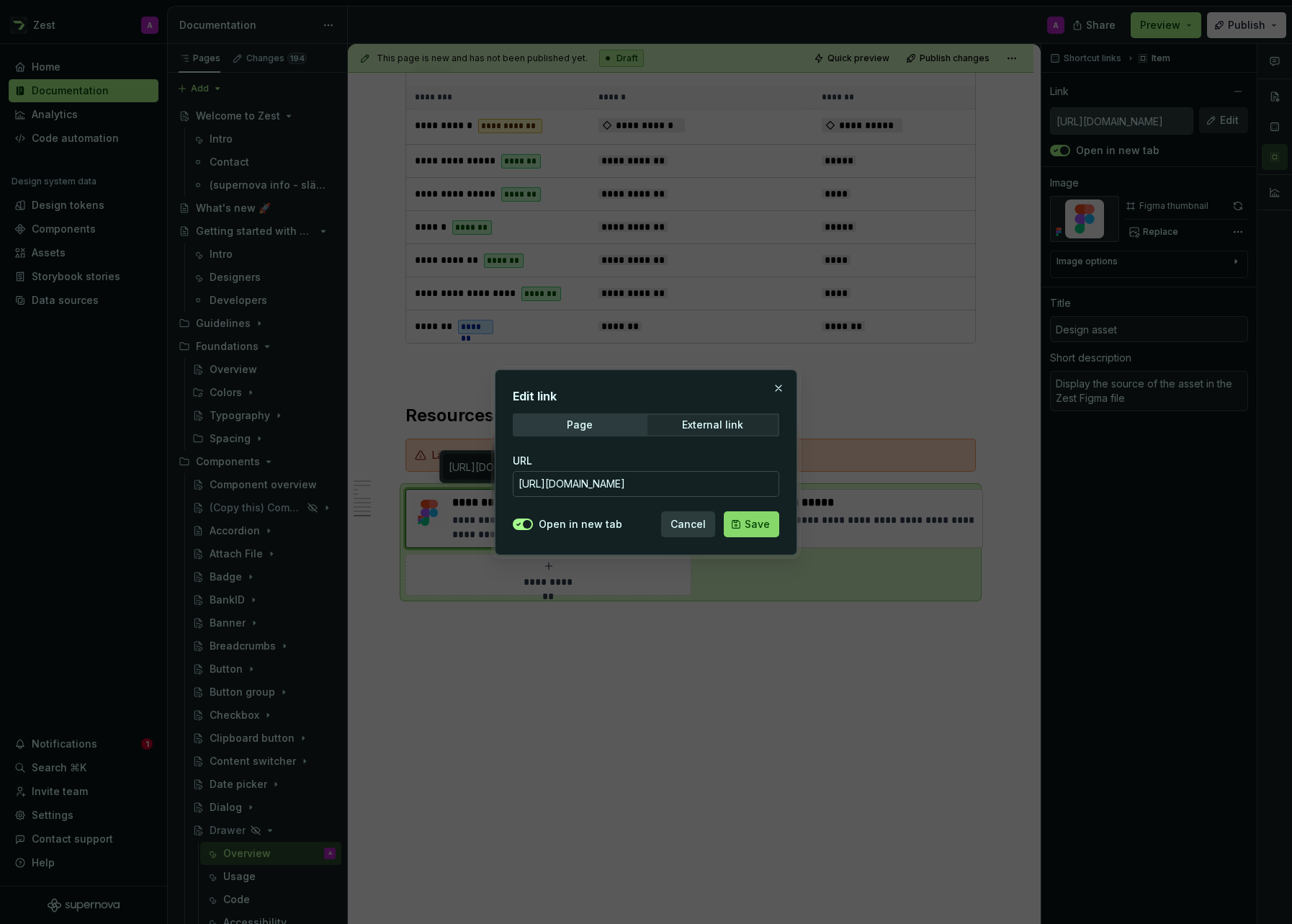
click at [753, 522] on span "Save" at bounding box center [758, 524] width 26 height 14
type textarea "*"
type input "[URL][DOMAIN_NAME]"
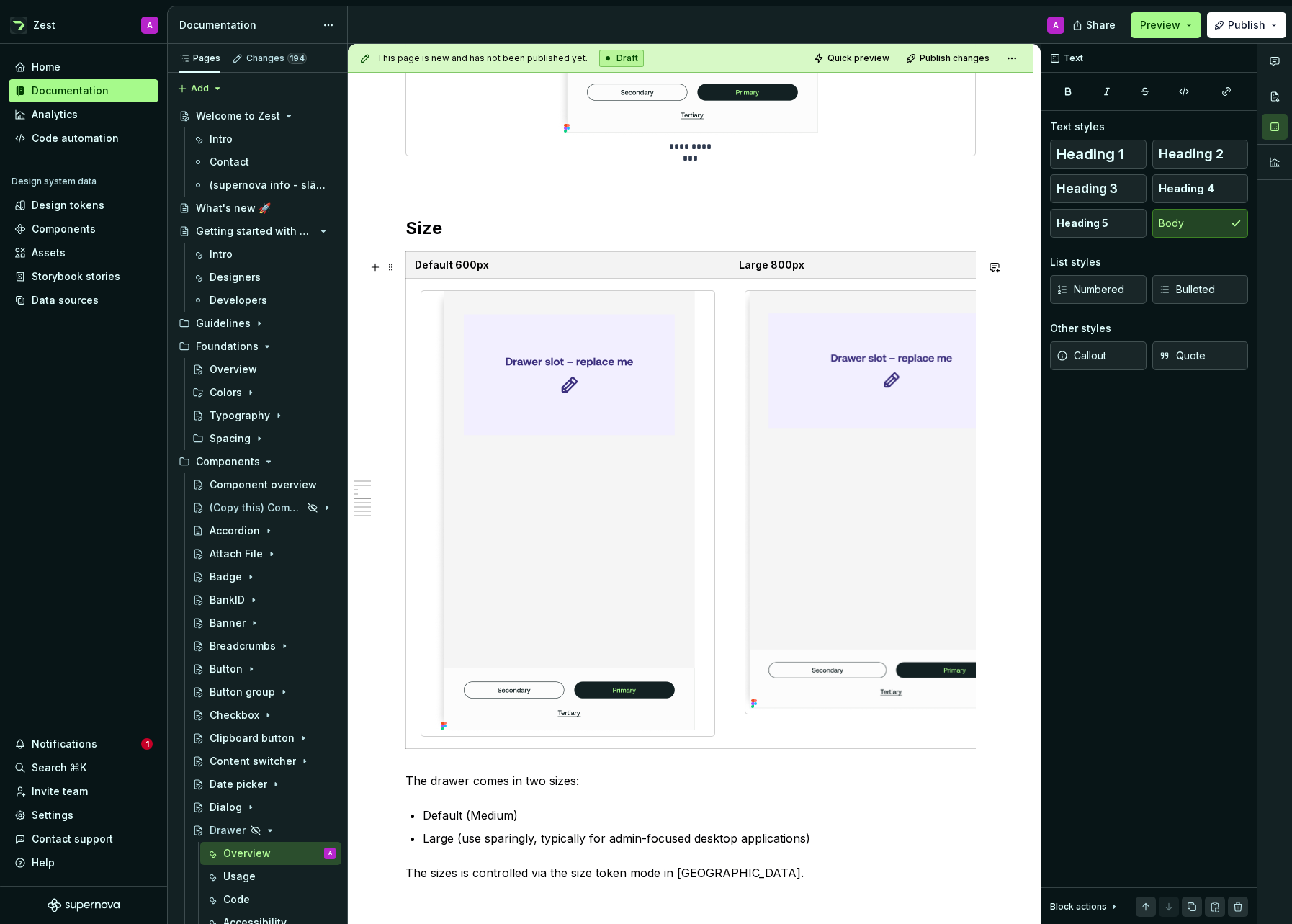
scroll to position [2351, 0]
click at [392, 271] on span at bounding box center [391, 268] width 11 height 20
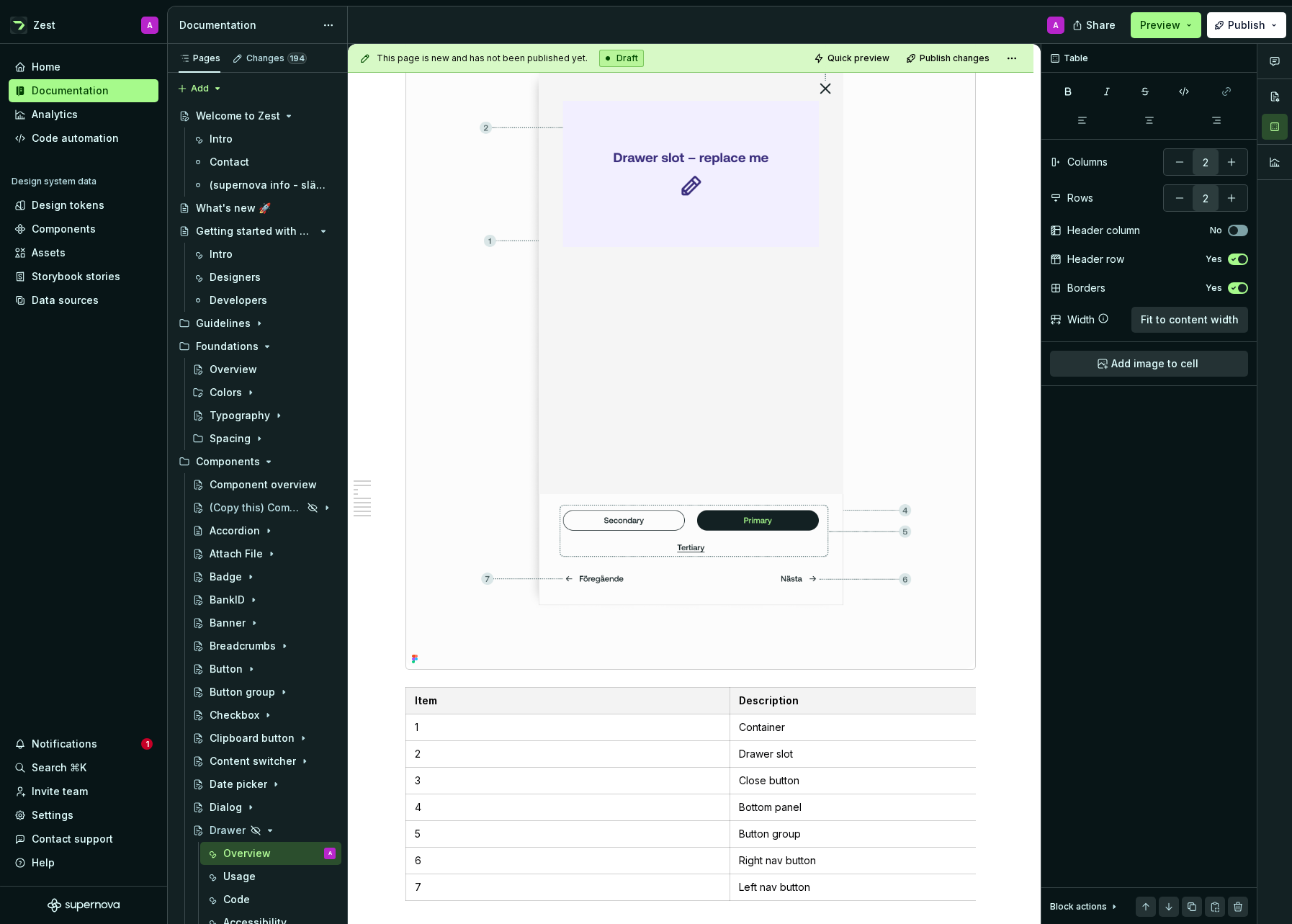
scroll to position [0, 0]
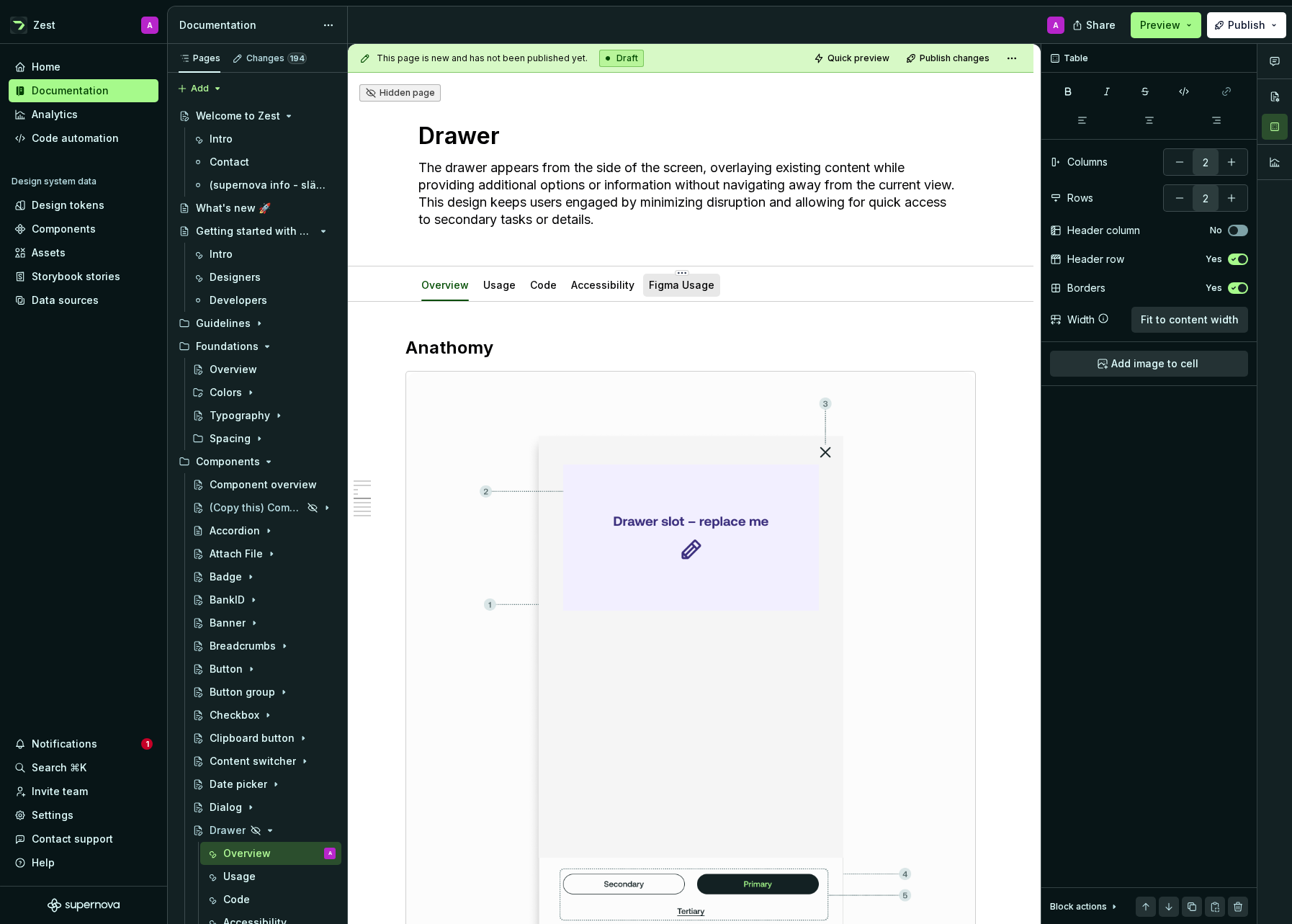
click at [678, 287] on link "Figma Usage" at bounding box center [681, 285] width 65 height 12
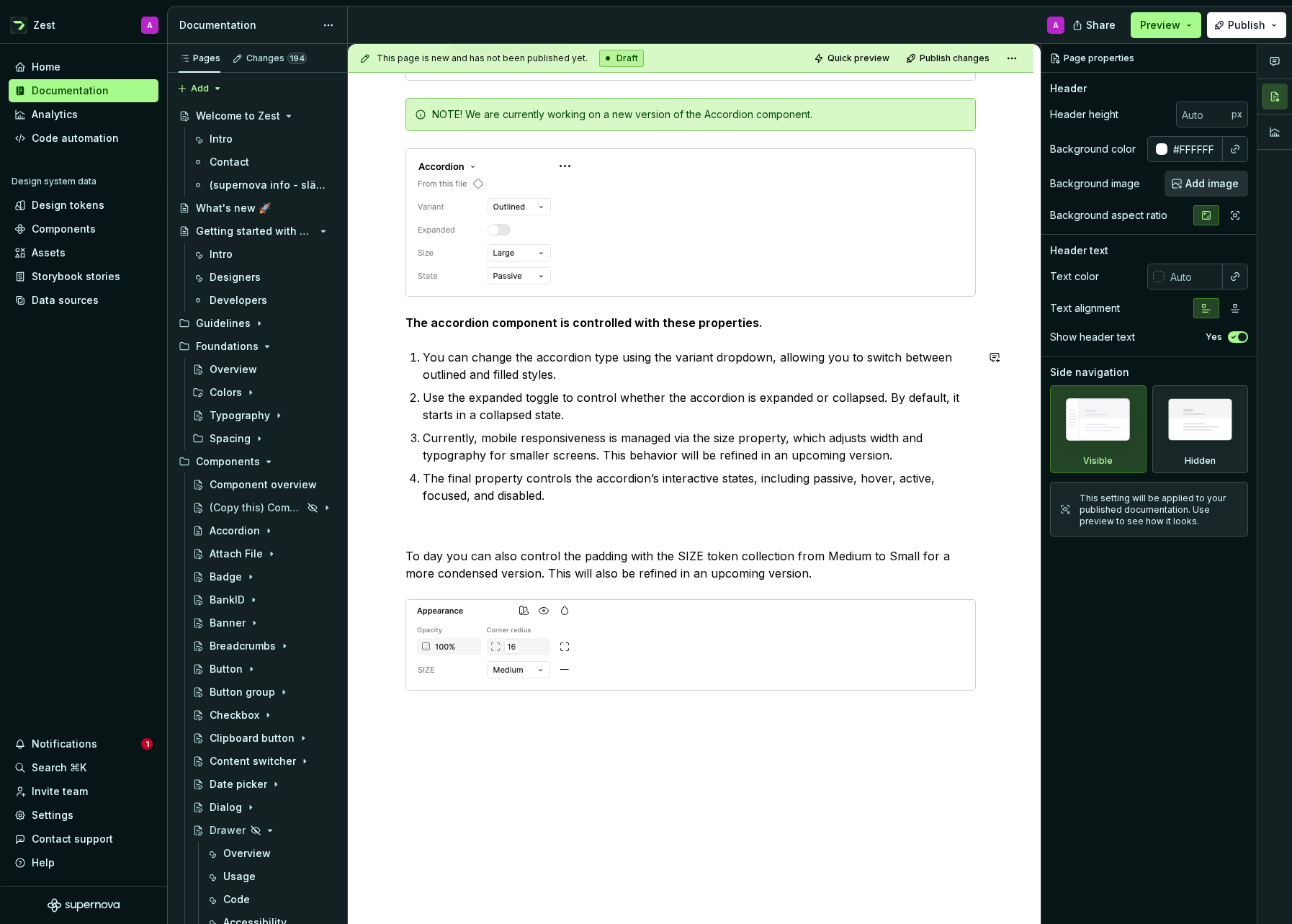
scroll to position [272, 0]
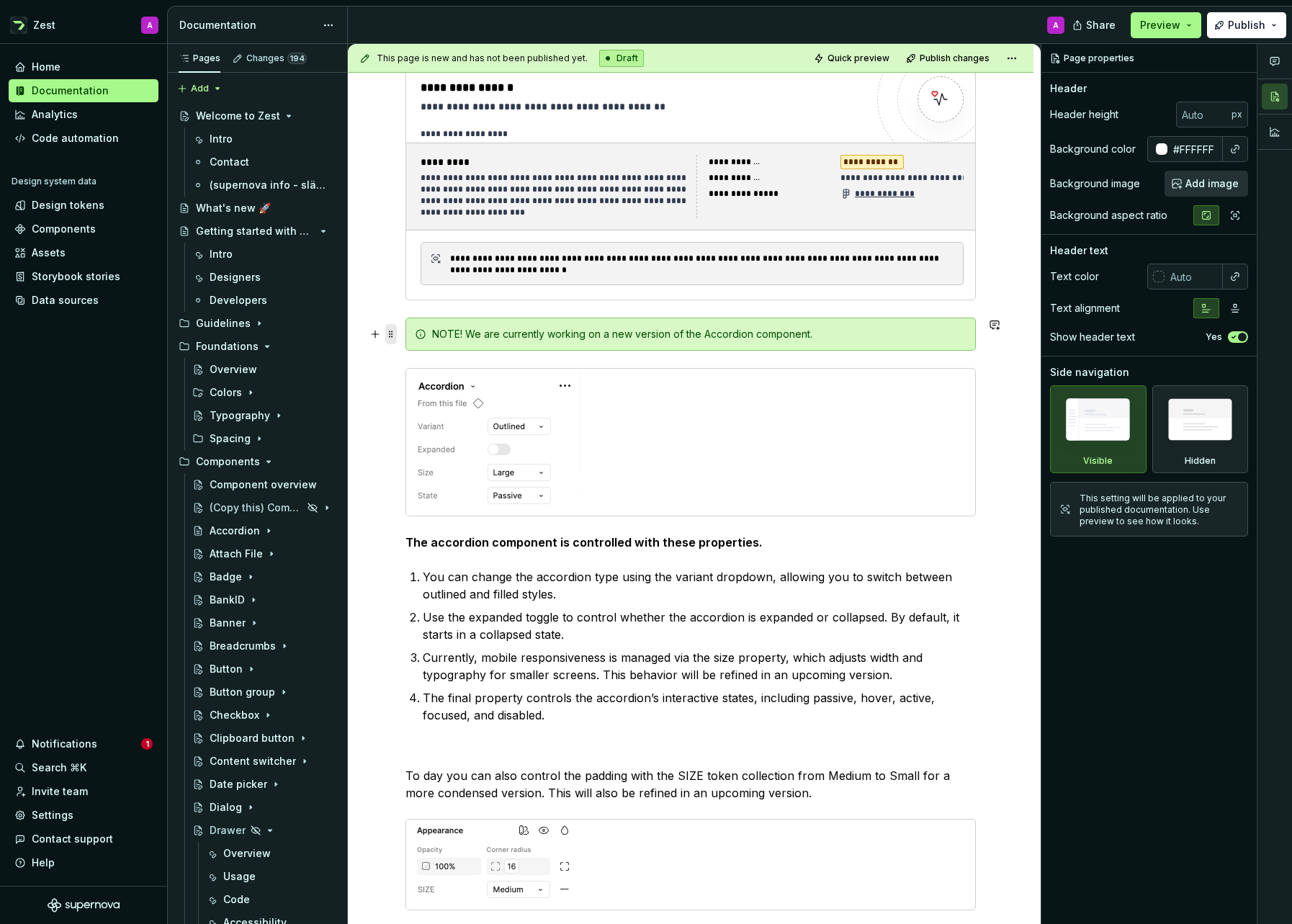
click at [388, 332] on span at bounding box center [391, 334] width 11 height 20
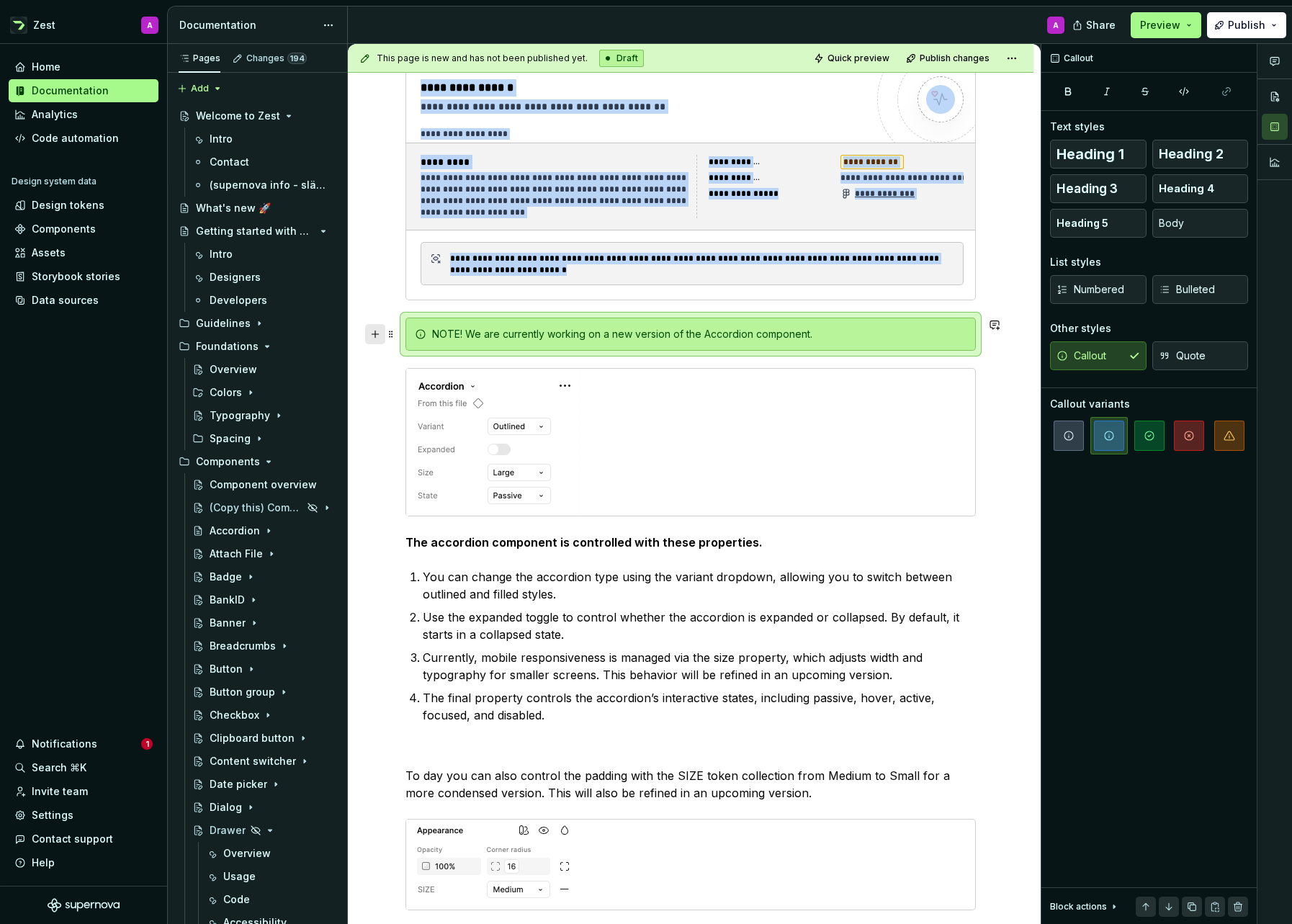
click at [371, 331] on button "button" at bounding box center [375, 334] width 20 height 20
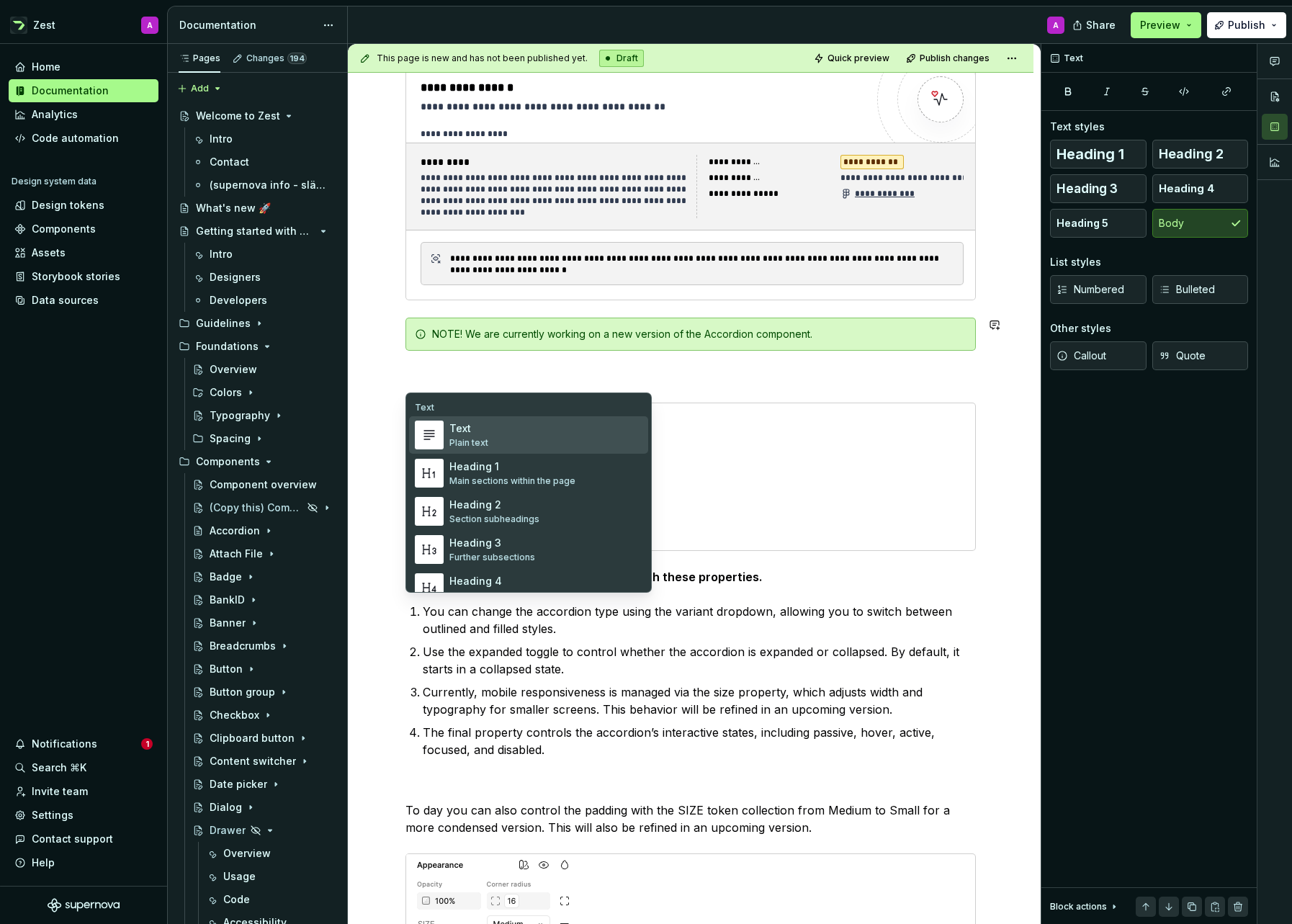
click at [440, 437] on img "Suggestions" at bounding box center [429, 435] width 27 height 28
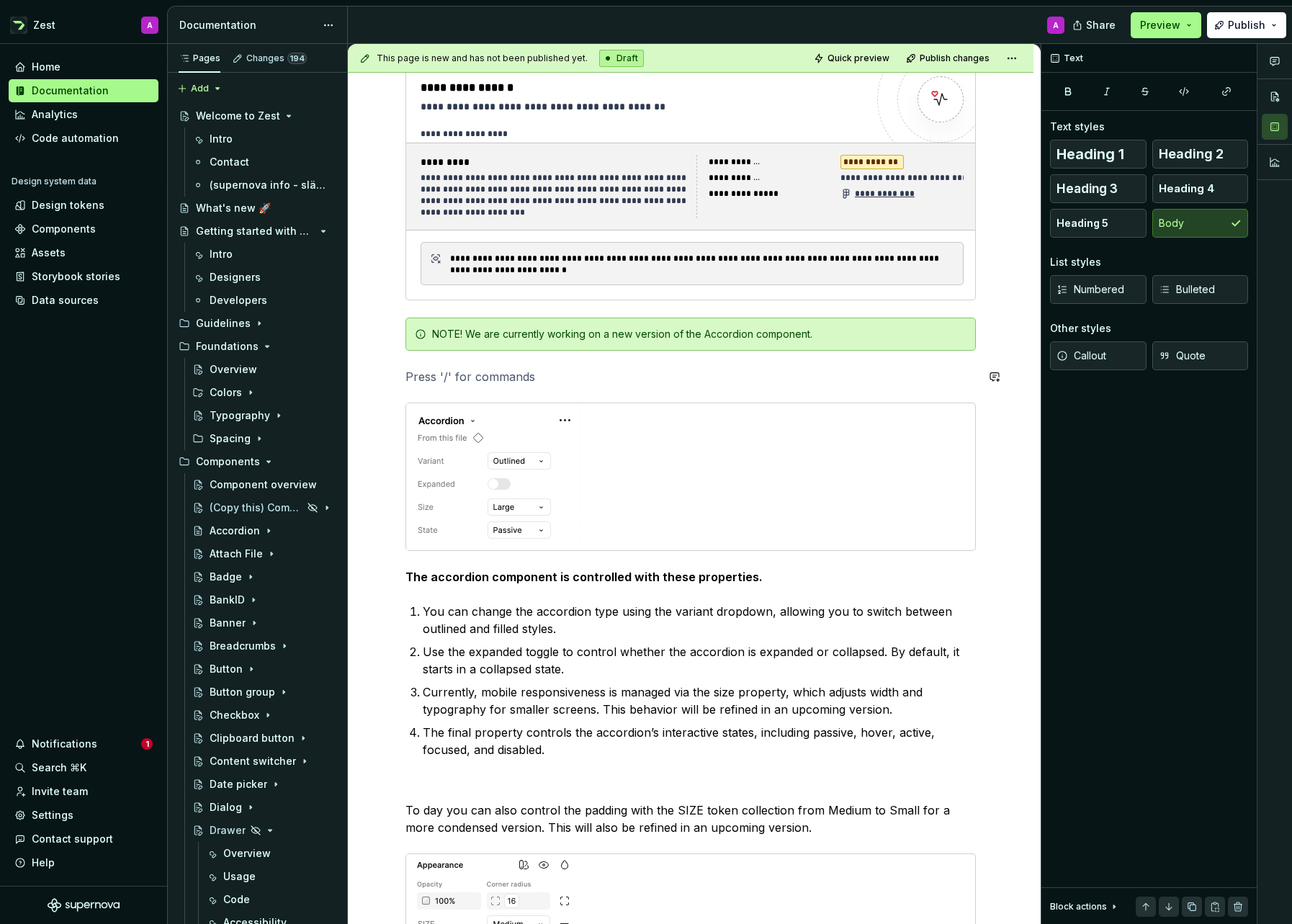
click at [578, 386] on div "**********" at bounding box center [690, 521] width 570 height 915
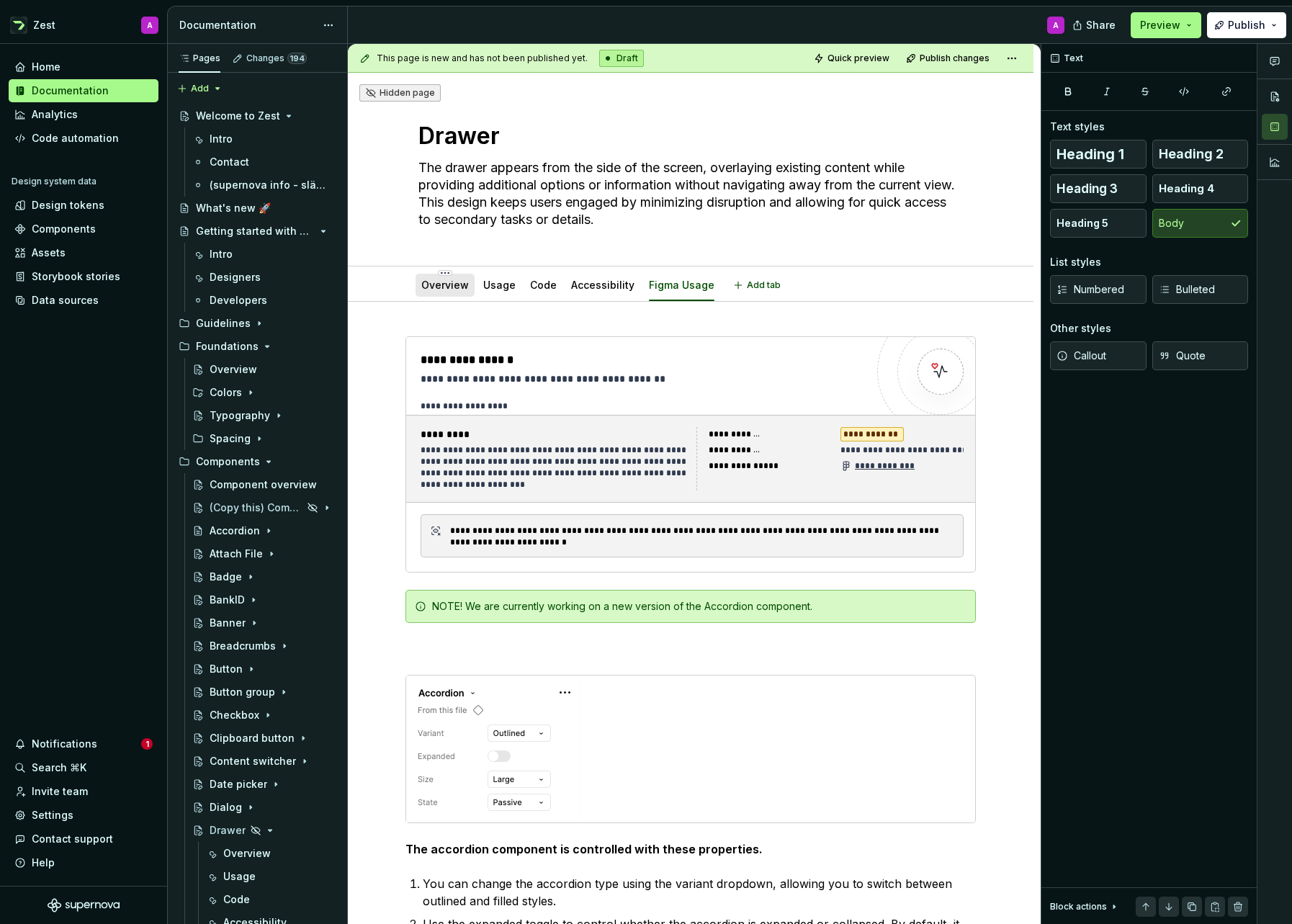
click at [457, 289] on link "Overview" at bounding box center [445, 285] width 47 height 12
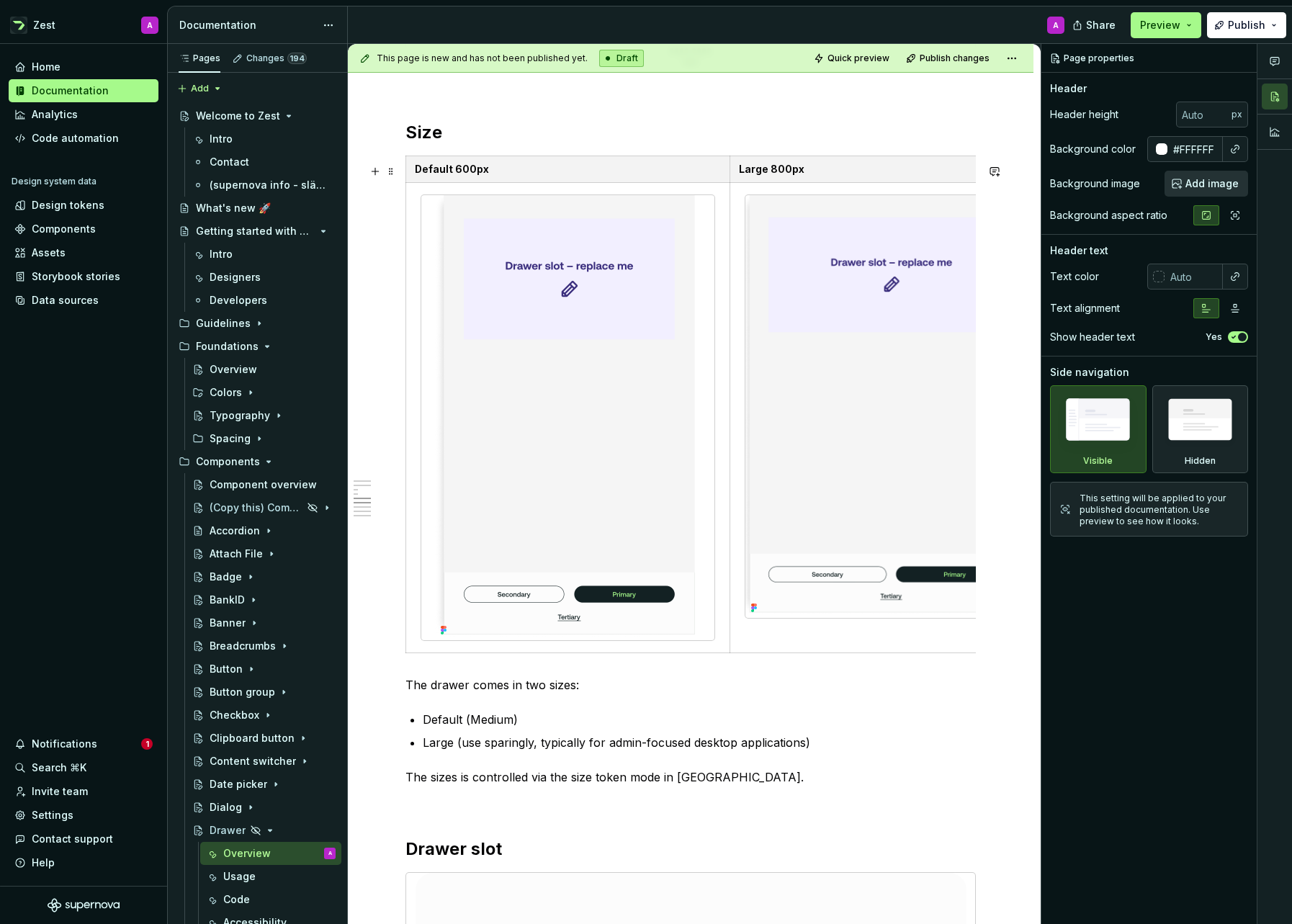
scroll to position [2272, 0]
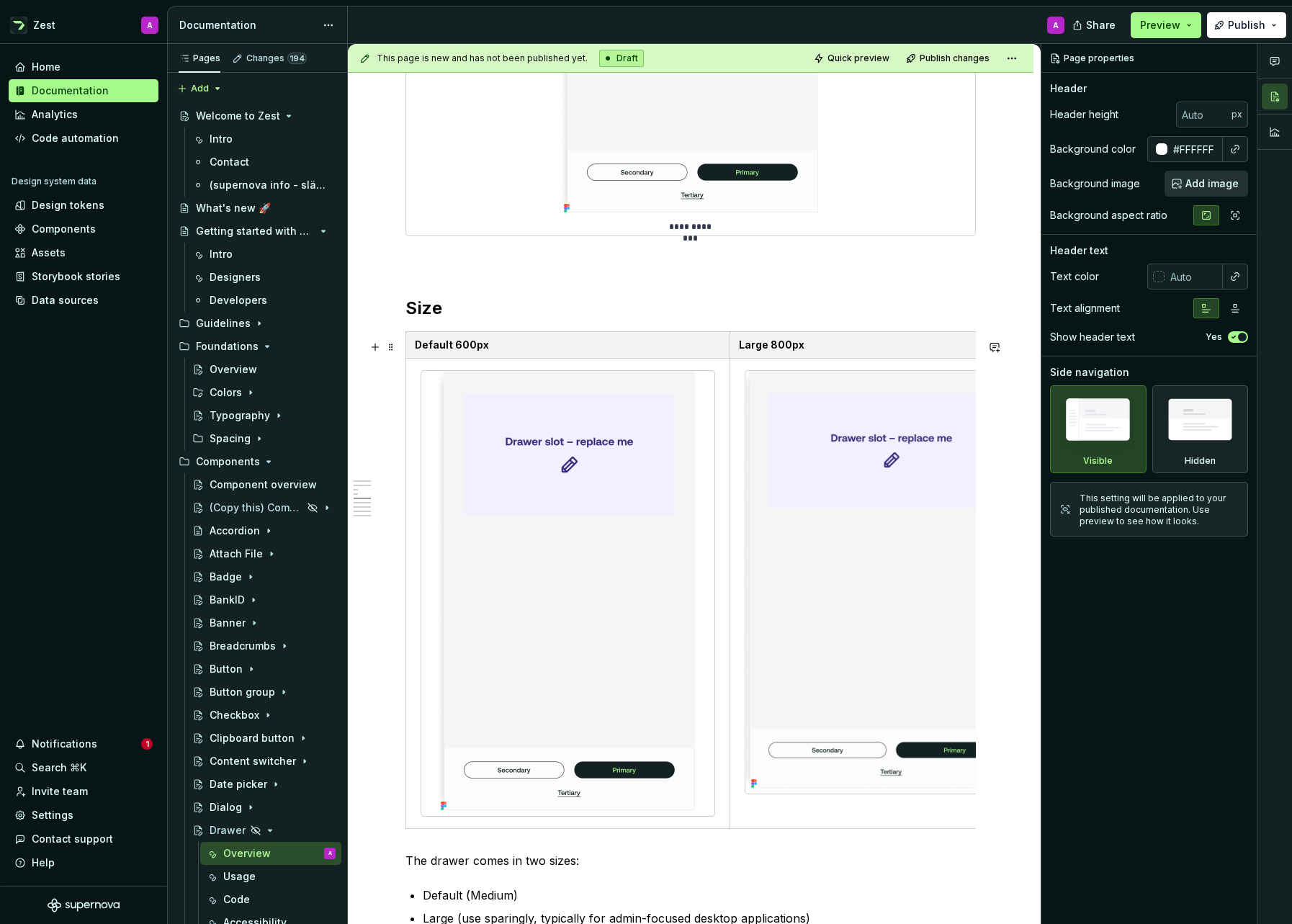
click at [398, 350] on div "**********" at bounding box center [691, 591] width 686 height 5123
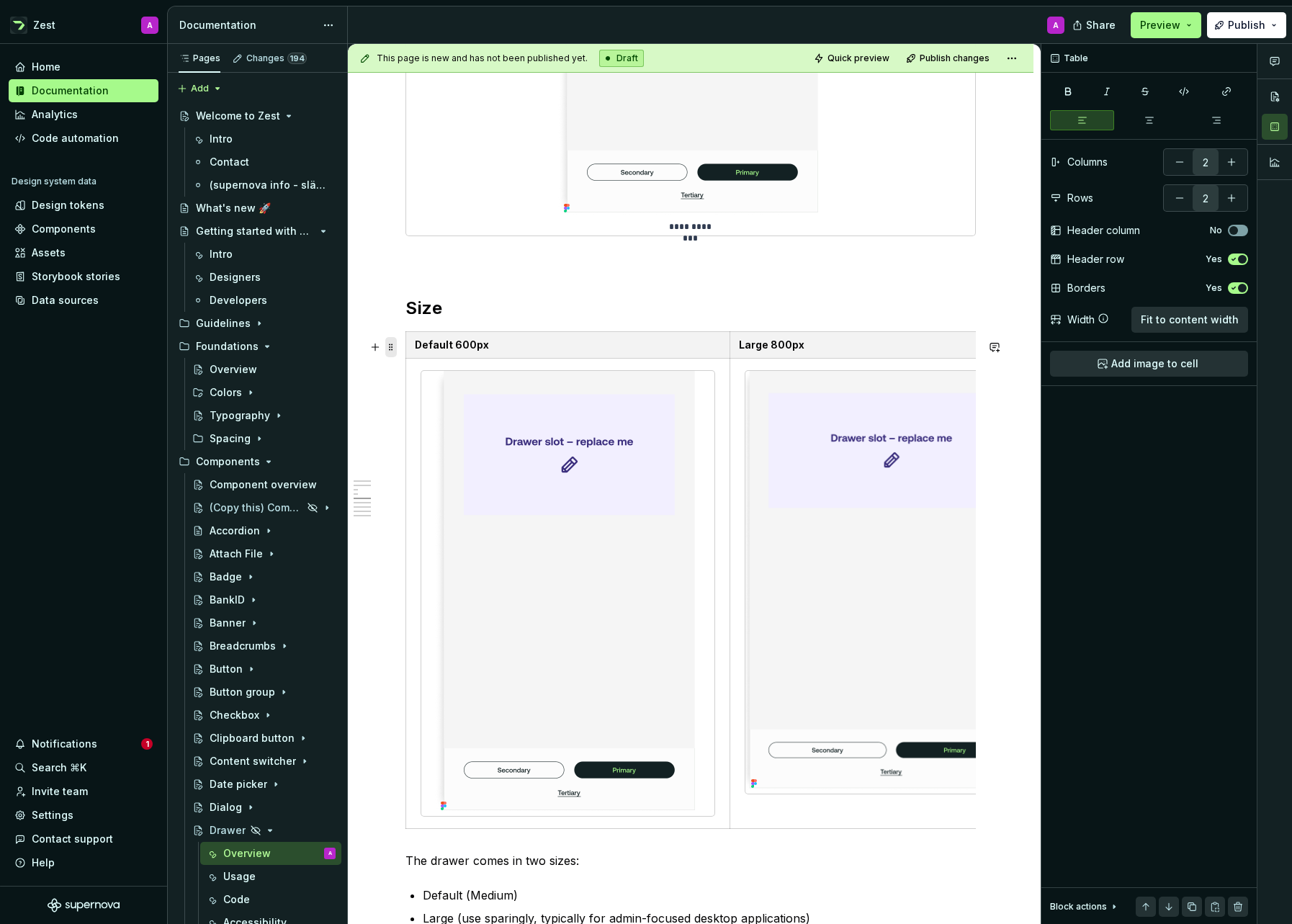
click at [389, 349] on span at bounding box center [391, 346] width 11 height 20
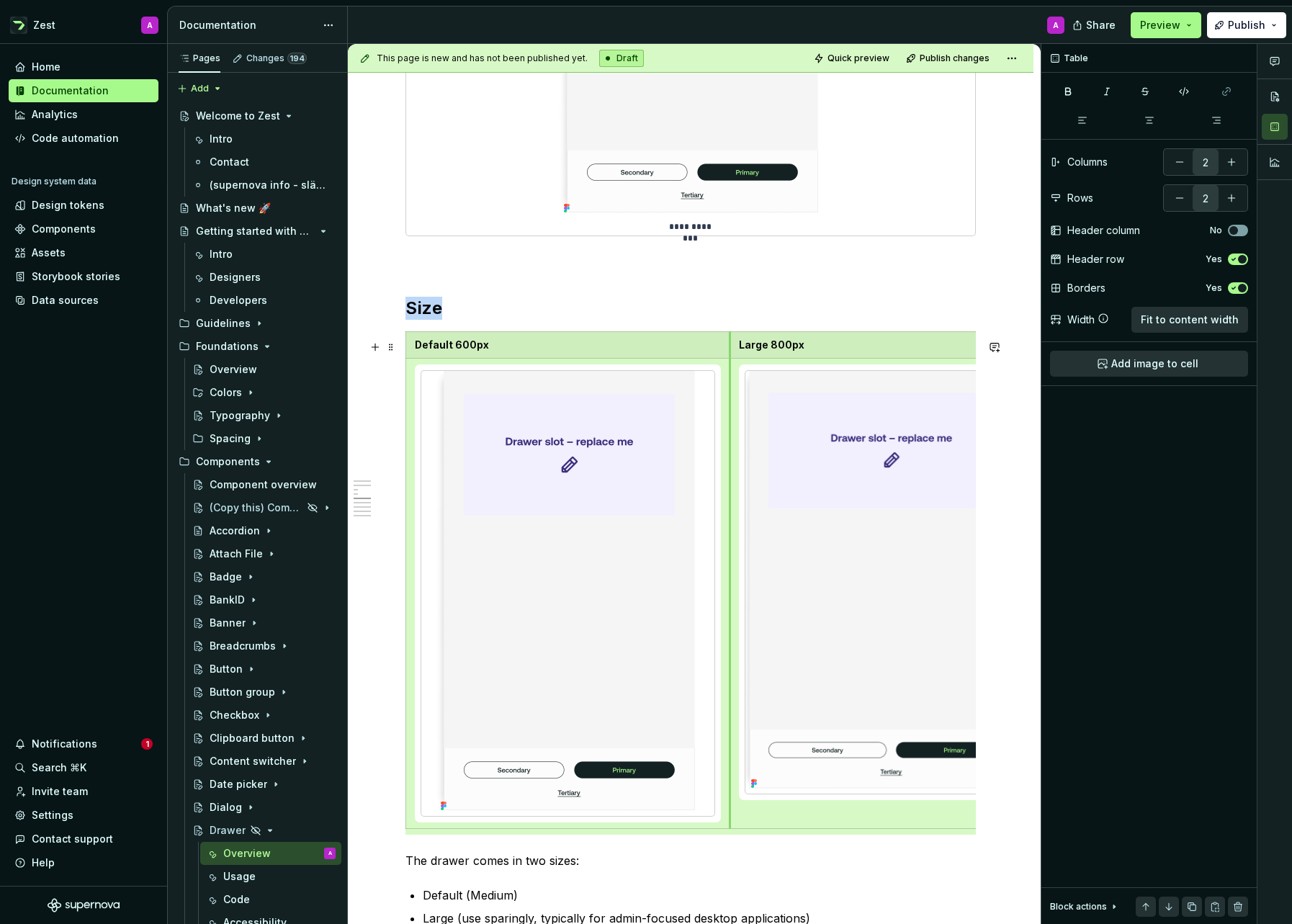
click at [729, 459] on td at bounding box center [568, 593] width 324 height 470
click at [735, 458] on td at bounding box center [891, 593] width 324 height 470
click at [390, 345] on span at bounding box center [391, 346] width 11 height 20
click at [390, 346] on span at bounding box center [391, 346] width 11 height 20
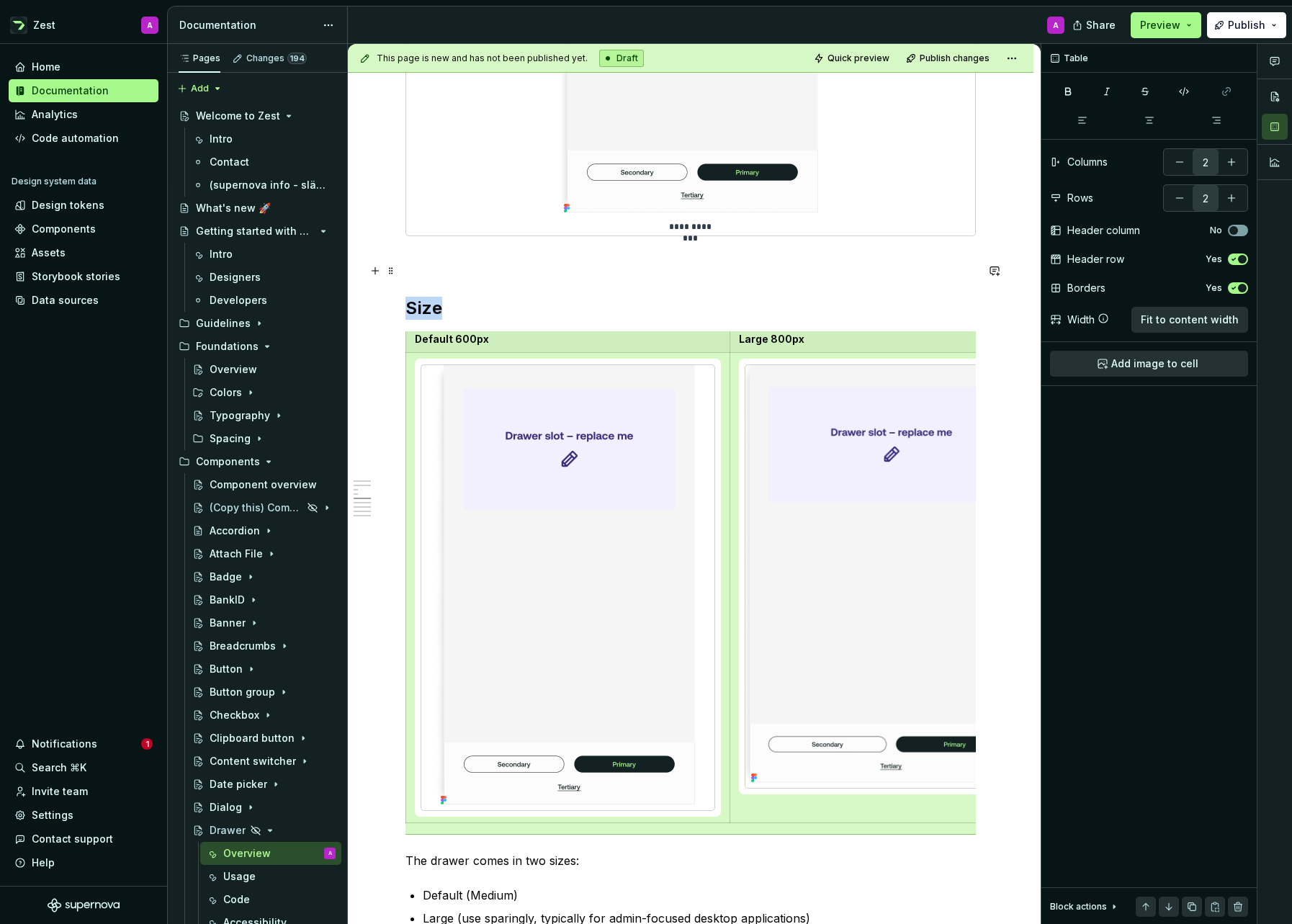
click at [402, 269] on div "**********" at bounding box center [691, 591] width 686 height 5123
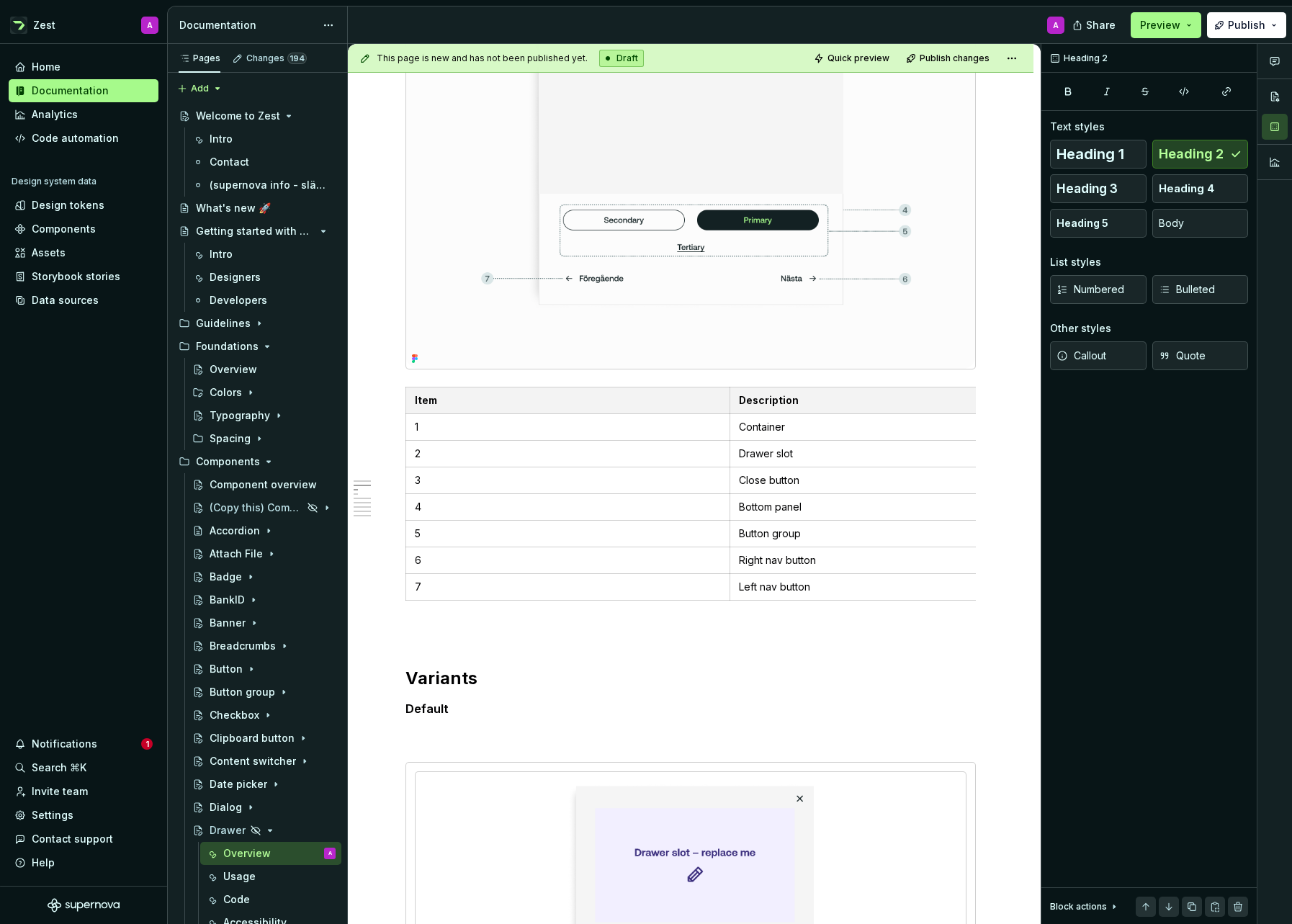
scroll to position [0, 0]
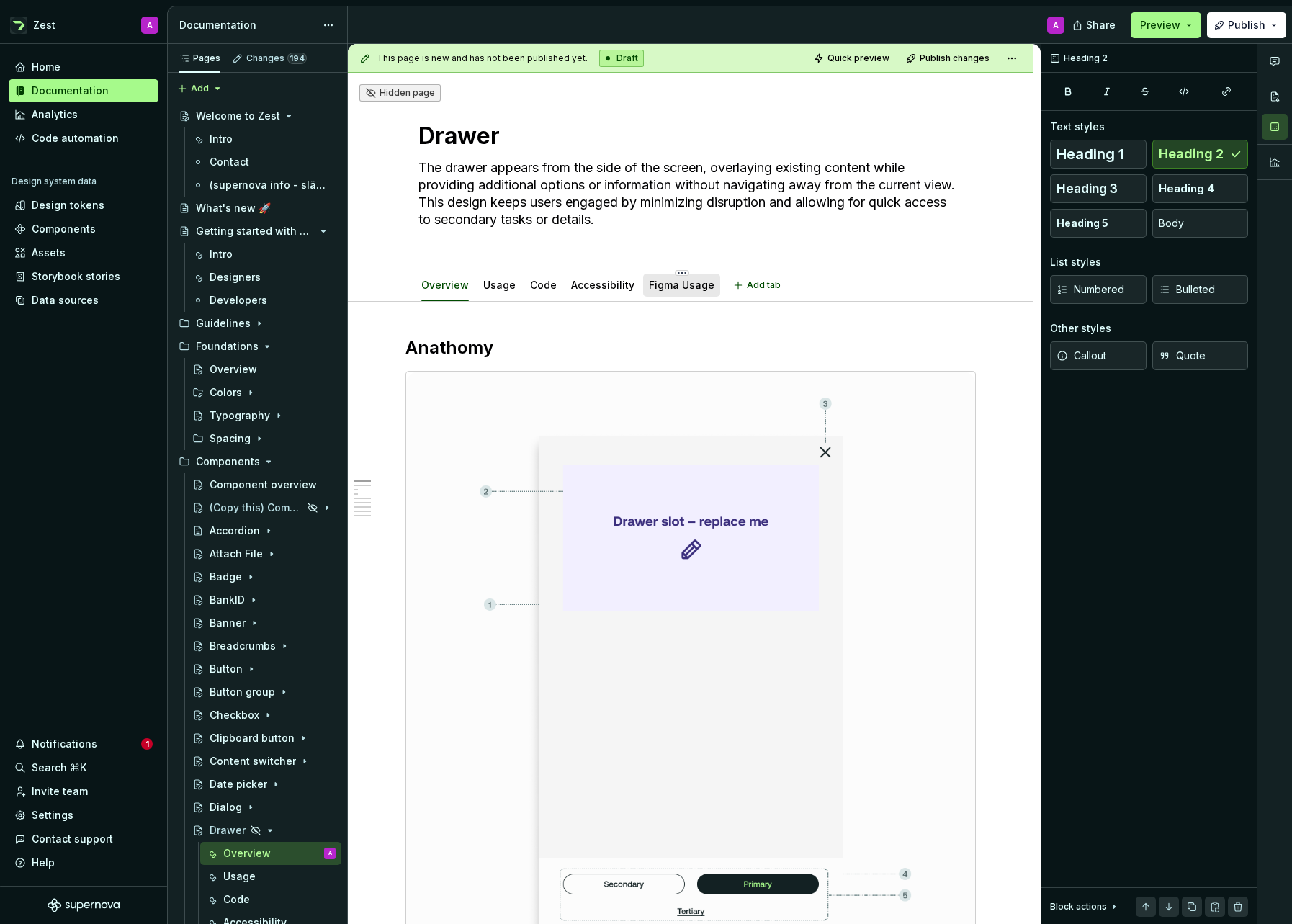
click at [664, 284] on link "Figma Usage" at bounding box center [681, 285] width 65 height 12
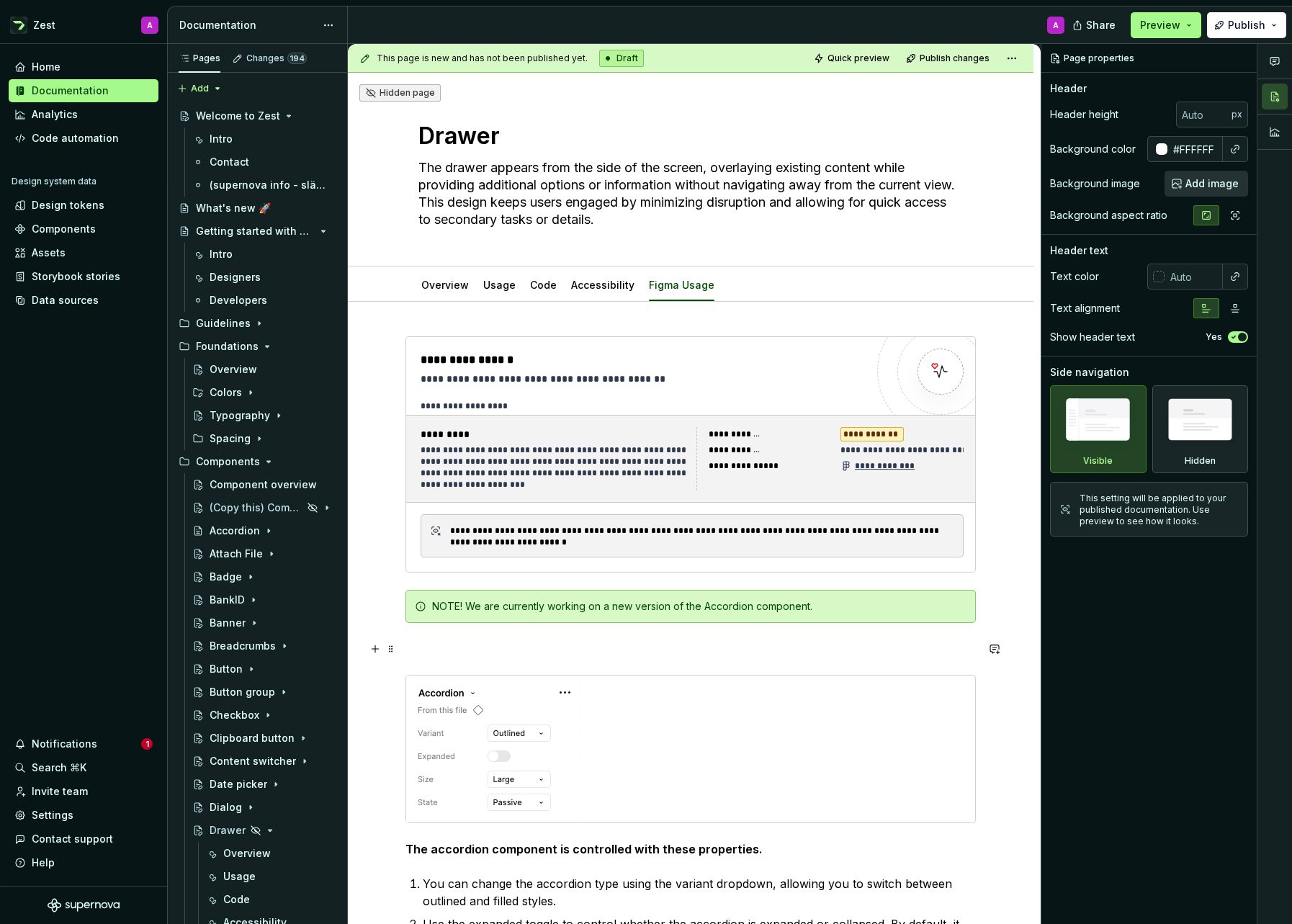
click at [428, 647] on p at bounding box center [690, 648] width 570 height 17
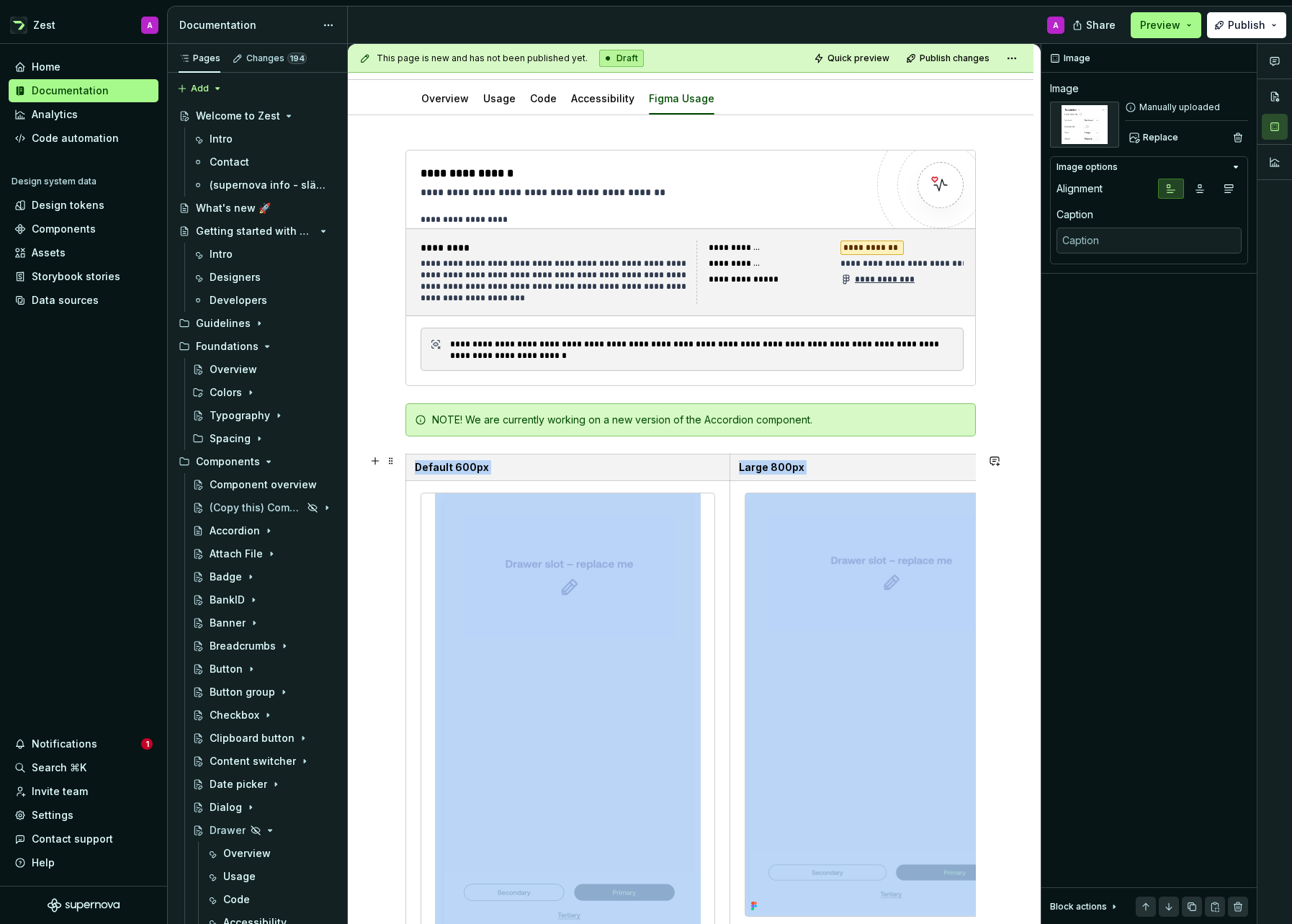
scroll to position [215, 0]
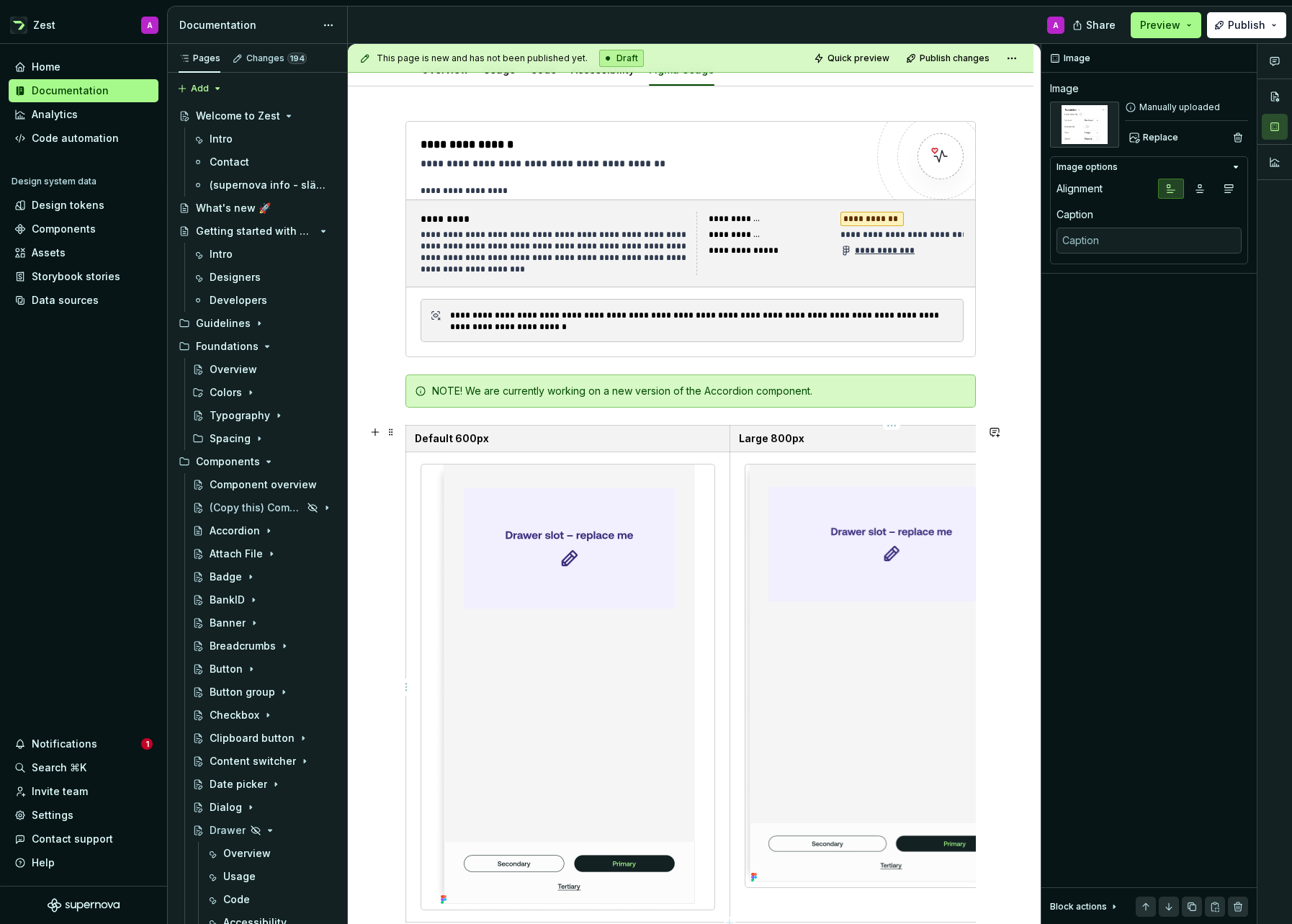
click at [801, 506] on img at bounding box center [892, 676] width 293 height 423
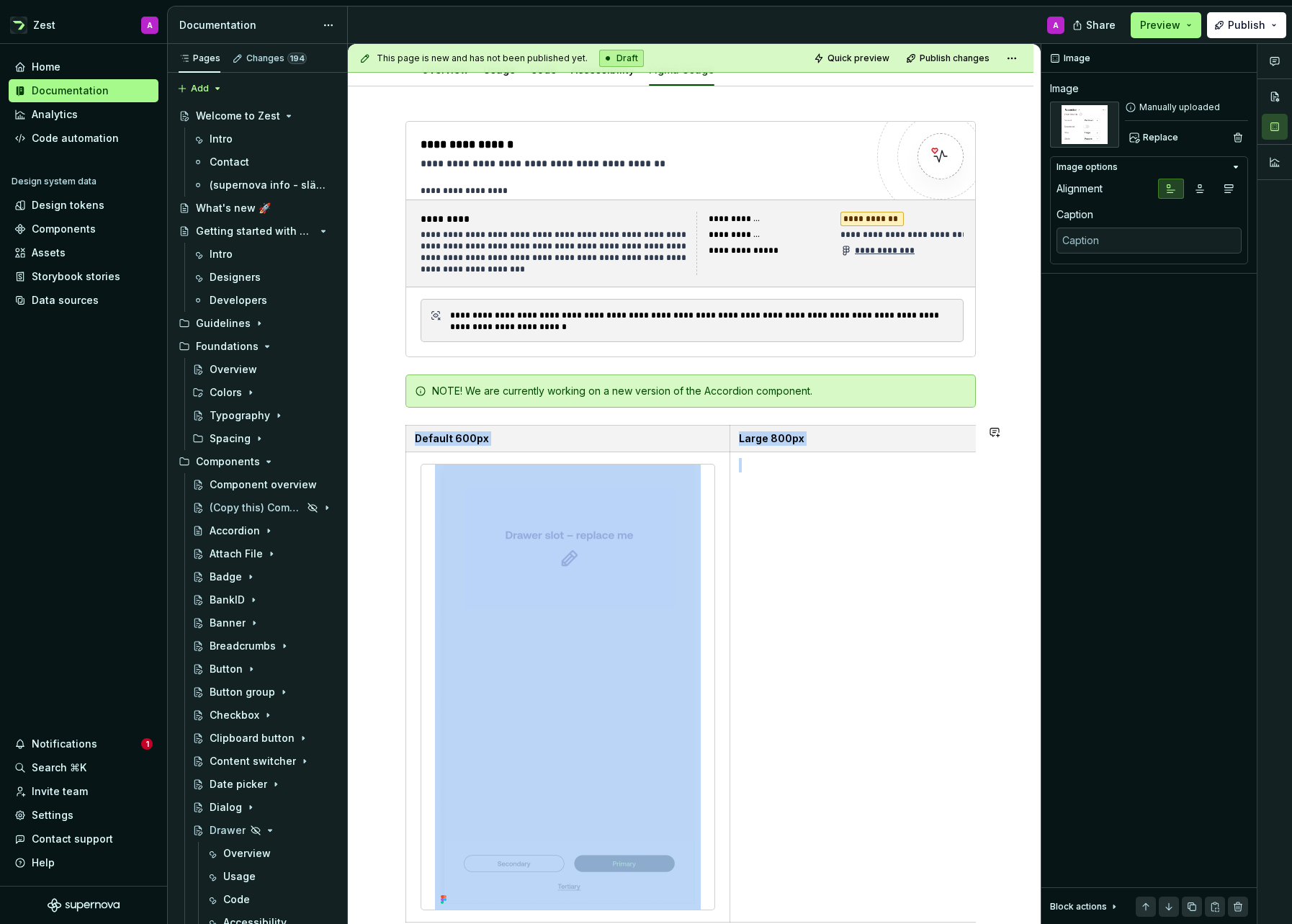
scroll to position [385, 0]
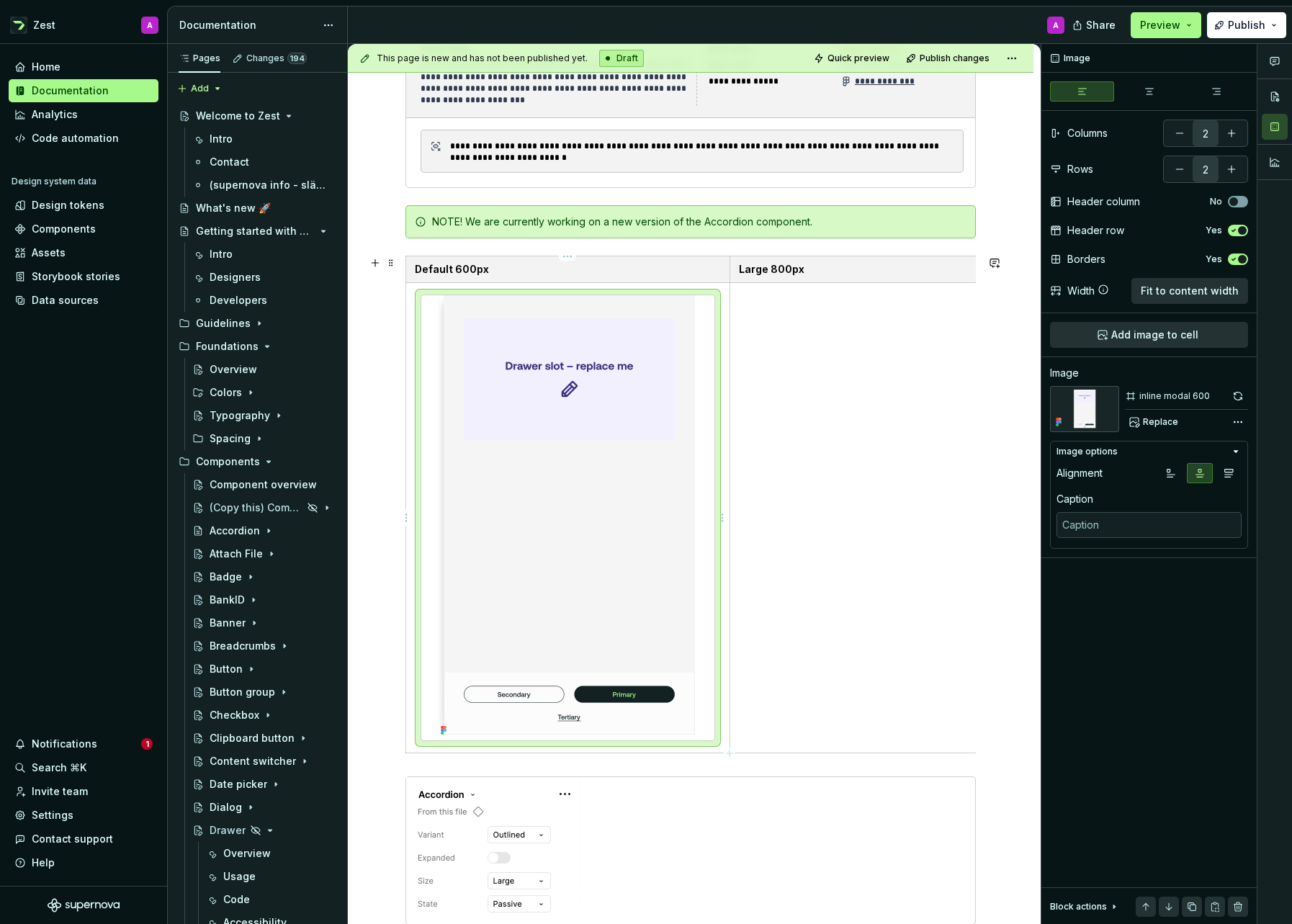
click at [622, 464] on img at bounding box center [568, 518] width 266 height 445
click at [1158, 418] on span "Replace" at bounding box center [1160, 422] width 35 height 11
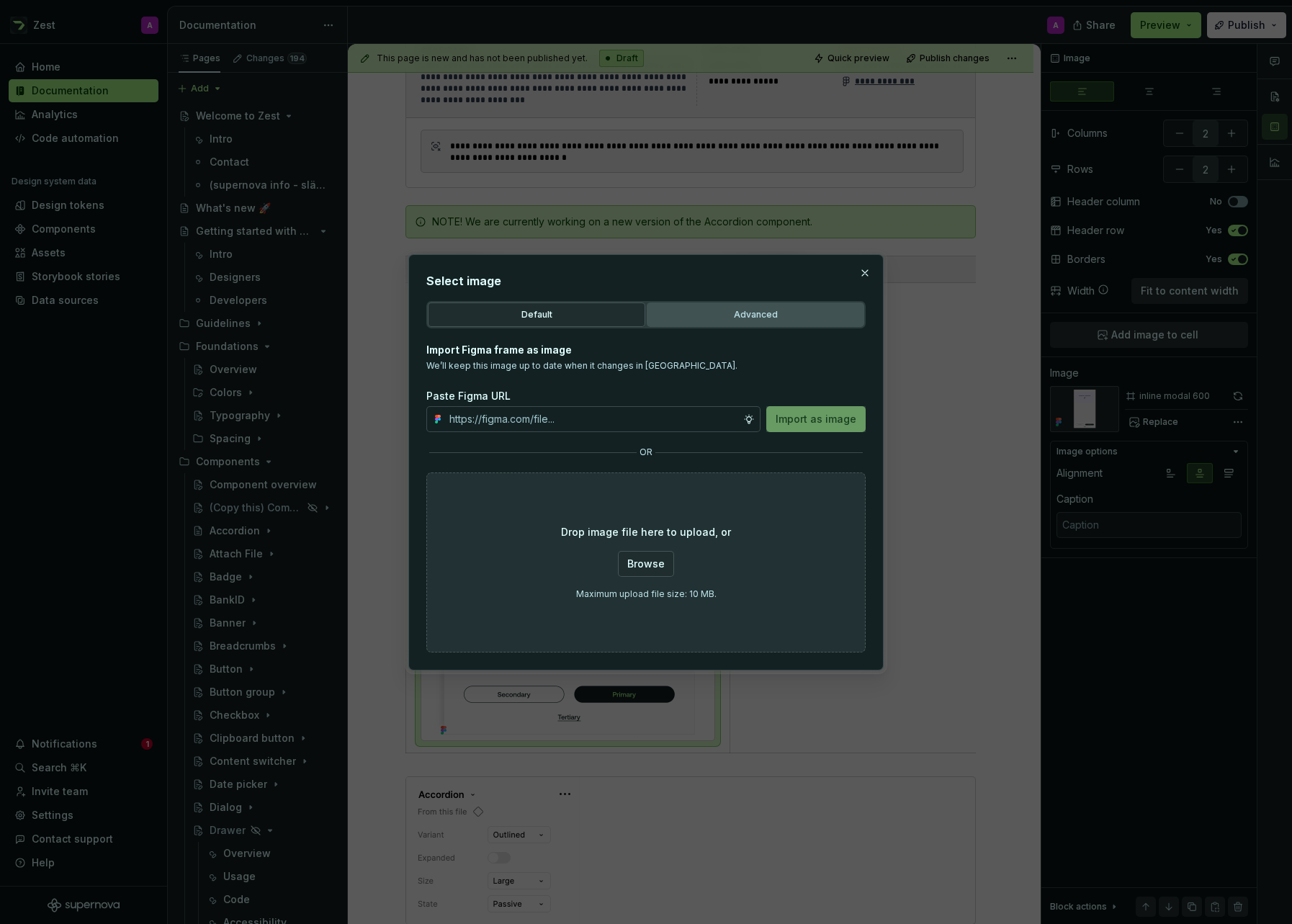
click at [779, 311] on div "Advanced" at bounding box center [756, 314] width 207 height 14
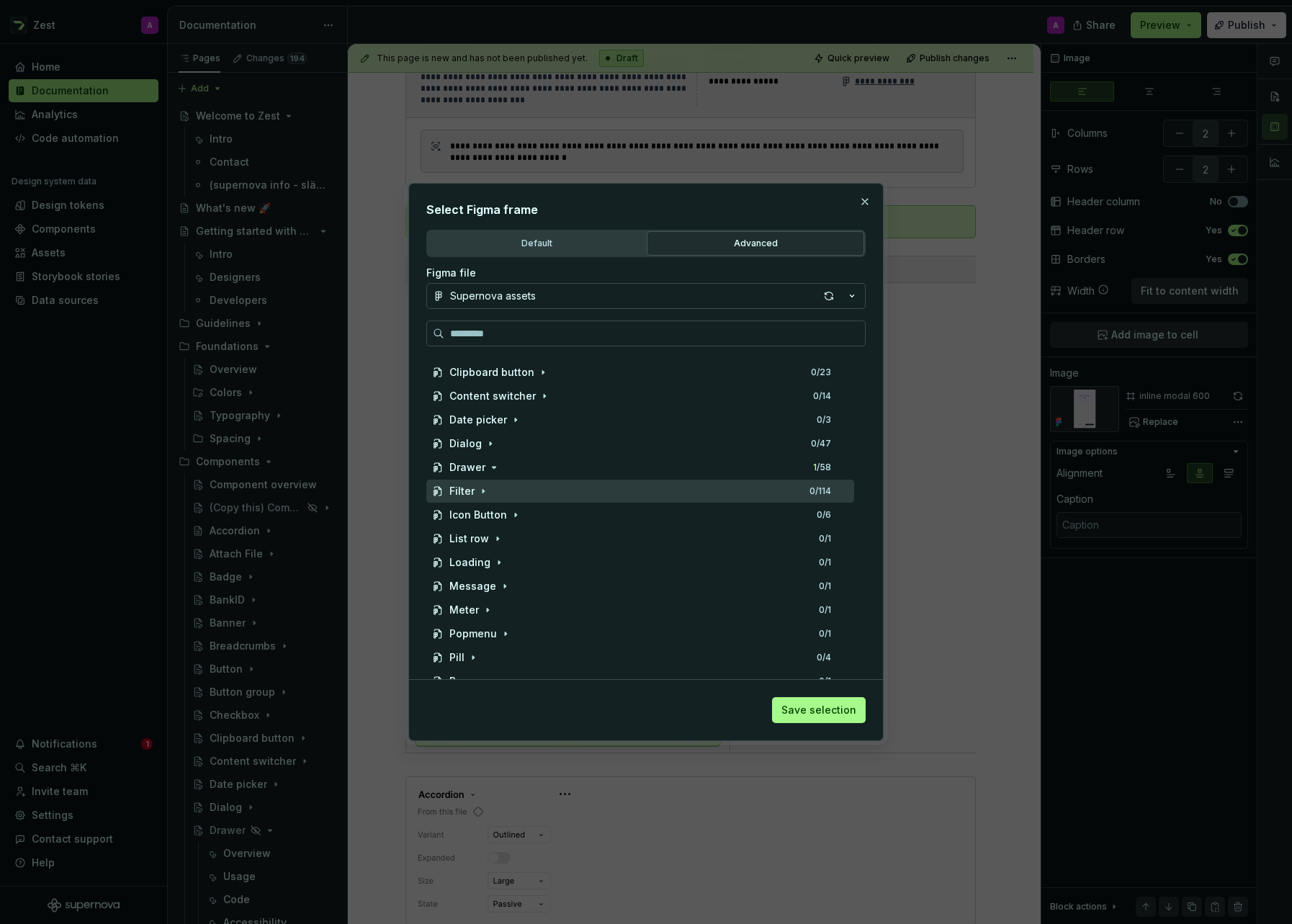
scroll to position [352, 0]
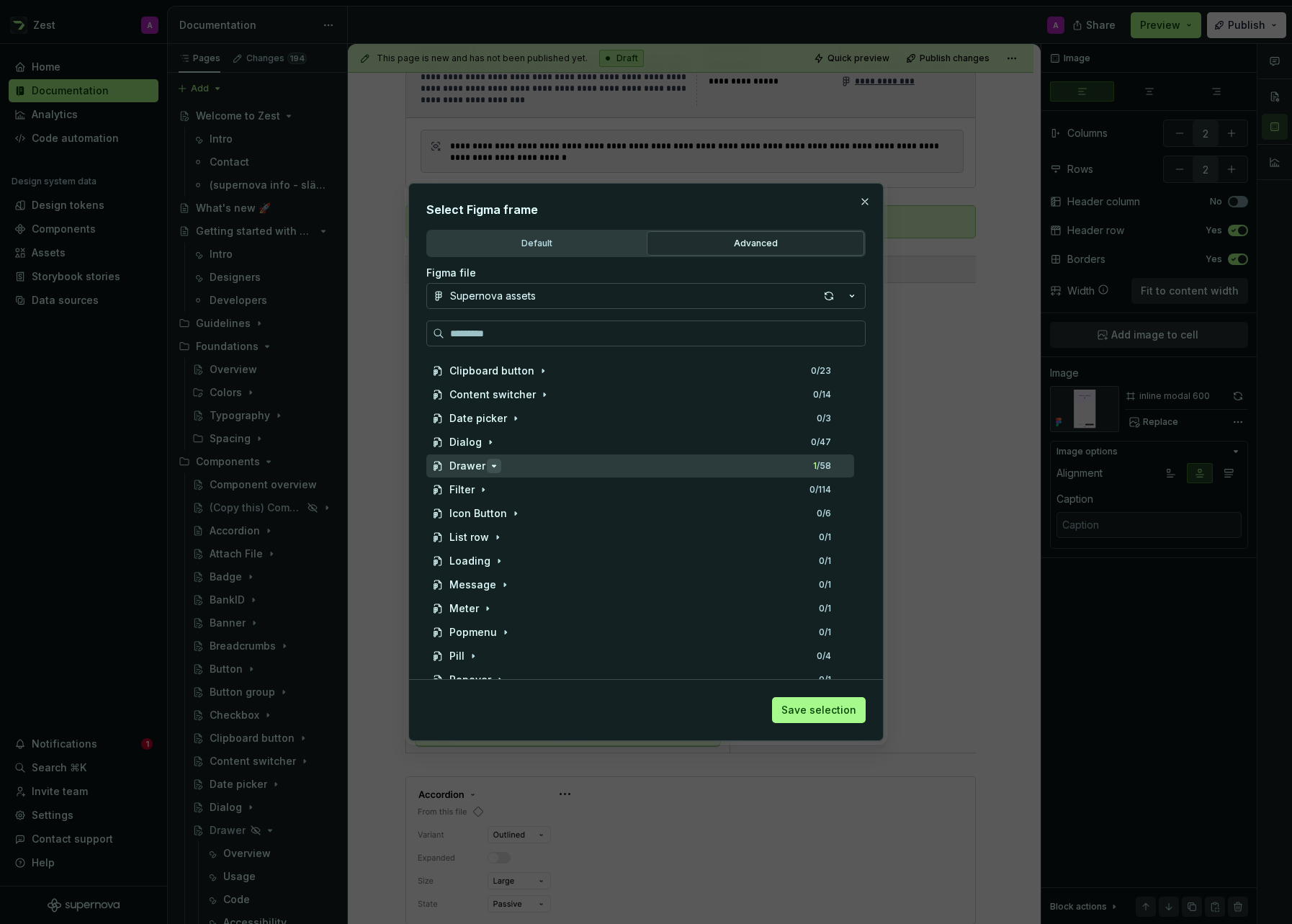
click at [494, 466] on icon "button" at bounding box center [494, 465] width 11 height 11
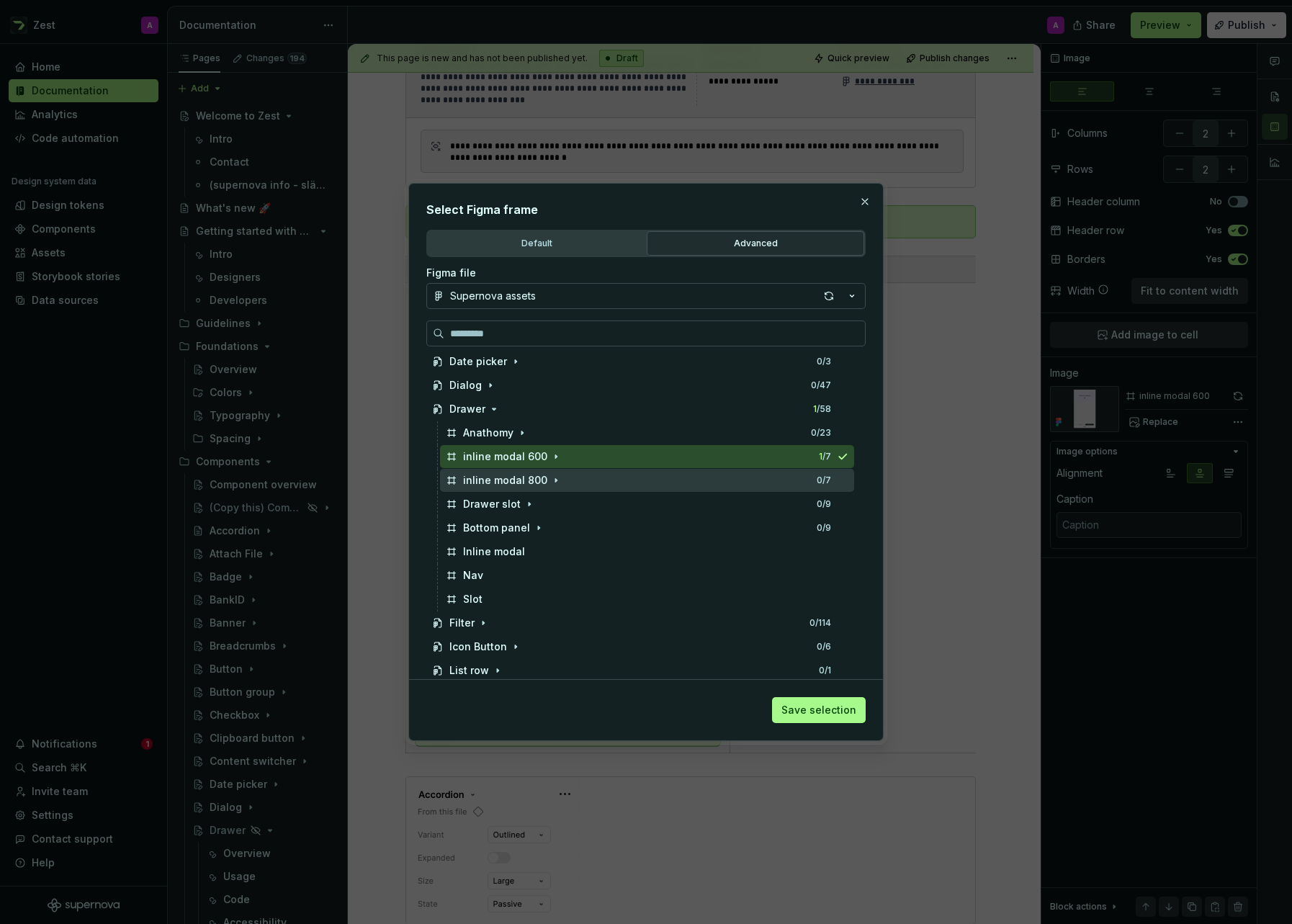
scroll to position [410, 0]
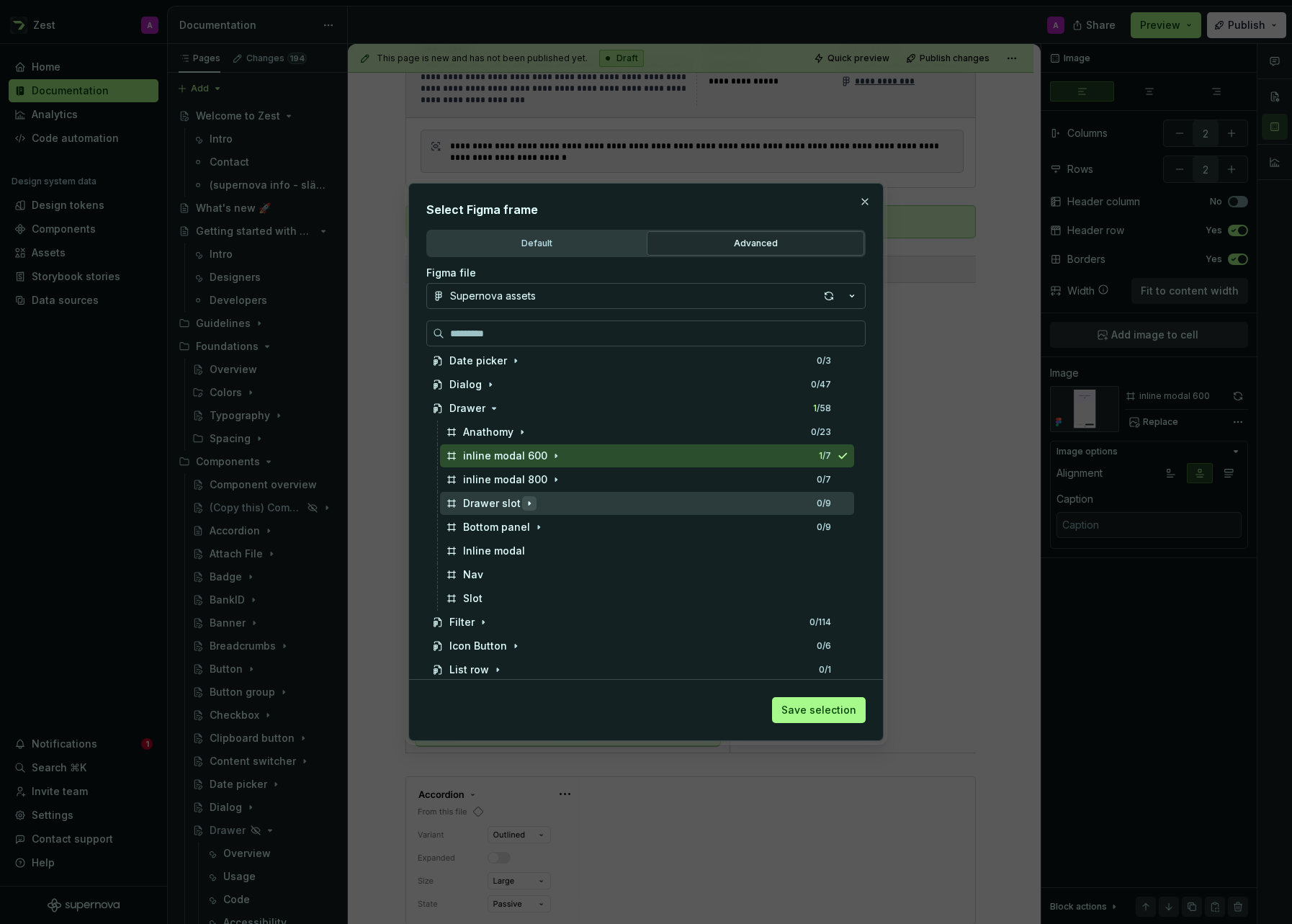
click at [525, 506] on icon "button" at bounding box center [529, 502] width 11 height 11
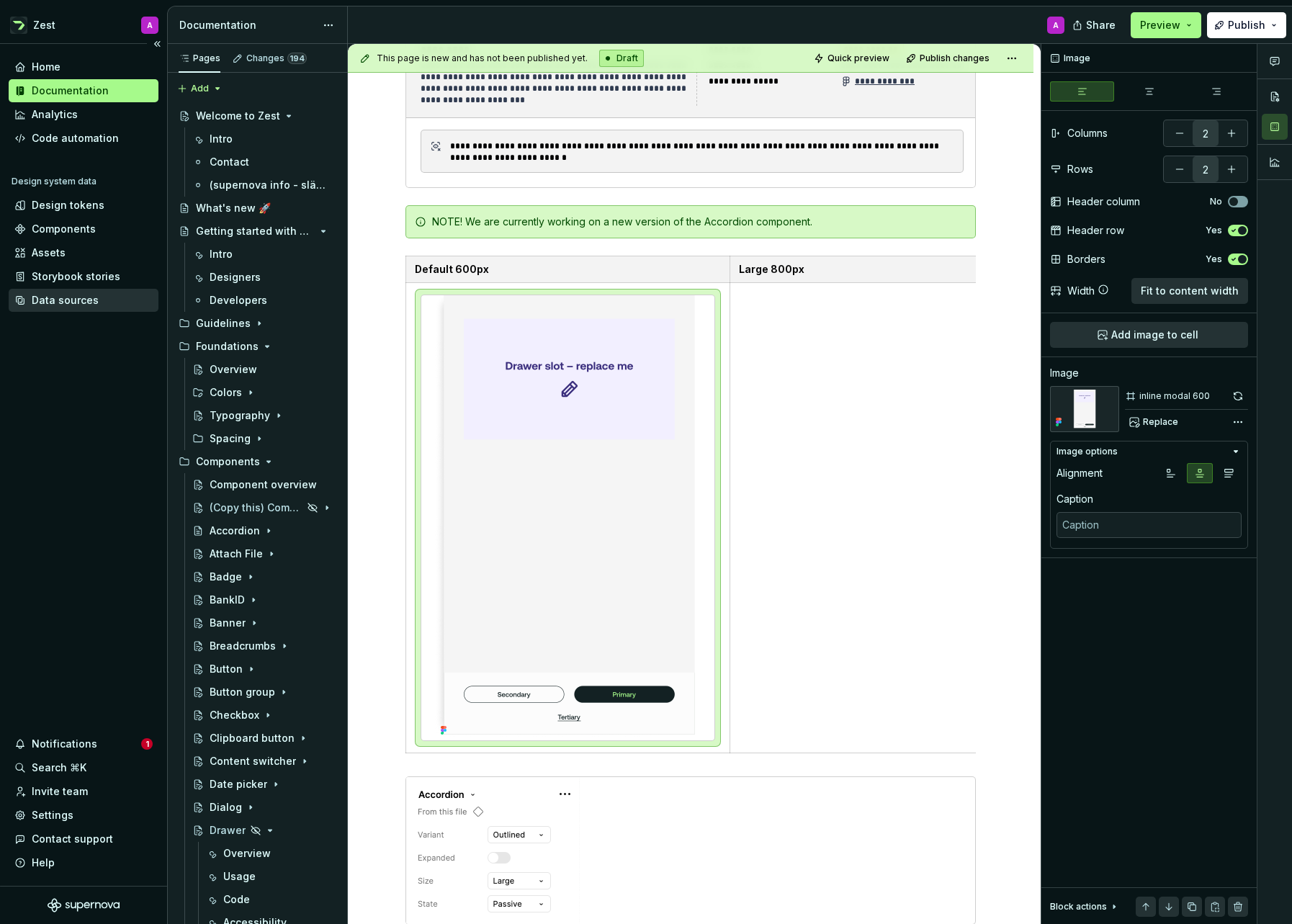
click at [71, 302] on div "Data sources" at bounding box center [65, 300] width 67 height 14
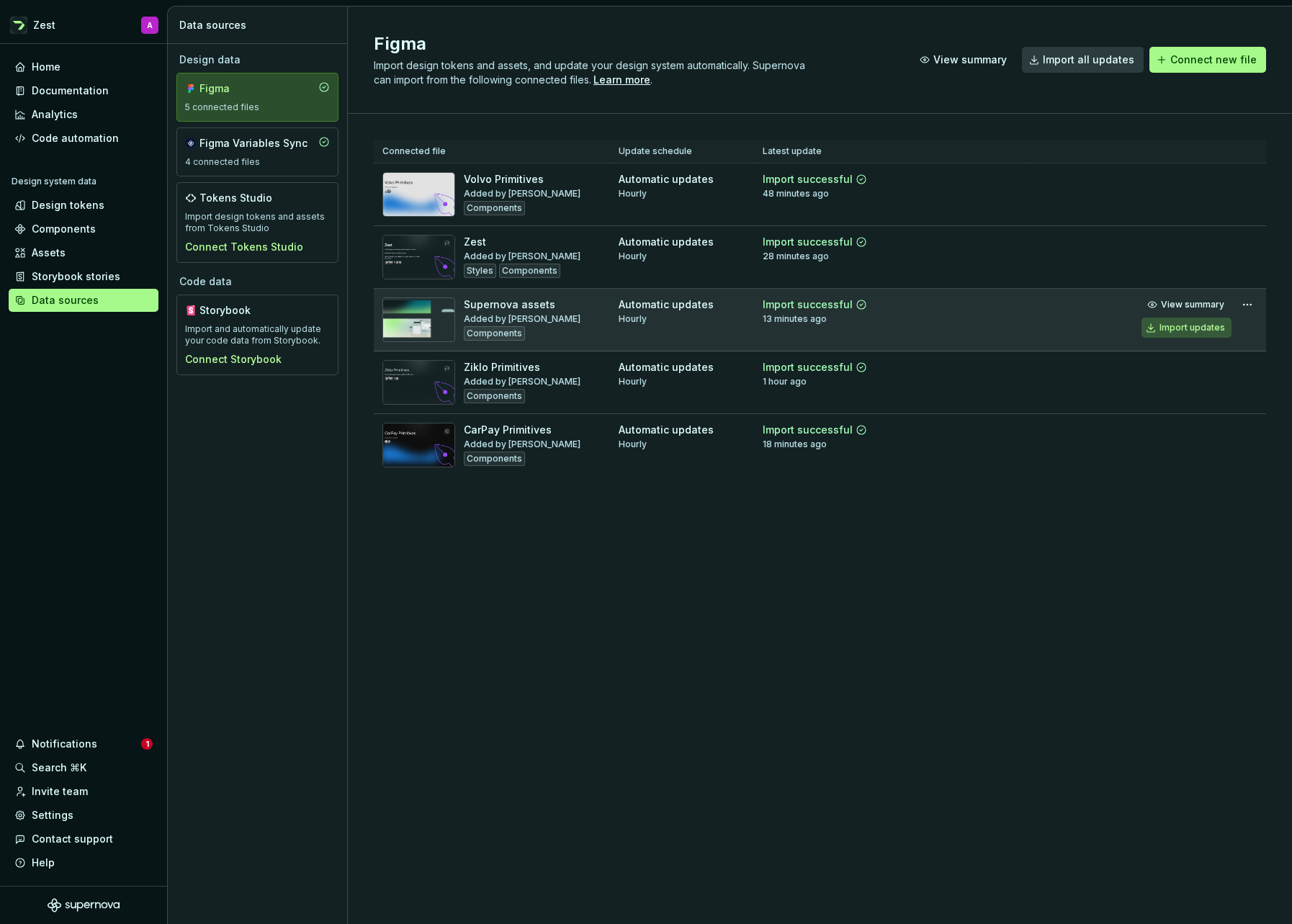
click at [1185, 328] on div "Import updates" at bounding box center [1192, 327] width 65 height 11
click at [81, 82] on div "Documentation" at bounding box center [84, 91] width 150 height 23
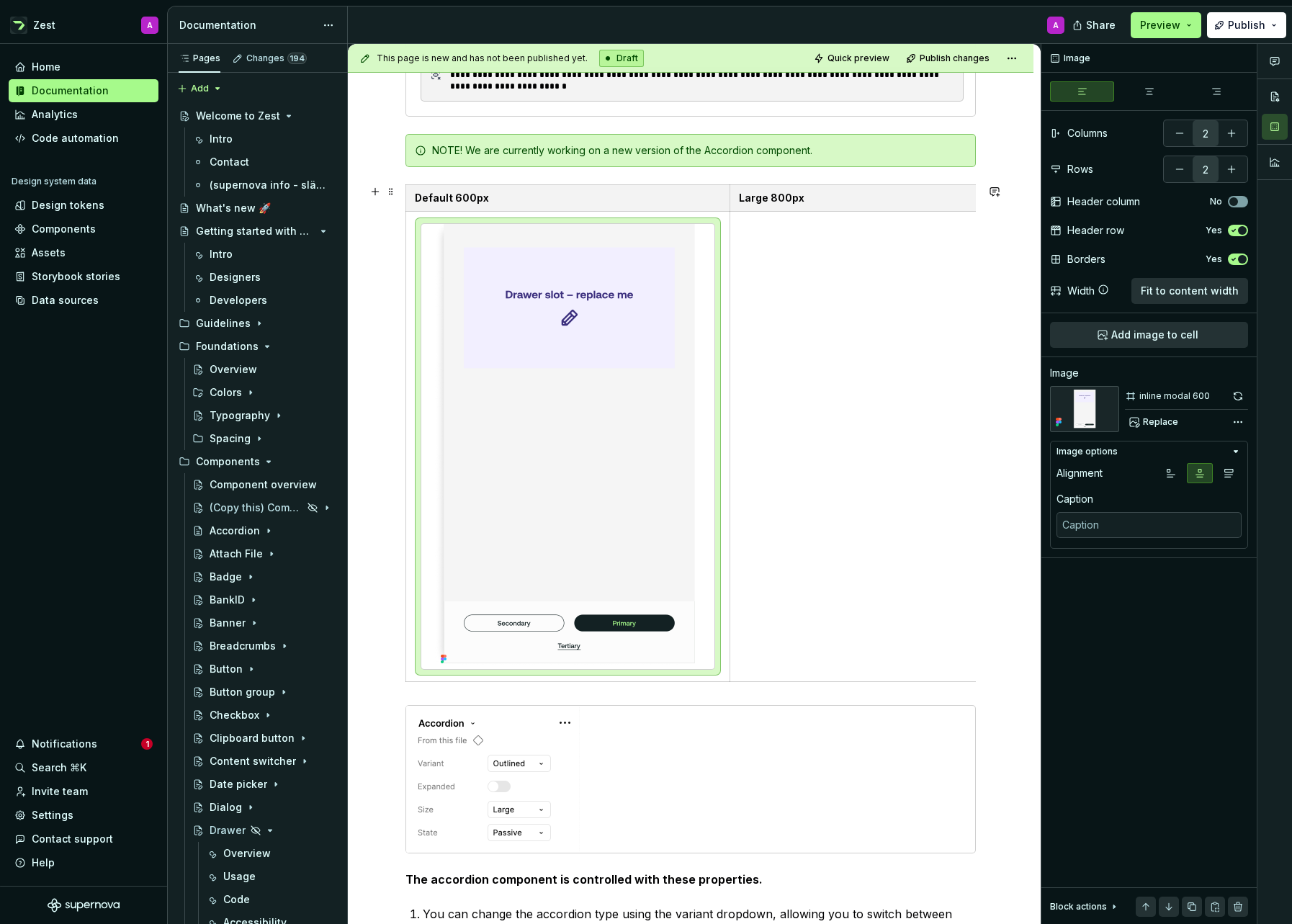
click at [621, 446] on img at bounding box center [568, 446] width 266 height 445
click at [1161, 423] on span "Replace" at bounding box center [1160, 422] width 35 height 11
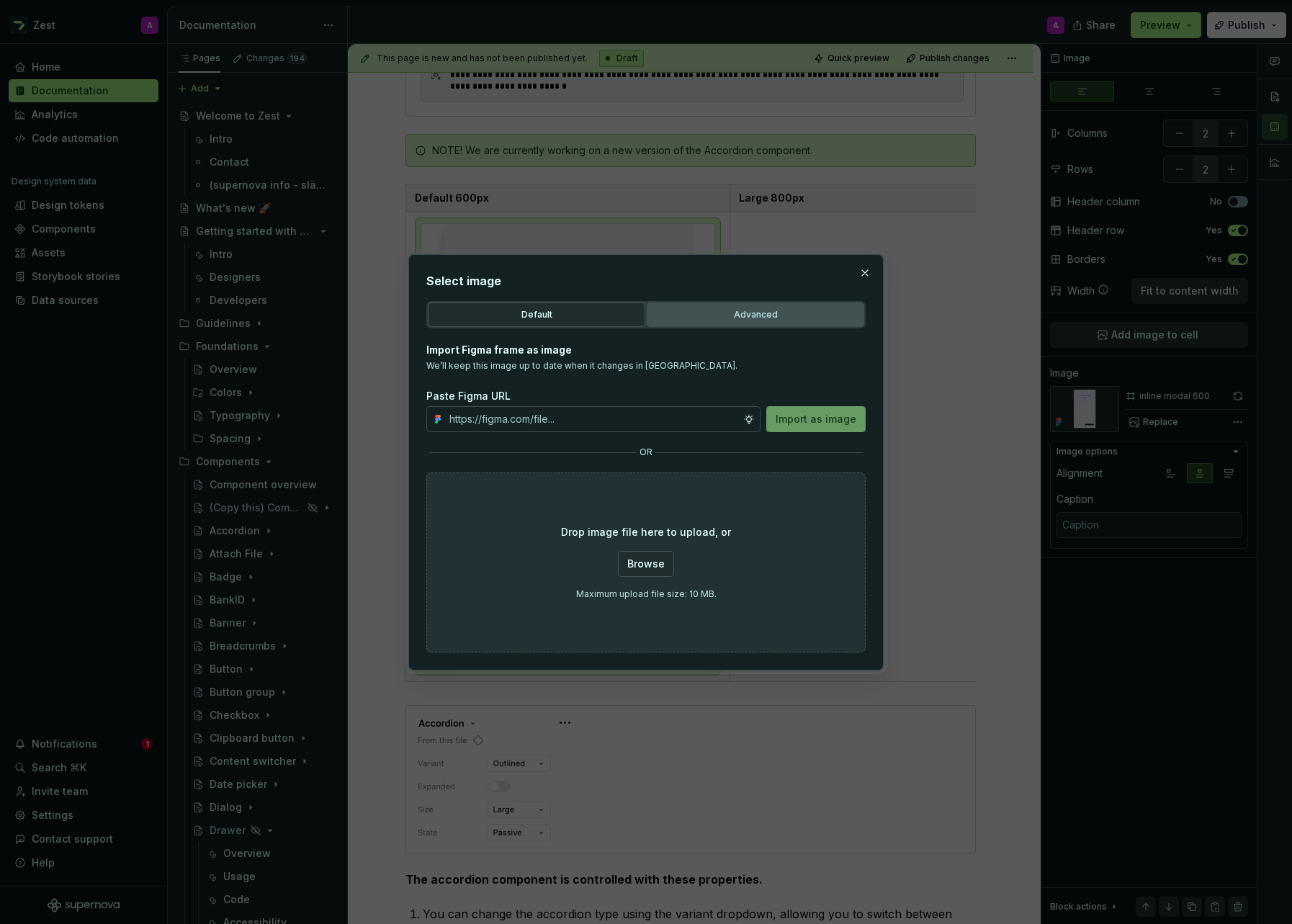
click at [762, 315] on div "Advanced" at bounding box center [756, 314] width 207 height 14
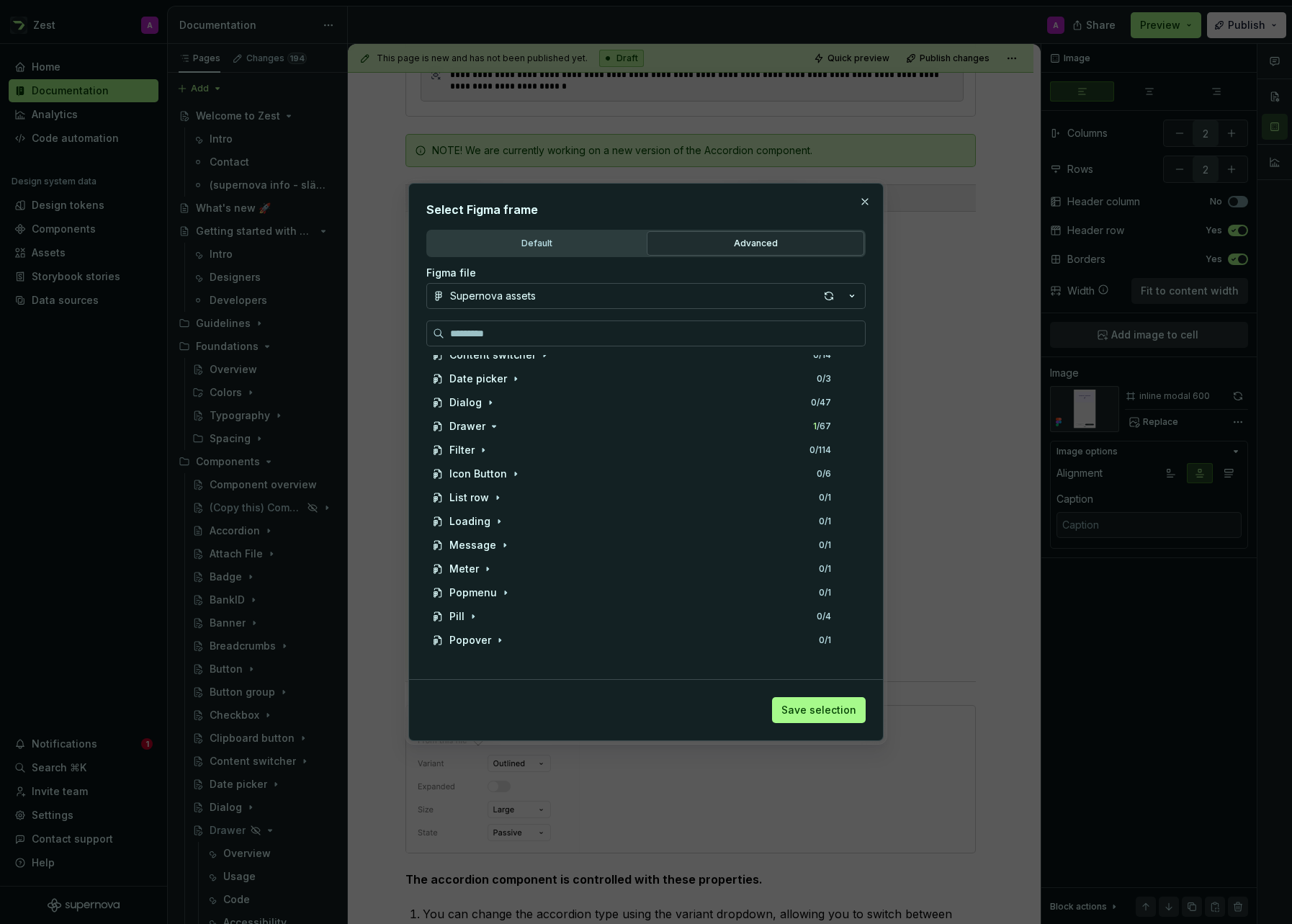
scroll to position [417, 0]
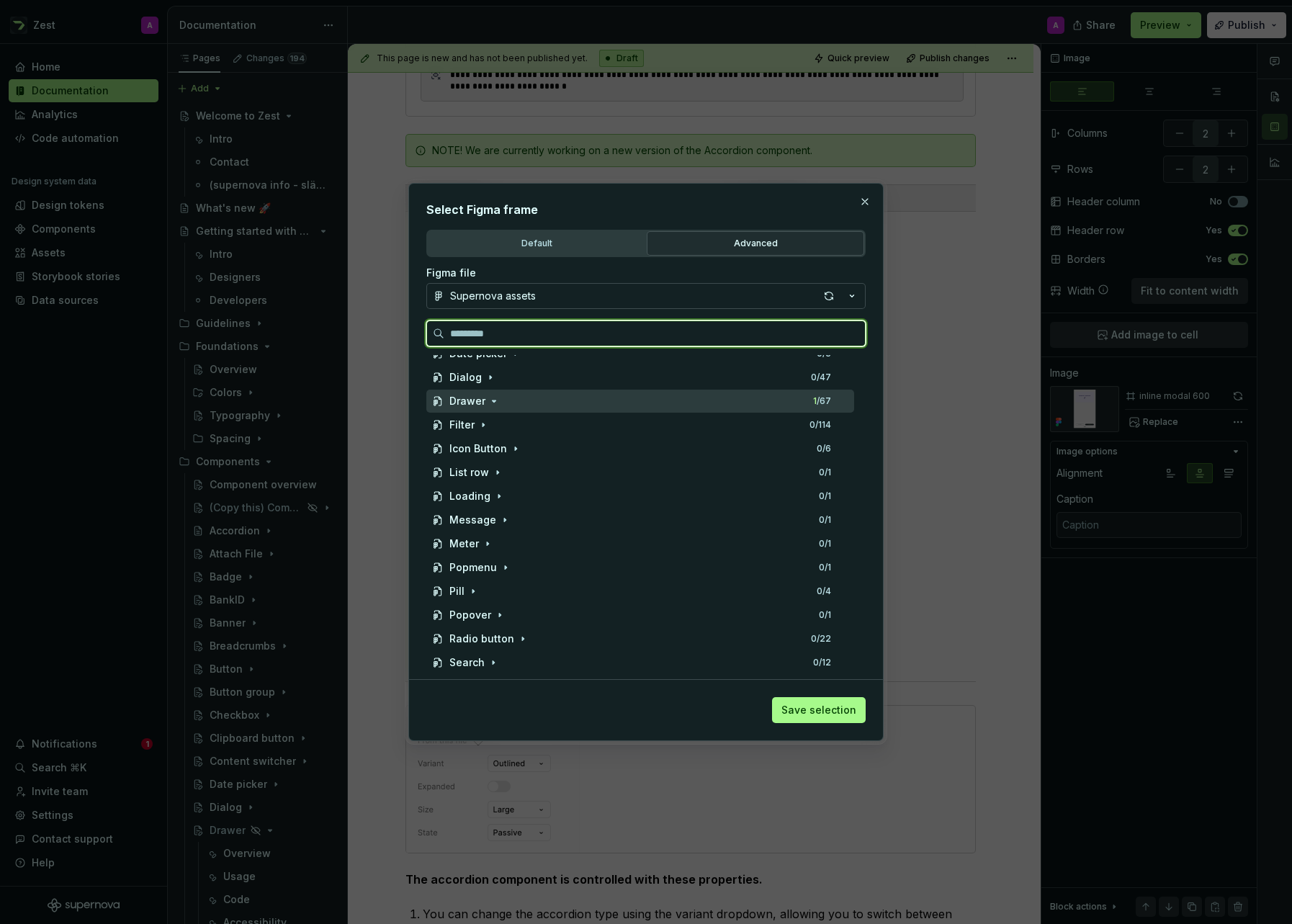
click at [479, 404] on div "Drawer" at bounding box center [467, 400] width 36 height 14
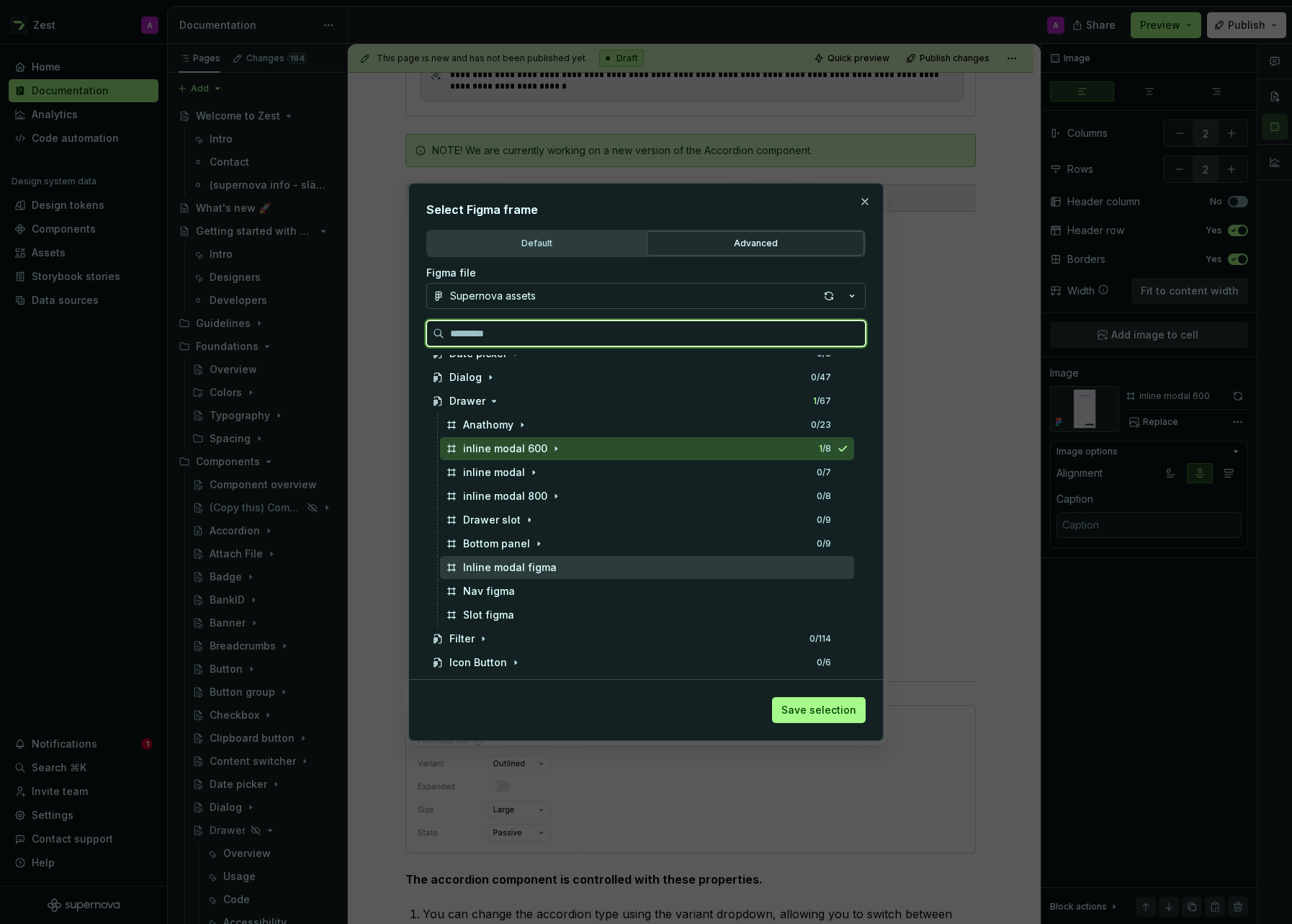
click at [596, 566] on div "Inline modal figma" at bounding box center [648, 567] width 414 height 23
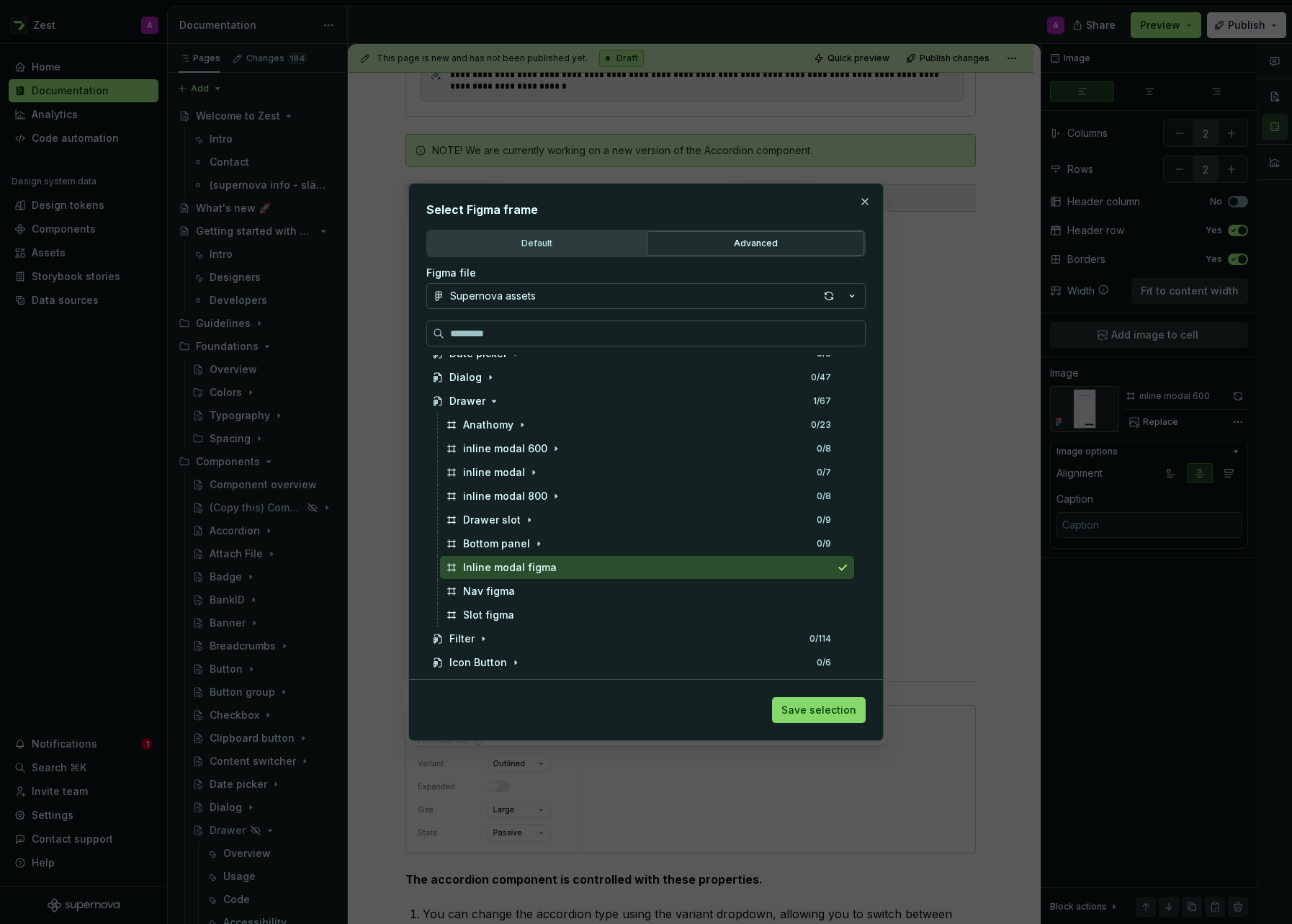
click at [832, 708] on span "Save selection" at bounding box center [819, 710] width 75 height 14
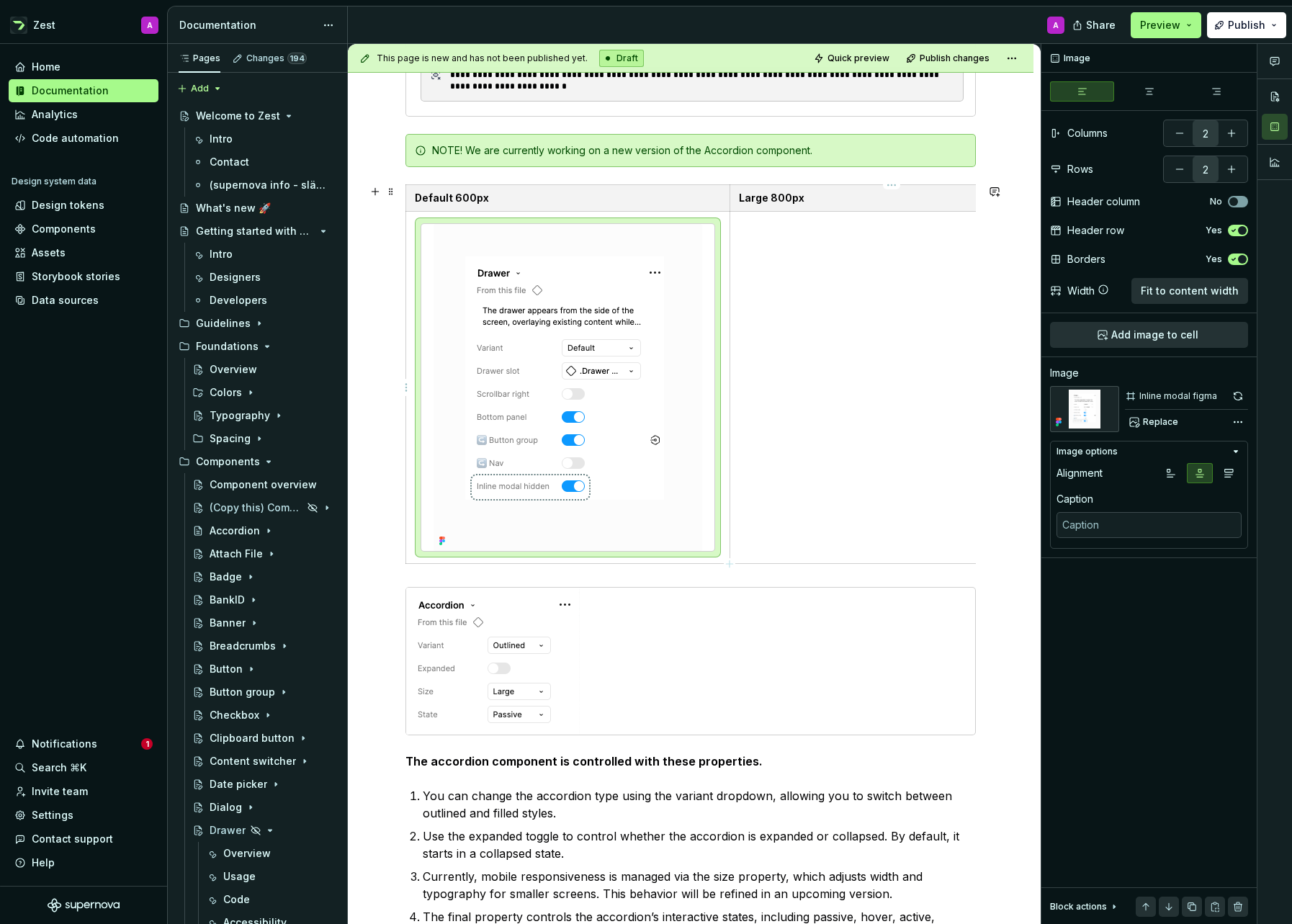
click at [781, 390] on td at bounding box center [891, 387] width 323 height 352
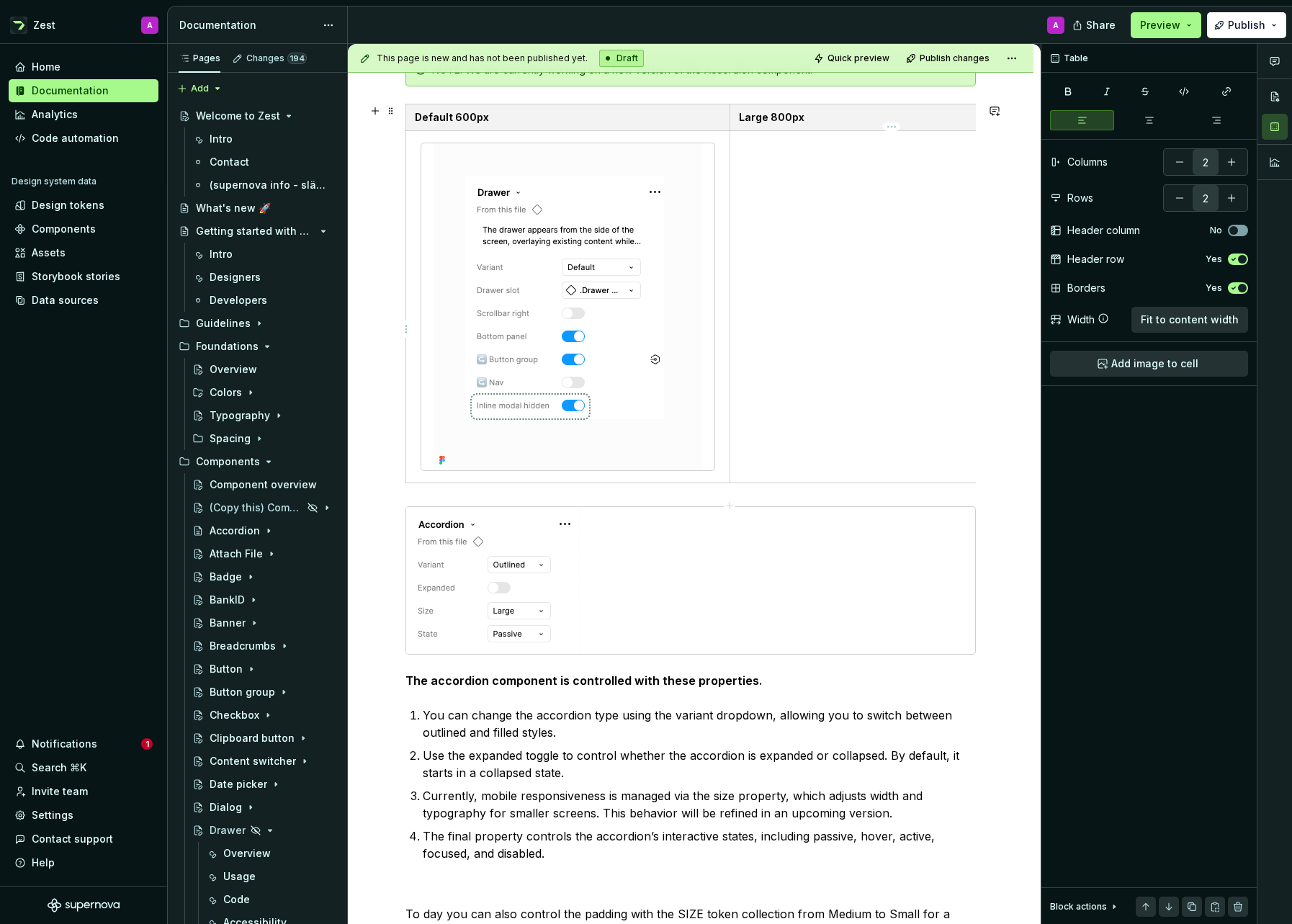
scroll to position [494, 0]
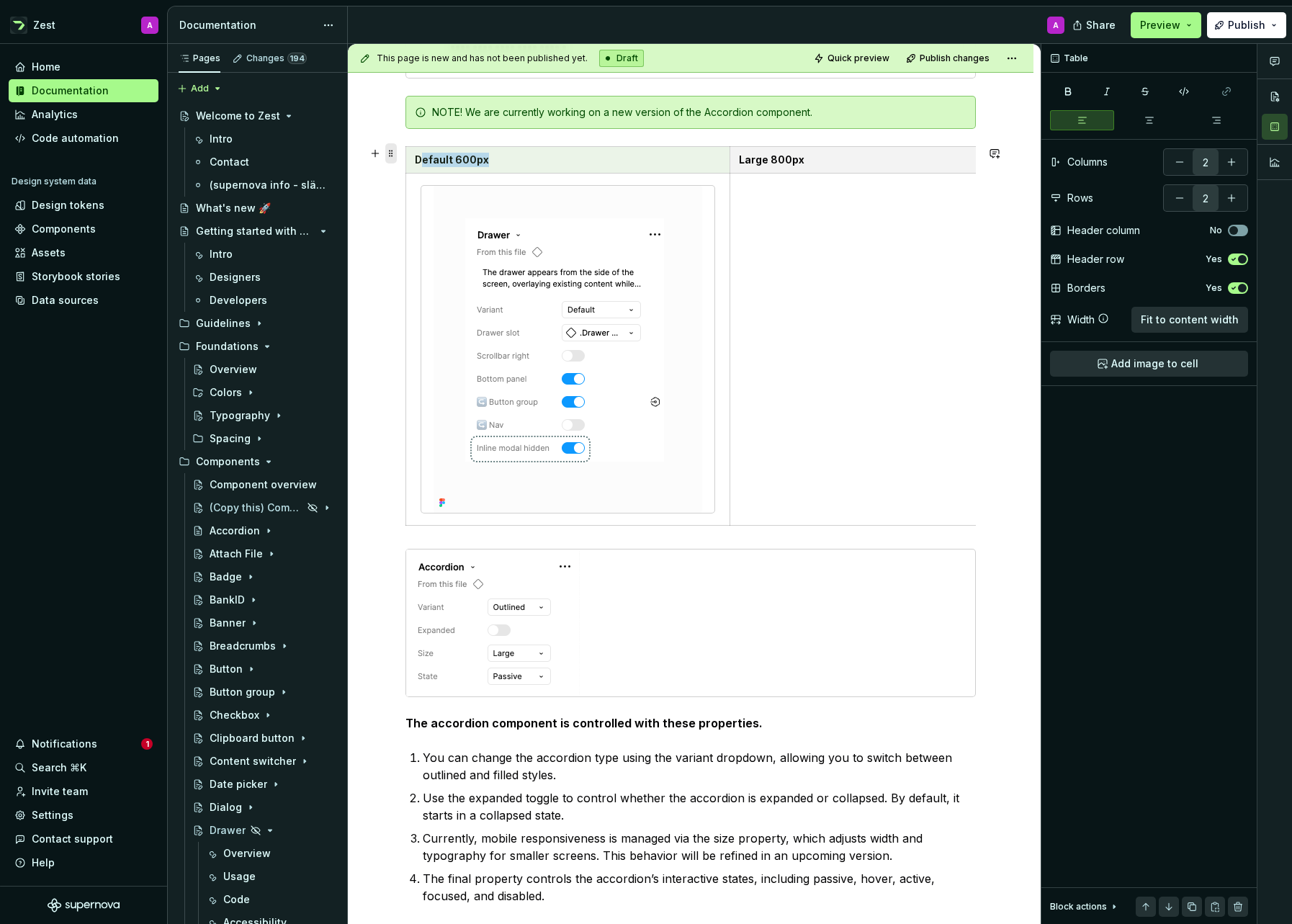
drag, startPoint x: 505, startPoint y: 161, endPoint x: 392, endPoint y: 159, distance: 113.0
click at [405, 159] on div "**********" at bounding box center [690, 493] width 570 height 1300
type textarea "*"
click at [476, 160] on p "Default 600px" at bounding box center [568, 160] width 306 height 14
click at [407, 160] on html "Zest A Home Documentation Analytics Code automation Design system data Design t…" at bounding box center [646, 462] width 1292 height 924
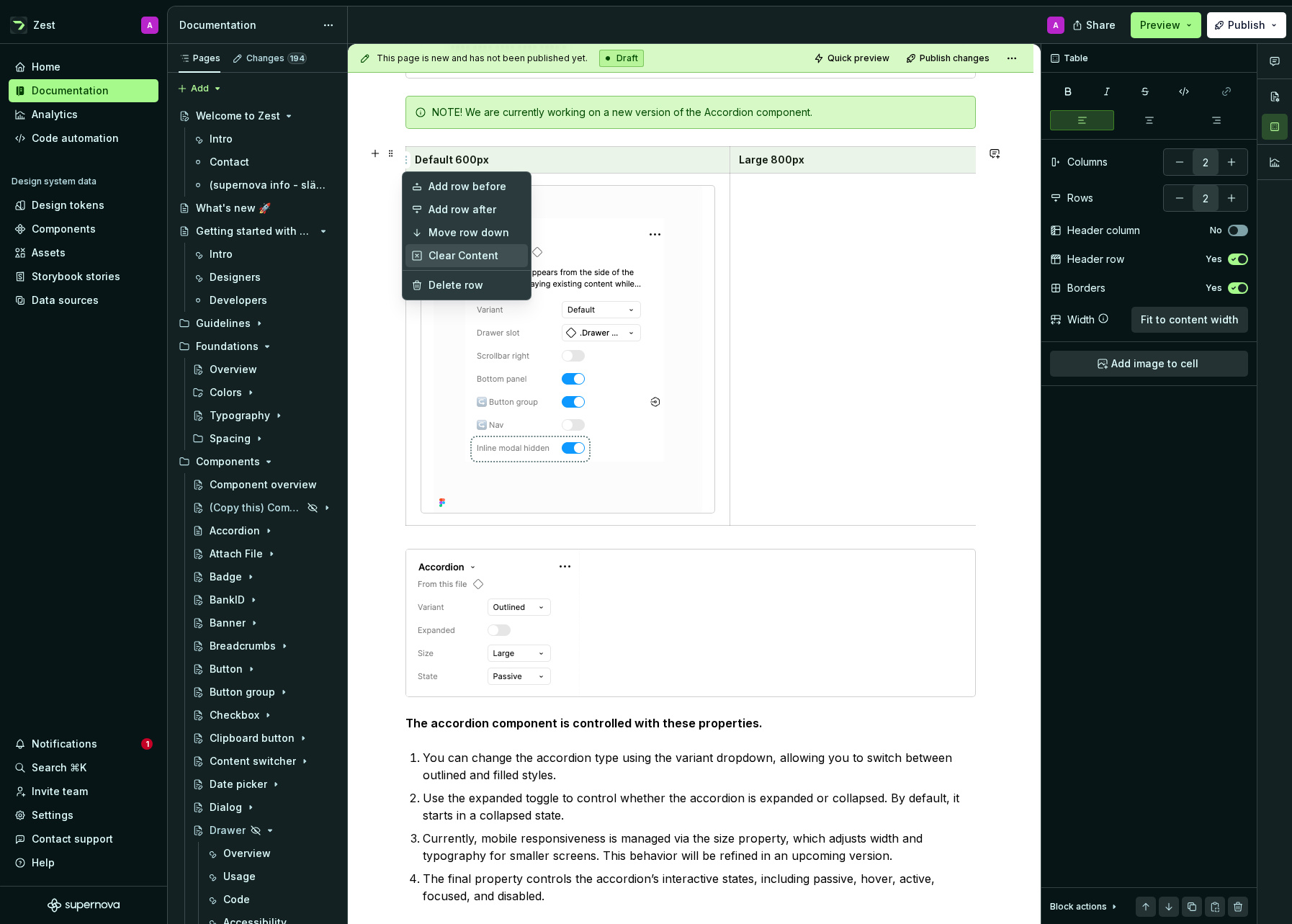
click at [458, 250] on div "Clear Content" at bounding box center [475, 255] width 94 height 14
click at [405, 158] on html "Zest A Home Documentation Analytics Code automation Design system data Design t…" at bounding box center [646, 462] width 1292 height 924
click at [450, 279] on div "Delete row" at bounding box center [475, 285] width 94 height 14
type input "1"
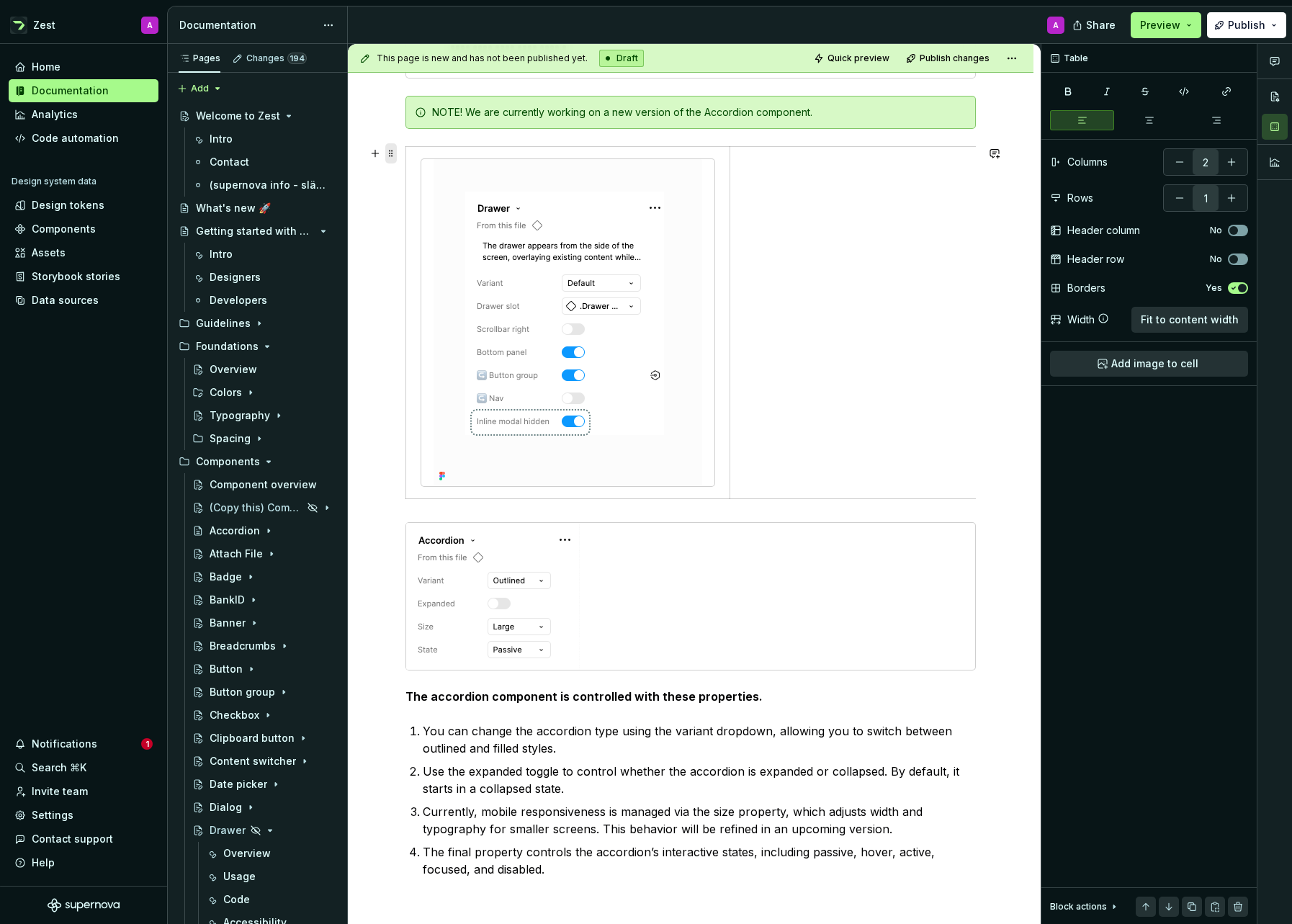
click at [392, 152] on span at bounding box center [391, 153] width 11 height 20
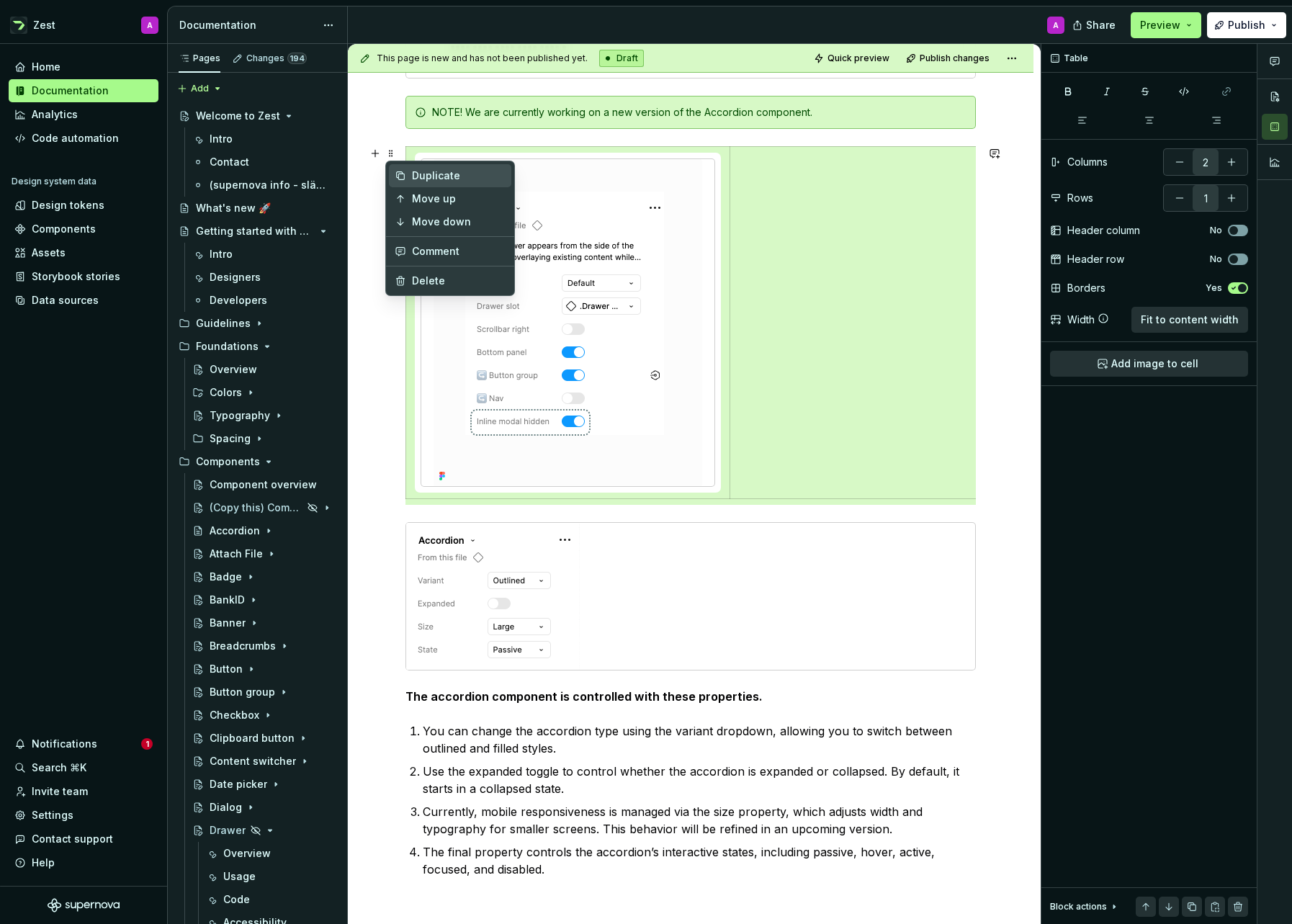
click at [418, 172] on div "Duplicate" at bounding box center [458, 176] width 94 height 14
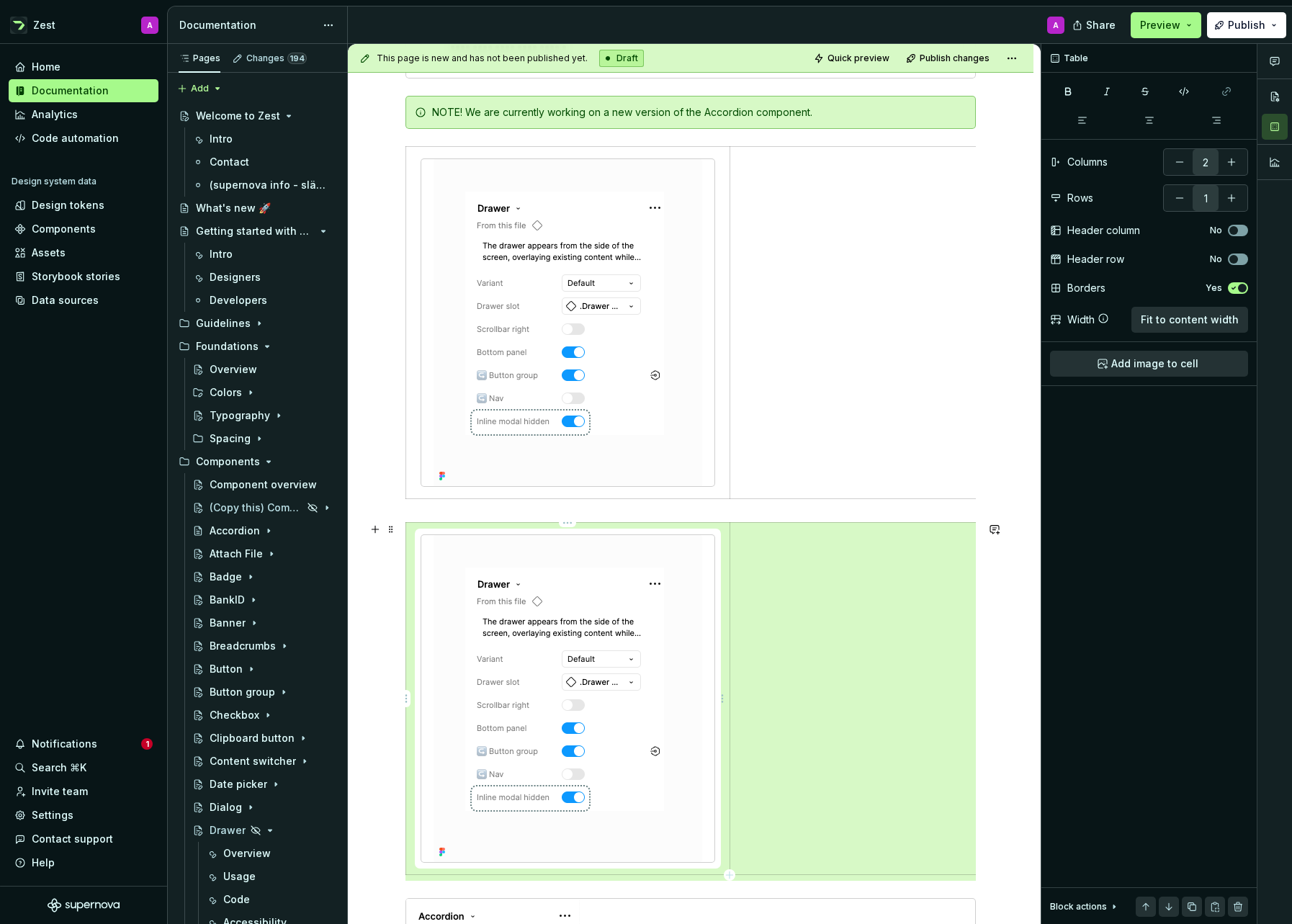
click at [579, 629] on img at bounding box center [568, 698] width 269 height 327
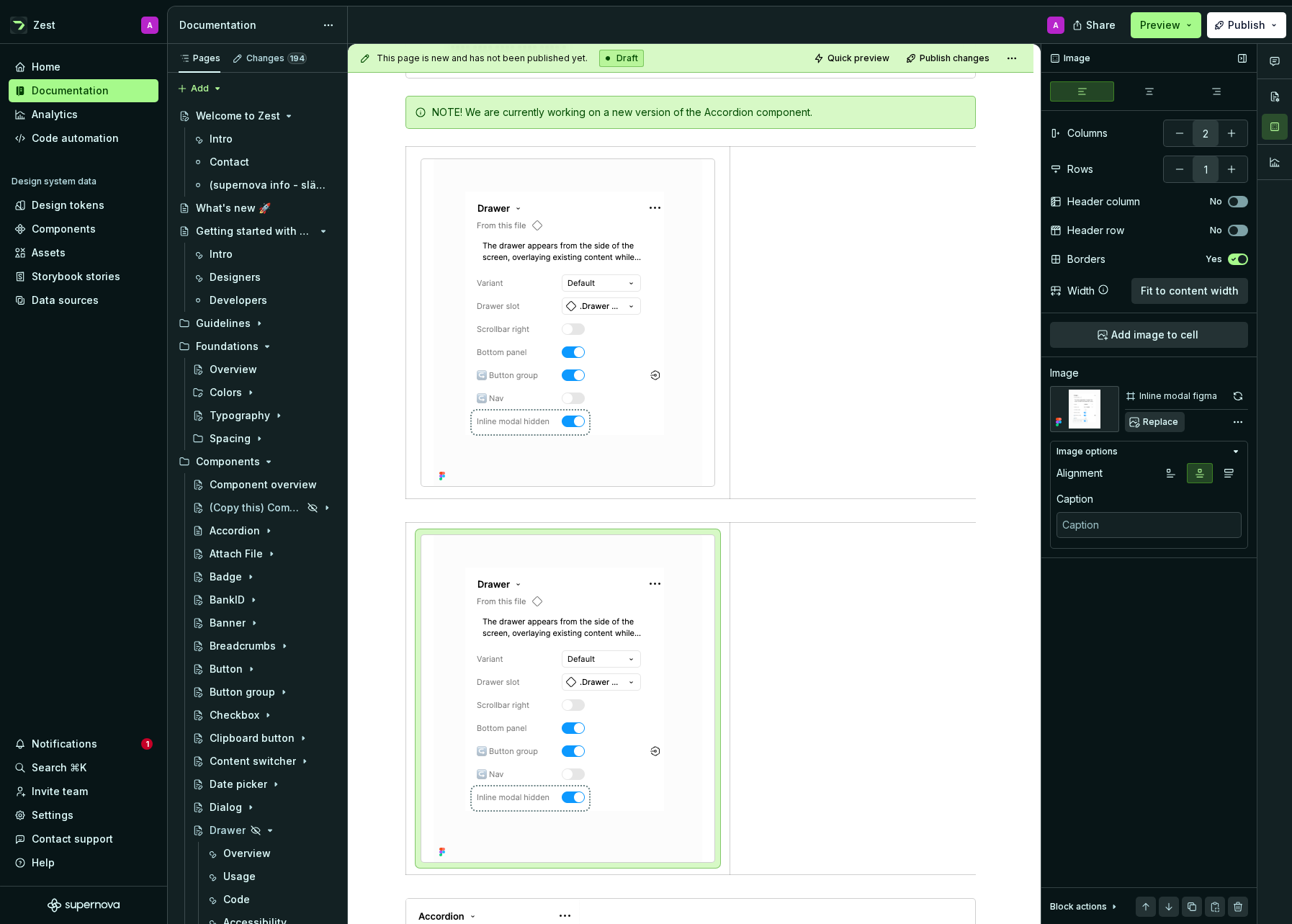
click at [1170, 415] on button "Replace" at bounding box center [1155, 422] width 60 height 20
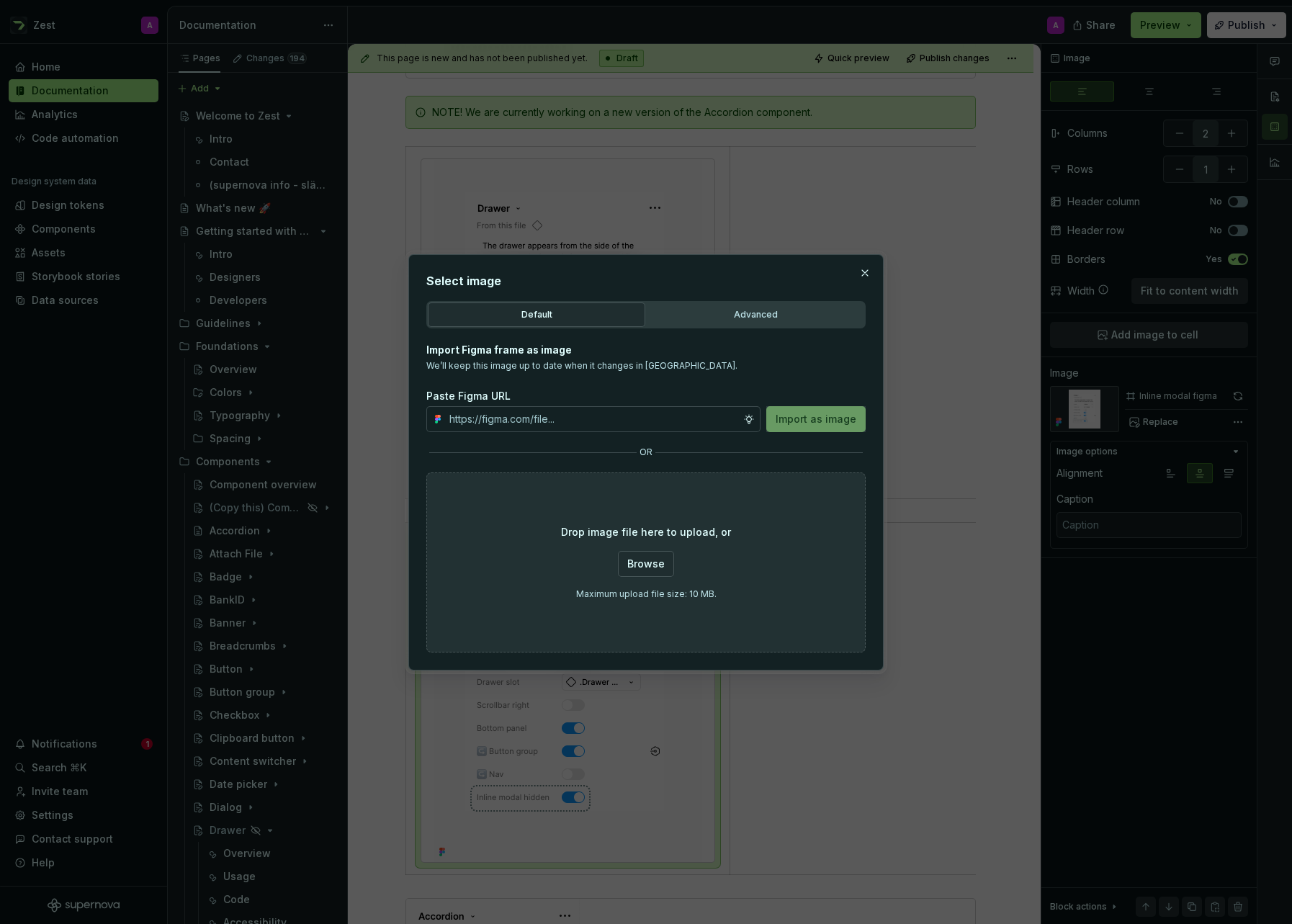
click at [789, 309] on div "Advanced" at bounding box center [756, 314] width 207 height 14
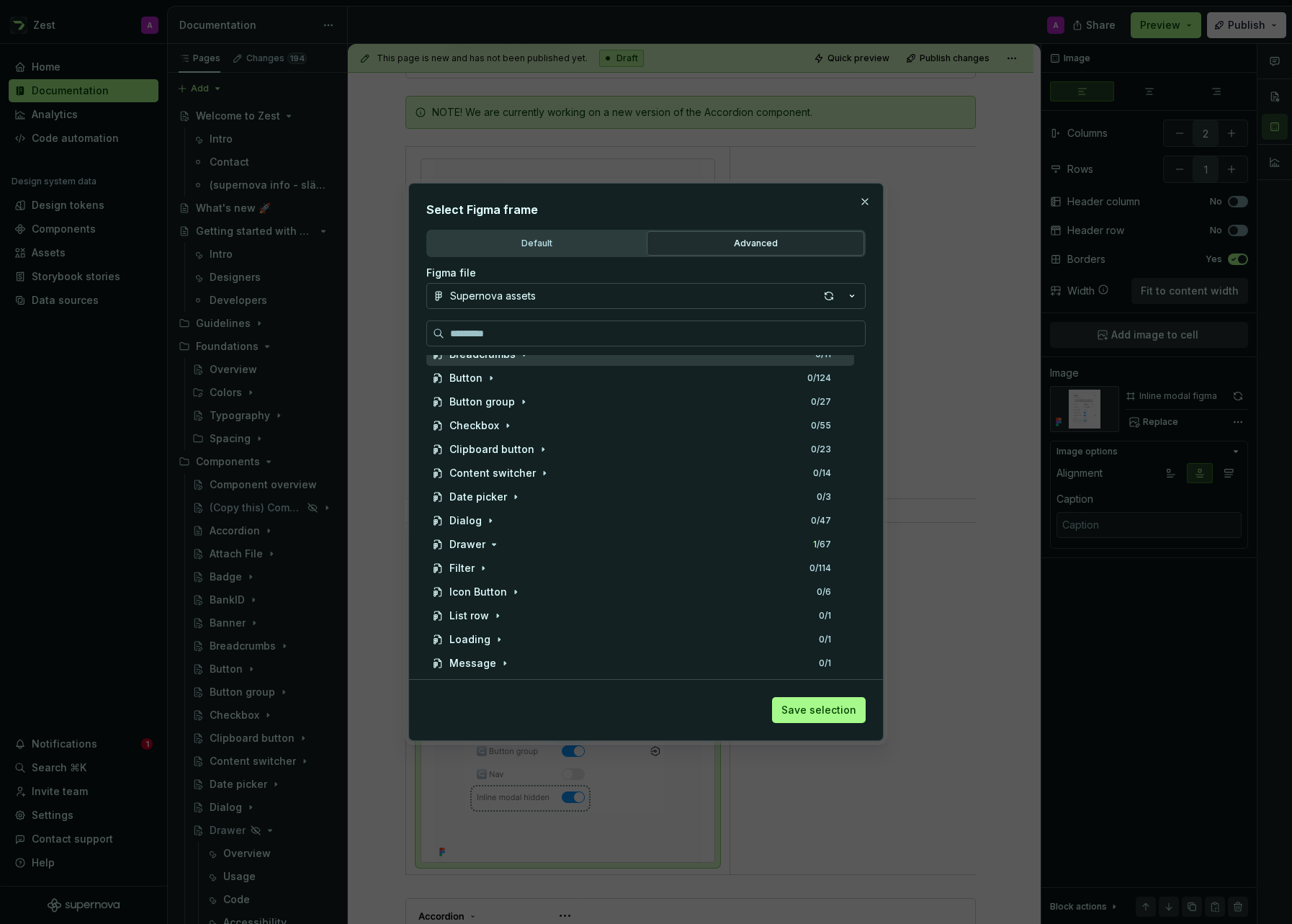
scroll to position [301, 0]
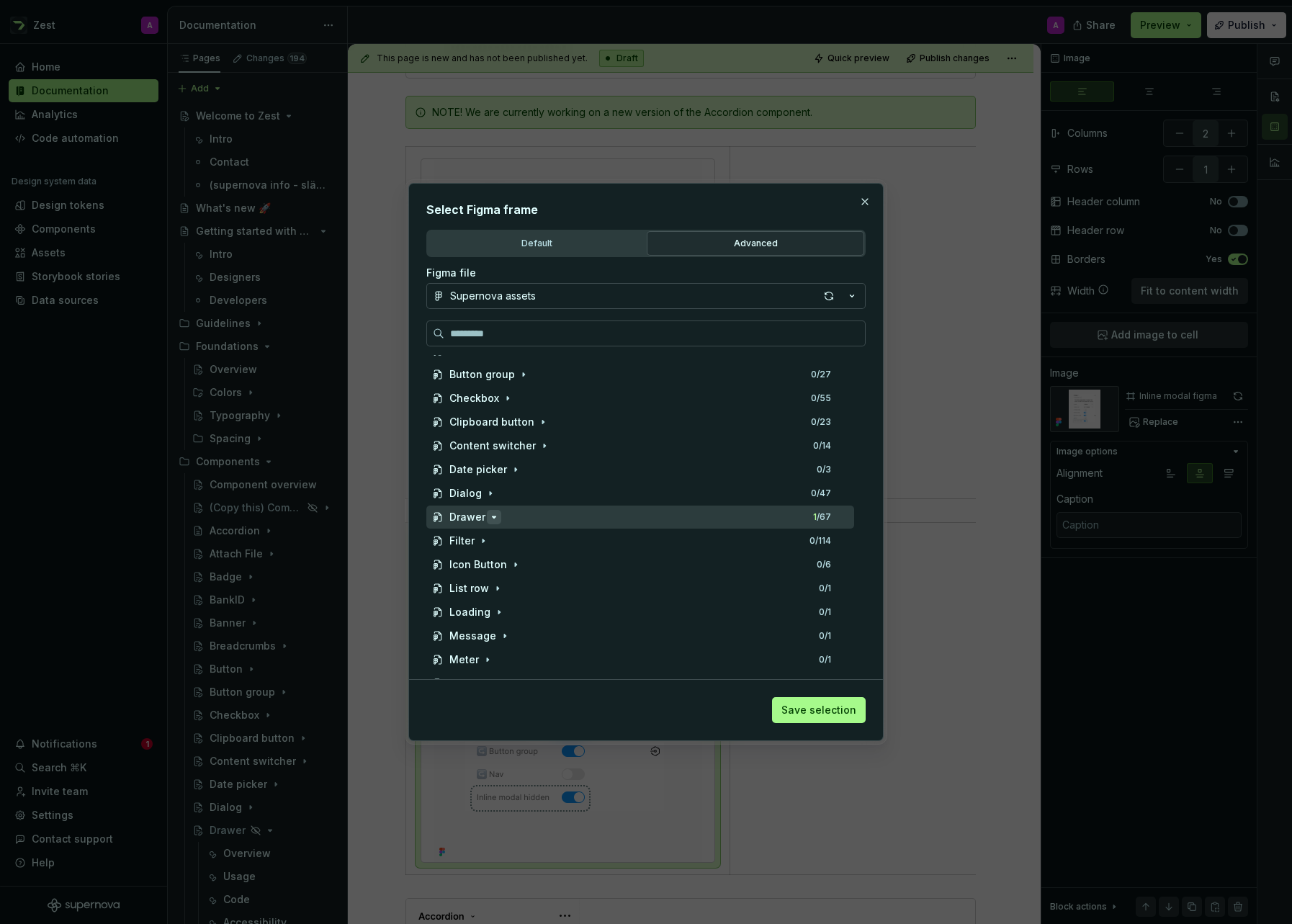
click at [491, 515] on icon "button" at bounding box center [494, 517] width 11 height 11
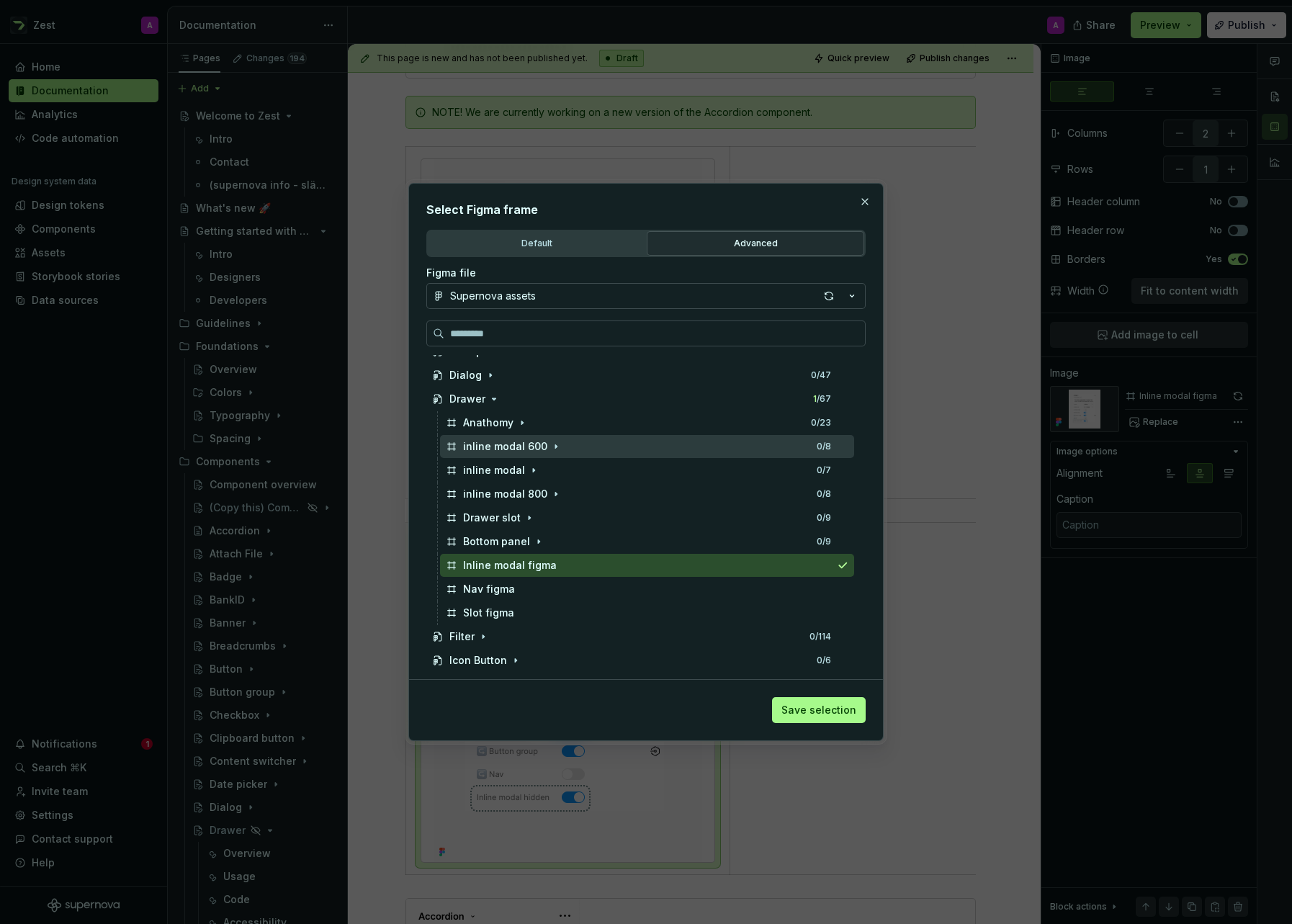
scroll to position [421, 0]
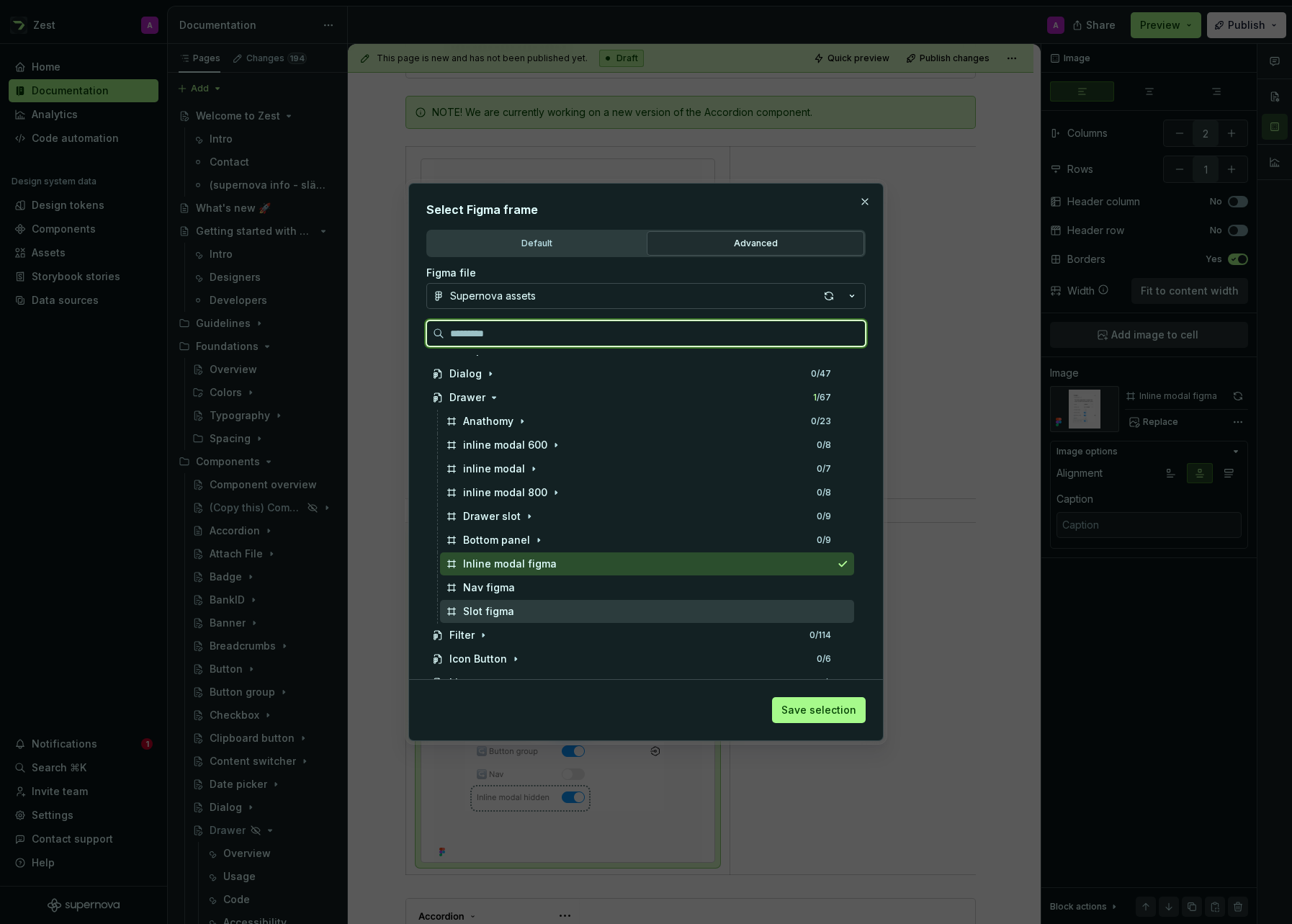
click at [501, 610] on div "Slot figma" at bounding box center [488, 610] width 51 height 14
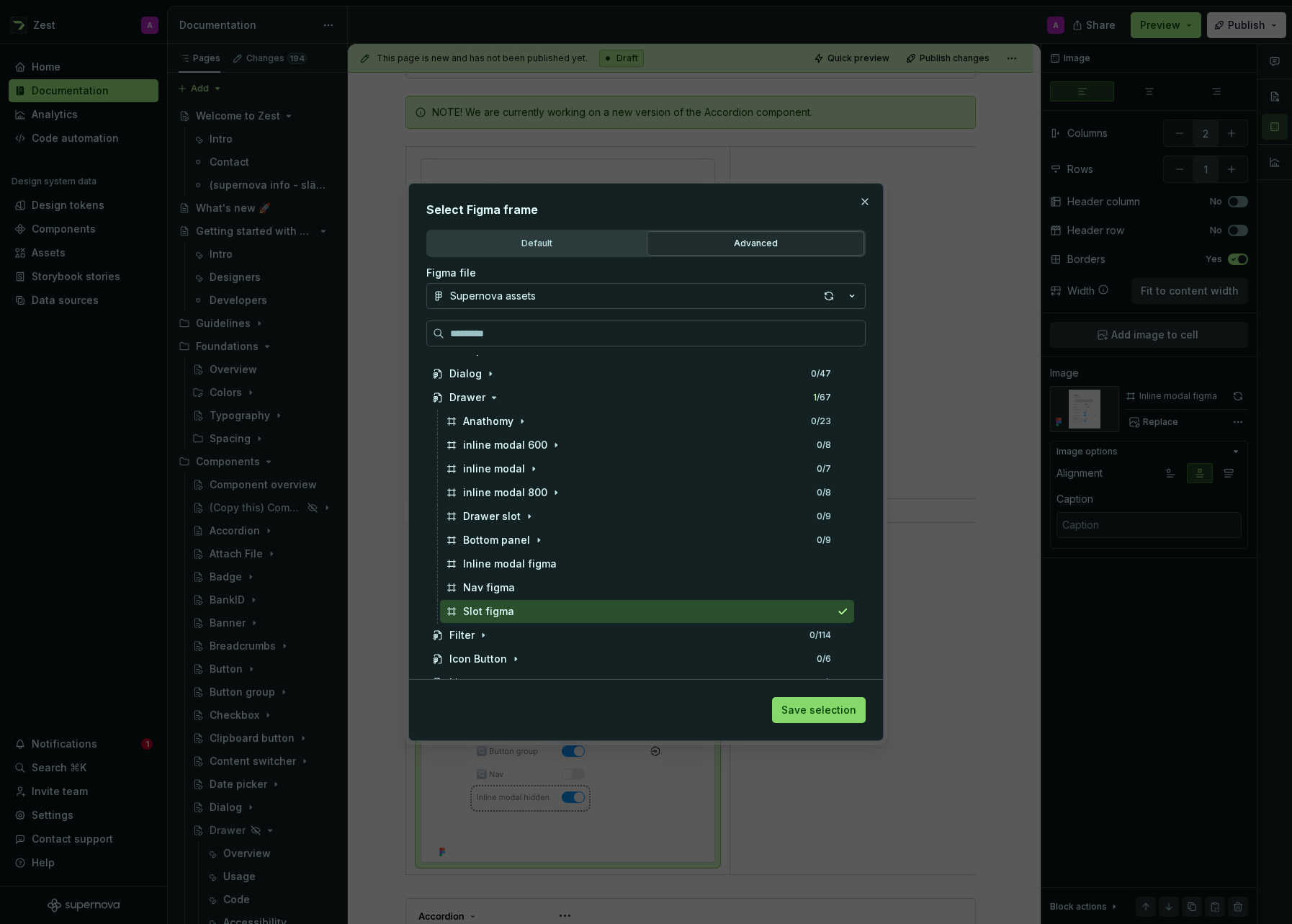
click at [825, 708] on span "Save selection" at bounding box center [819, 710] width 75 height 14
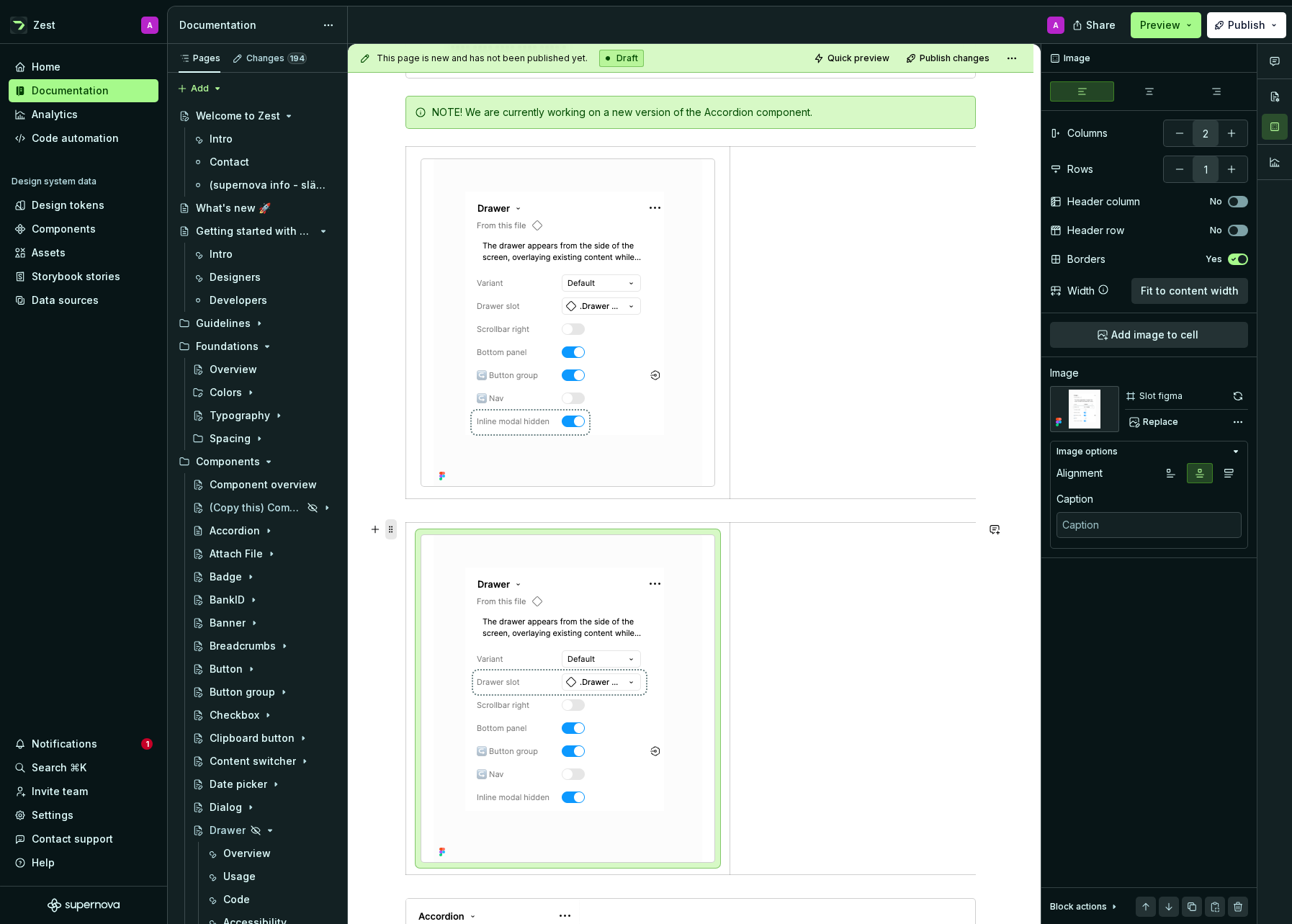
click at [390, 526] on span at bounding box center [391, 529] width 11 height 20
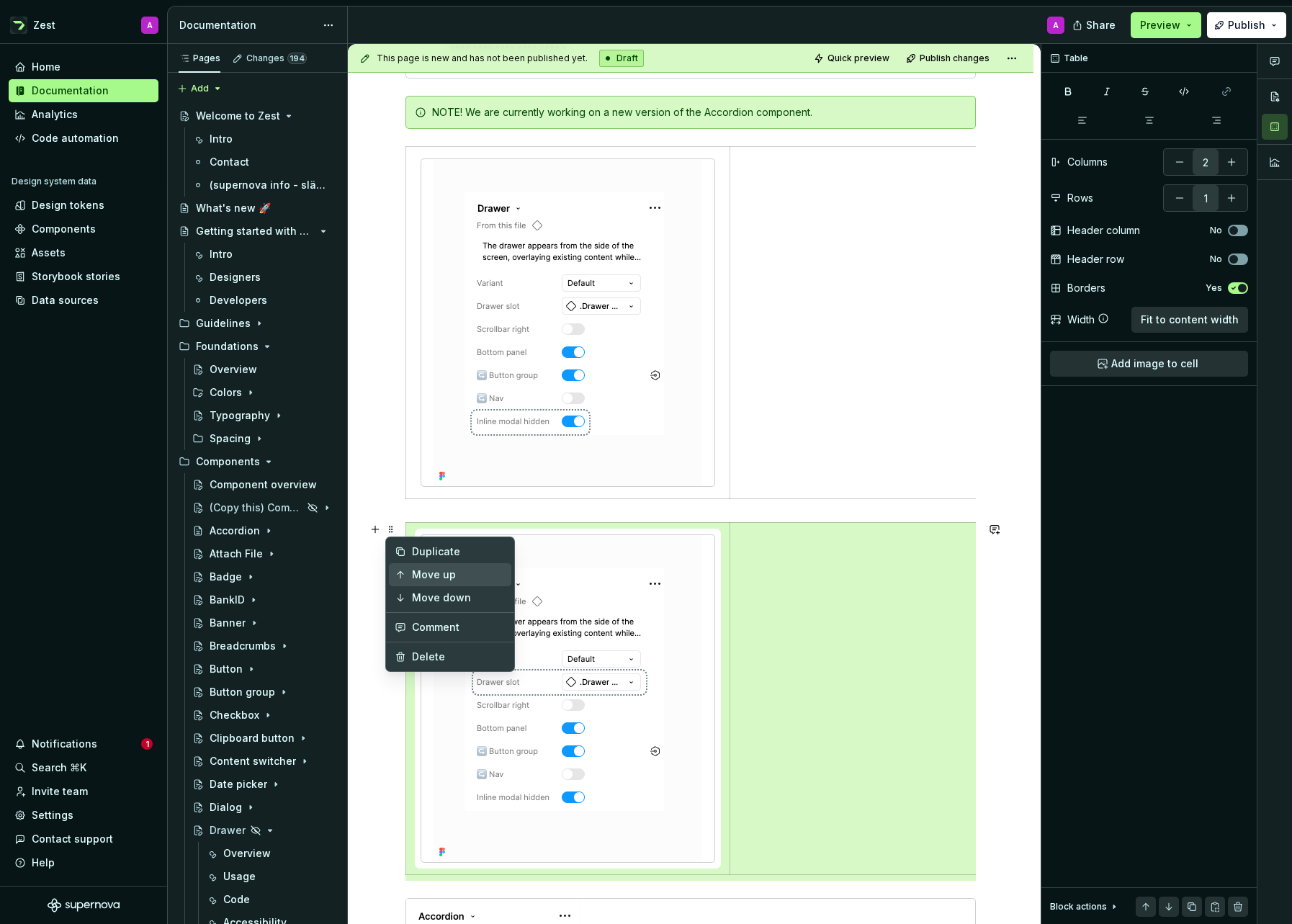
click at [442, 576] on div "Move up" at bounding box center [458, 574] width 94 height 14
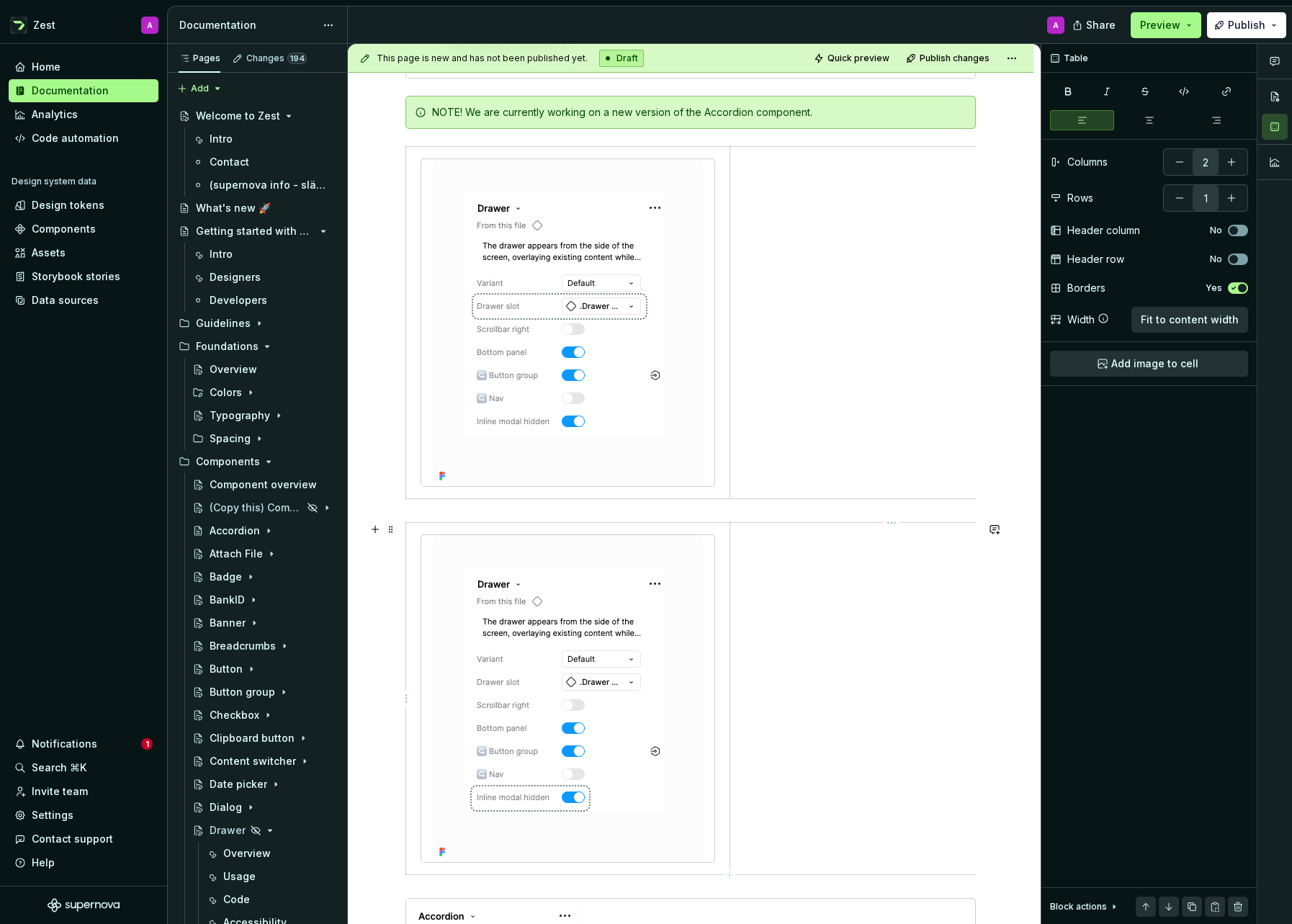
click at [894, 578] on td at bounding box center [891, 698] width 323 height 352
click at [645, 424] on img at bounding box center [568, 322] width 269 height 327
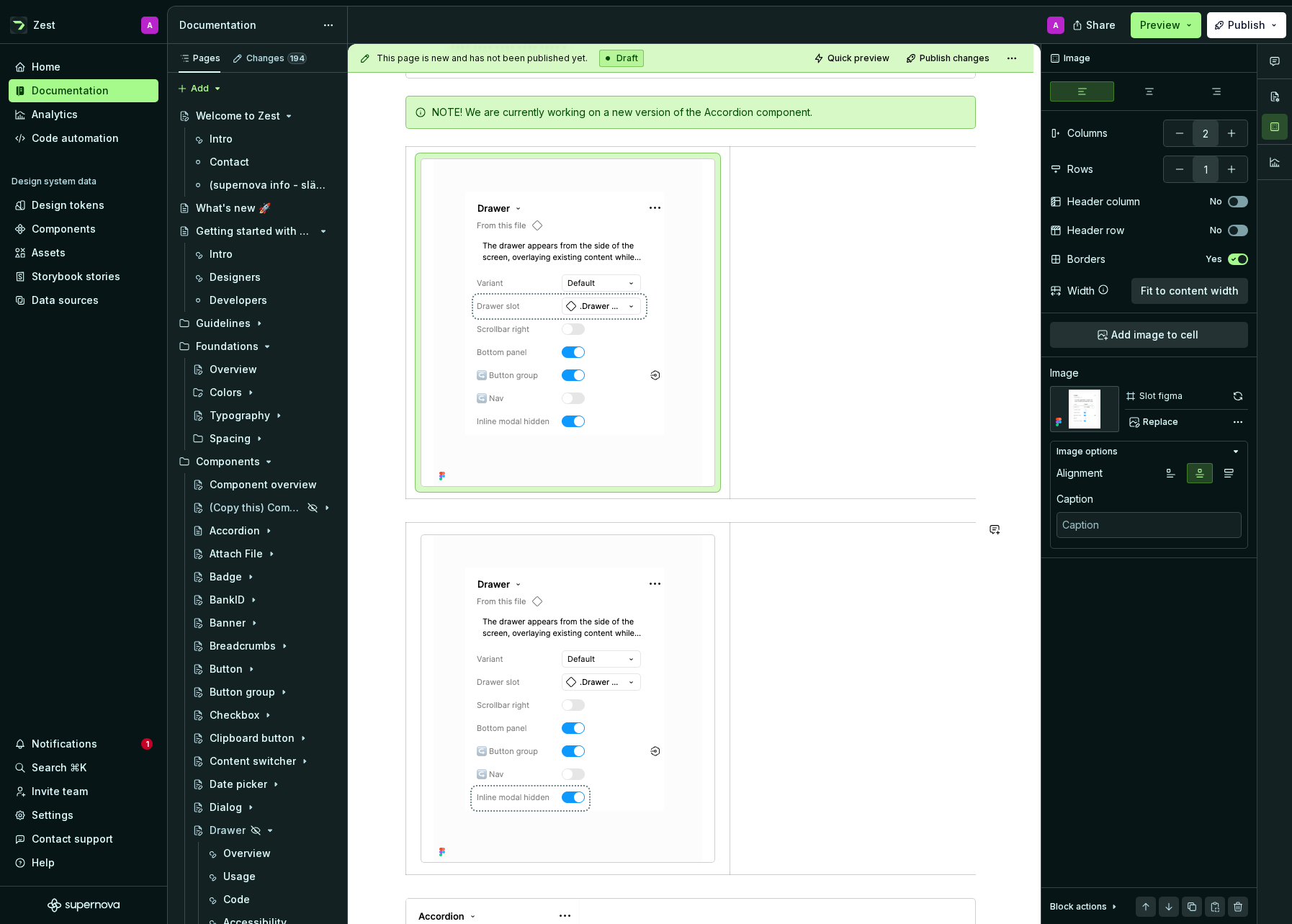
click at [646, 509] on div "**********" at bounding box center [690, 658] width 570 height 1632
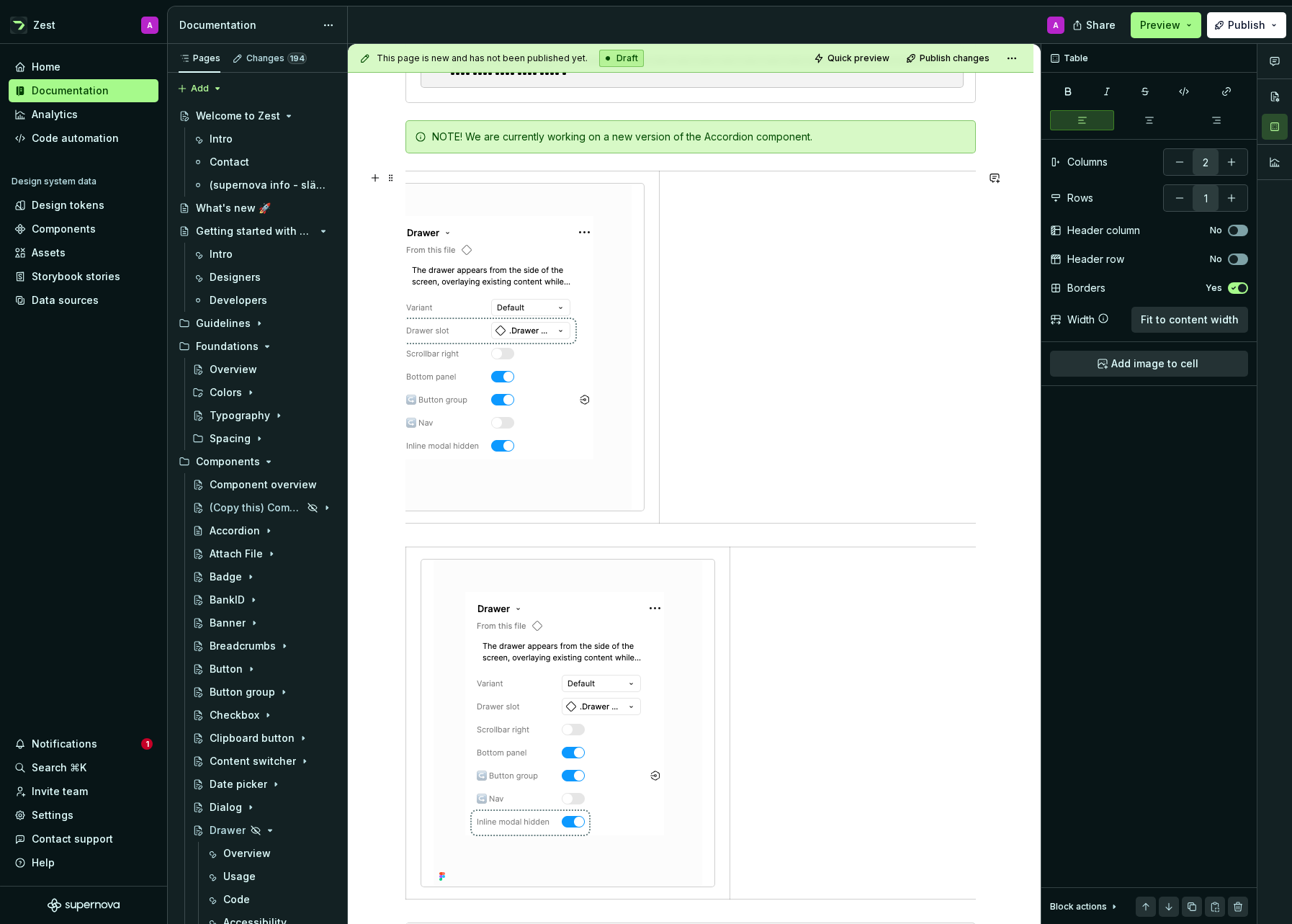
scroll to position [0, 0]
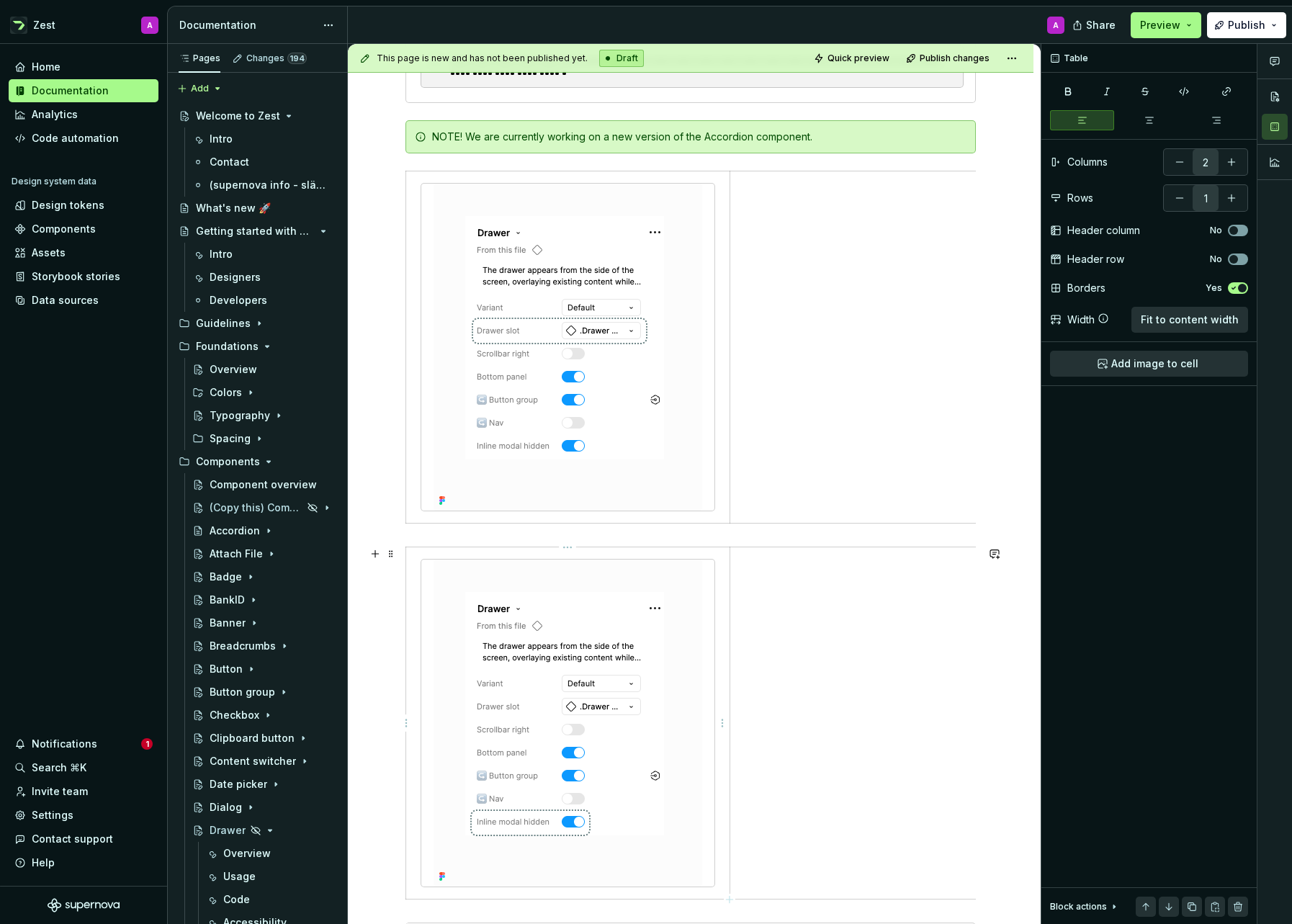
click at [657, 602] on img at bounding box center [568, 723] width 269 height 327
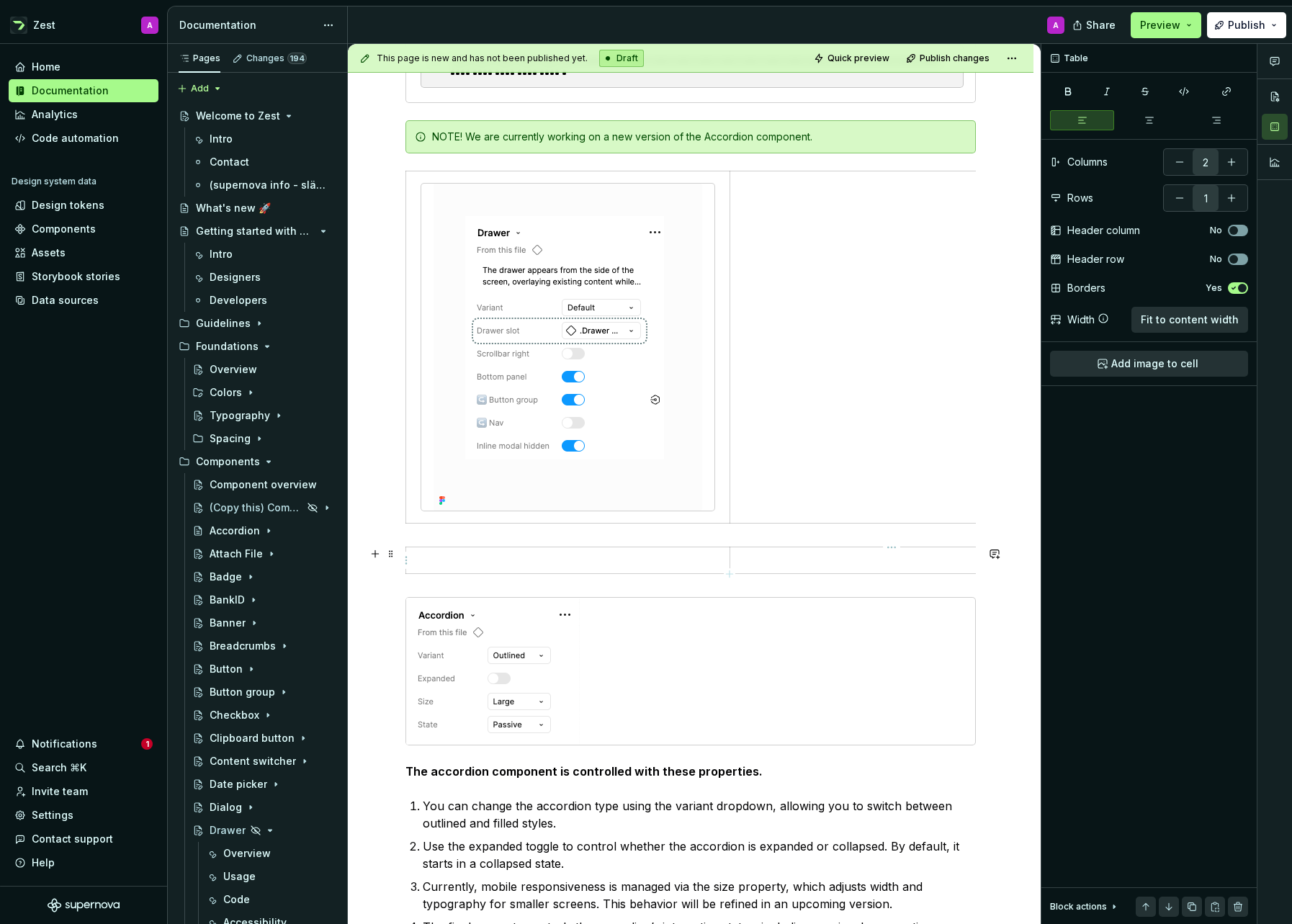
click at [786, 557] on p at bounding box center [892, 560] width 306 height 14
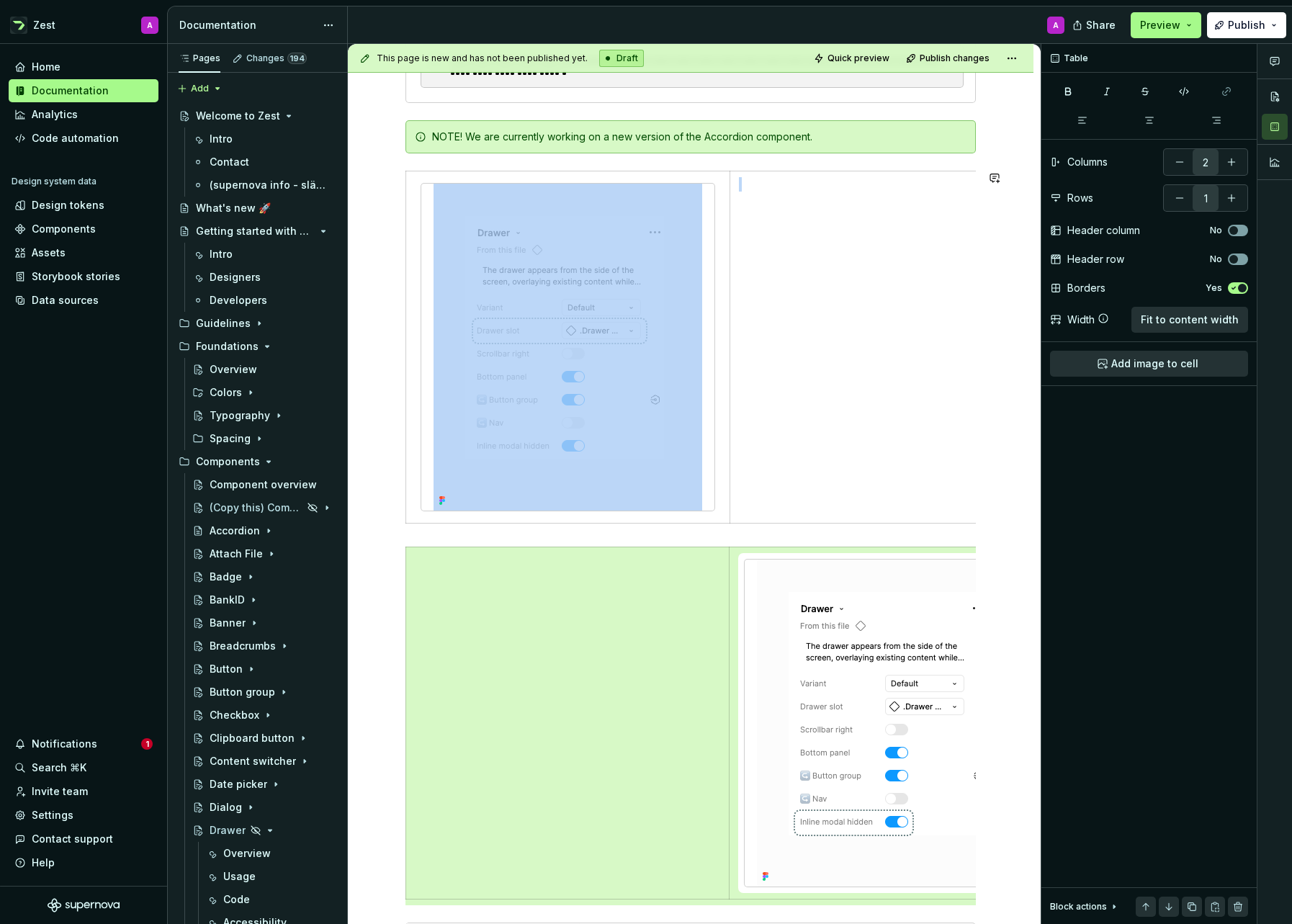
click at [754, 533] on div "**********" at bounding box center [690, 682] width 570 height 1632
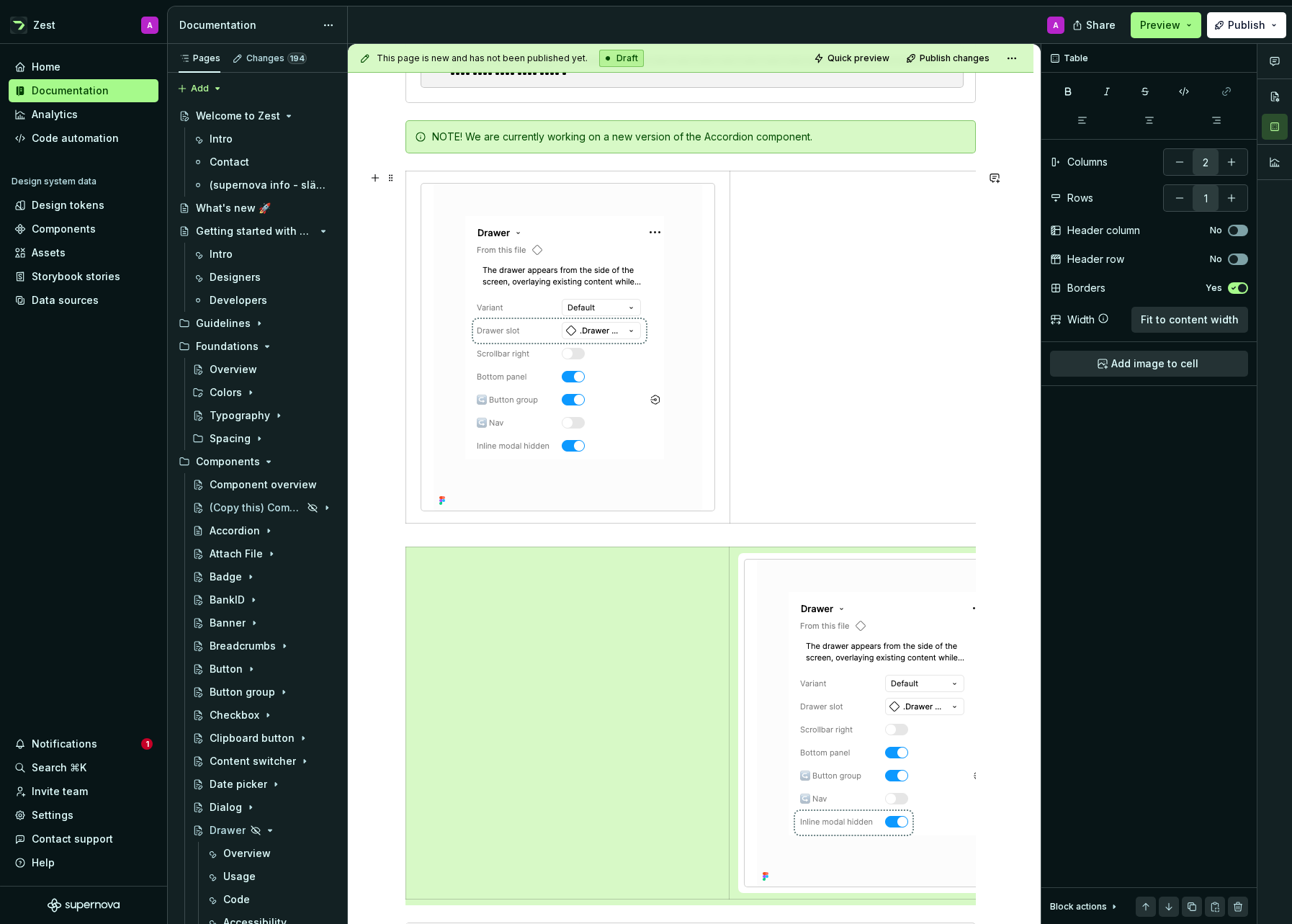
click at [675, 528] on div at bounding box center [690, 350] width 570 height 358
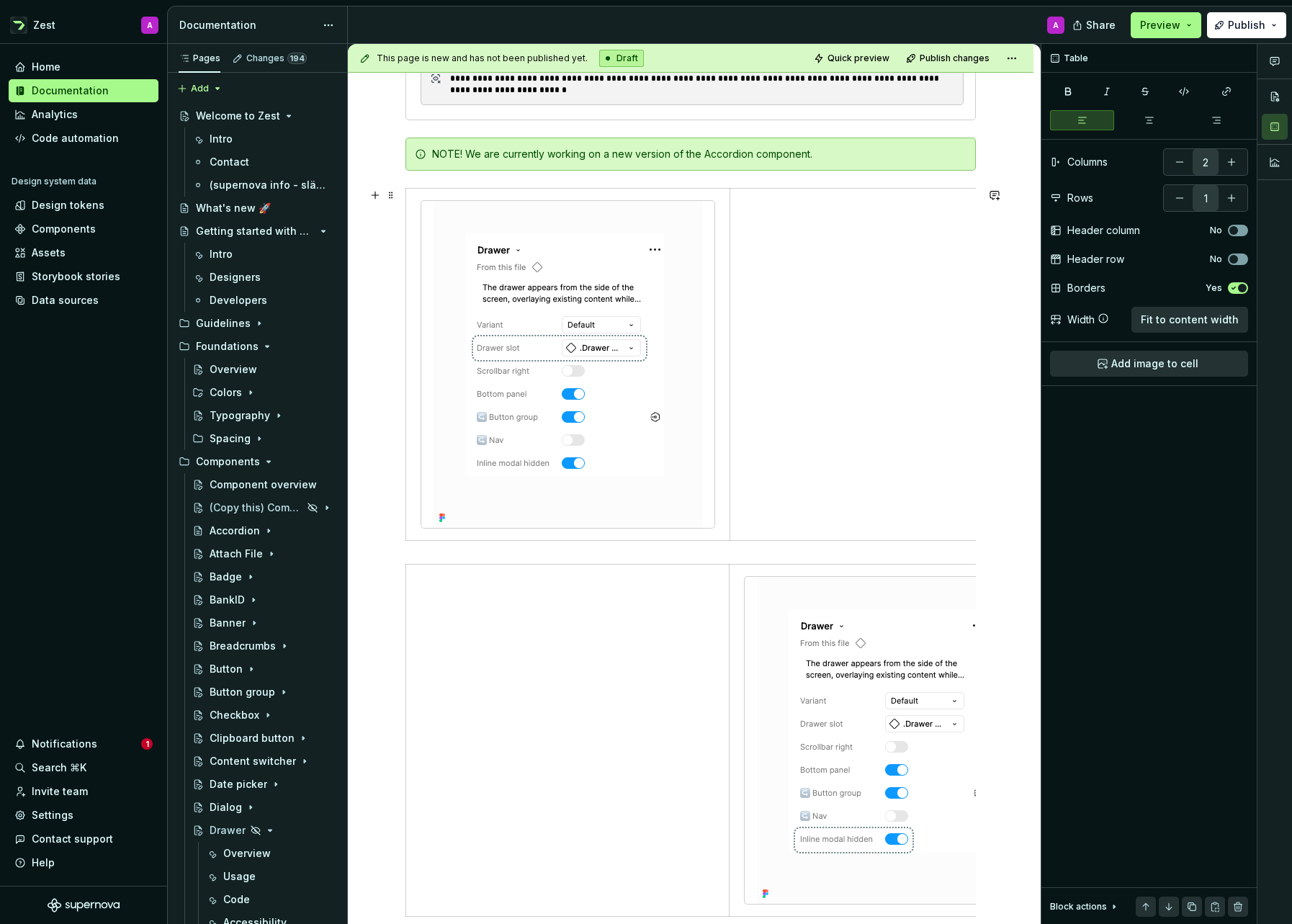
scroll to position [446, 0]
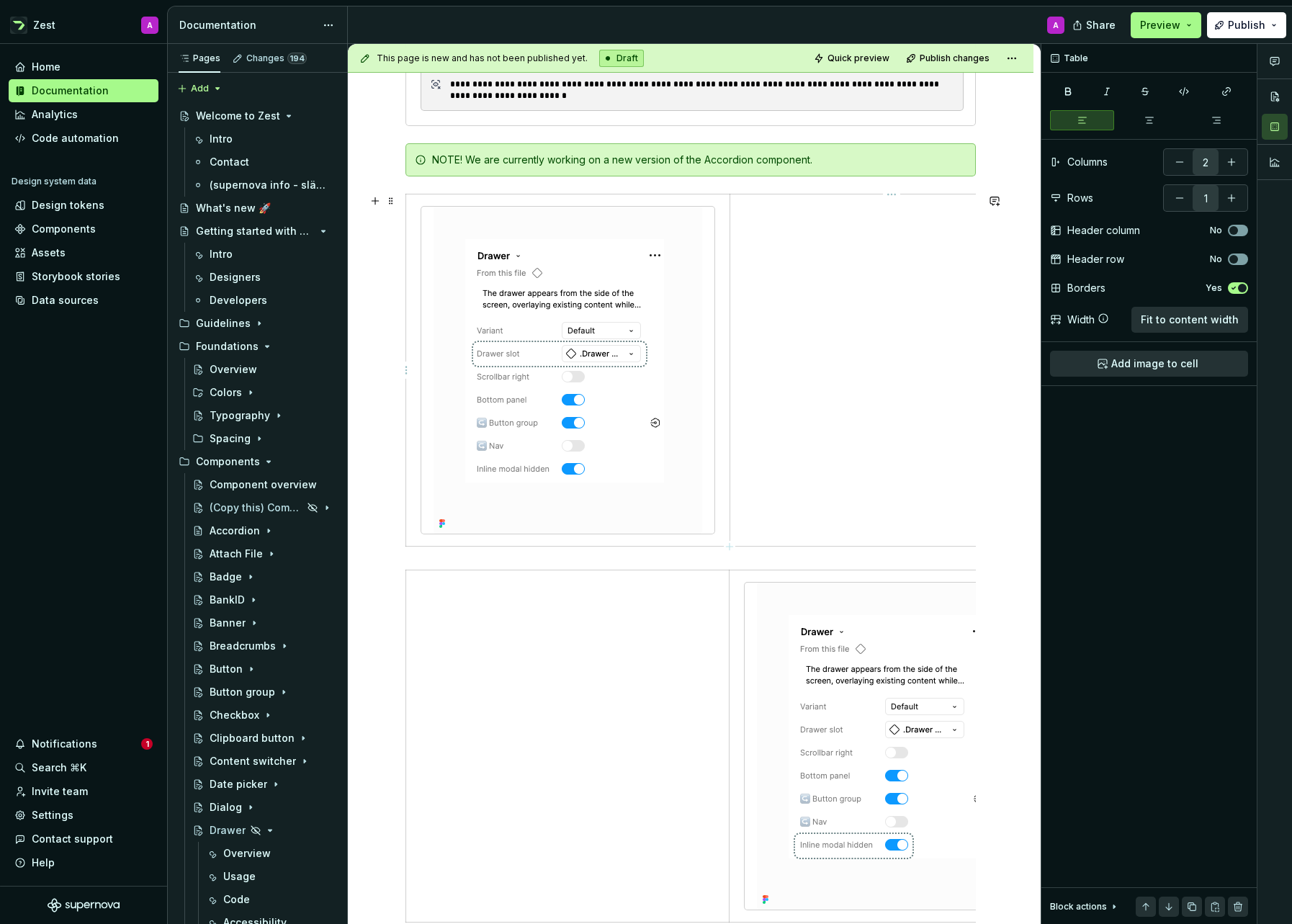
click at [750, 217] on td at bounding box center [891, 370] width 323 height 352
click at [809, 214] on p "The drawer slot acts as a container for custom content. In Figma, you can easil…" at bounding box center [891, 222] width 305 height 44
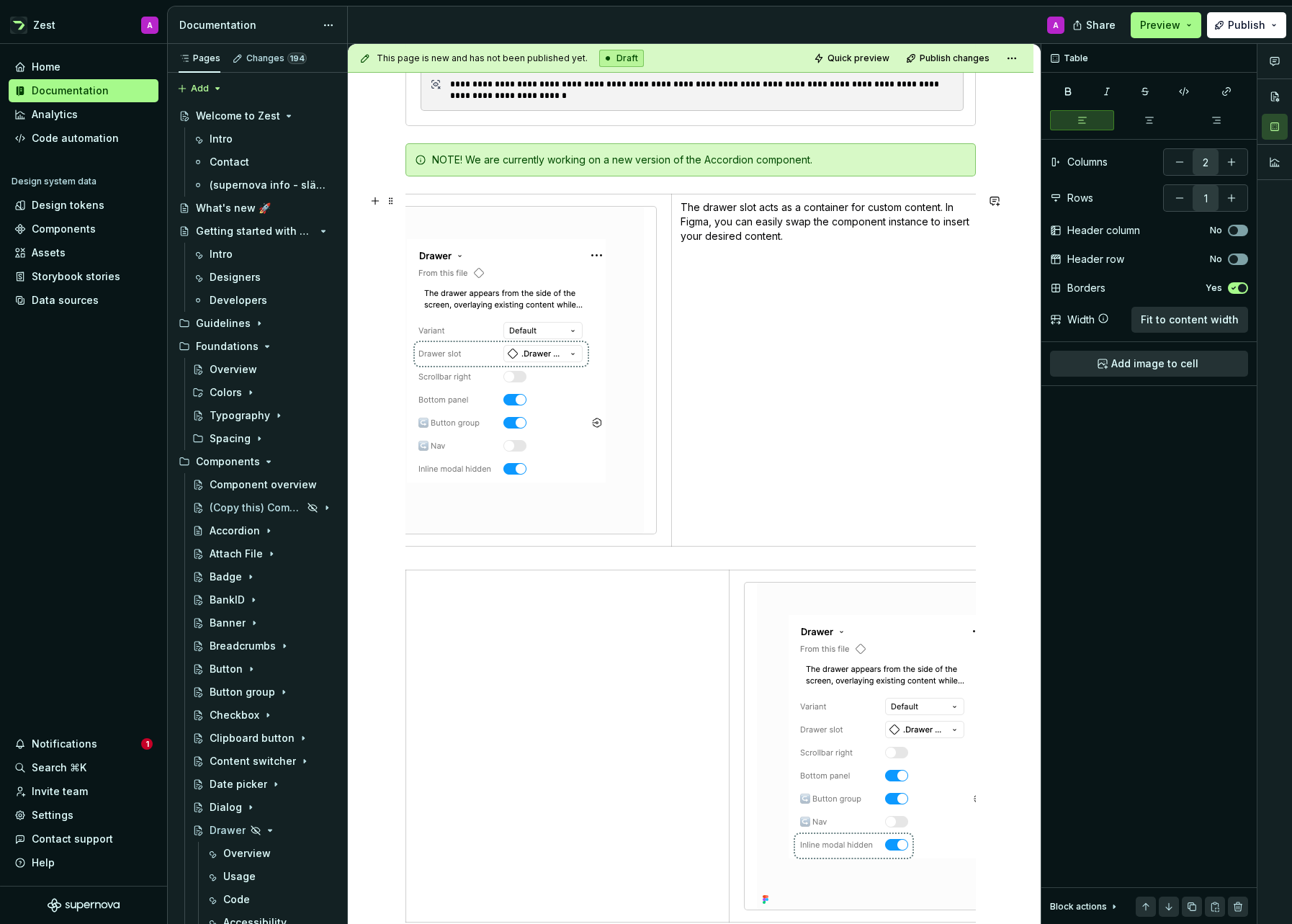
scroll to position [0, 0]
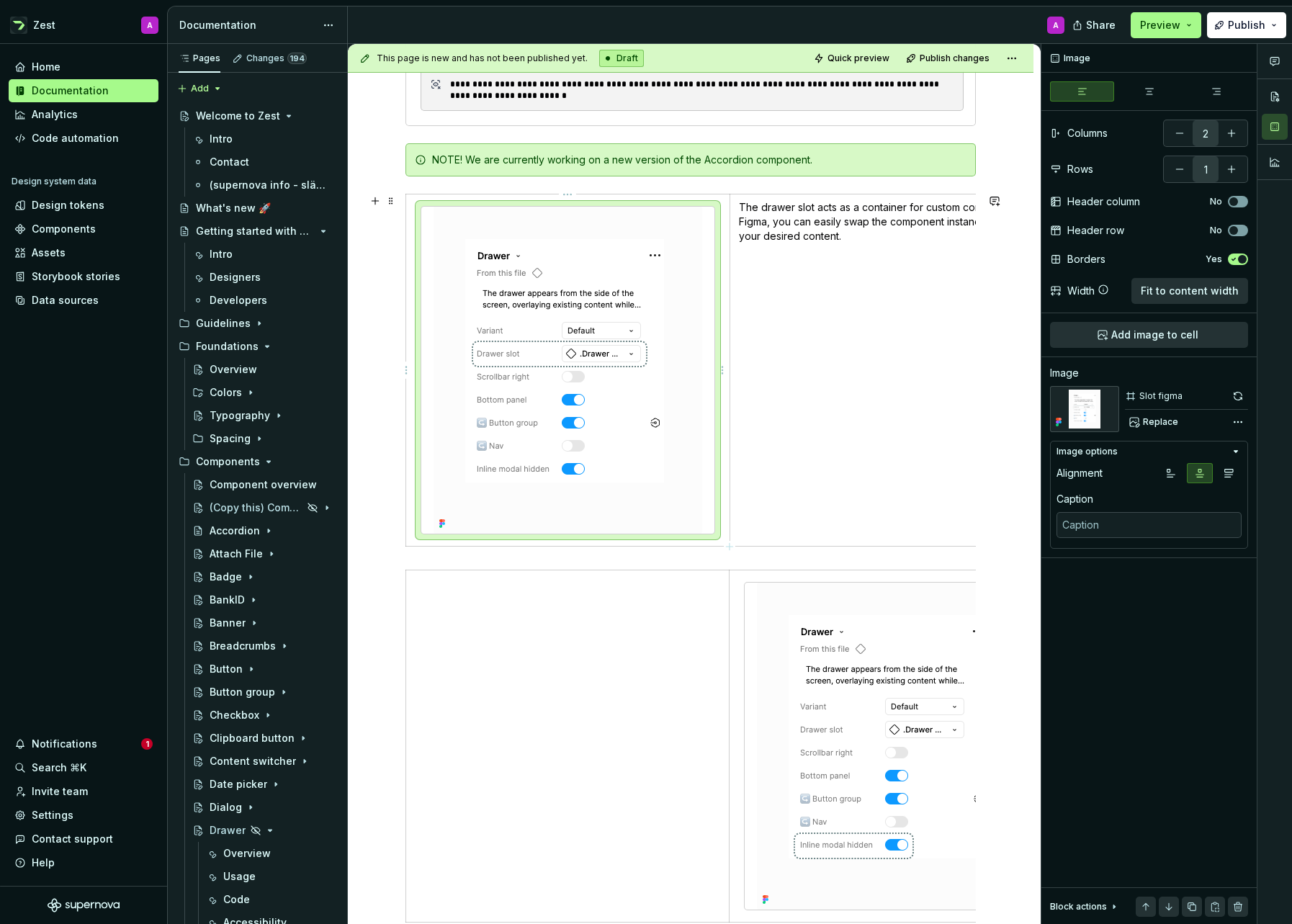
click at [675, 288] on img at bounding box center [568, 370] width 269 height 327
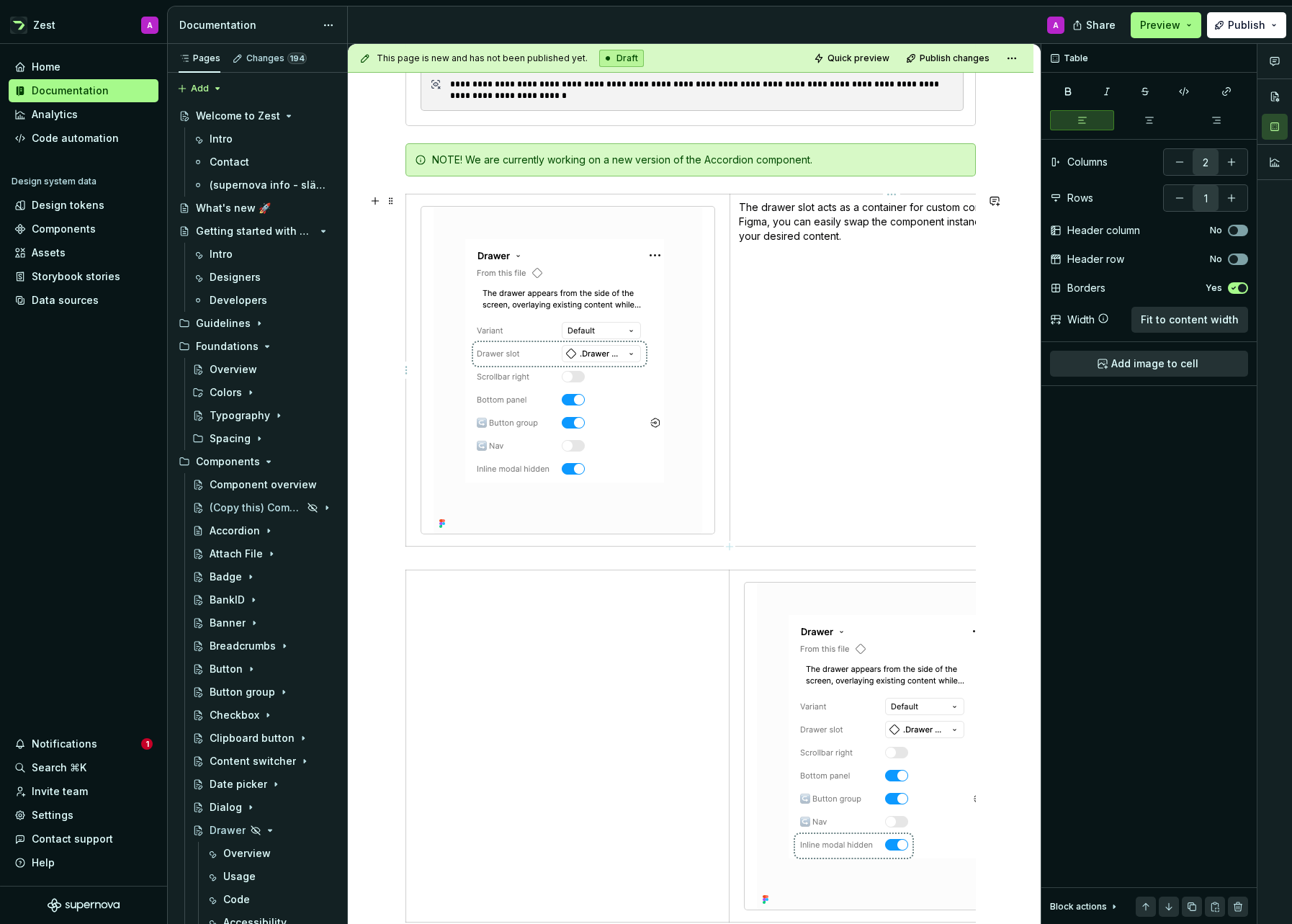
click at [755, 350] on td "The drawer slot acts as a container for custom content. In Figma, you can easil…" at bounding box center [891, 370] width 323 height 352
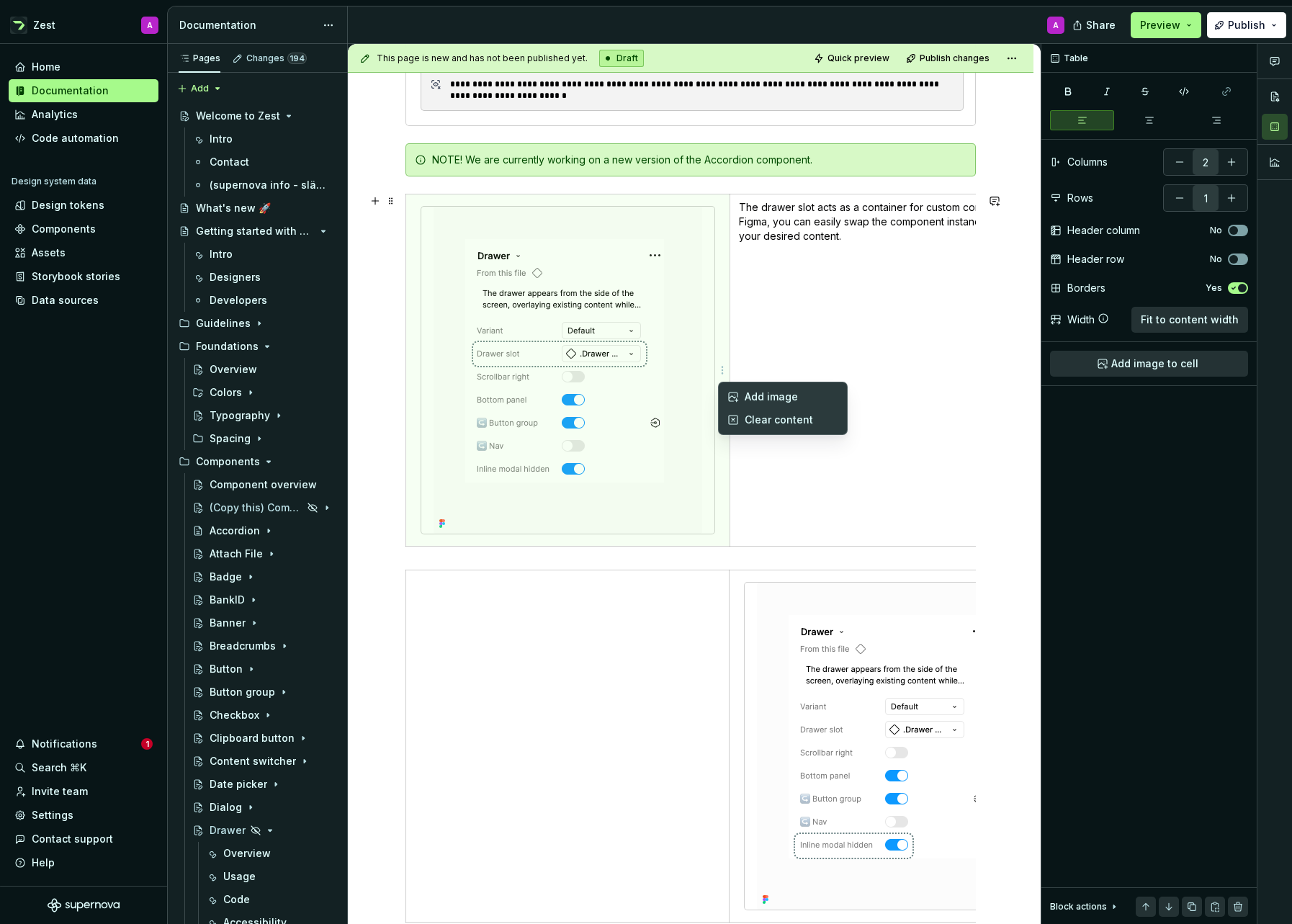
click at [714, 370] on html "Zest A Home Documentation Analytics Code automation Design system data Design t…" at bounding box center [646, 462] width 1292 height 924
click at [720, 338] on html "Zest A Home Documentation Analytics Code automation Design system data Design t…" at bounding box center [646, 462] width 1292 height 924
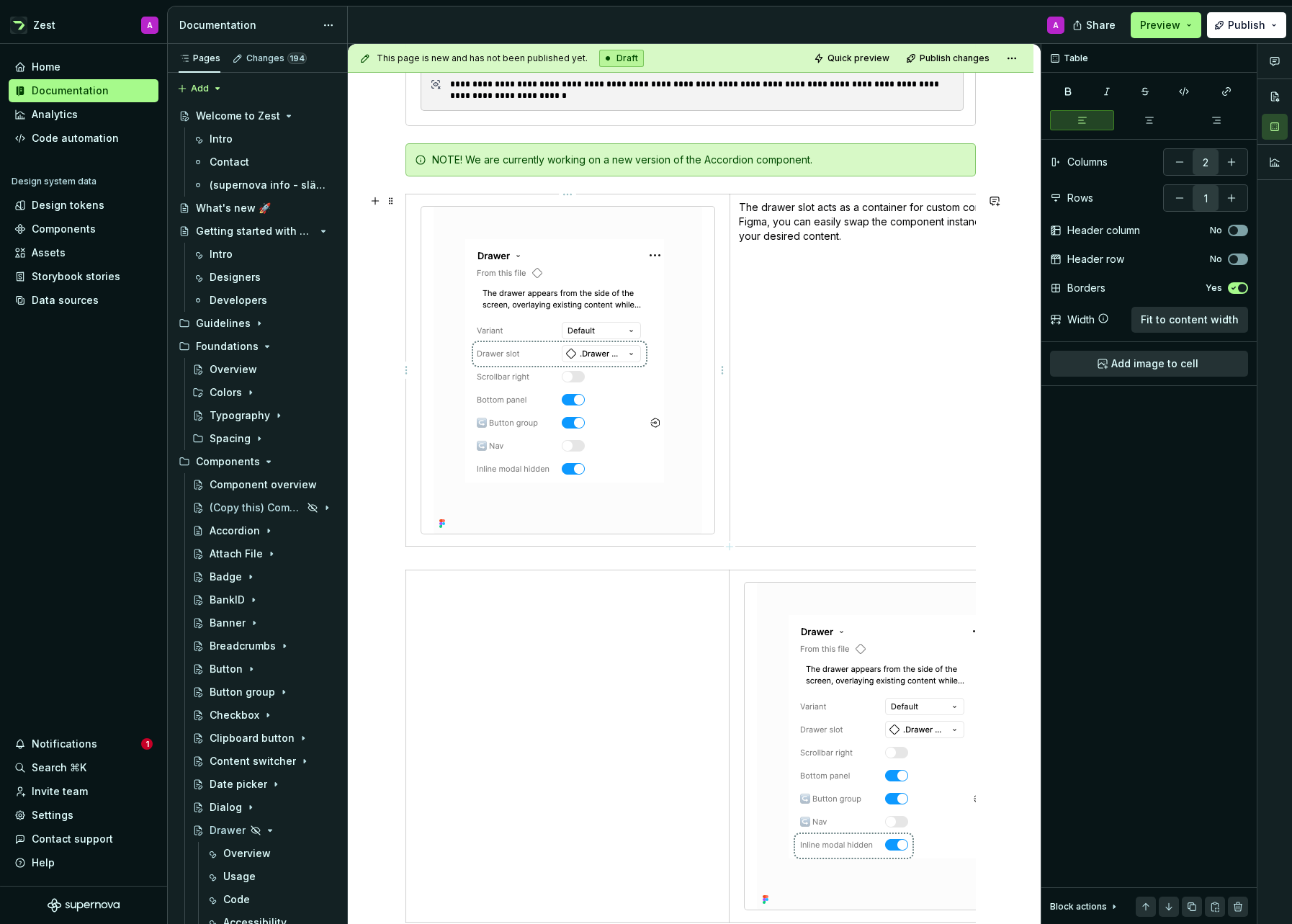
click at [689, 331] on img at bounding box center [568, 370] width 269 height 327
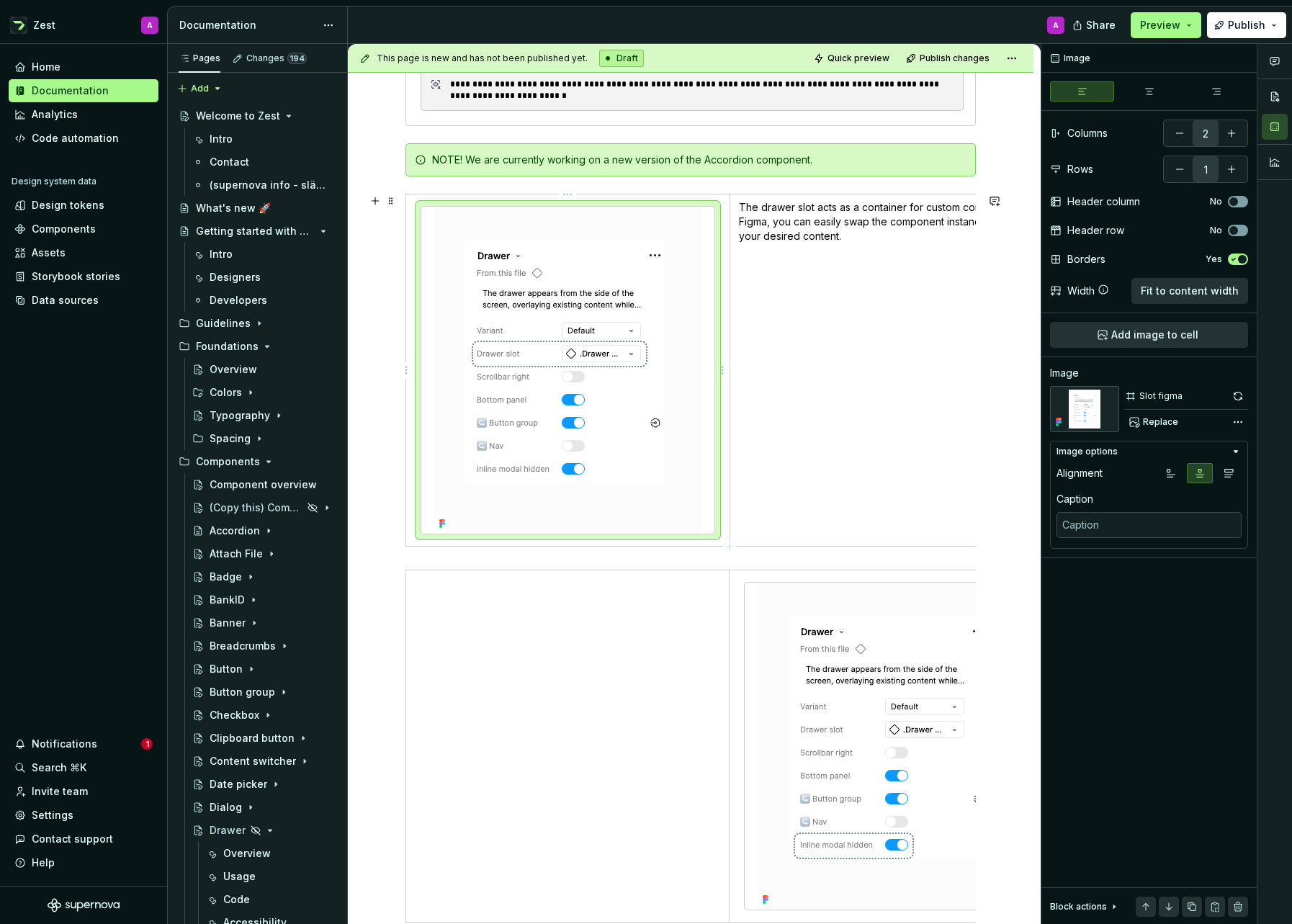
click at [590, 330] on img at bounding box center [568, 370] width 269 height 327
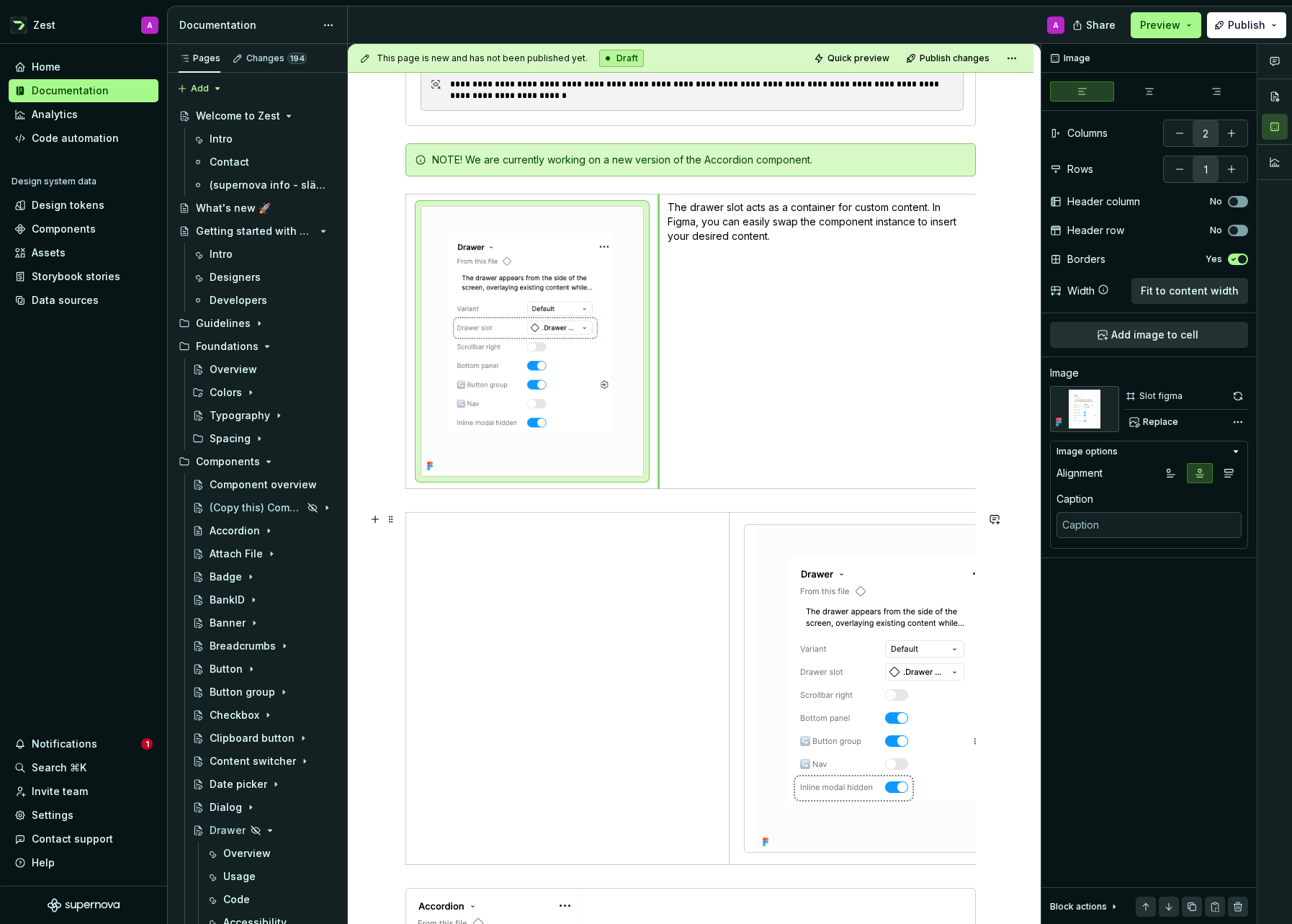
drag, startPoint x: 732, startPoint y: 521, endPoint x: 660, endPoint y: 512, distance: 72.6
click at [660, 512] on div "**********" at bounding box center [690, 676] width 570 height 1574
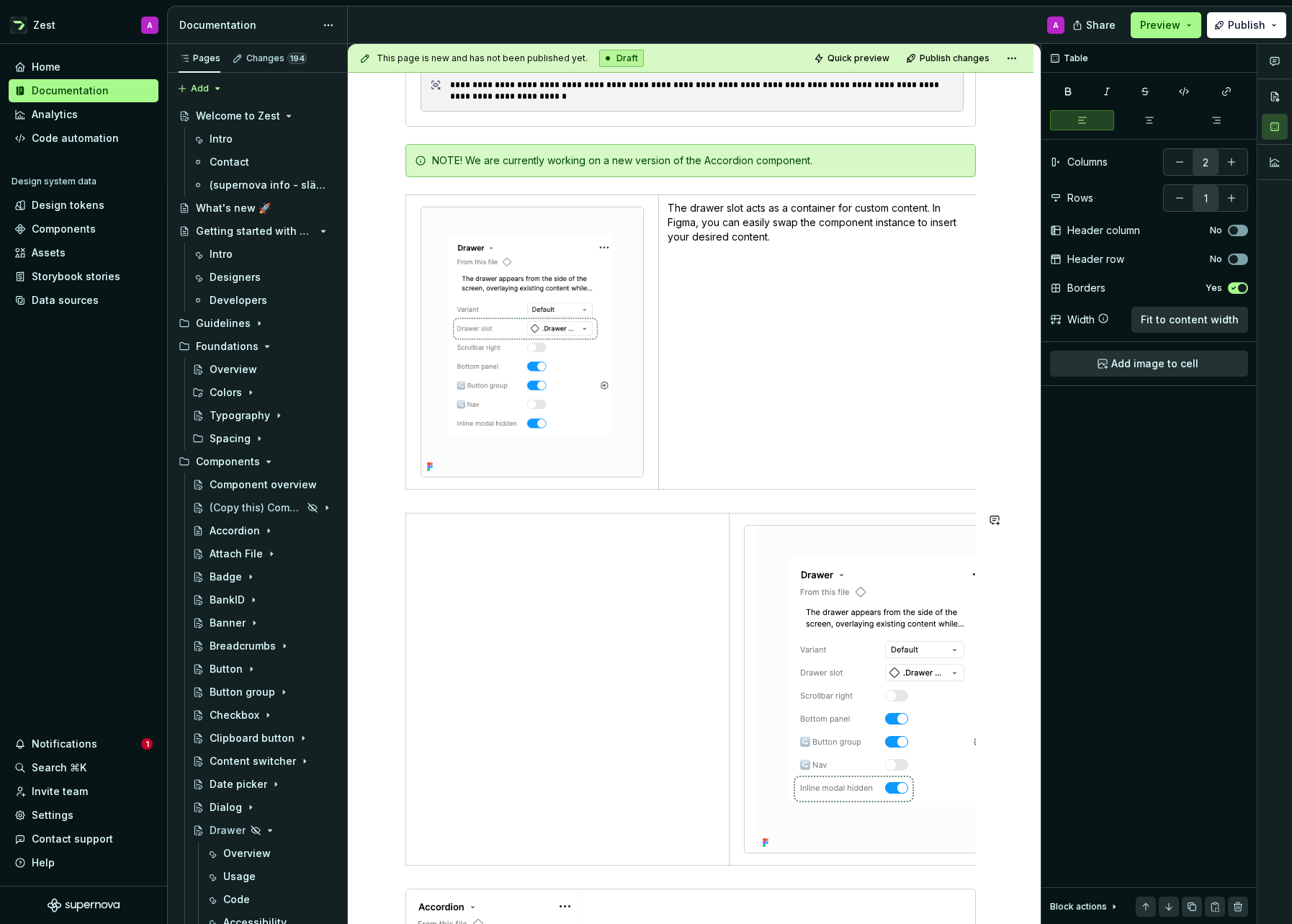
click at [678, 505] on div "**********" at bounding box center [690, 677] width 570 height 1574
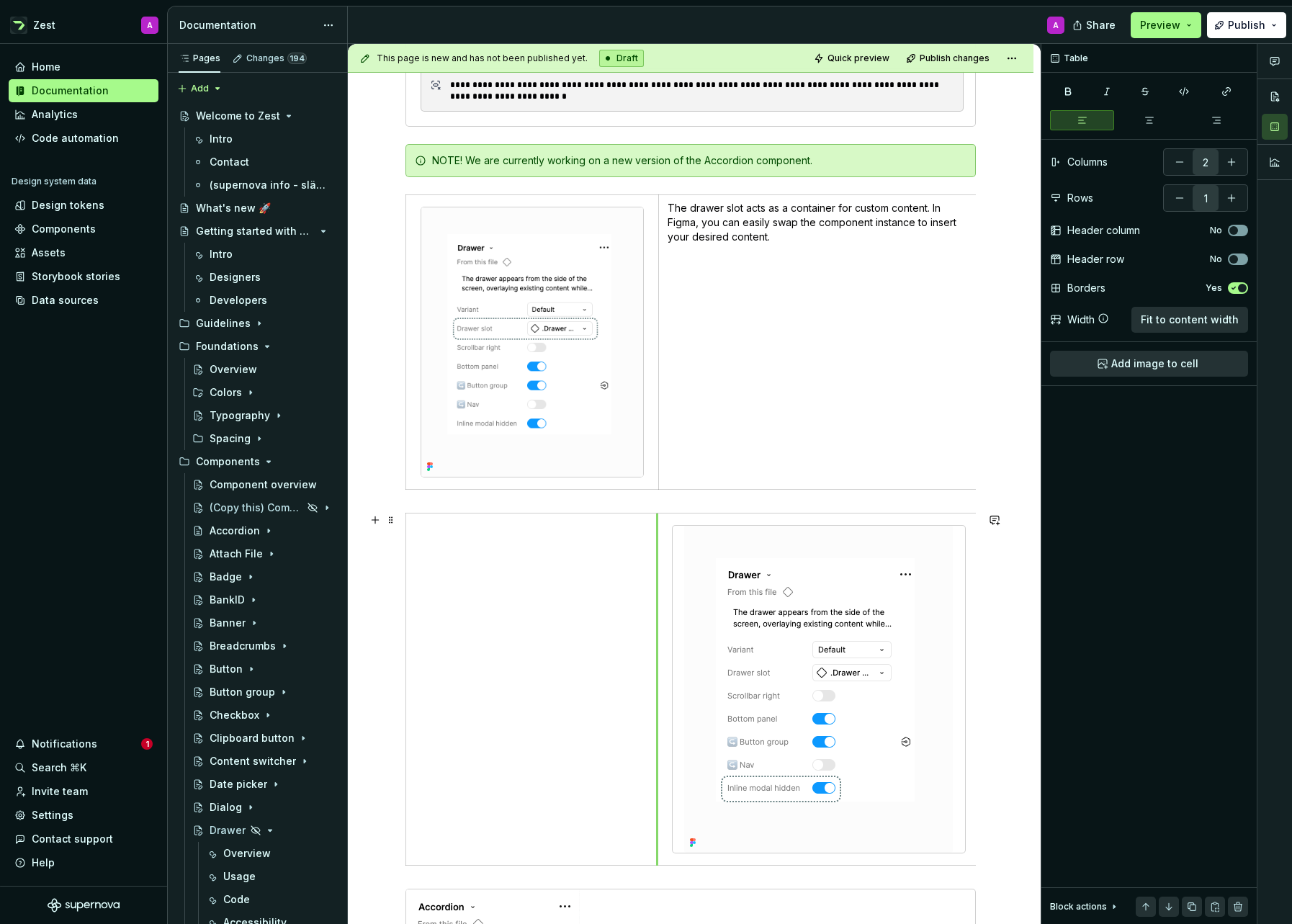
drag, startPoint x: 729, startPoint y: 543, endPoint x: 657, endPoint y: 541, distance: 72.0
click at [657, 541] on td at bounding box center [818, 688] width 323 height 352
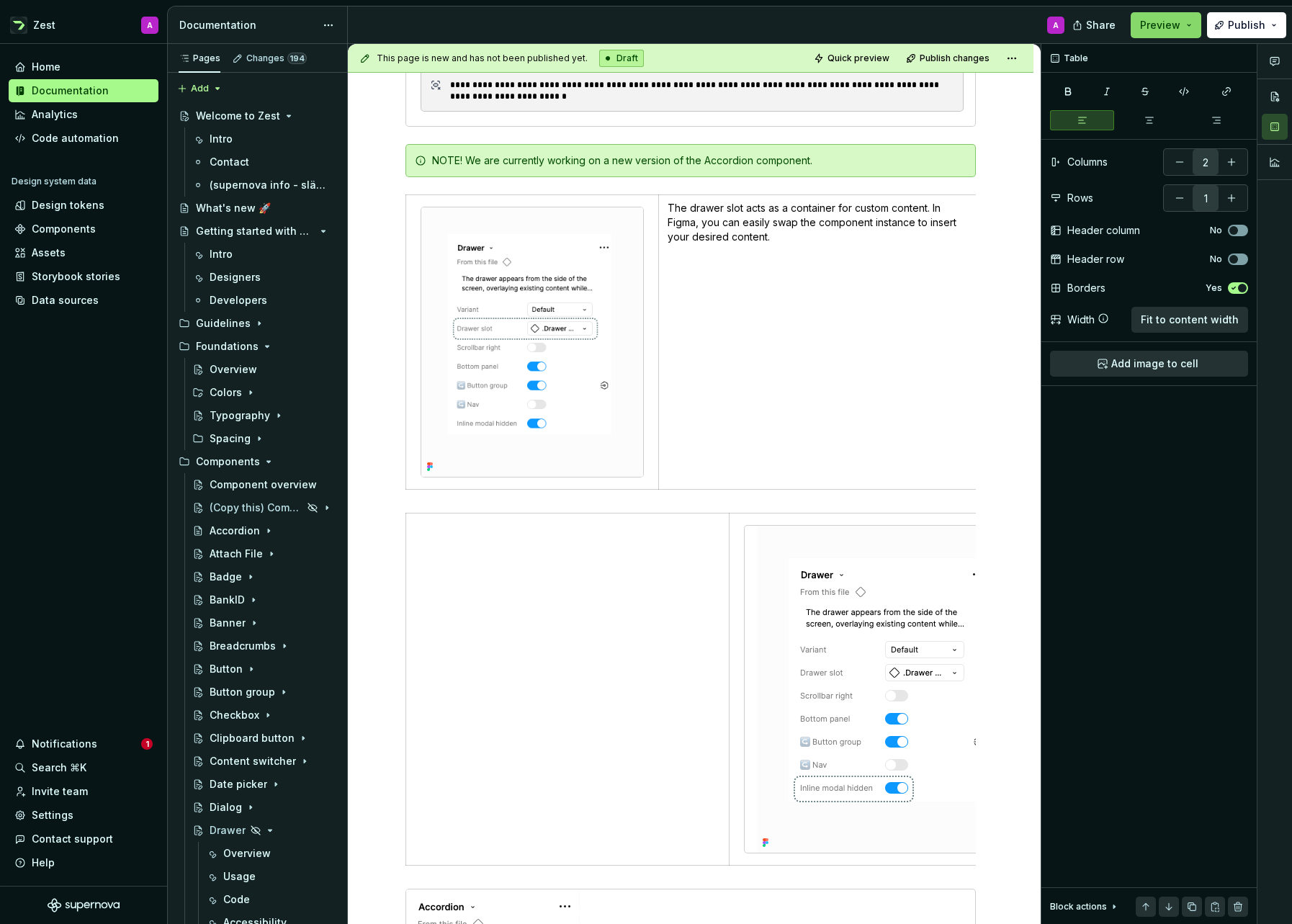
click at [1177, 24] on span "Preview" at bounding box center [1161, 25] width 41 height 14
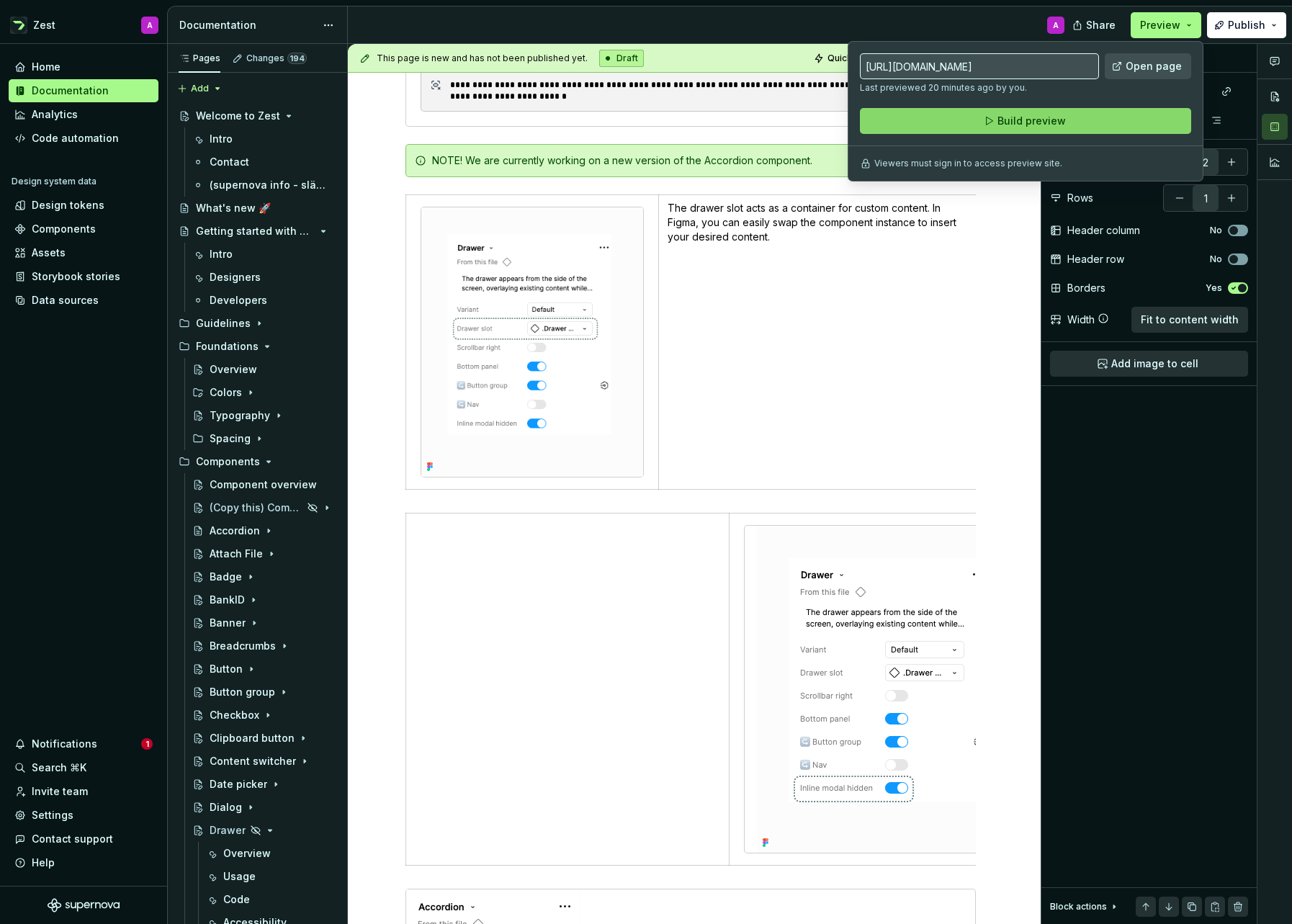
click at [1041, 121] on span "Build preview" at bounding box center [1032, 121] width 68 height 14
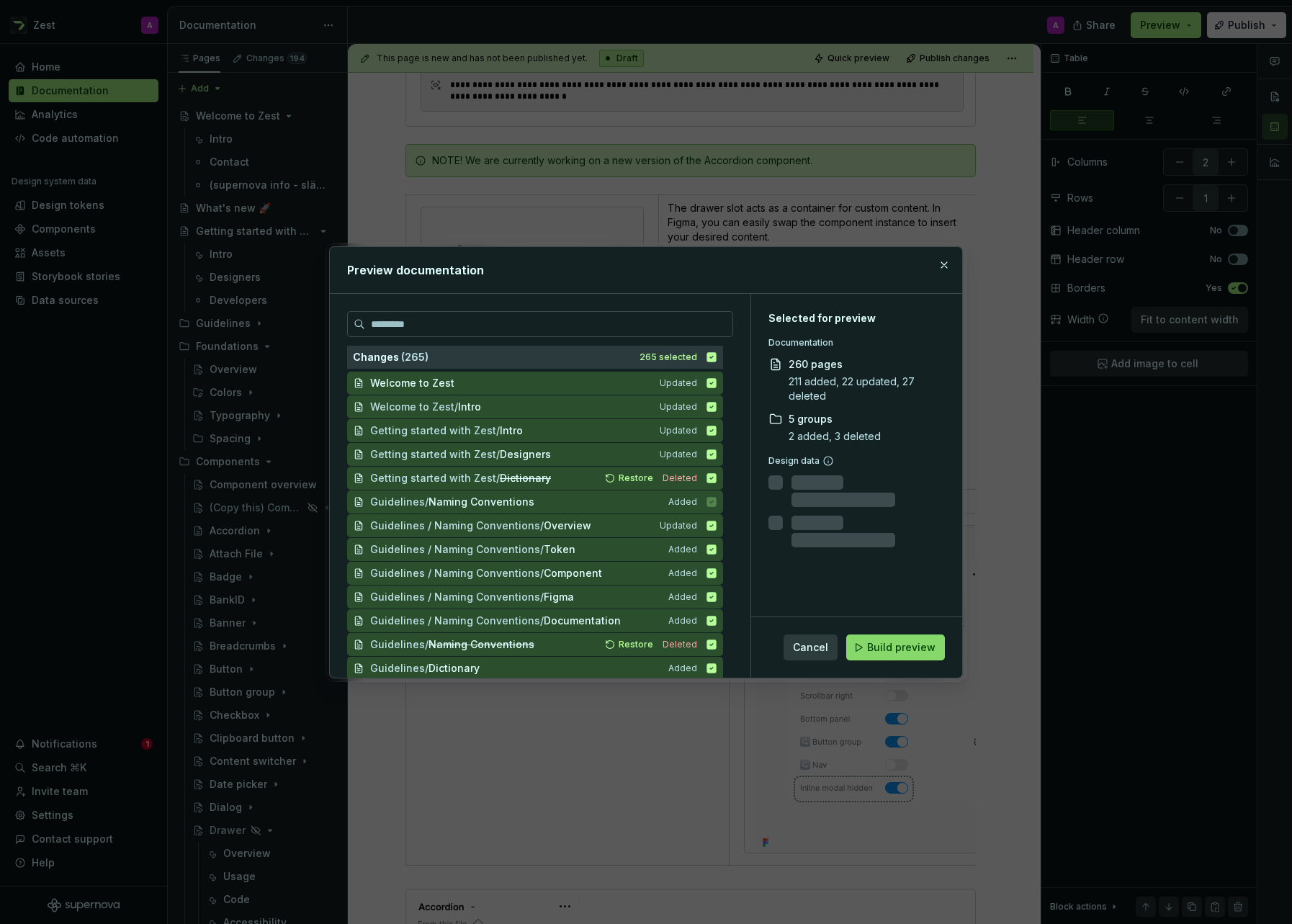
click at [887, 652] on span "Build preview" at bounding box center [901, 646] width 68 height 14
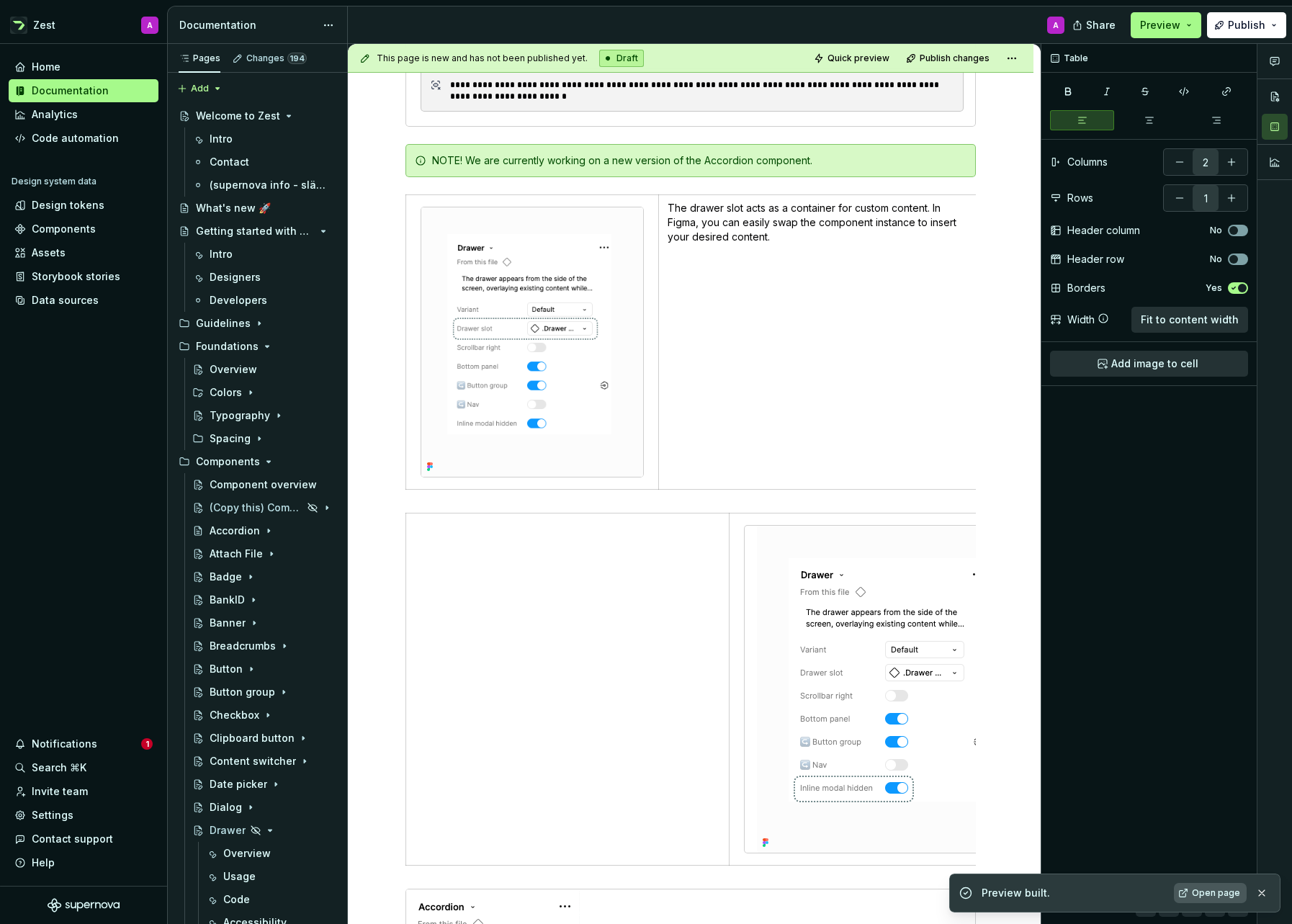
click at [1219, 895] on span "Open page" at bounding box center [1216, 892] width 48 height 11
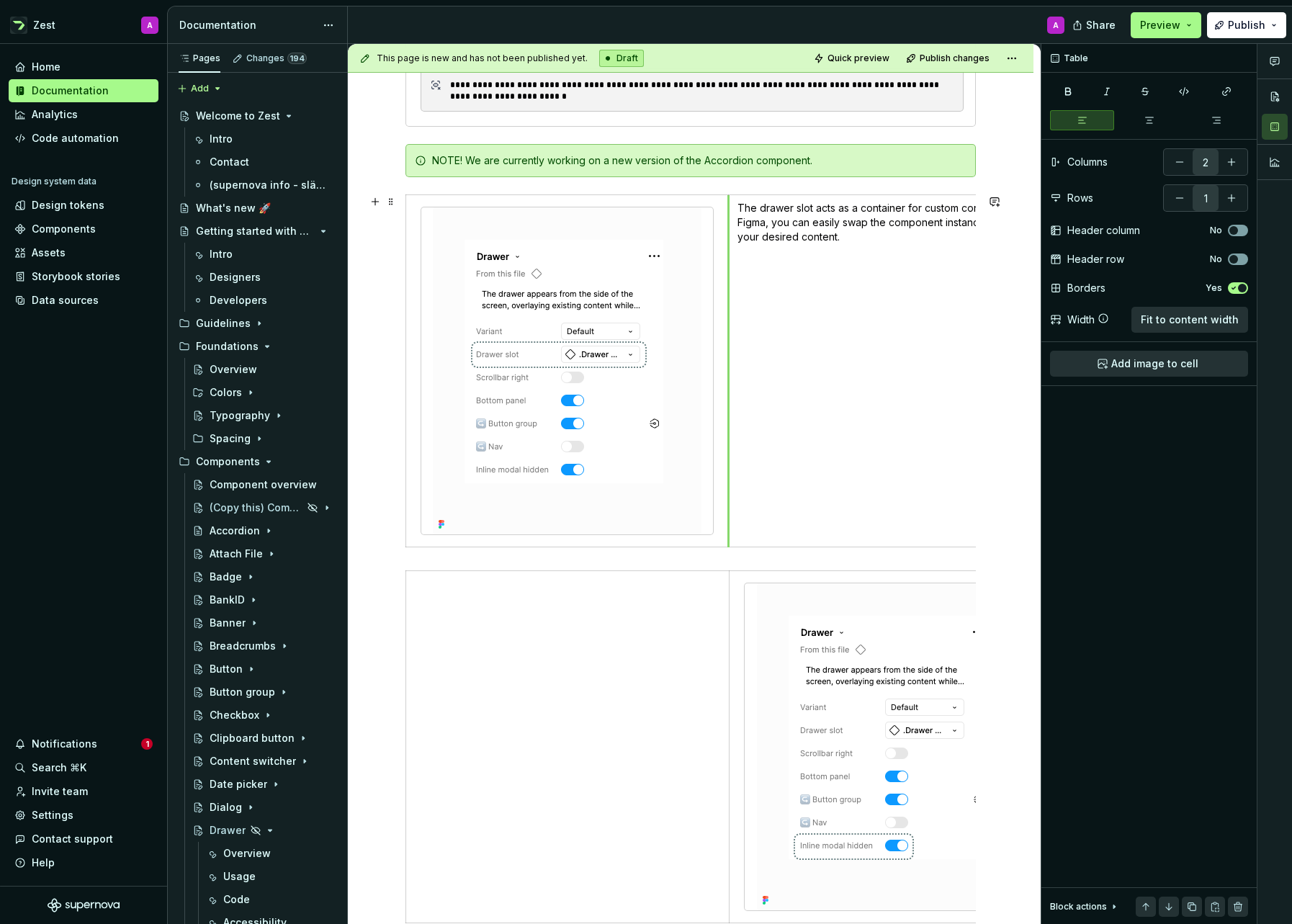
drag, startPoint x: 657, startPoint y: 309, endPoint x: 728, endPoint y: 318, distance: 71.6
click at [393, 202] on span at bounding box center [391, 201] width 11 height 20
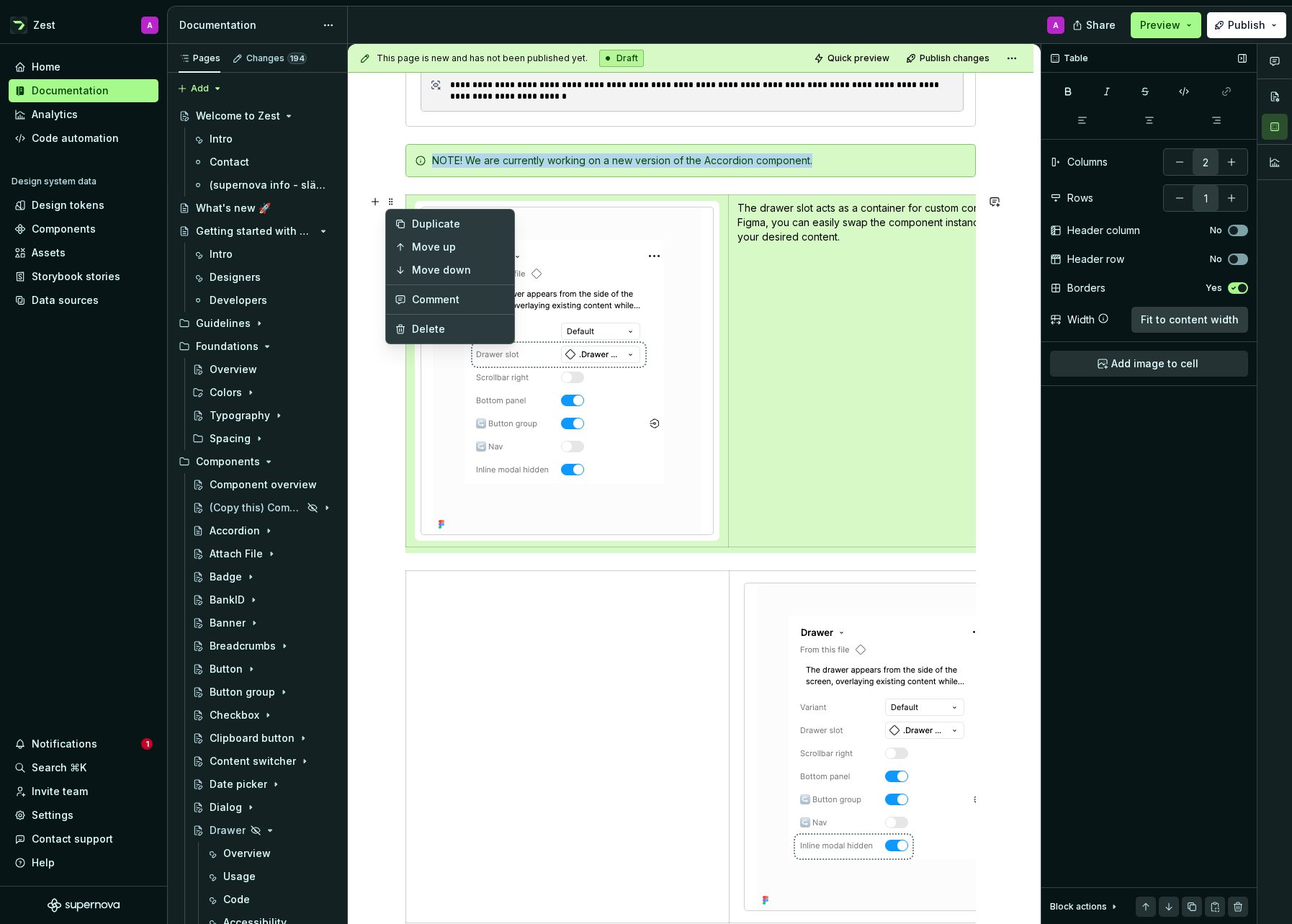
click at [1177, 316] on span "Fit to content width" at bounding box center [1190, 320] width 98 height 14
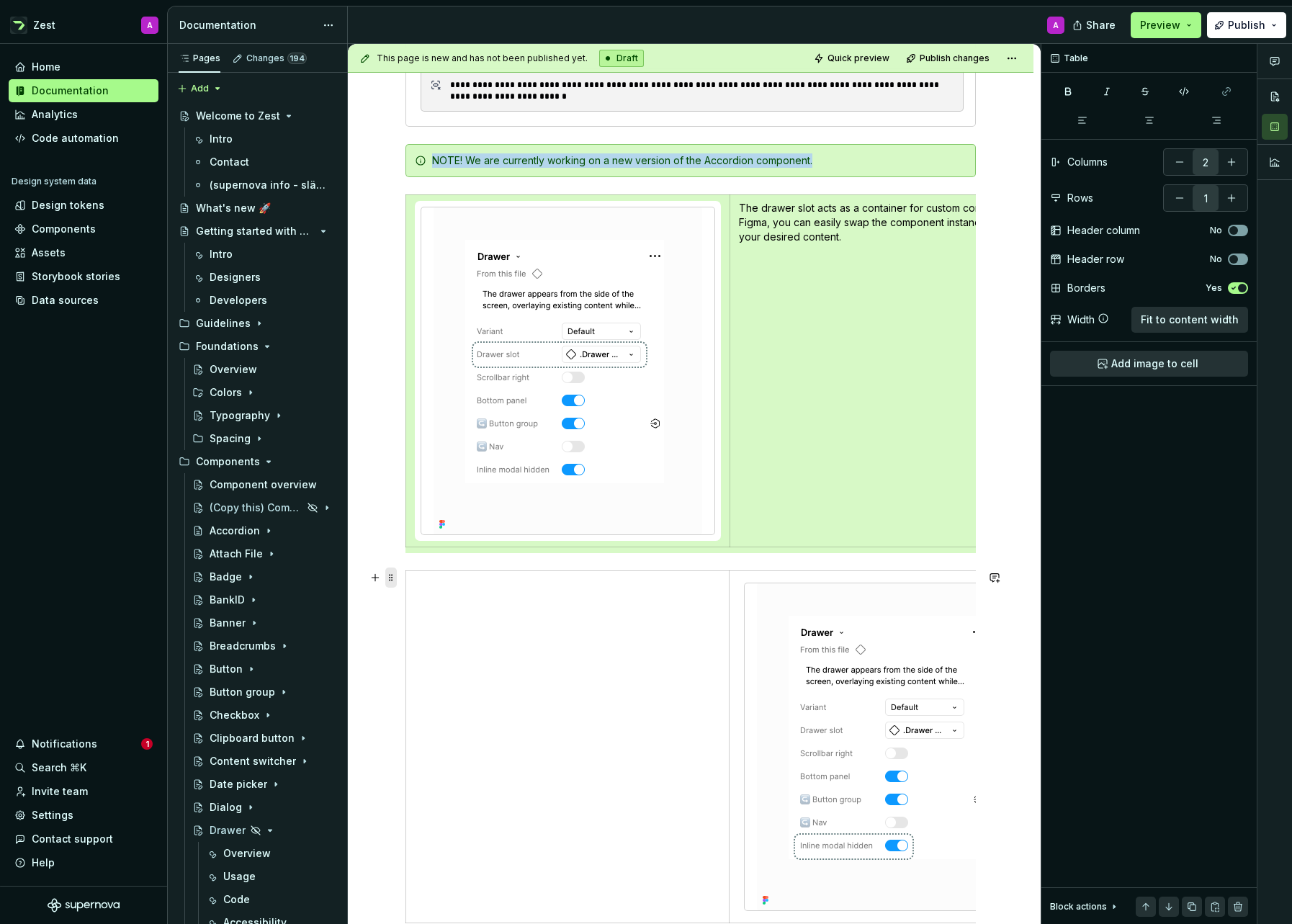
click at [392, 577] on span at bounding box center [391, 577] width 11 height 20
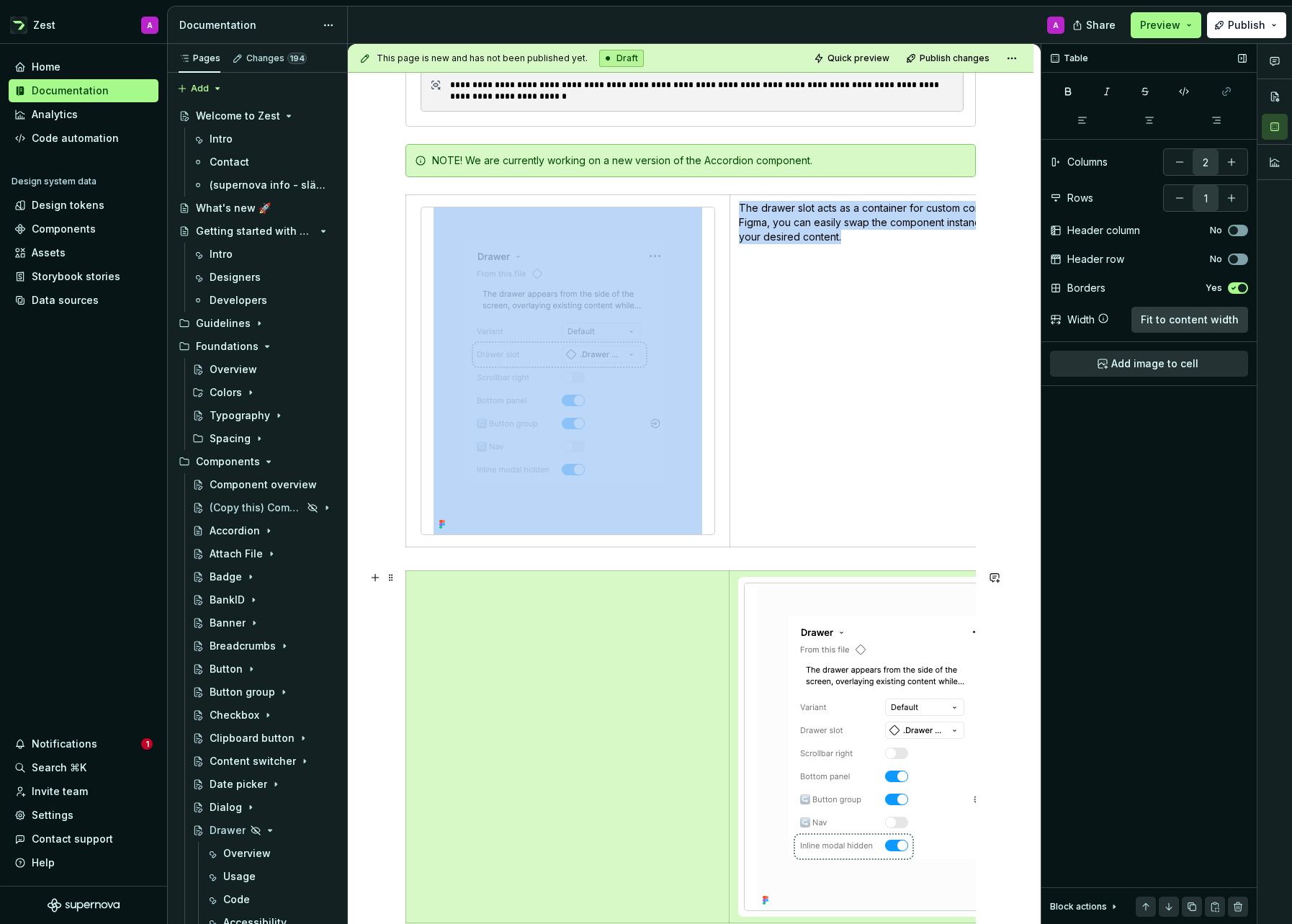
click at [1158, 318] on span "Fit to content width" at bounding box center [1190, 320] width 98 height 14
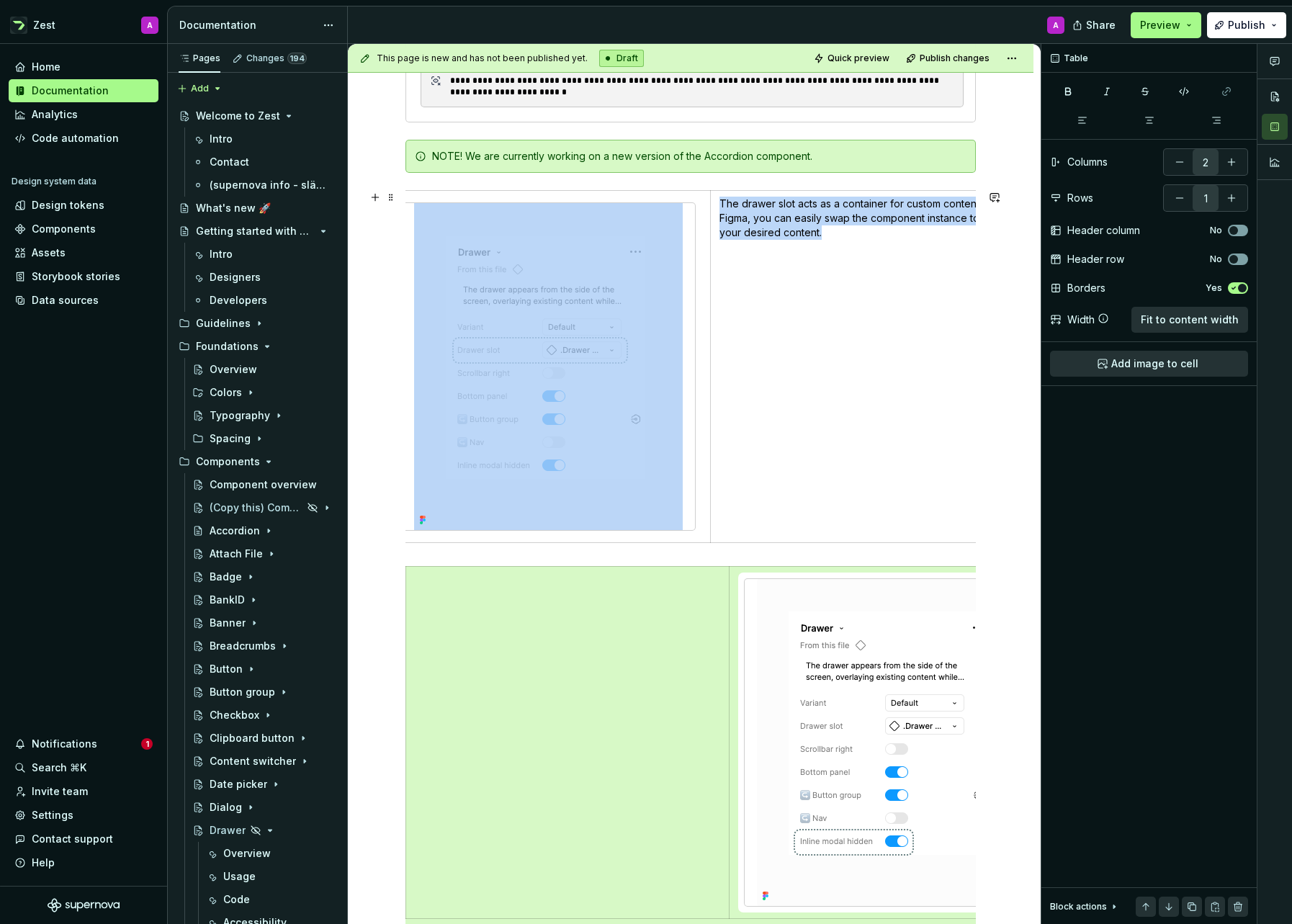
scroll to position [0, 0]
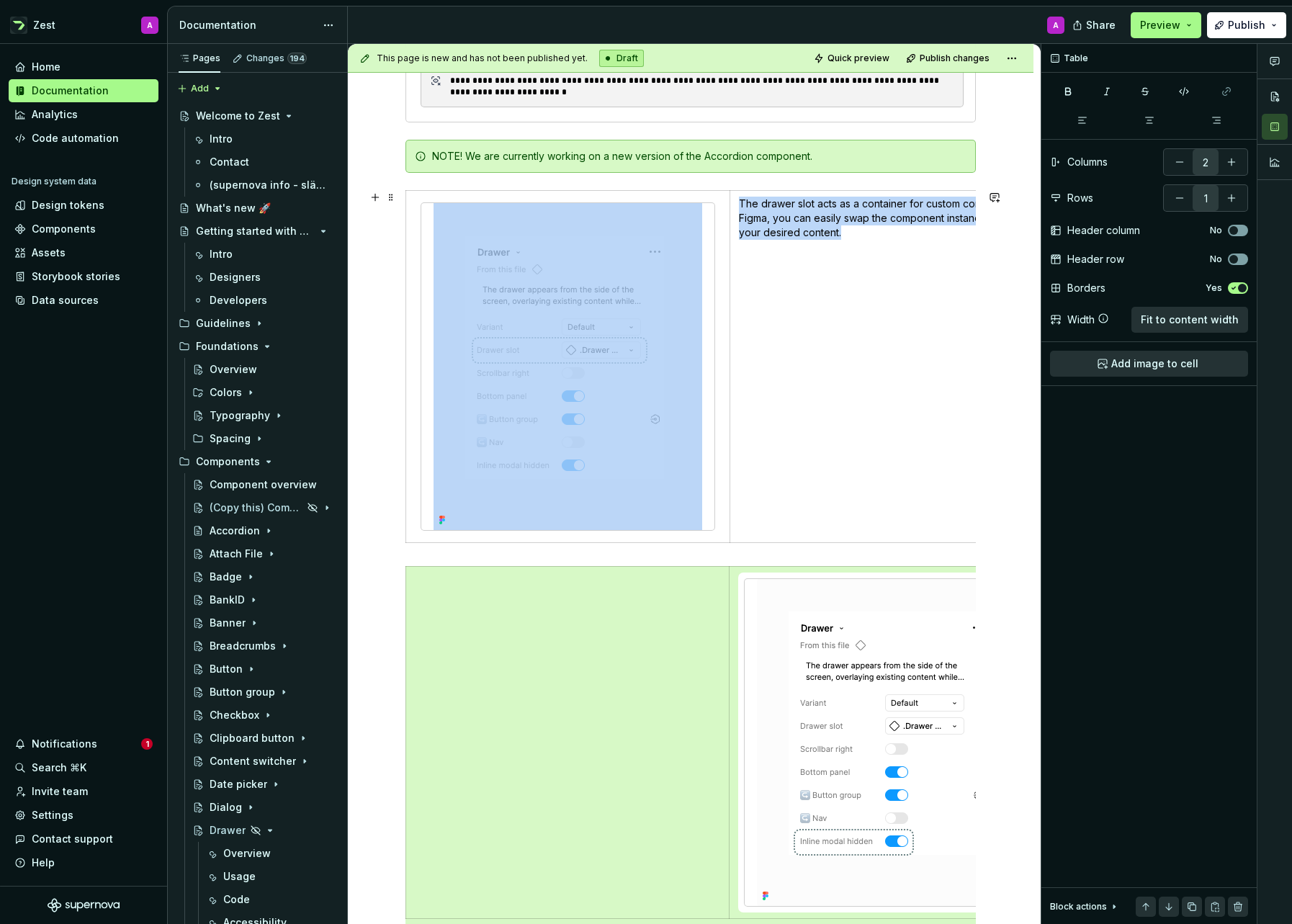
type textarea "*"
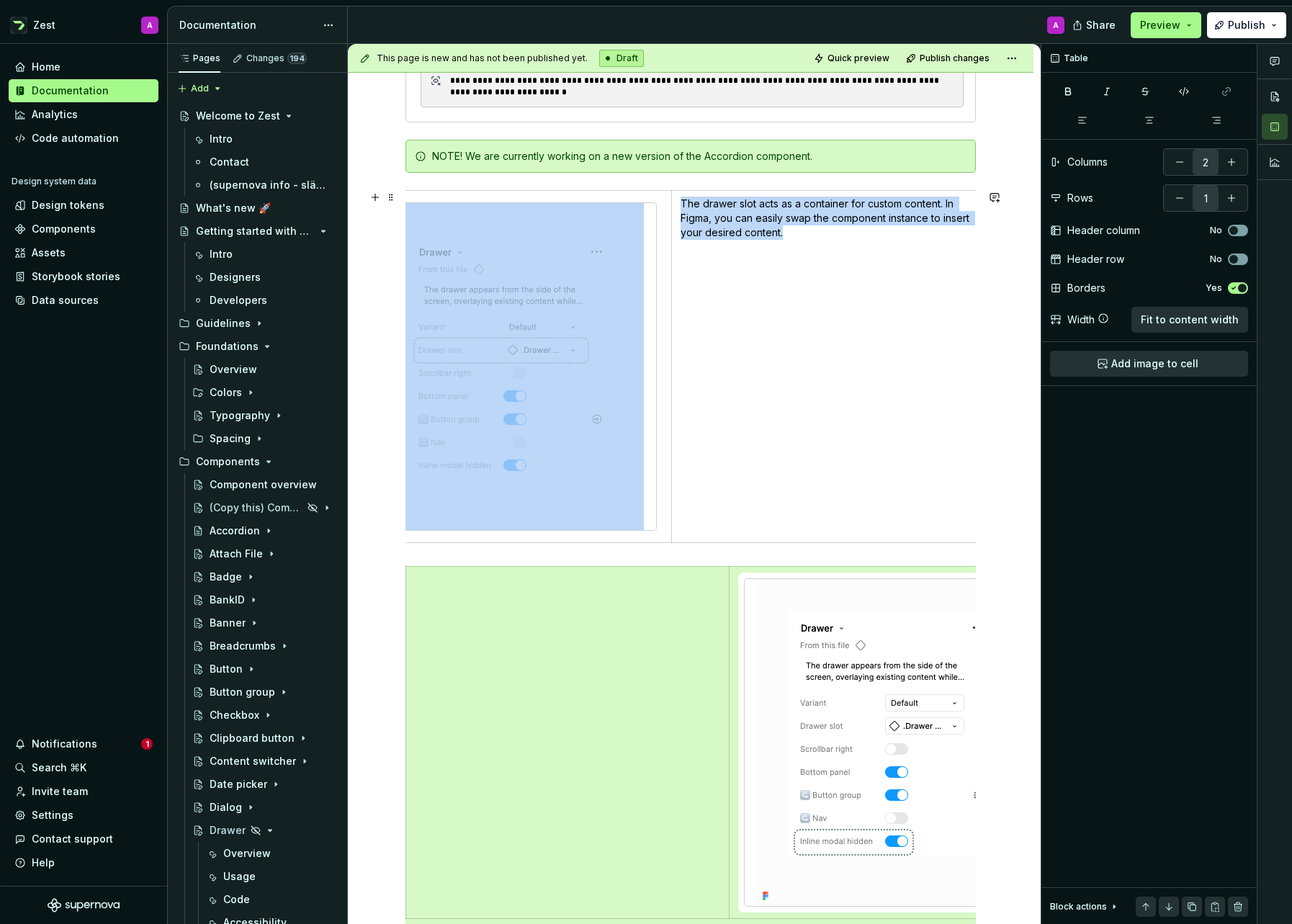
scroll to position [0, 71]
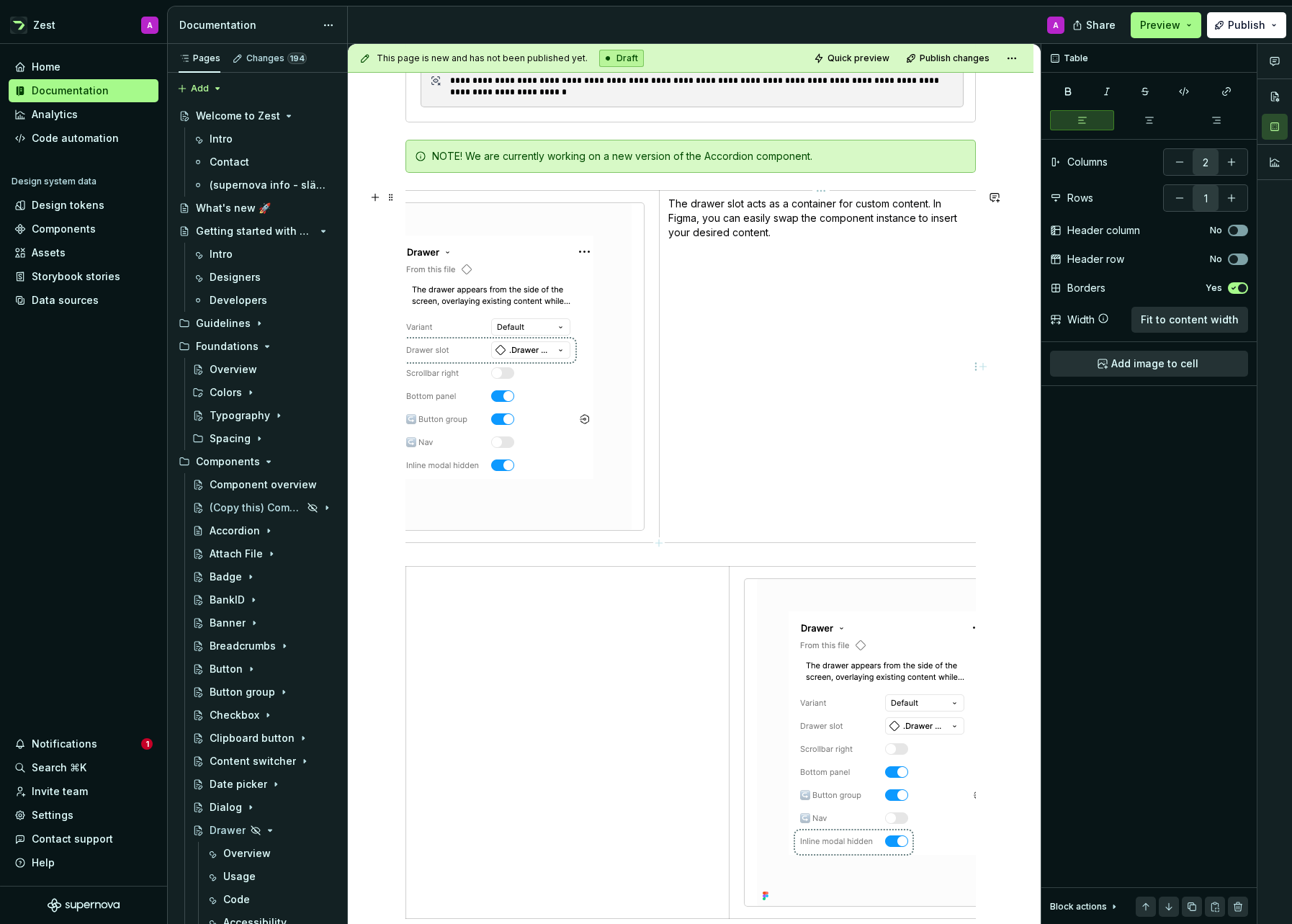
click at [777, 235] on p "The drawer slot acts as a container for custom content. In Figma, you can easil…" at bounding box center [821, 218] width 305 height 44
click at [703, 220] on p "The drawer slot acts as a container for custom content. In Figma, you can easil…" at bounding box center [821, 218] width 305 height 44
drag, startPoint x: 708, startPoint y: 219, endPoint x: 697, endPoint y: 220, distance: 11.0
click at [697, 220] on p "The drawer slot acts as a container for custom content. In Figma, you can easil…" at bounding box center [821, 218] width 305 height 44
click at [756, 257] on p "You can easily swap the component instance to insert your desired content." at bounding box center [821, 248] width 305 height 28
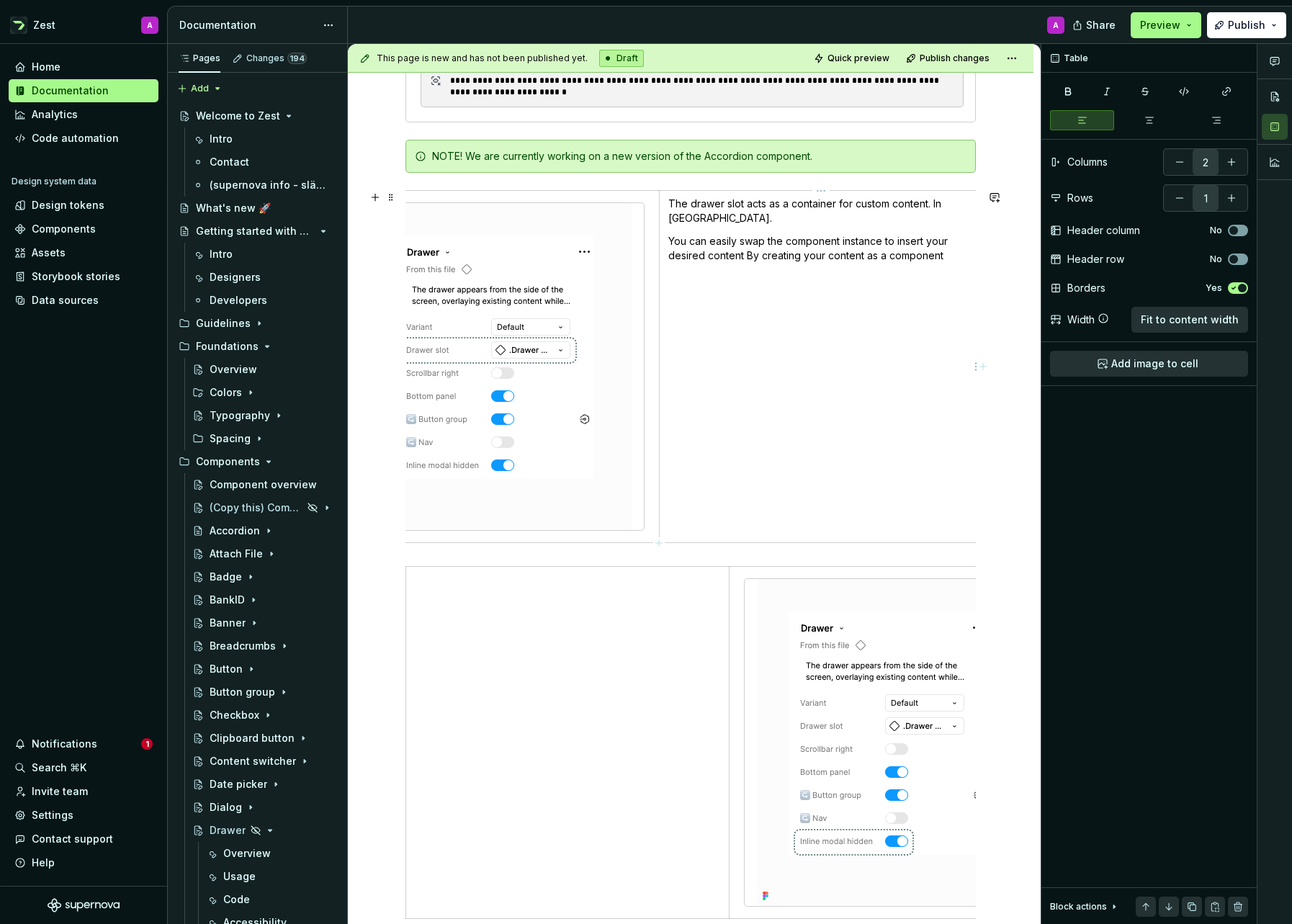
click at [750, 254] on p "You can easily swap the component instance to insert your desired content By cr…" at bounding box center [821, 248] width 305 height 28
click at [947, 257] on p "You can easily swap the component instance to insert your desired content by cr…" at bounding box center [821, 248] width 305 height 28
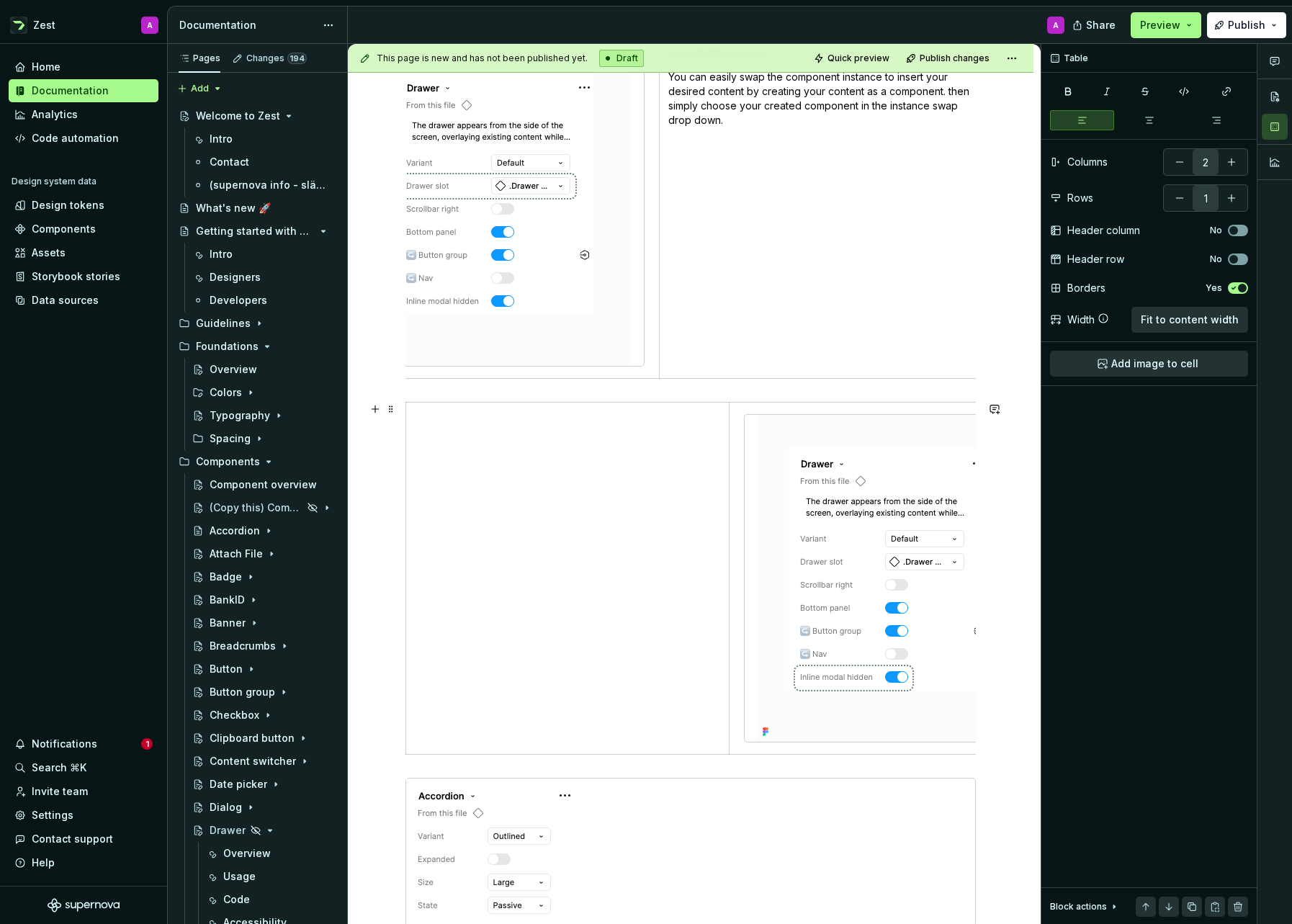
scroll to position [656, 0]
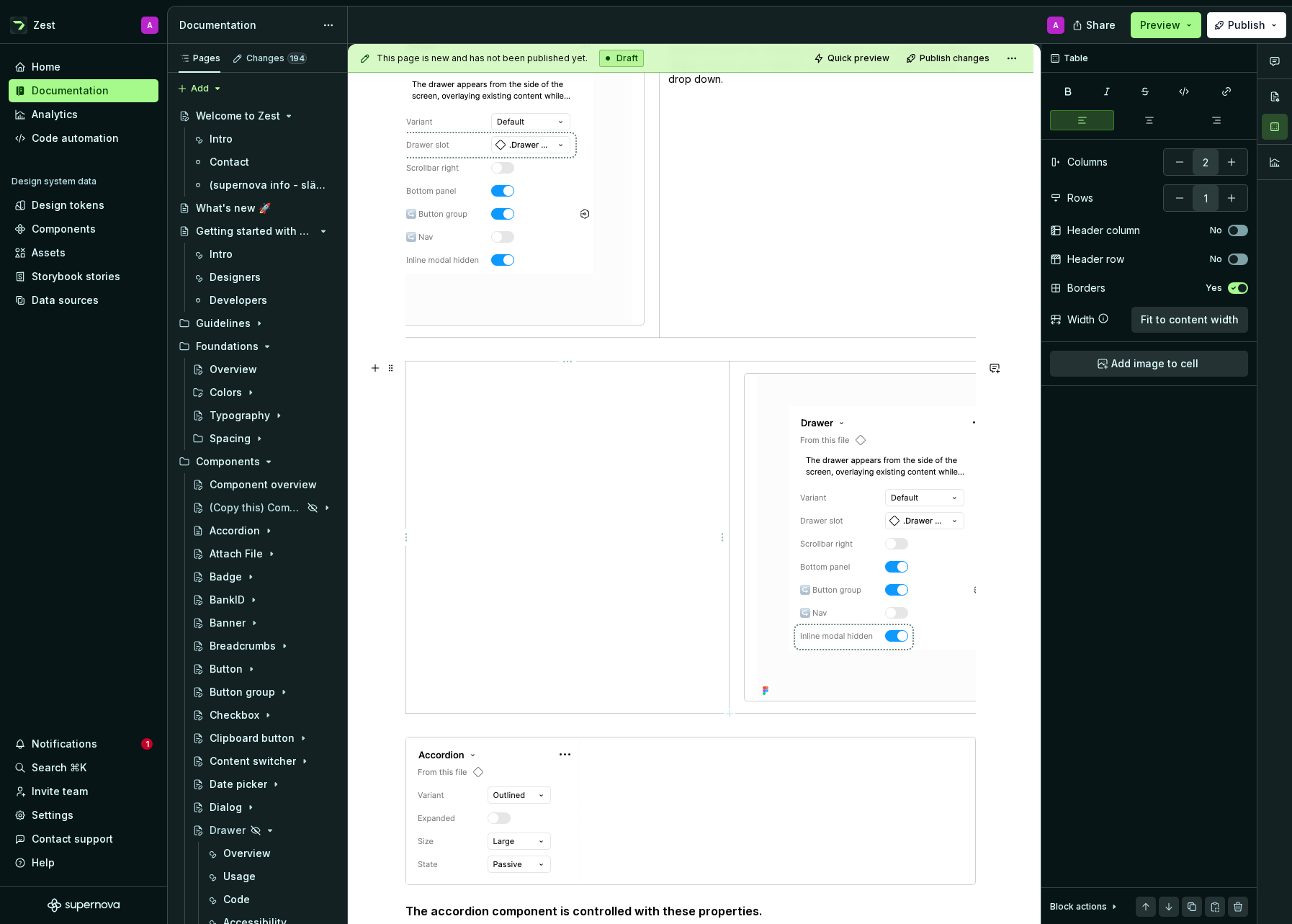
click at [599, 412] on td at bounding box center [567, 537] width 323 height 352
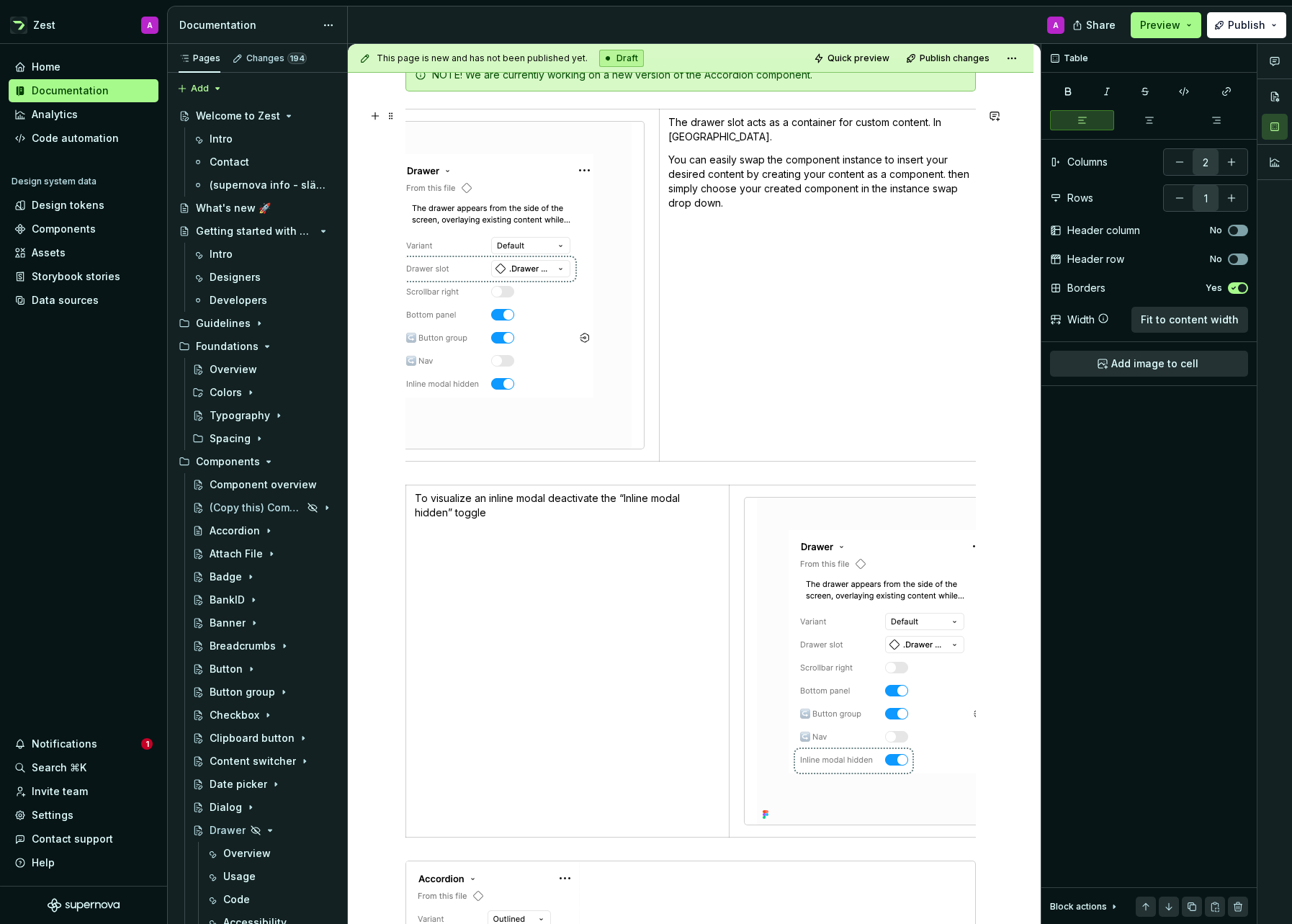
scroll to position [767, 0]
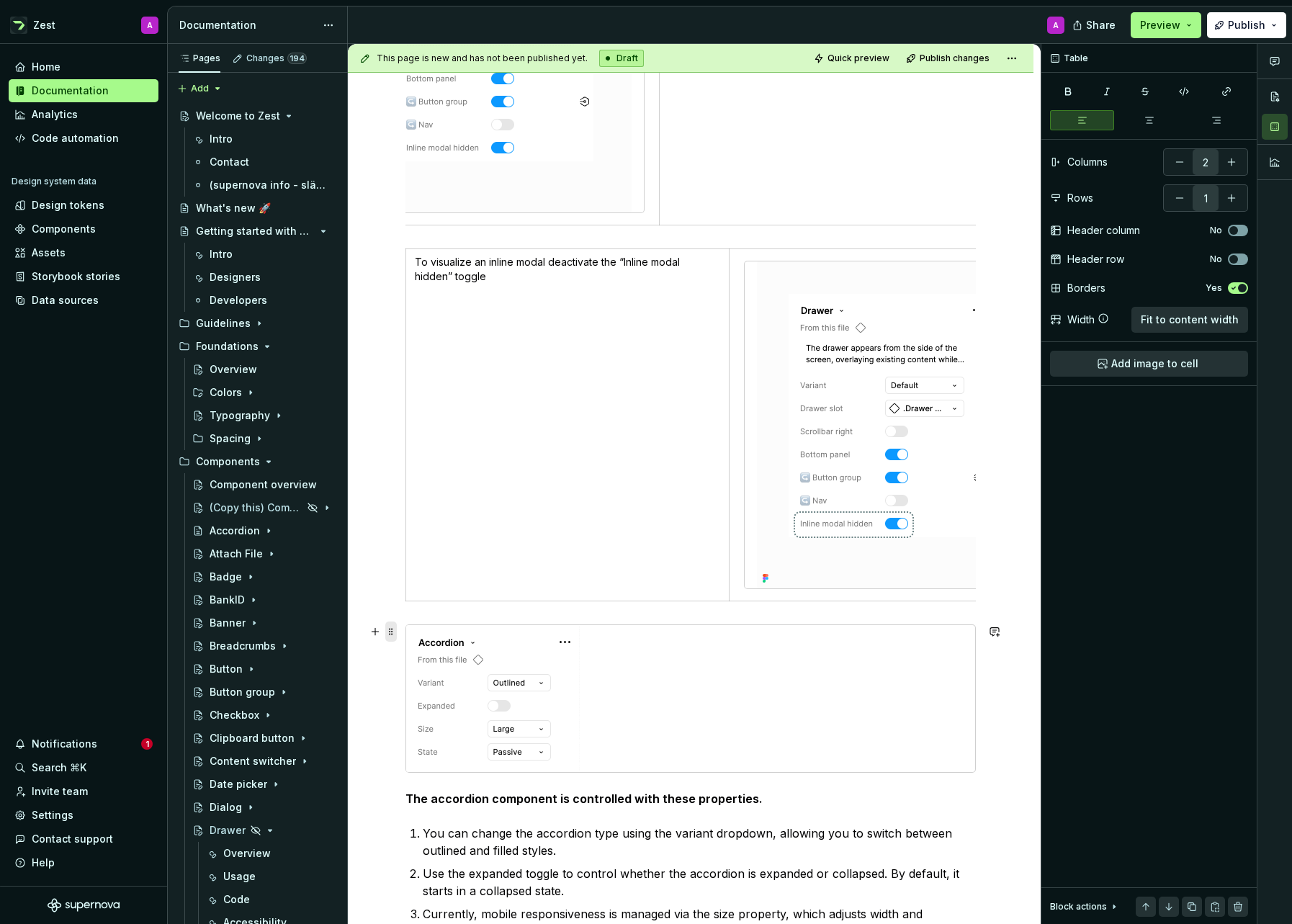
click at [393, 629] on span at bounding box center [391, 631] width 11 height 20
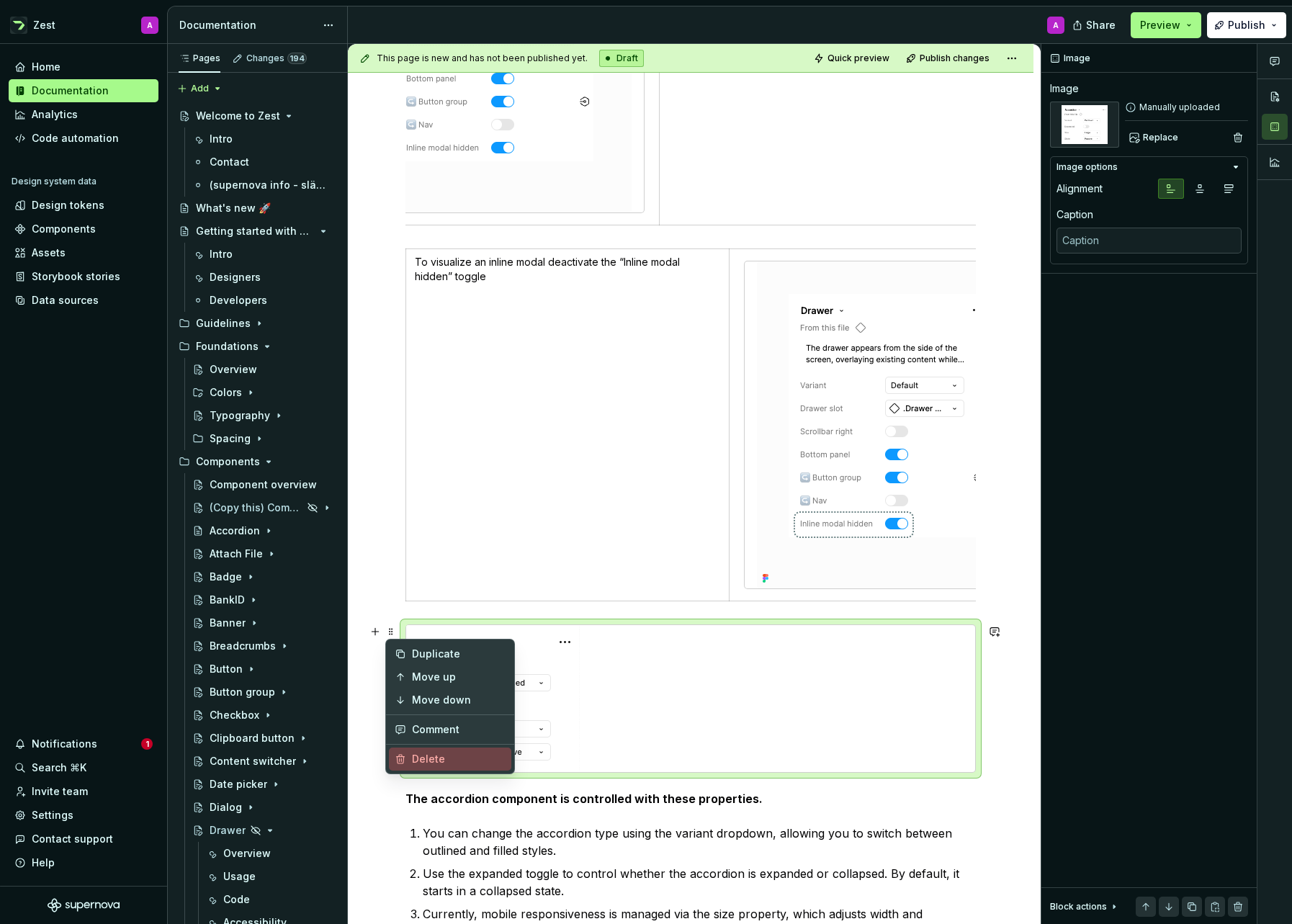
click at [432, 758] on div "Delete" at bounding box center [458, 758] width 94 height 14
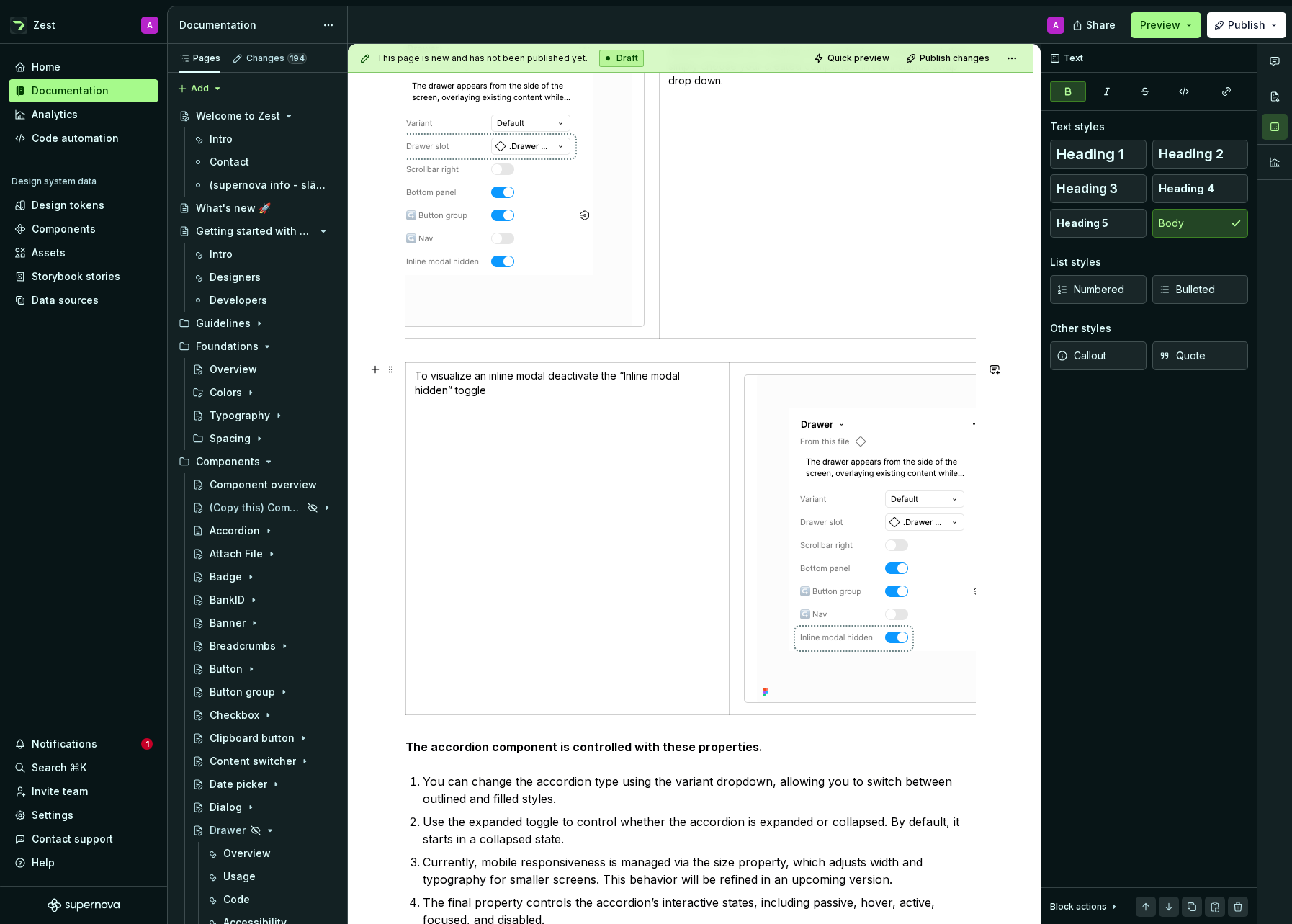
scroll to position [604, 0]
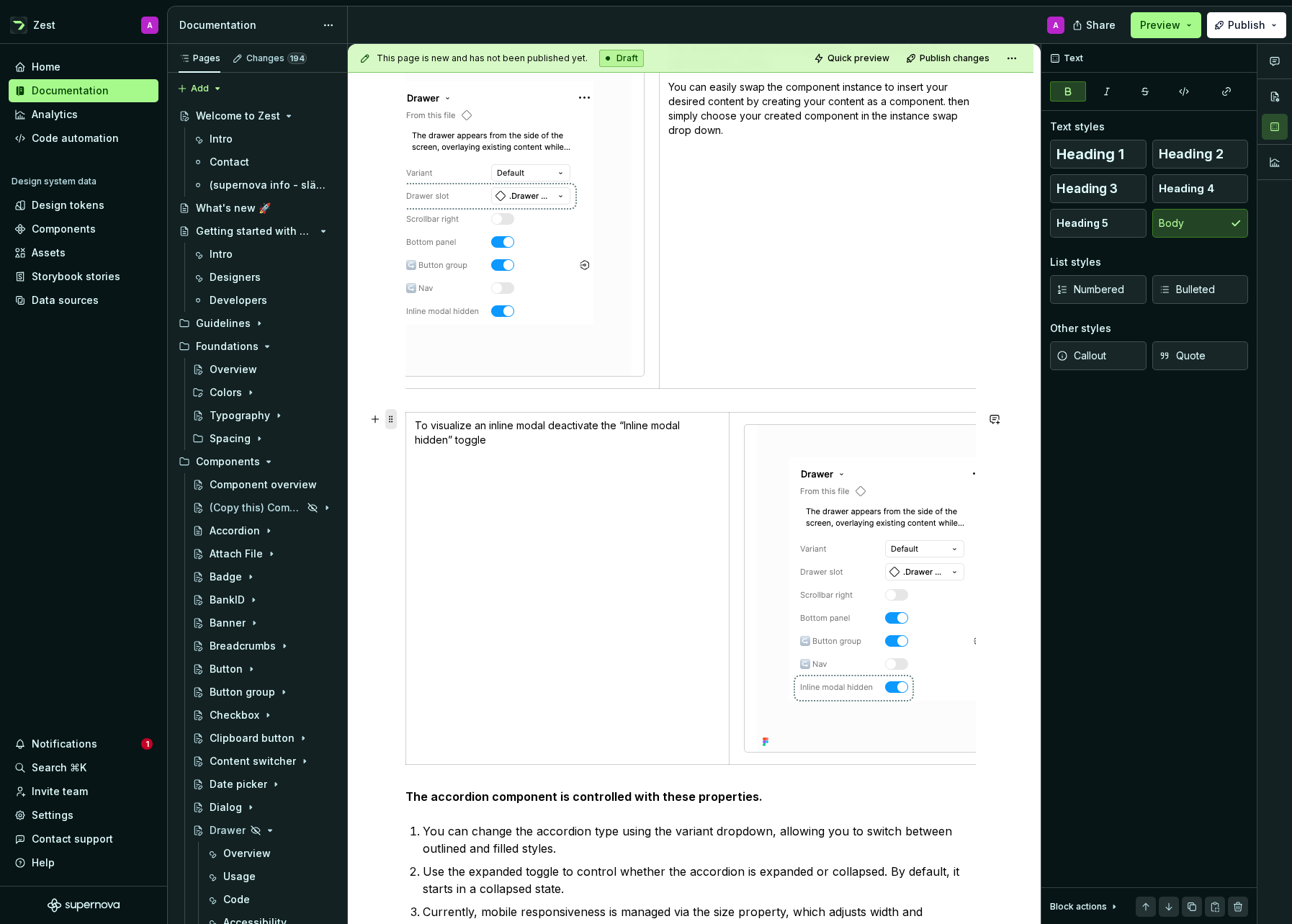
click at [389, 419] on span at bounding box center [391, 418] width 11 height 20
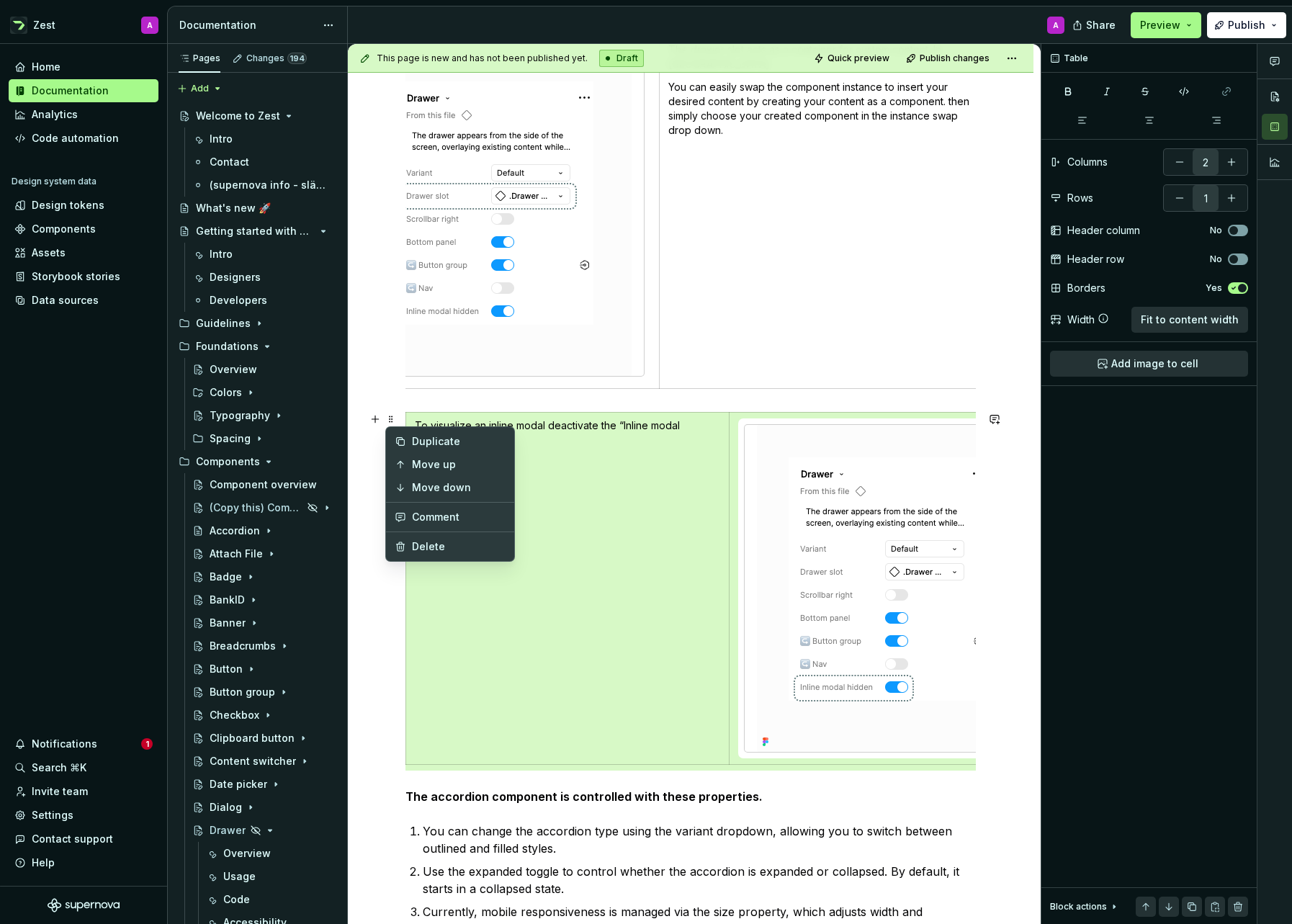
click at [512, 400] on div "**********" at bounding box center [690, 465] width 570 height 1466
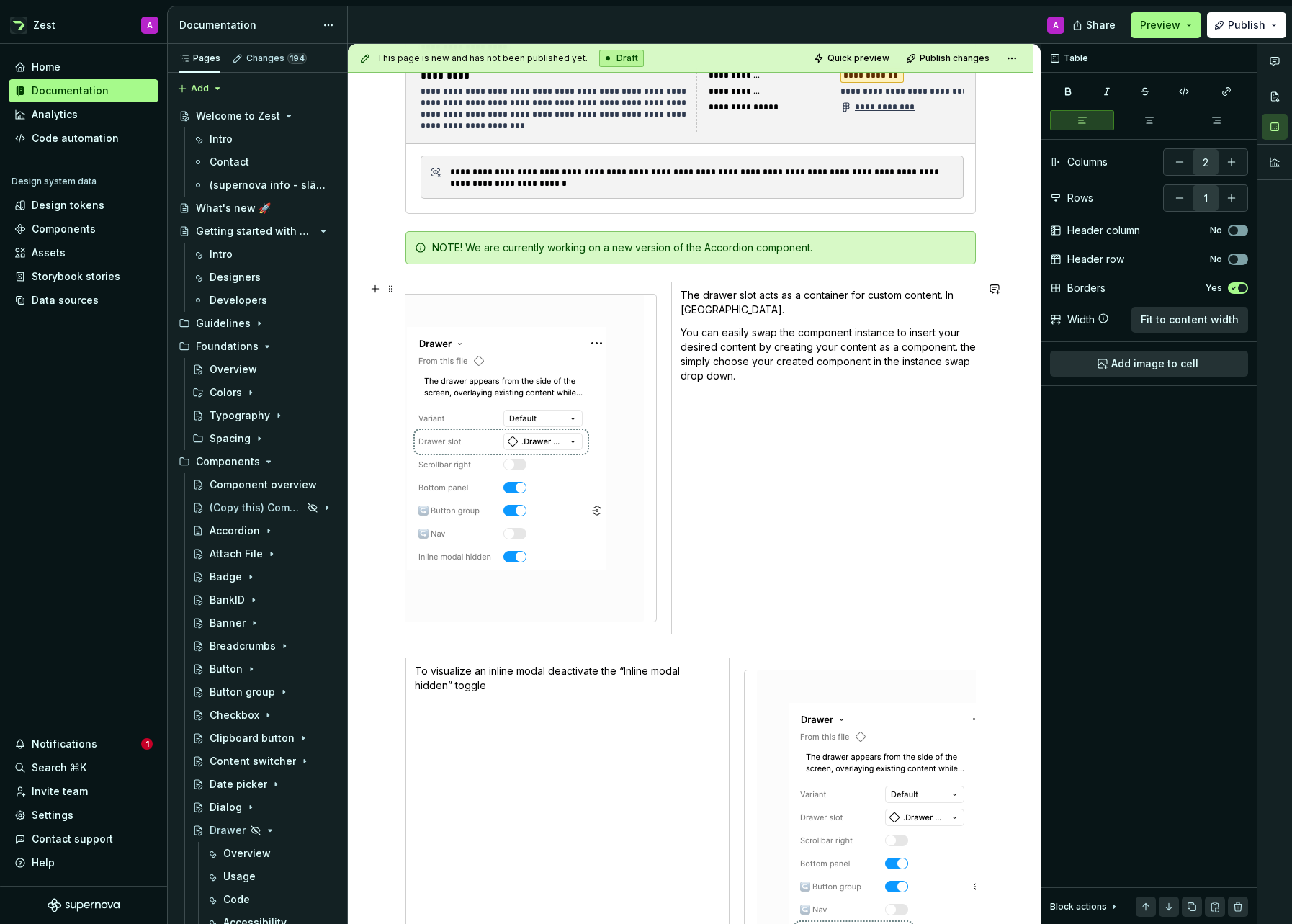
scroll to position [292, 0]
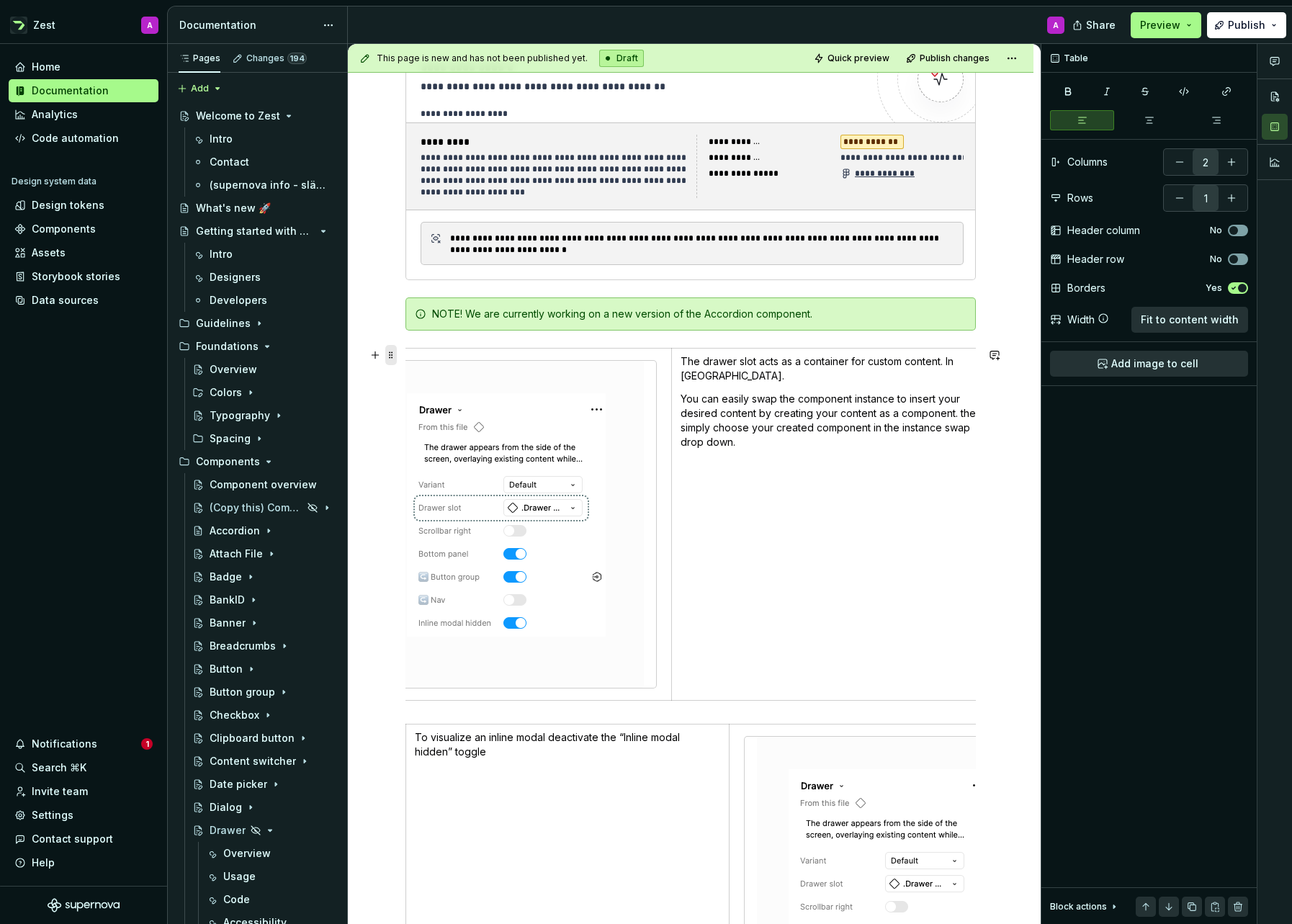
click at [390, 357] on span at bounding box center [391, 355] width 11 height 20
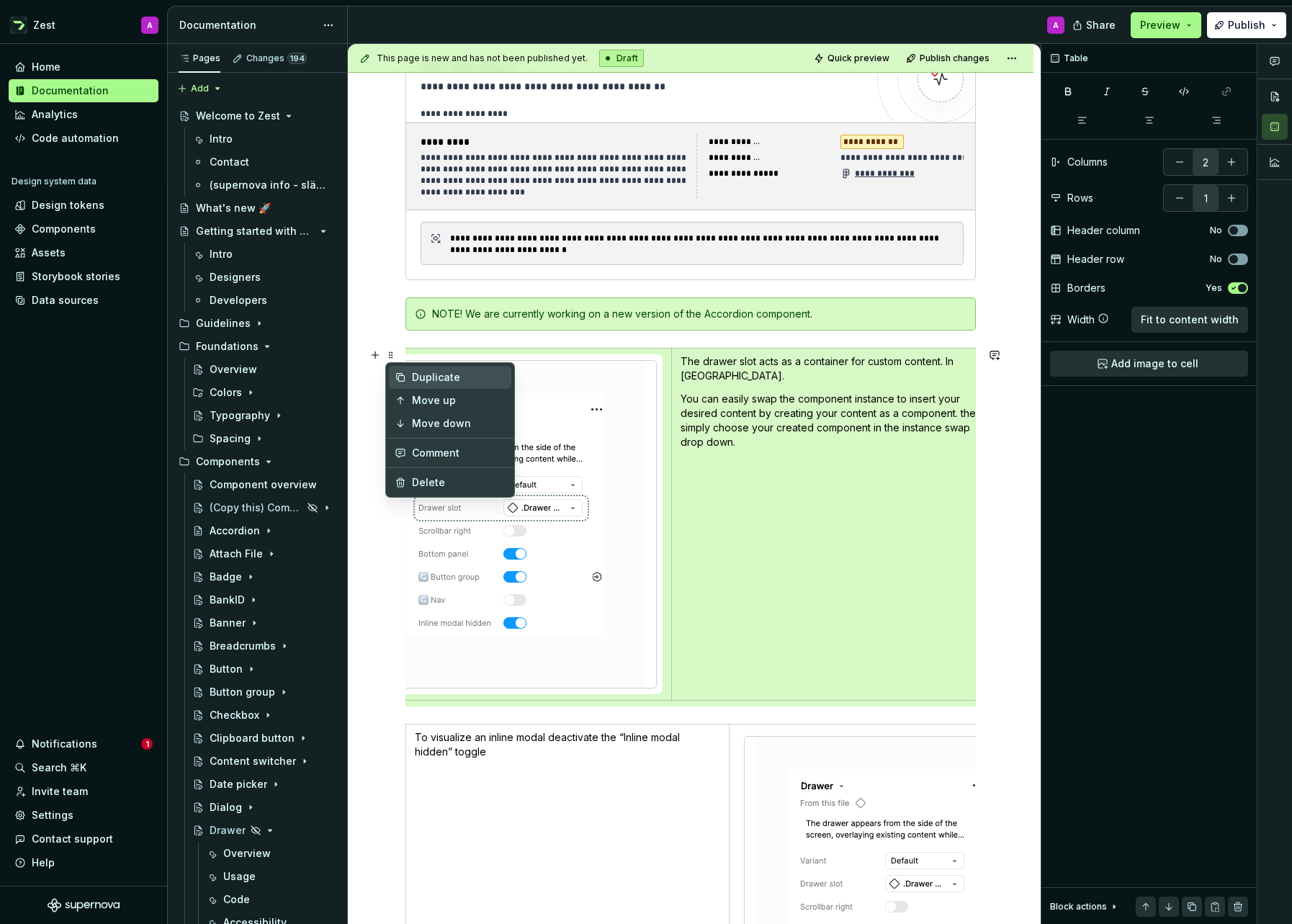
click at [424, 376] on div "Duplicate" at bounding box center [458, 376] width 94 height 14
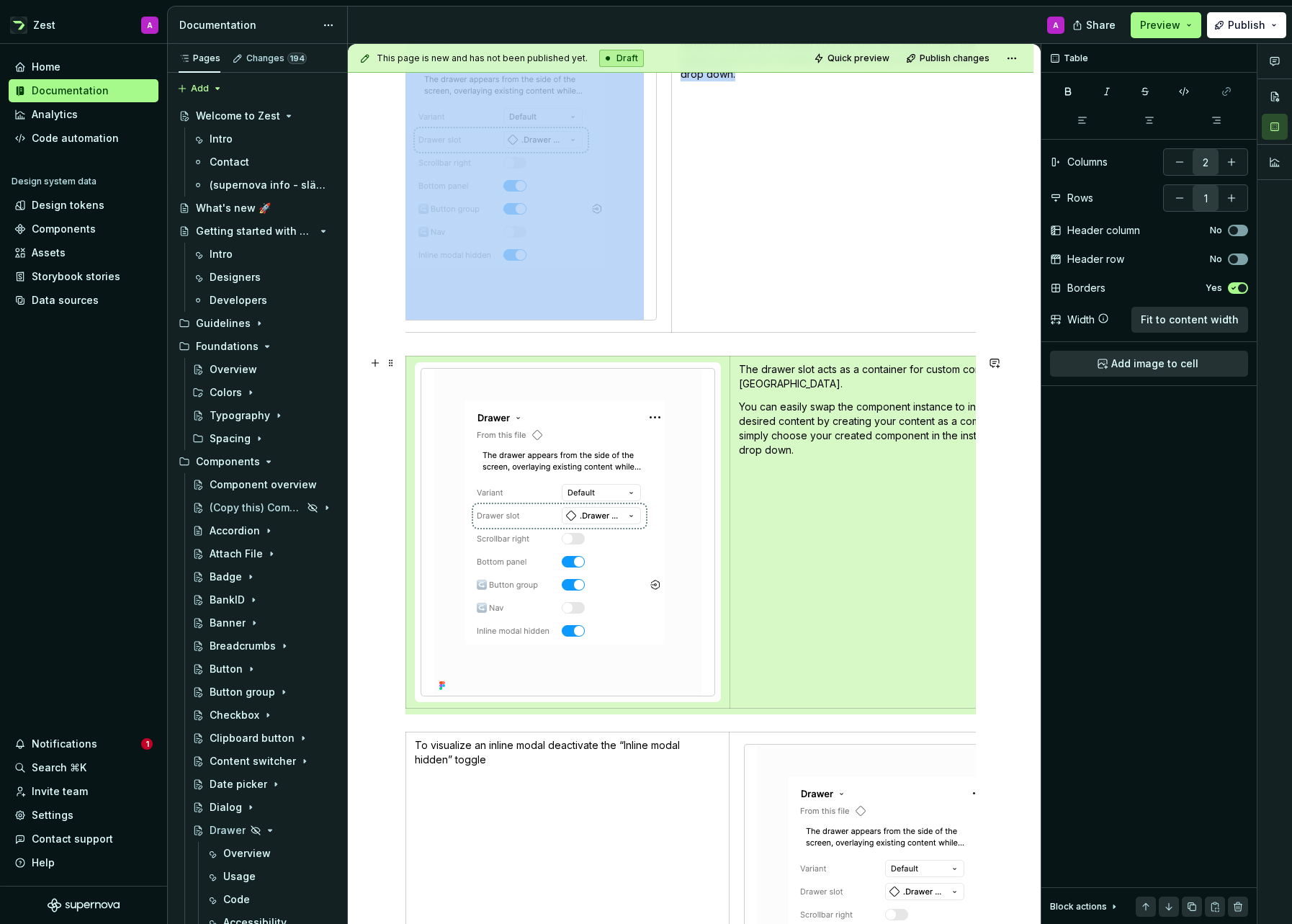
scroll to position [884, 0]
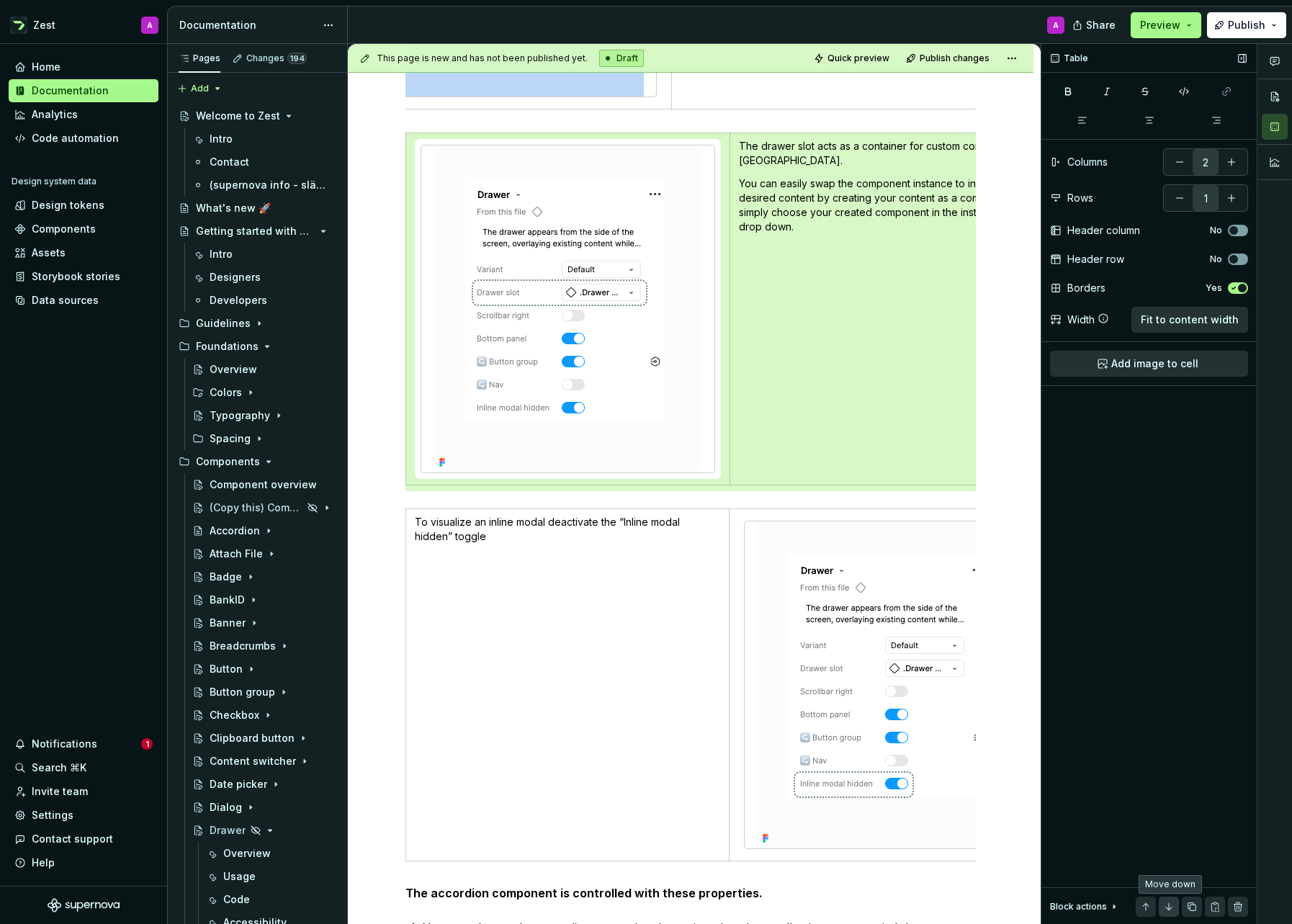
click at [1167, 903] on button "button" at bounding box center [1169, 906] width 20 height 20
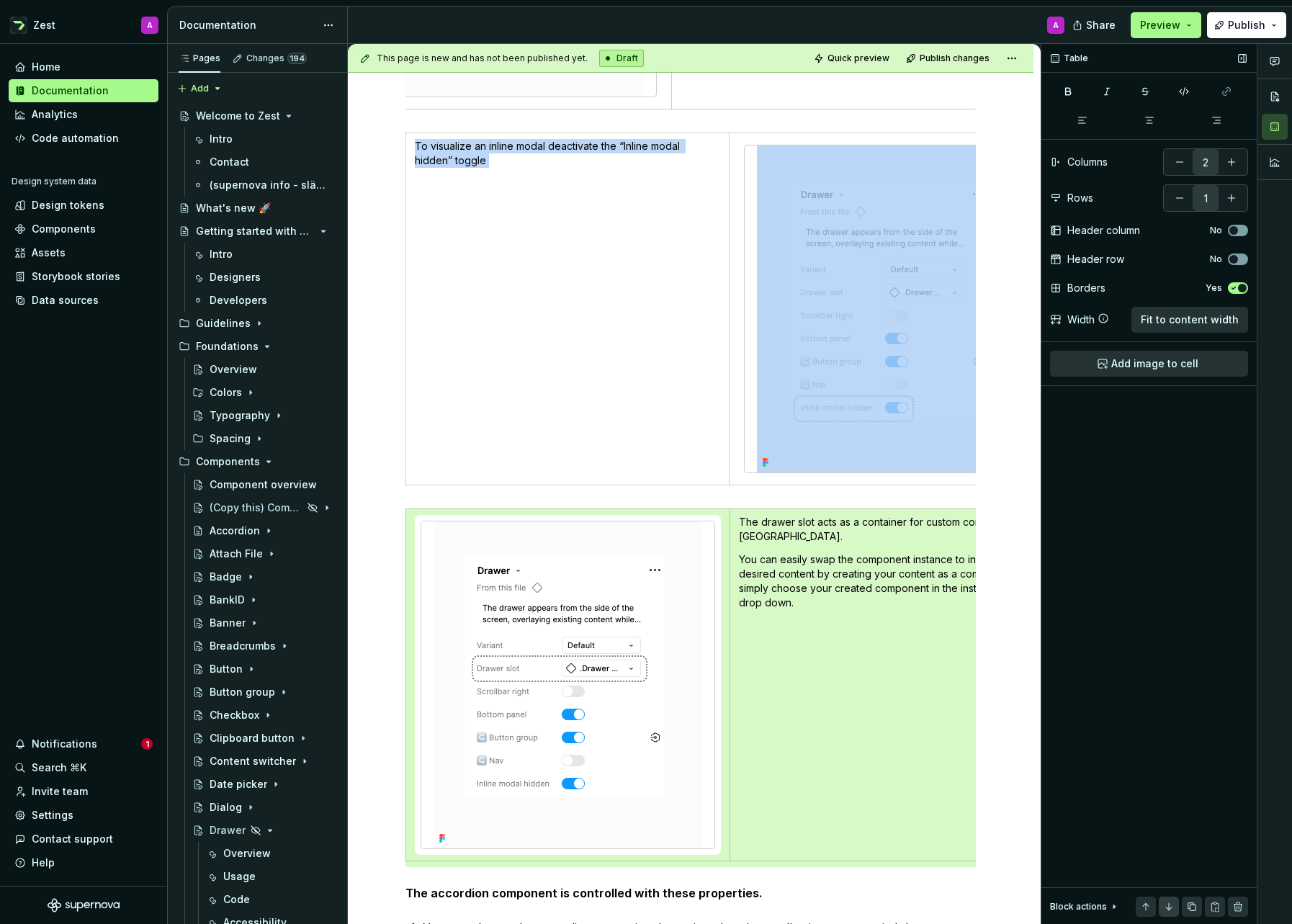
scroll to position [826, 0]
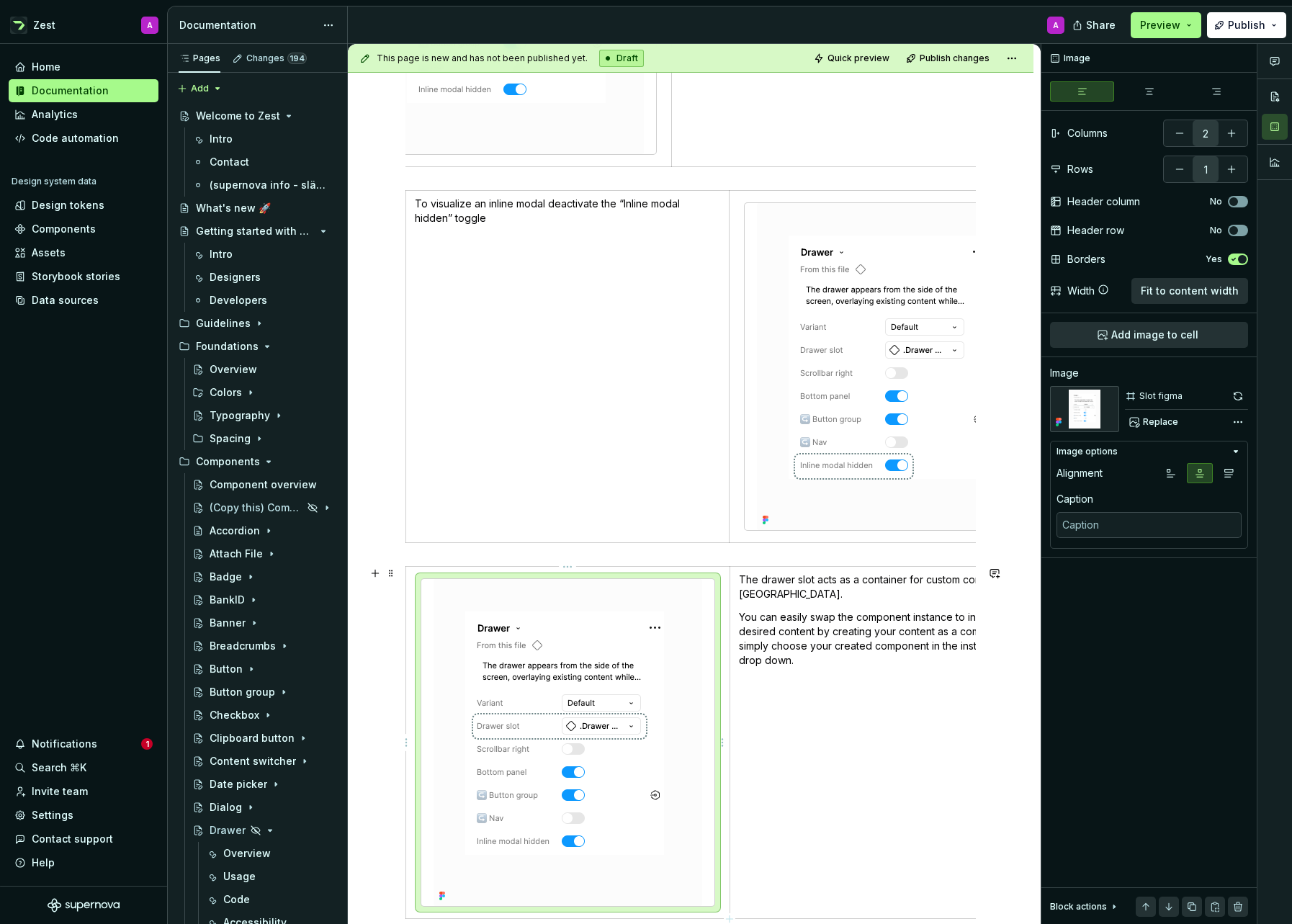
click at [590, 658] on img at bounding box center [568, 742] width 269 height 327
click at [1158, 420] on span "Replace" at bounding box center [1160, 422] width 35 height 11
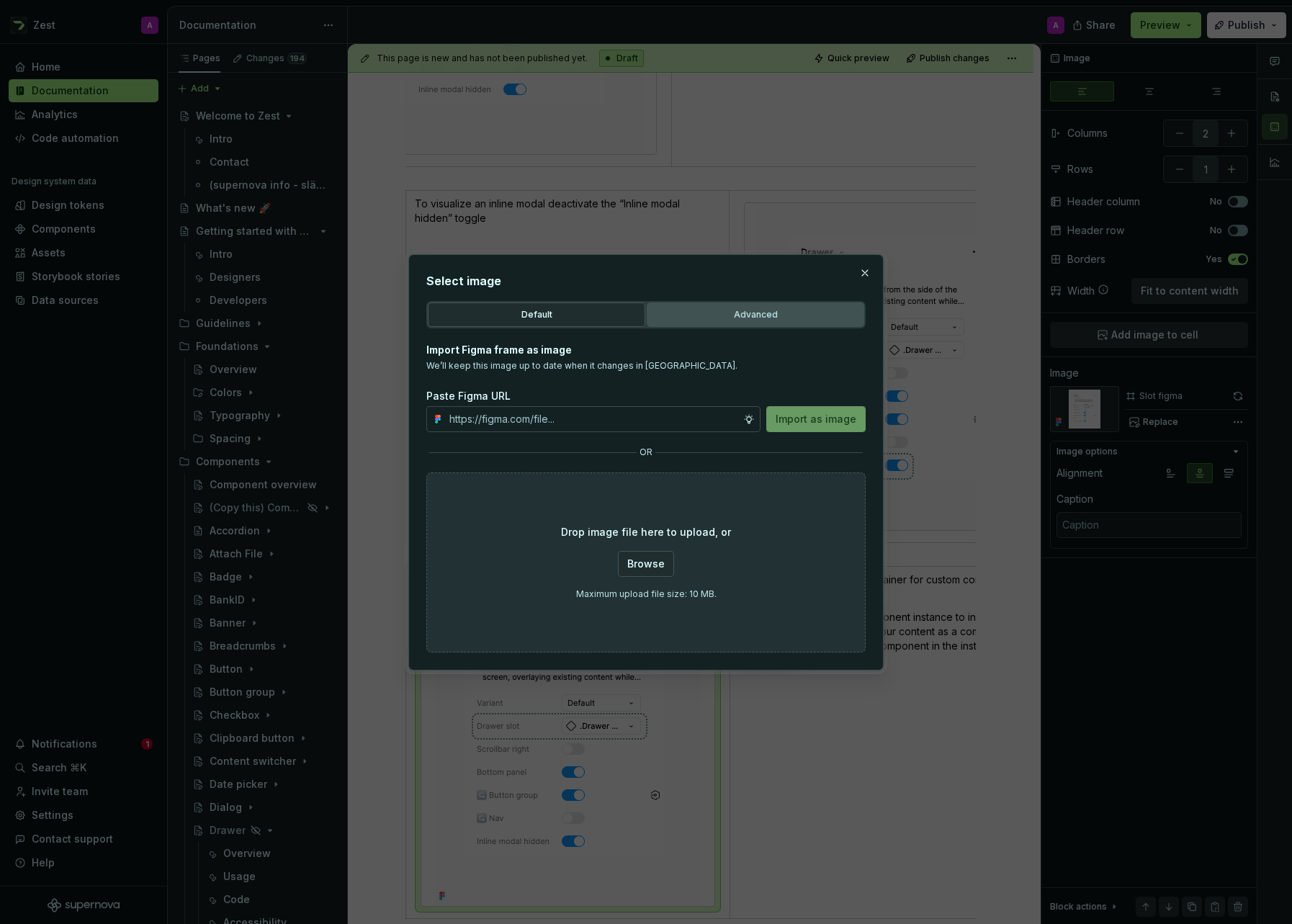
click at [732, 314] on div "Advanced" at bounding box center [756, 314] width 207 height 14
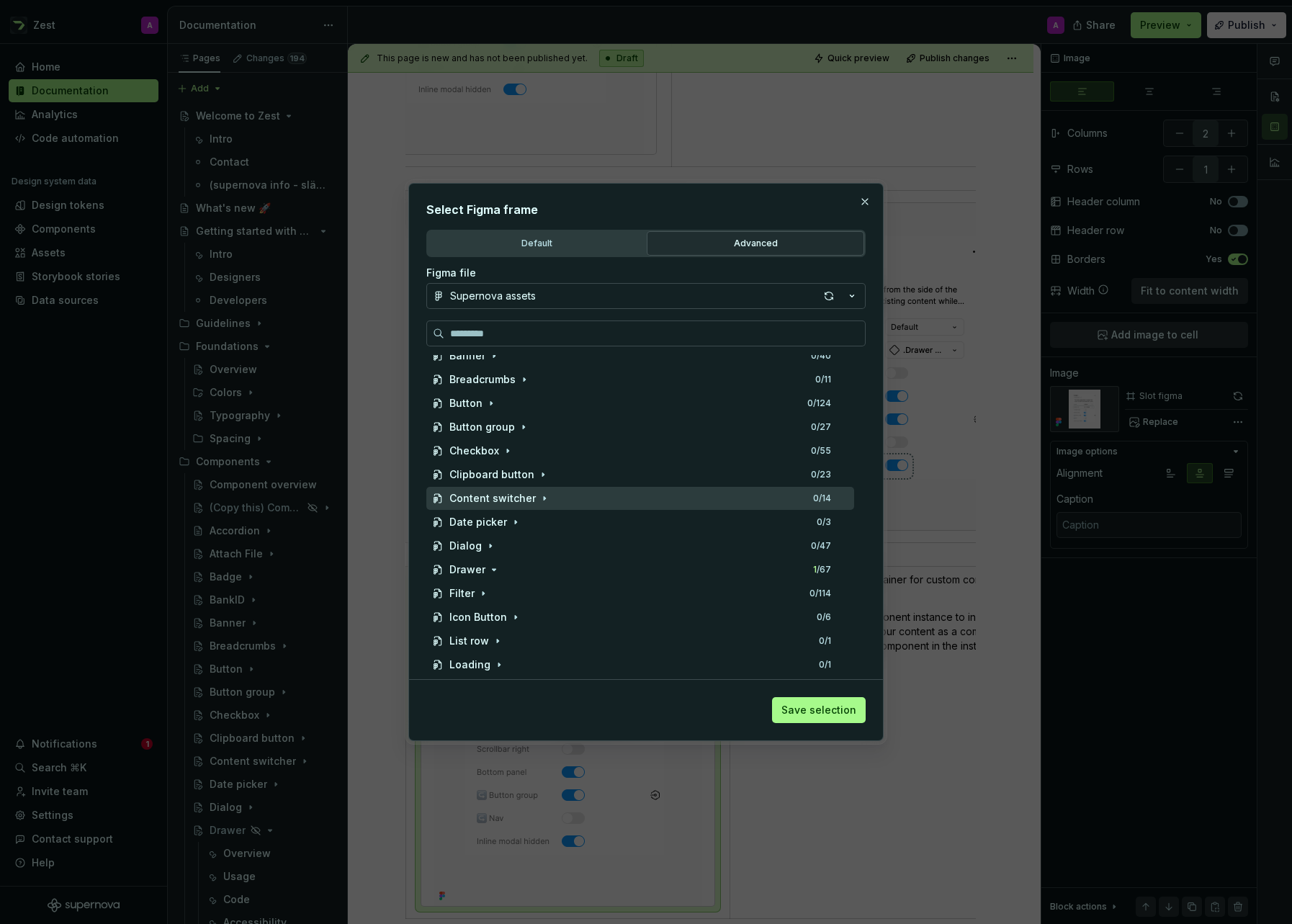
scroll to position [255, 0]
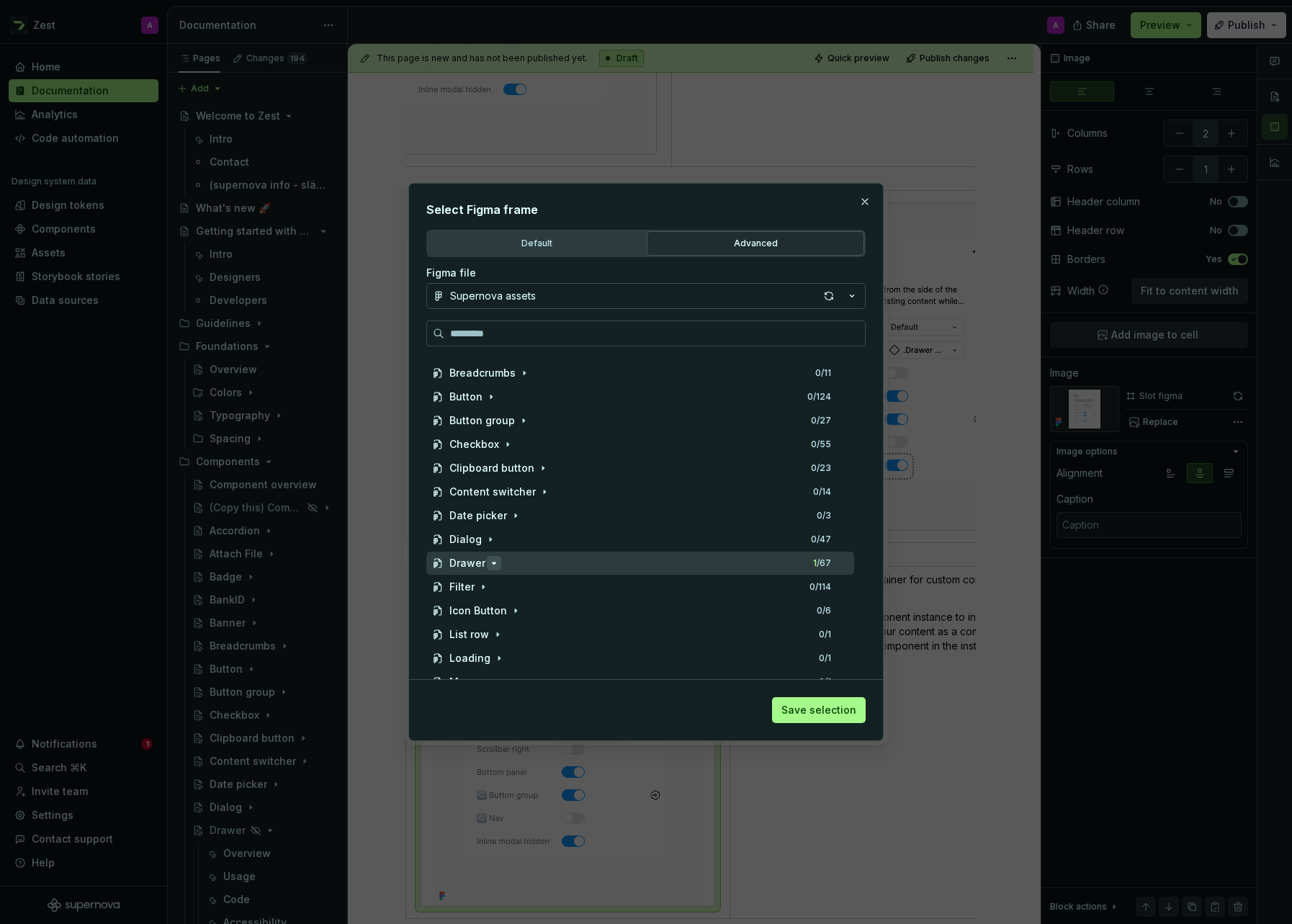
click at [494, 564] on icon "button" at bounding box center [494, 562] width 11 height 11
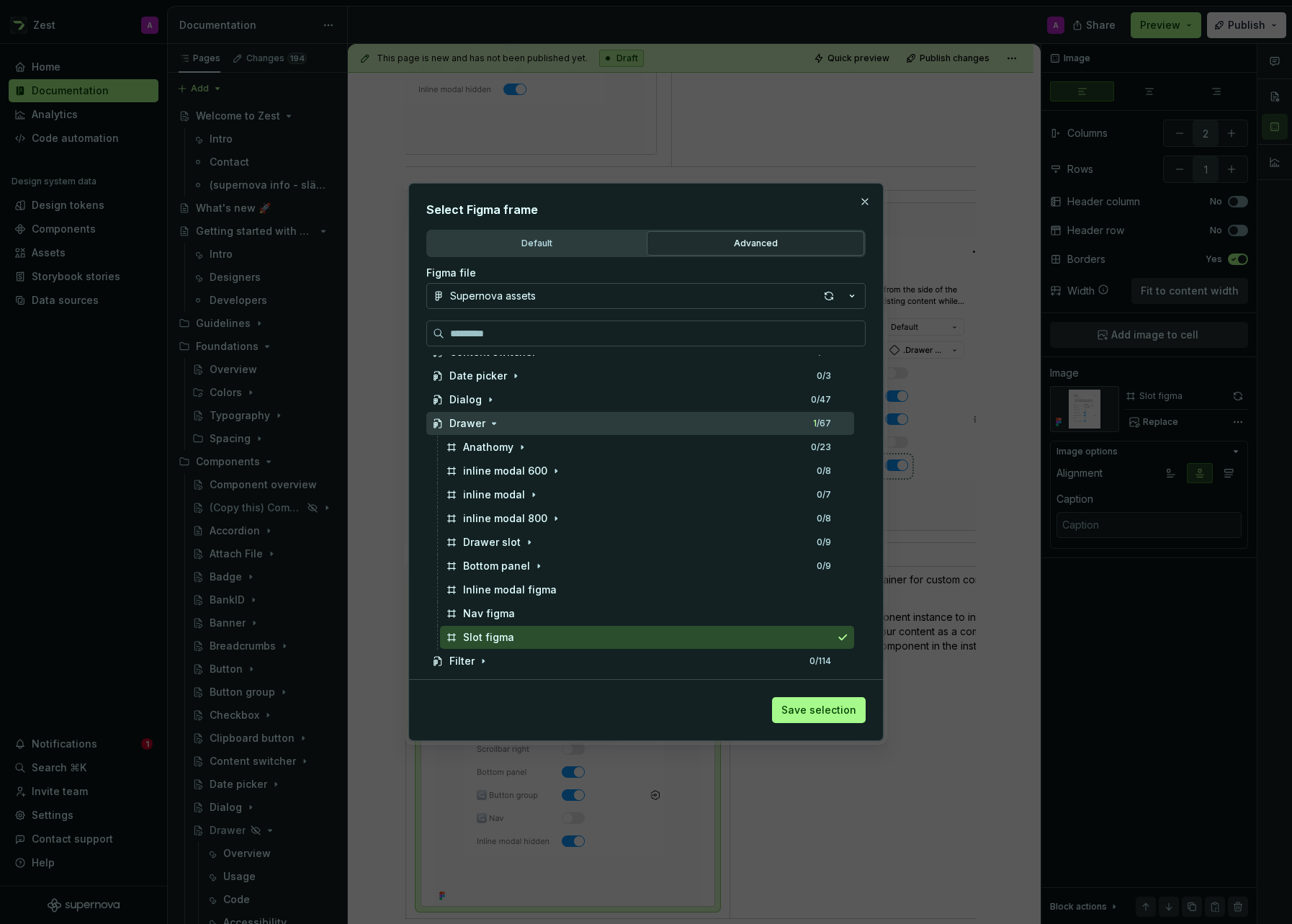
scroll to position [395, 0]
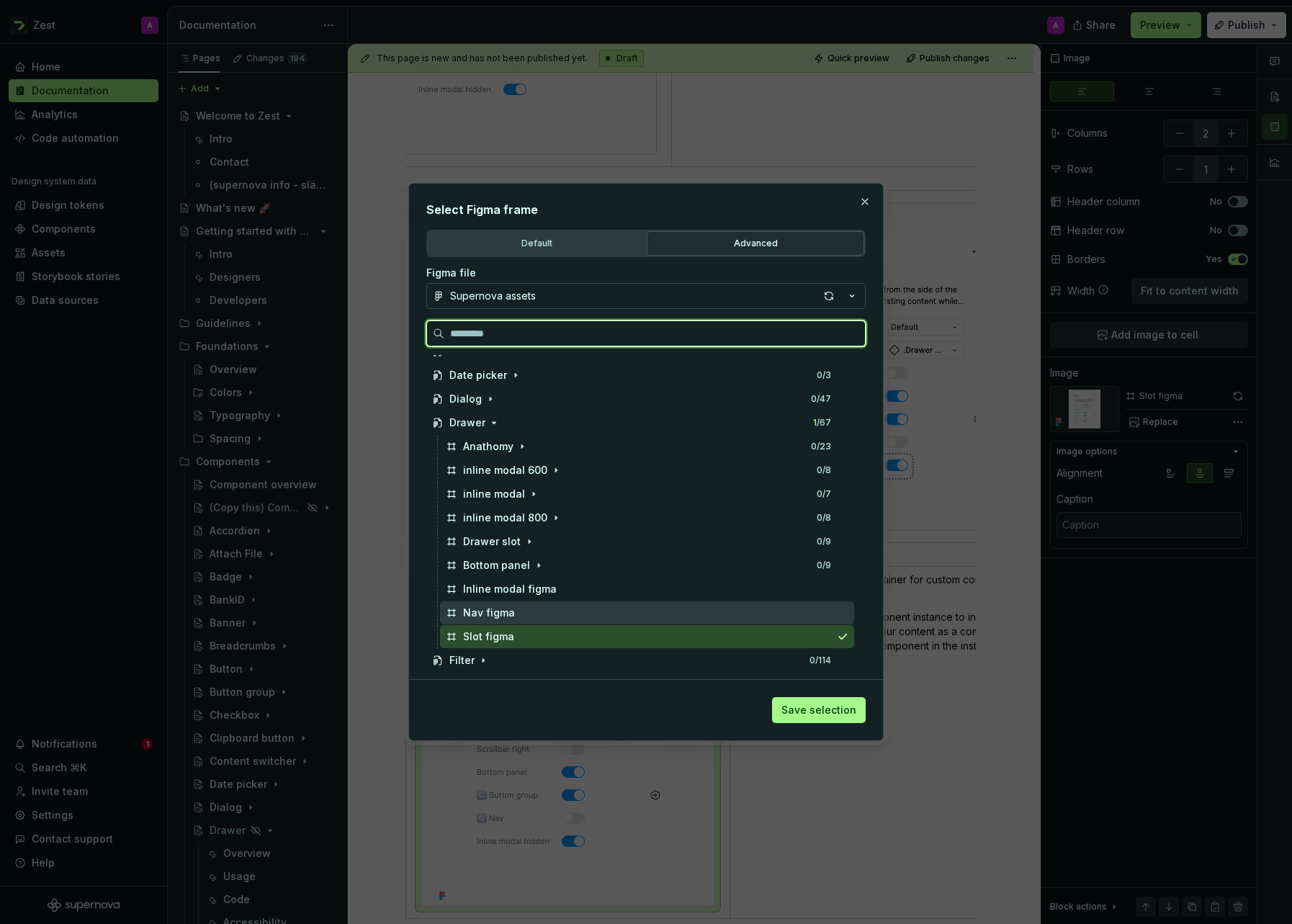
click at [493, 605] on div "Nav figma" at bounding box center [488, 612] width 52 height 14
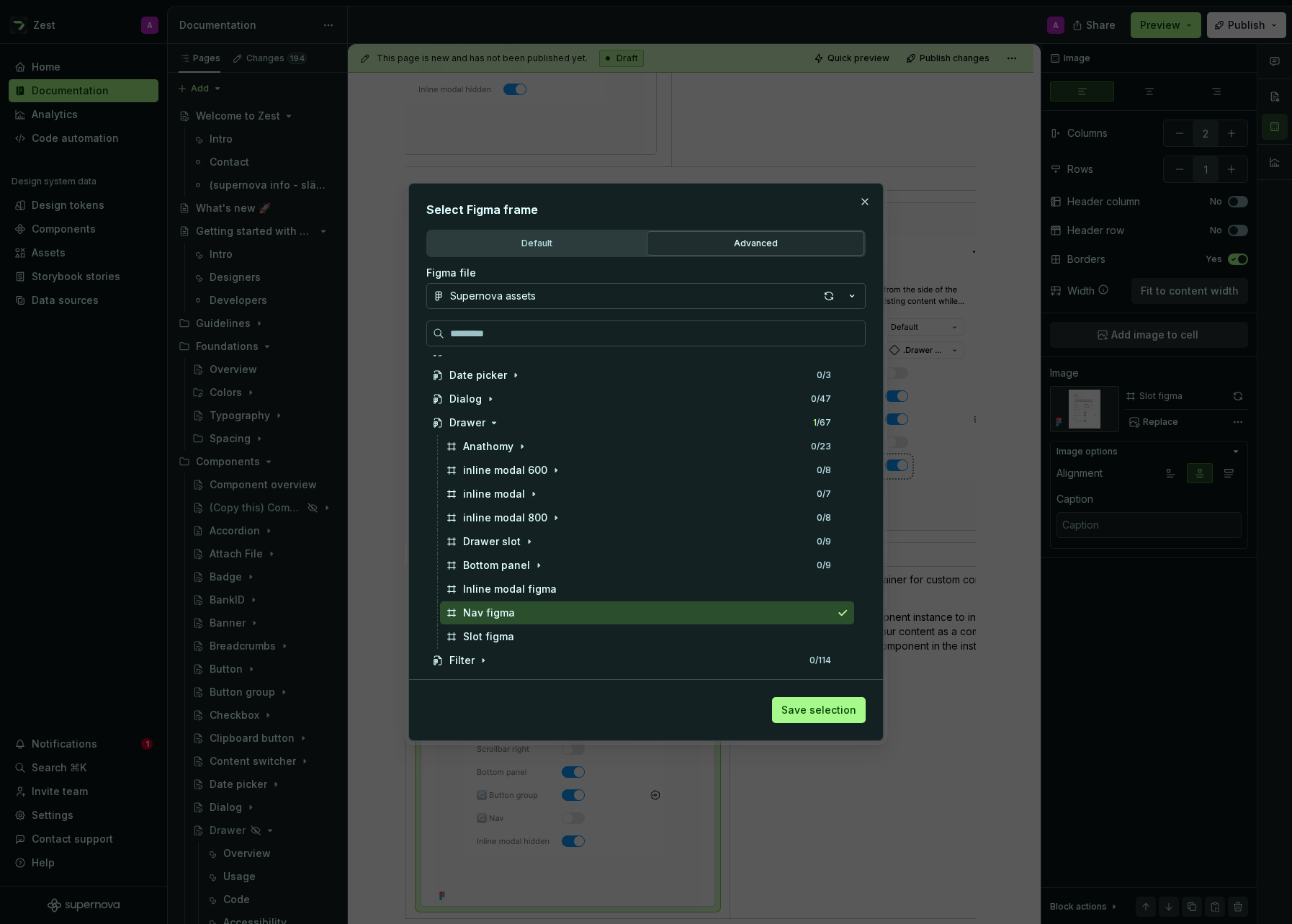
drag, startPoint x: 838, startPoint y: 711, endPoint x: 829, endPoint y: 709, distance: 9.2
click at [838, 711] on span "Save selection" at bounding box center [819, 710] width 75 height 14
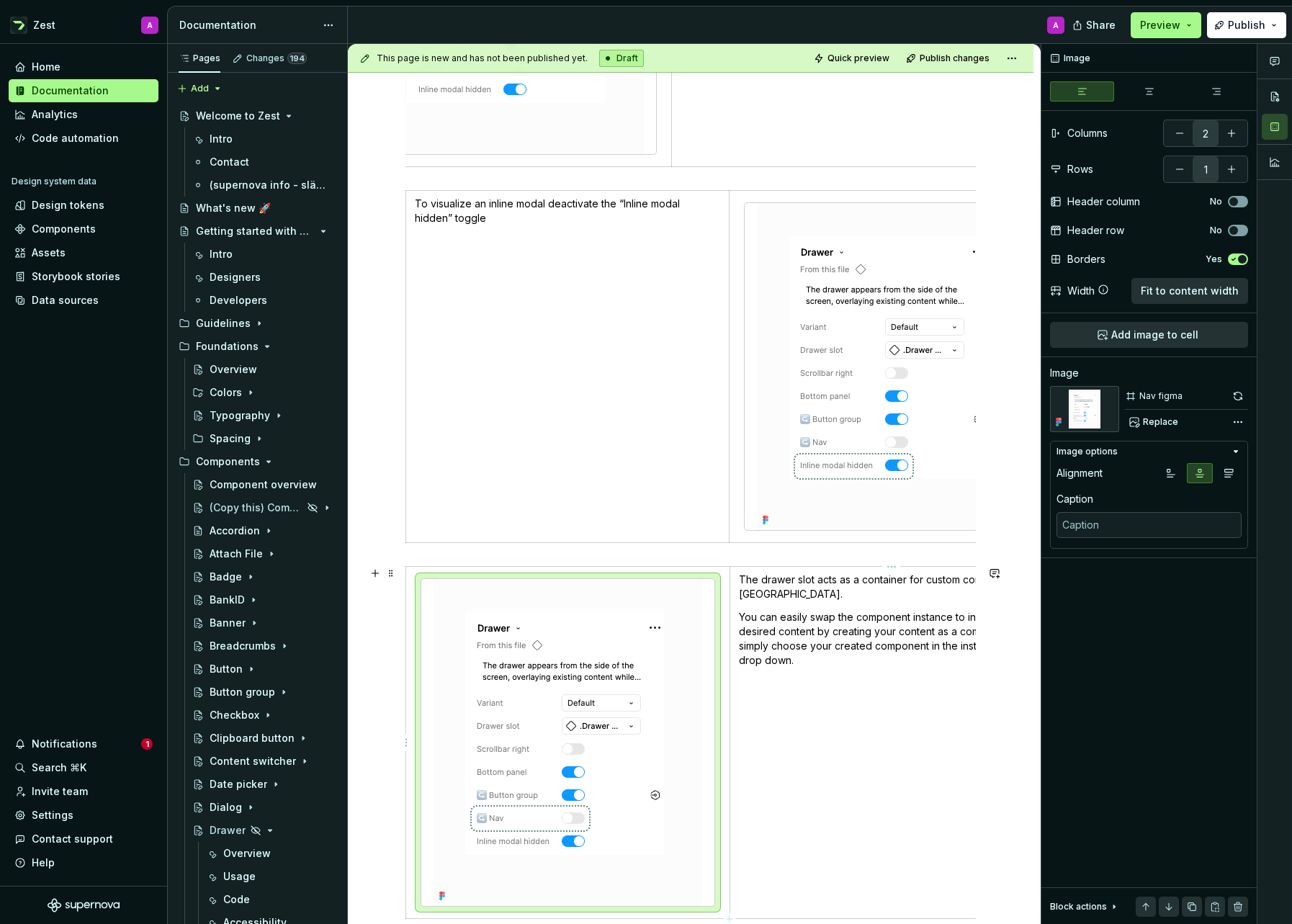
click at [917, 706] on td "The drawer slot acts as a container for custom content. In [GEOGRAPHIC_DATA]. Y…" at bounding box center [891, 742] width 323 height 352
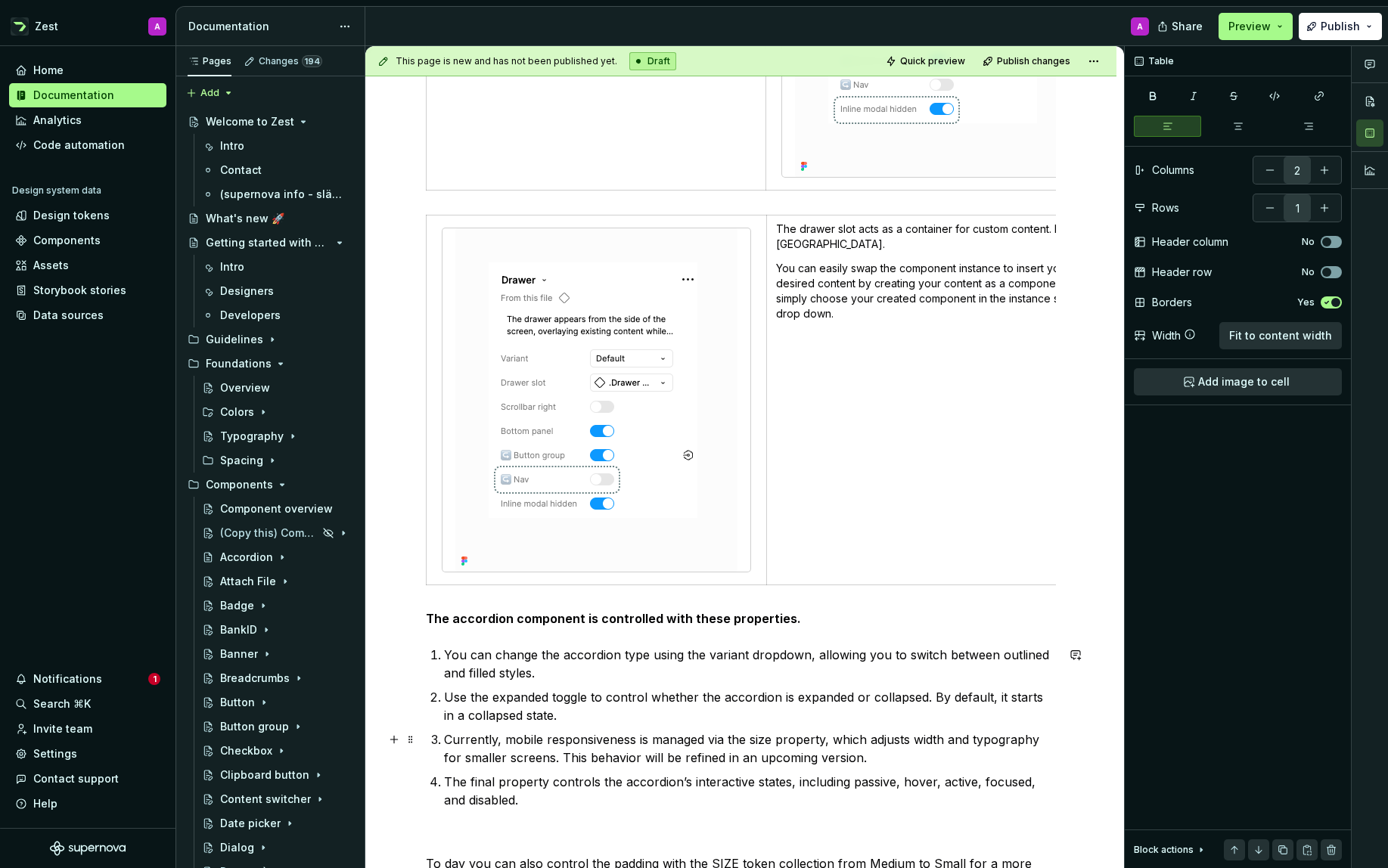
scroll to position [0, 43]
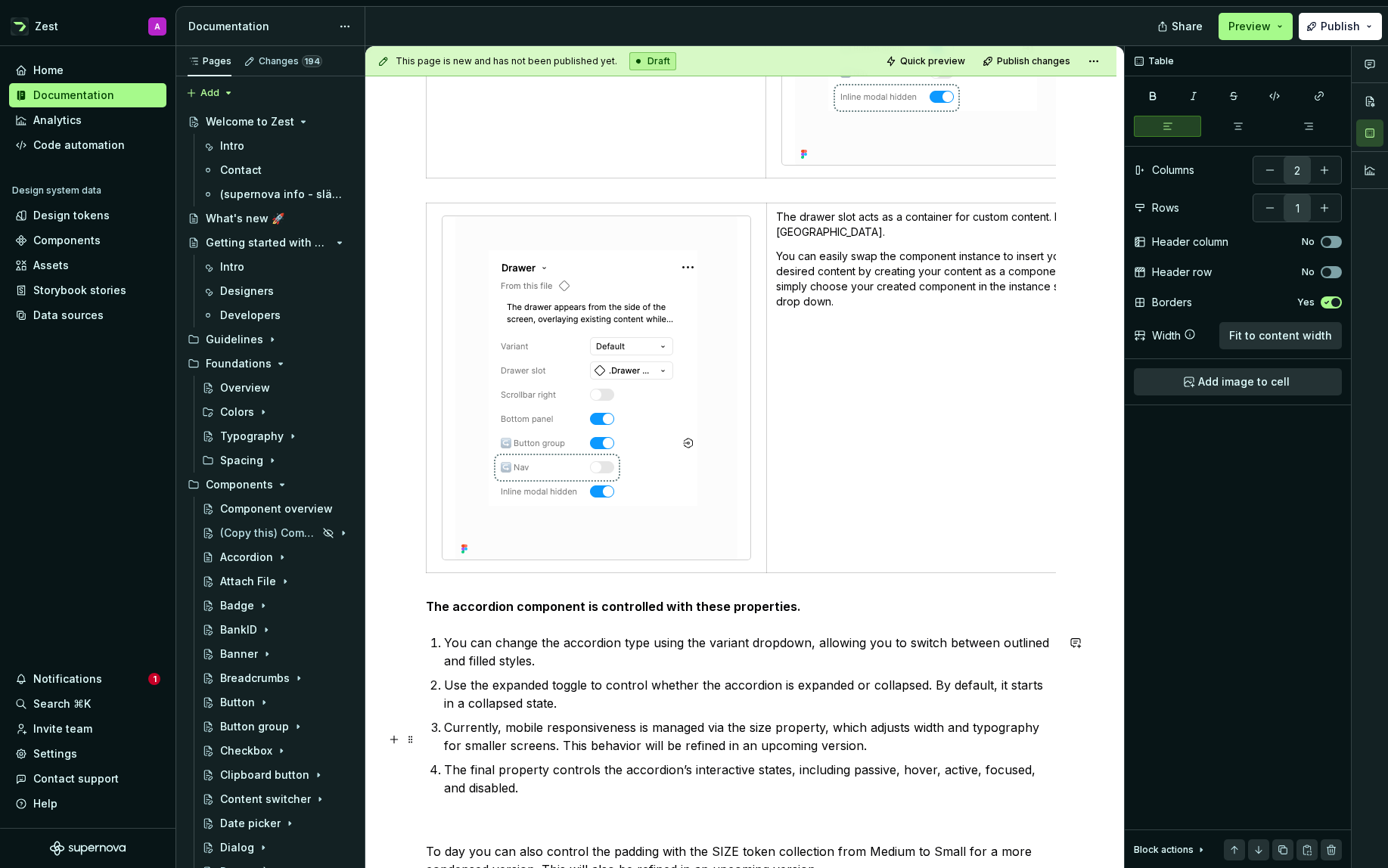
type textarea "*"
